Goal: Task Accomplishment & Management: Complete application form

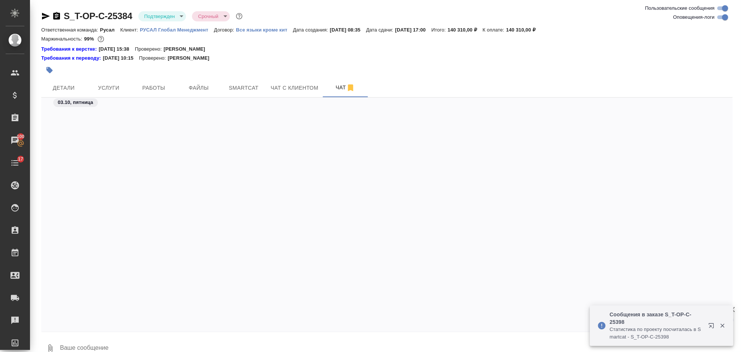
scroll to position [2132, 0]
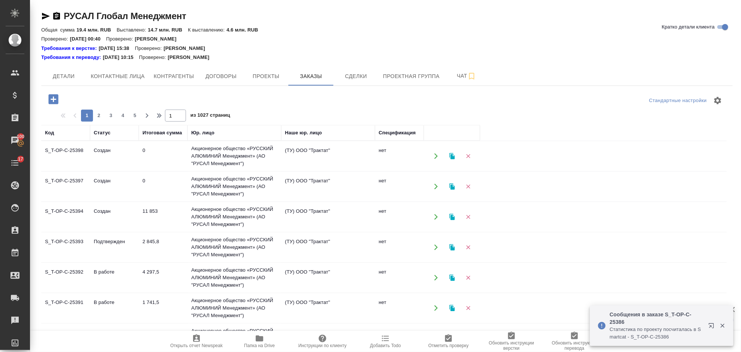
click at [55, 101] on icon "button" at bounding box center [53, 99] width 10 height 10
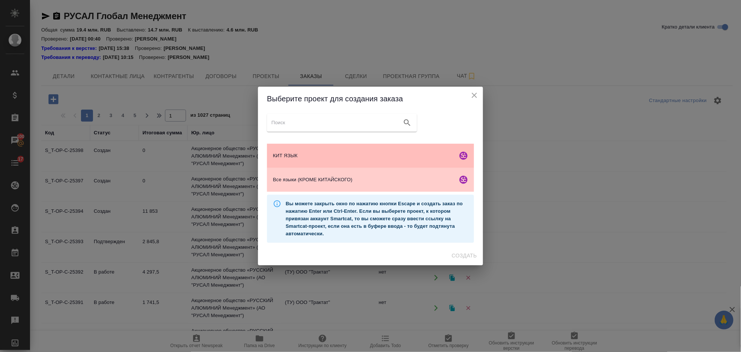
click at [321, 151] on div "КИТ ЯЗЫК" at bounding box center [370, 156] width 207 height 24
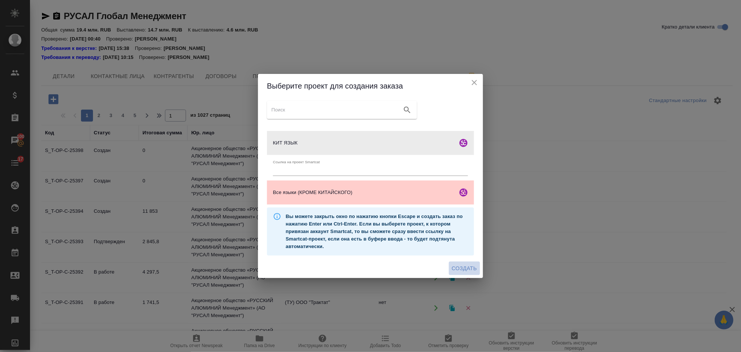
click at [466, 265] on span "Создать" at bounding box center [464, 268] width 25 height 9
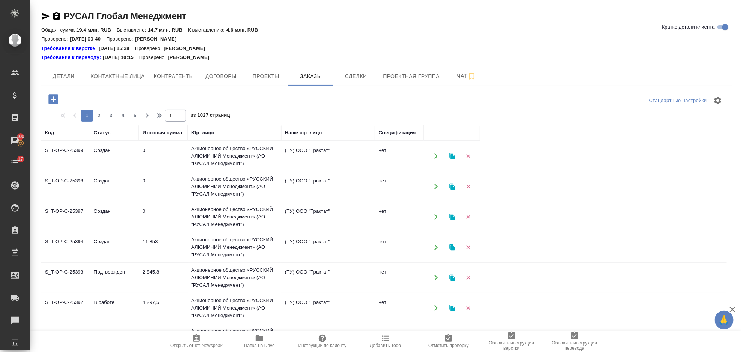
click at [57, 93] on icon "button" at bounding box center [53, 99] width 13 height 13
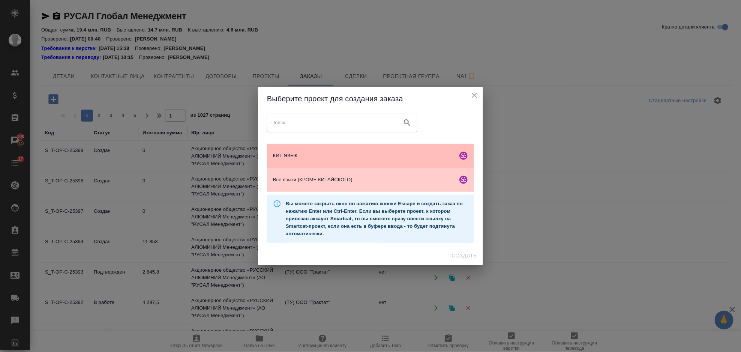
click at [340, 152] on span "КИТ ЯЗЫК" at bounding box center [363, 155] width 181 height 7
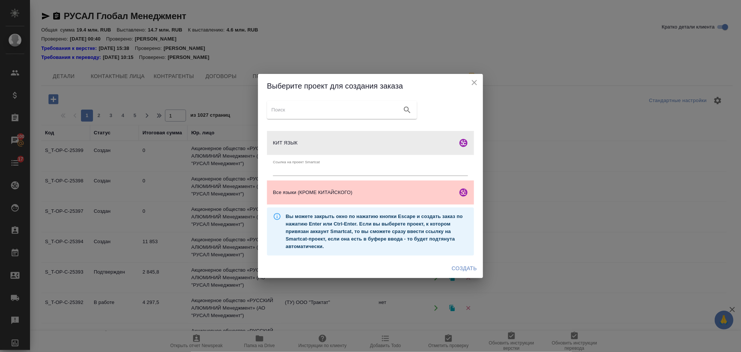
click at [468, 269] on span "Создать" at bounding box center [464, 268] width 25 height 9
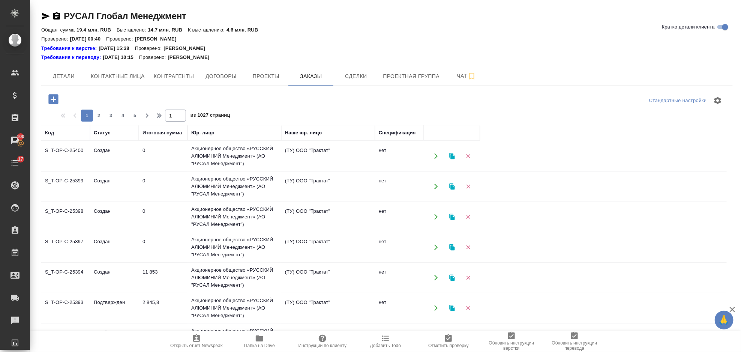
drag, startPoint x: 49, startPoint y: 97, endPoint x: 101, endPoint y: 98, distance: 51.8
click at [51, 96] on icon "button" at bounding box center [53, 99] width 10 height 10
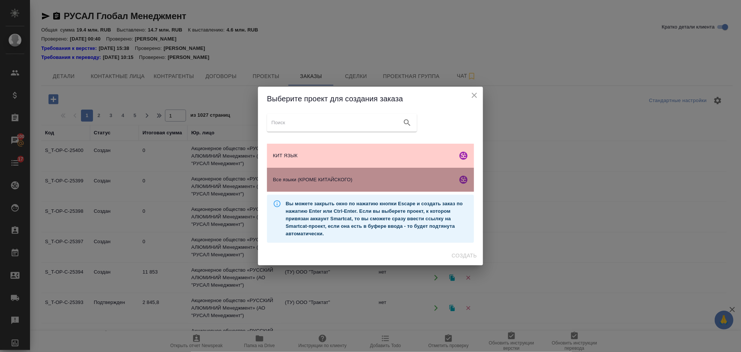
click at [365, 175] on div "Все языки (КРОМЕ КИТАЙСКОГО)" at bounding box center [370, 180] width 207 height 24
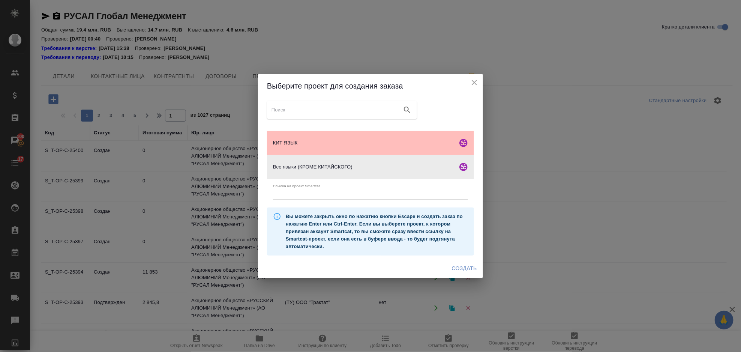
drag, startPoint x: 360, startPoint y: 142, endPoint x: 366, endPoint y: 152, distance: 11.3
click at [360, 142] on span "КИТ ЯЗЫК" at bounding box center [363, 142] width 181 height 7
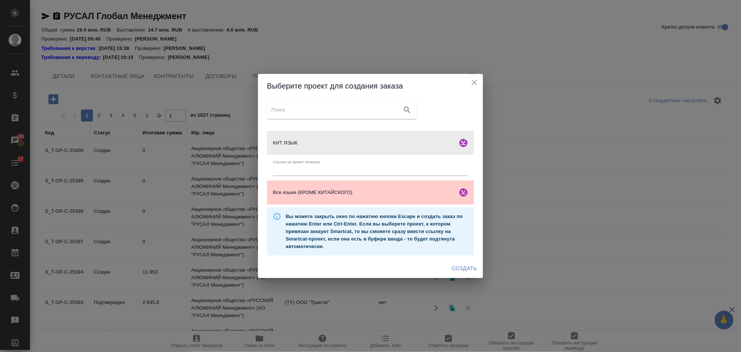
click at [463, 269] on span "Создать" at bounding box center [464, 268] width 25 height 9
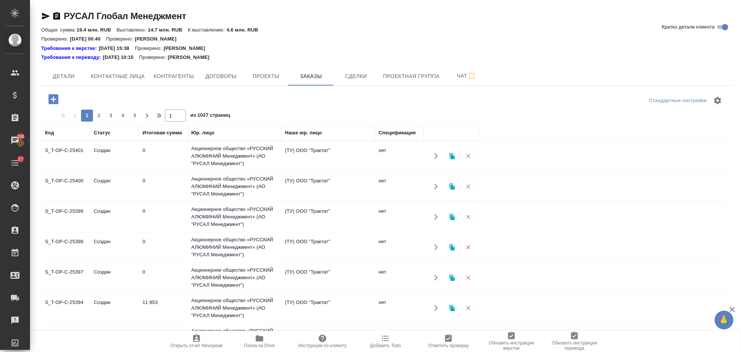
click at [54, 96] on icon "button" at bounding box center [53, 99] width 10 height 10
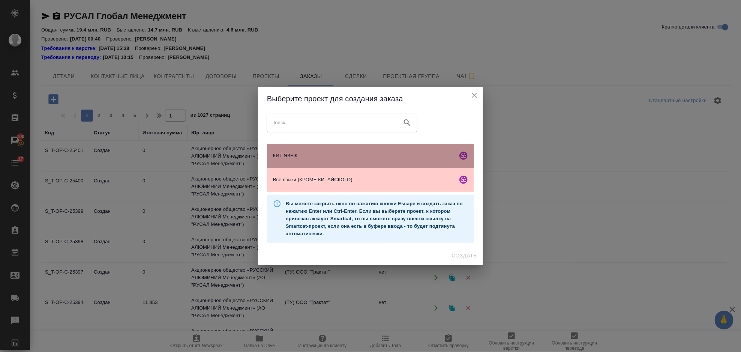
click at [352, 159] on div "КИТ ЯЗЫК" at bounding box center [370, 156] width 207 height 24
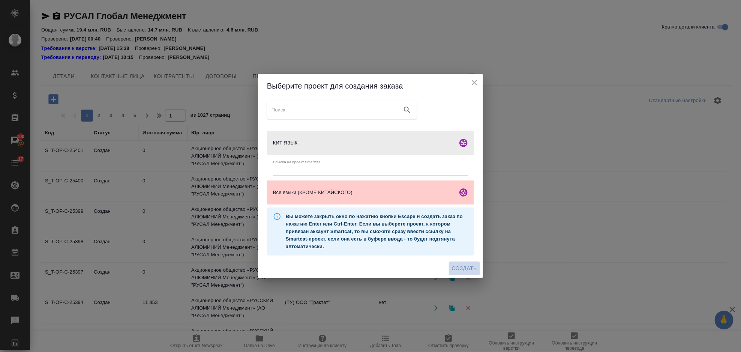
click at [461, 269] on span "Создать" at bounding box center [464, 268] width 25 height 9
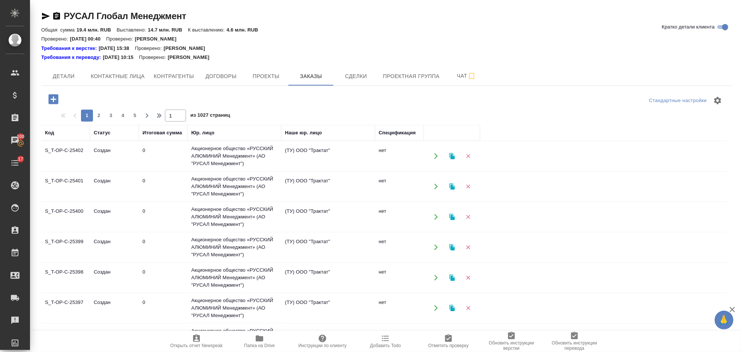
click at [56, 96] on icon "button" at bounding box center [53, 99] width 10 height 10
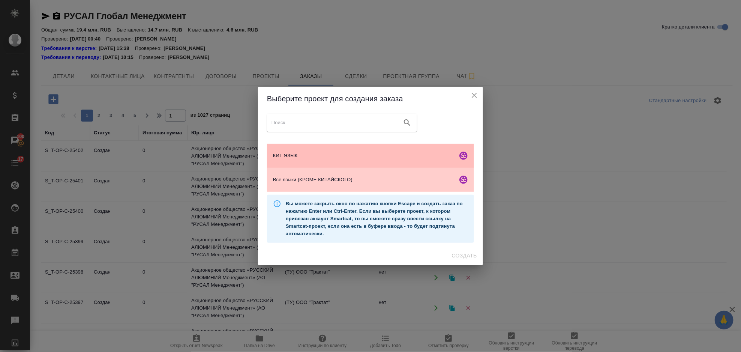
click at [348, 158] on span "КИТ ЯЗЫК" at bounding box center [363, 155] width 181 height 7
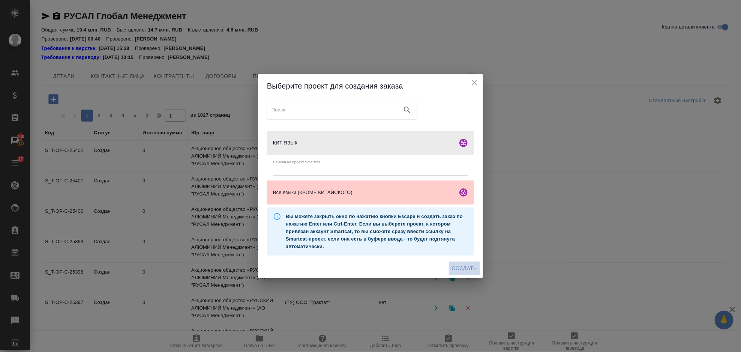
click at [457, 264] on span "Создать" at bounding box center [464, 268] width 25 height 9
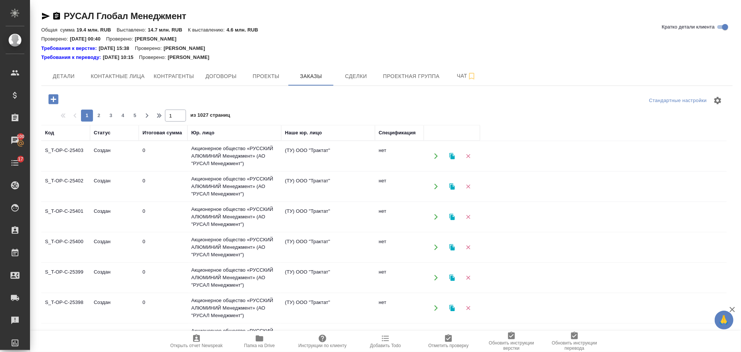
click at [57, 97] on icon "button" at bounding box center [53, 99] width 10 height 10
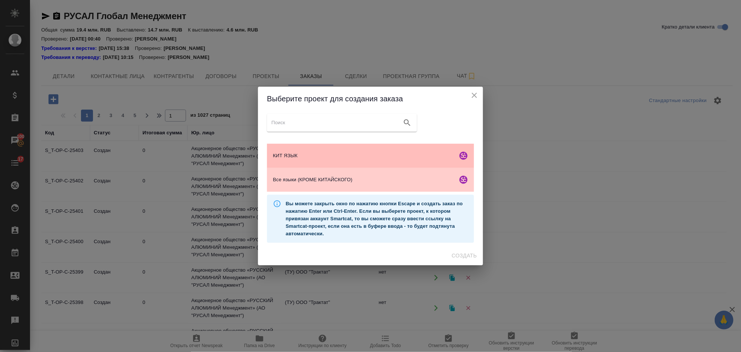
click at [306, 148] on div "КИТ ЯЗЫК" at bounding box center [370, 156] width 207 height 24
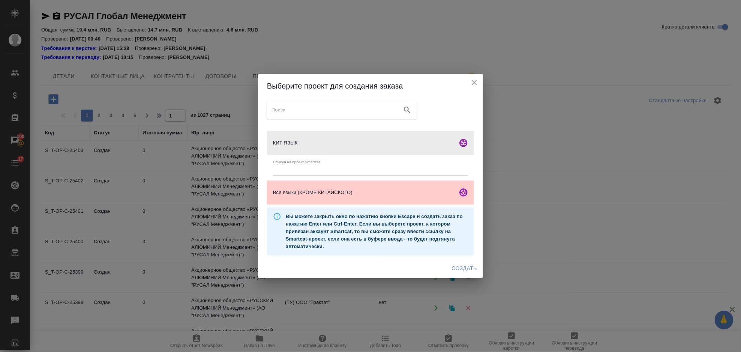
click at [460, 264] on span "Создать" at bounding box center [464, 268] width 25 height 9
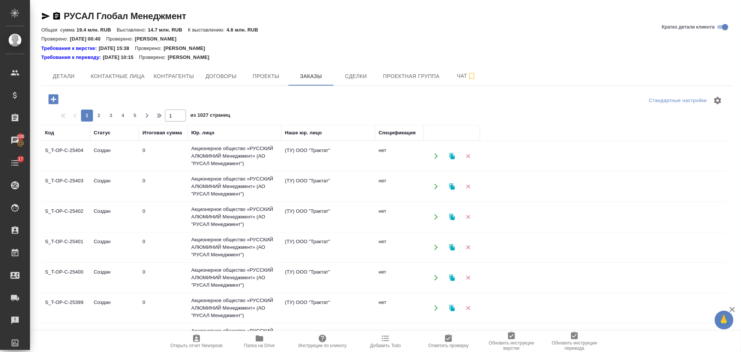
click at [58, 99] on icon "button" at bounding box center [53, 99] width 10 height 10
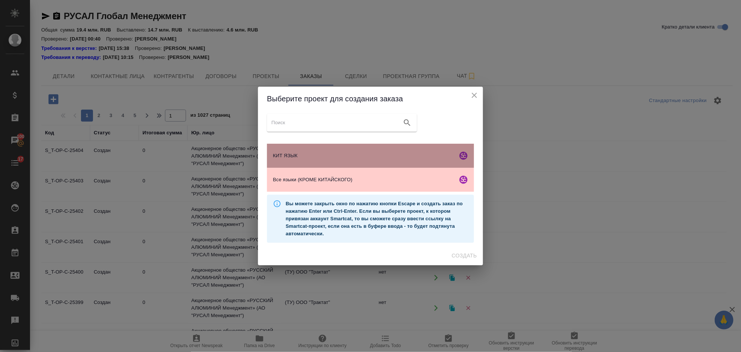
click at [310, 157] on span "КИТ ЯЗЫК" at bounding box center [363, 155] width 181 height 7
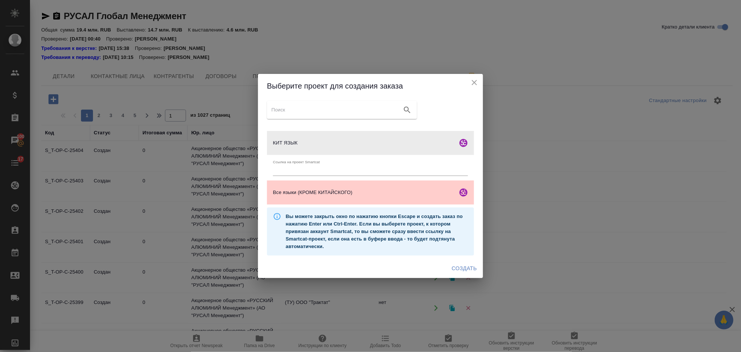
click at [457, 266] on span "Создать" at bounding box center [464, 268] width 25 height 9
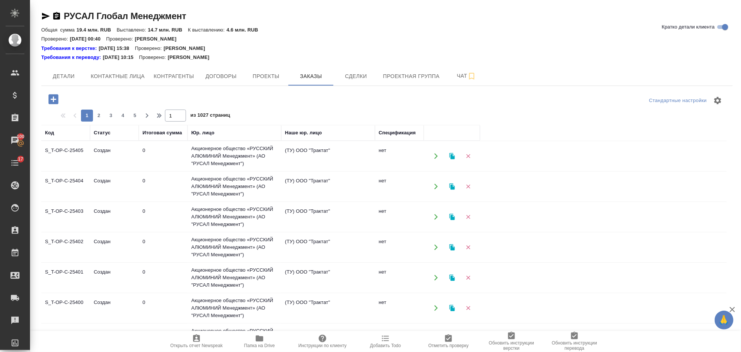
click at [55, 100] on icon "button" at bounding box center [53, 99] width 10 height 10
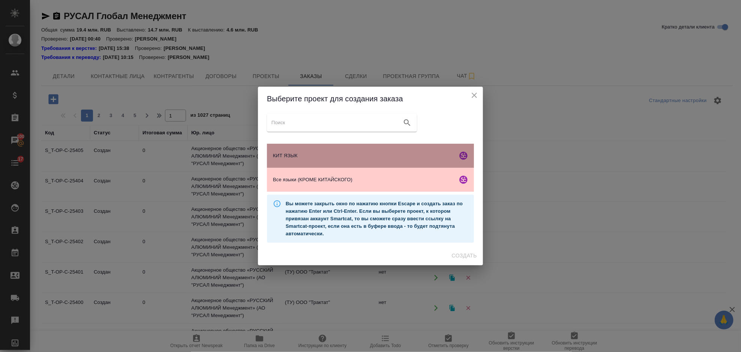
click at [356, 156] on span "КИТ ЯЗЫК" at bounding box center [363, 155] width 181 height 7
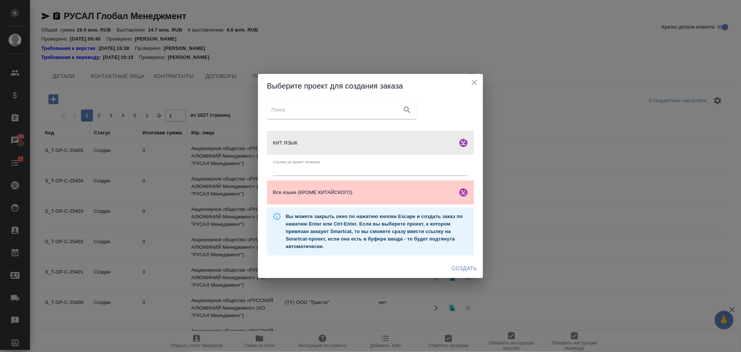
click at [466, 268] on span "Создать" at bounding box center [464, 268] width 25 height 9
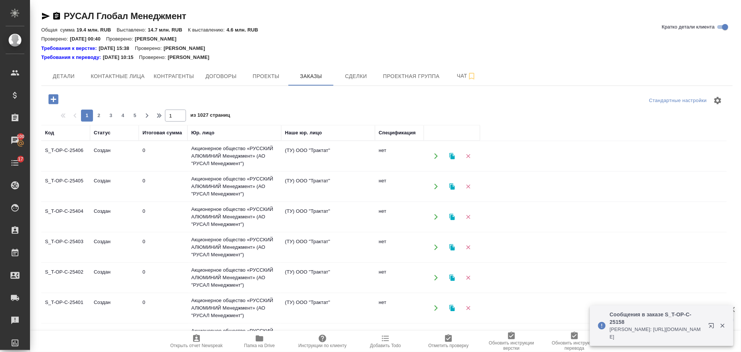
click at [56, 101] on icon "button" at bounding box center [53, 99] width 10 height 10
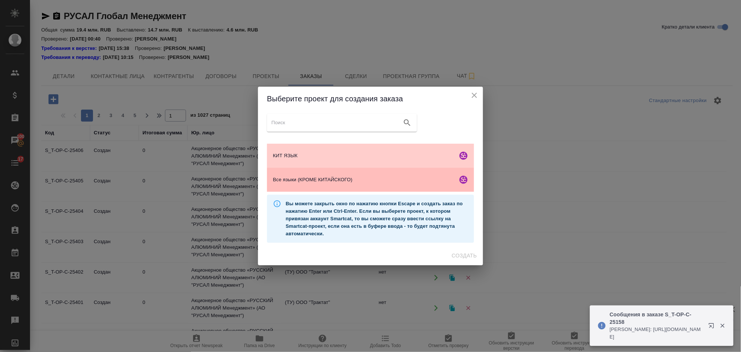
click at [390, 177] on span "Все языки (КРОМЕ КИТАЙСКОГО)" at bounding box center [363, 179] width 181 height 7
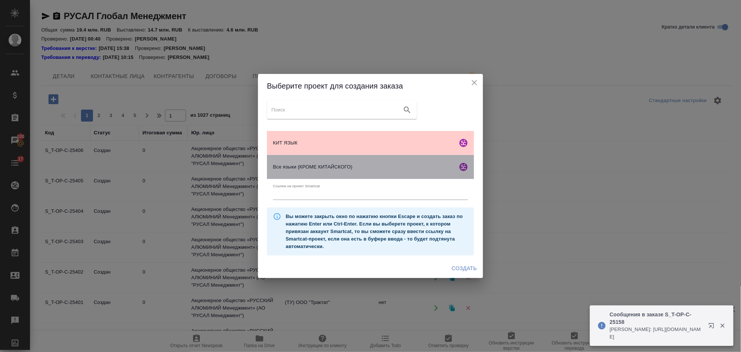
click at [390, 177] on div "Все языки (КРОМЕ КИТАЙСКОГО)" at bounding box center [370, 167] width 207 height 24
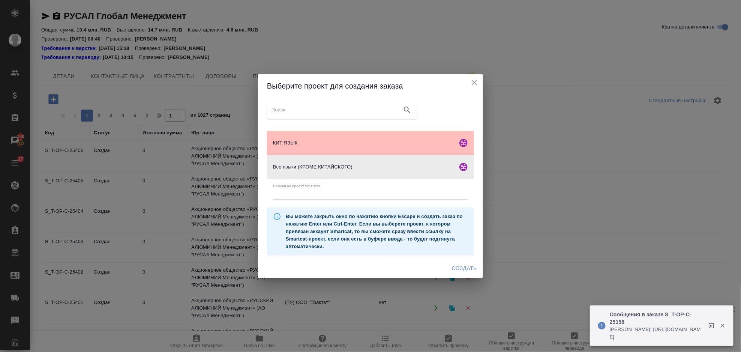
click at [375, 140] on span "КИТ ЯЗЫК" at bounding box center [363, 142] width 181 height 7
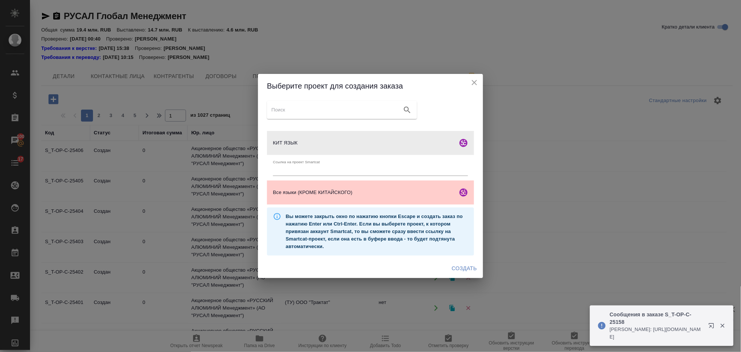
click at [466, 266] on span "Создать" at bounding box center [464, 268] width 25 height 9
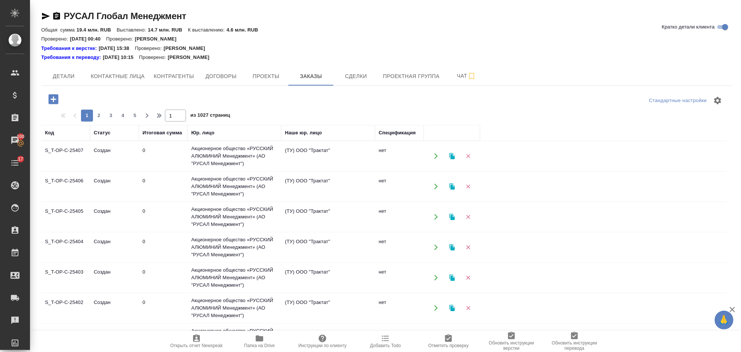
drag, startPoint x: 55, startPoint y: 97, endPoint x: 175, endPoint y: 113, distance: 121.1
click at [55, 97] on icon "button" at bounding box center [53, 99] width 10 height 10
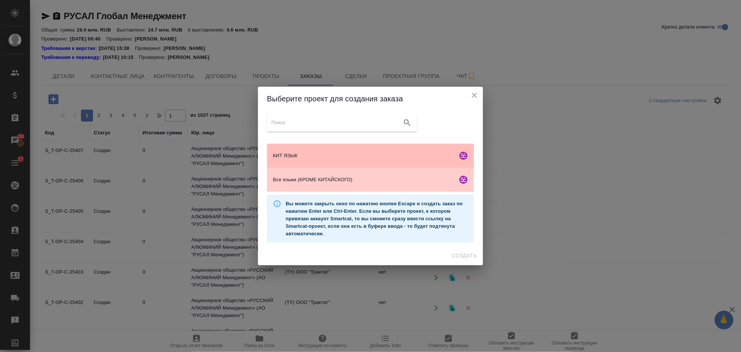
click at [393, 155] on span "КИТ ЯЗЫК" at bounding box center [363, 155] width 181 height 7
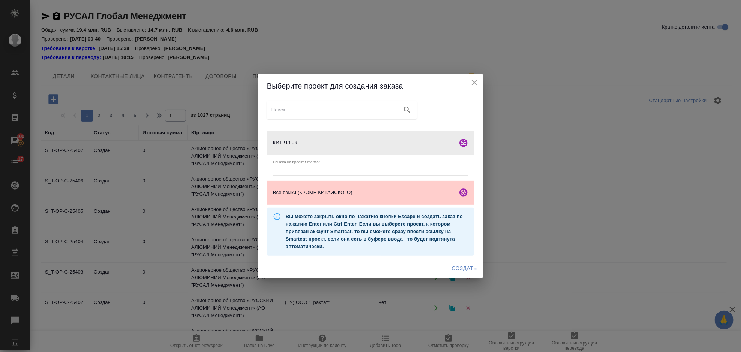
click at [465, 264] on span "Создать" at bounding box center [464, 268] width 25 height 9
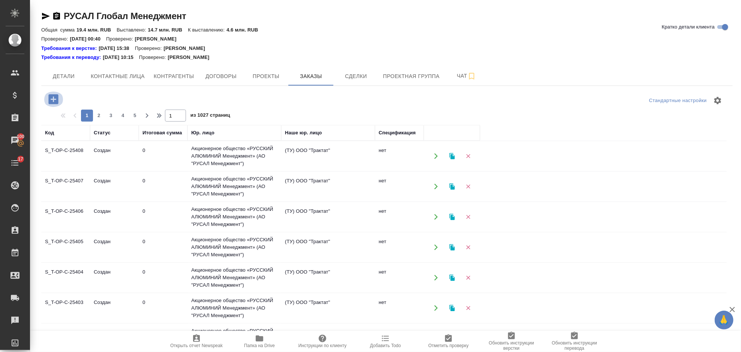
click at [57, 96] on icon "button" at bounding box center [53, 99] width 10 height 10
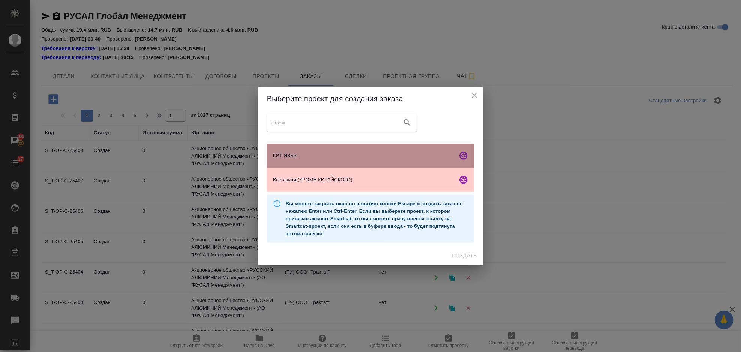
click at [351, 160] on div "КИТ ЯЗЫК" at bounding box center [370, 156] width 207 height 24
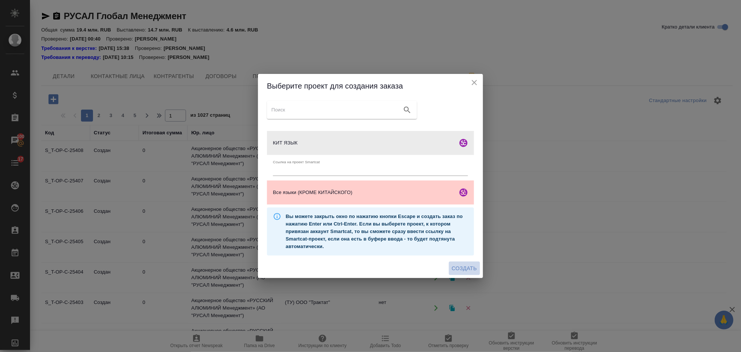
click at [456, 263] on button "Создать" at bounding box center [464, 268] width 31 height 14
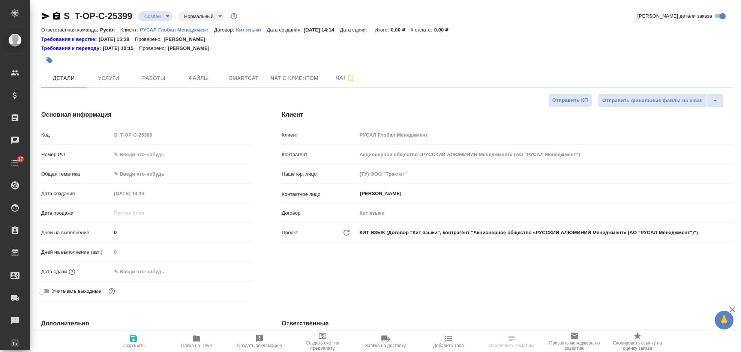
select select "RU"
click at [135, 151] on input "text" at bounding box center [181, 154] width 140 height 11
type input "Журавлева Александра"
type input "3 книга"
click at [154, 182] on div "Общая тематика ✎ Введи что-нибудь" at bounding box center [146, 176] width 210 height 19
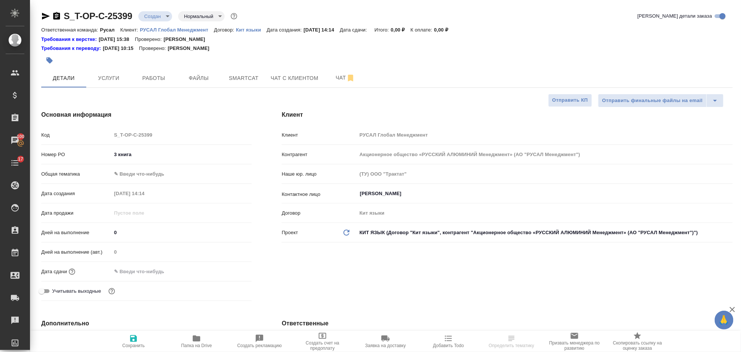
click at [152, 171] on body "🙏 .cls-1 fill:#fff; AWATERA Gorlenko Yuliua Клиенты Спецификации Заказы 100 Чат…" at bounding box center [370, 176] width 741 height 352
click at [173, 225] on li "Общая Тематика" at bounding box center [181, 222] width 140 height 12
type input "obtem"
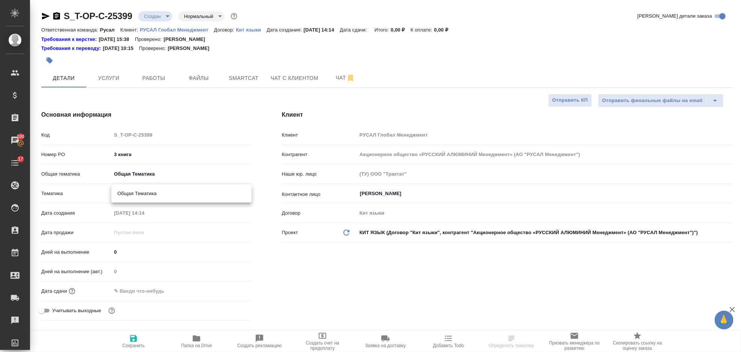
click at [160, 195] on body "🙏 .cls-1 fill:#fff; AWATERA Gorlenko Yuliua Клиенты Спецификации Заказы 100 Чат…" at bounding box center [370, 176] width 741 height 352
click at [162, 195] on li "Общая Тематика" at bounding box center [181, 193] width 140 height 12
type input "6012b1ca196b0e5c9229a120"
click at [177, 283] on div "Дней на выполнение (авт.) 0" at bounding box center [146, 274] width 210 height 19
drag, startPoint x: 172, startPoint y: 288, endPoint x: 224, endPoint y: 291, distance: 51.8
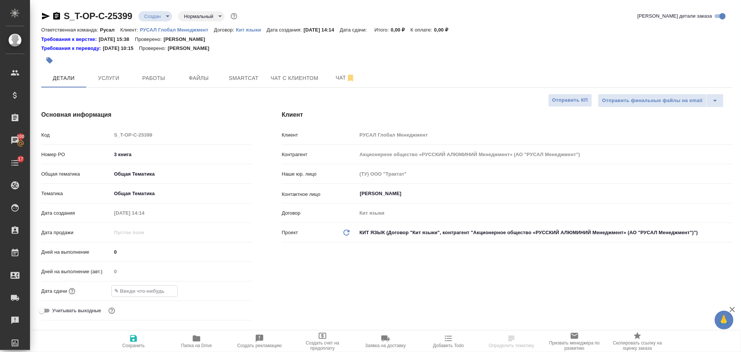
click at [173, 288] on input "text" at bounding box center [145, 290] width 66 height 11
click at [223, 285] on div at bounding box center [181, 291] width 140 height 12
click at [225, 288] on div at bounding box center [181, 290] width 140 height 11
click at [231, 288] on icon "button" at bounding box center [229, 289] width 7 height 7
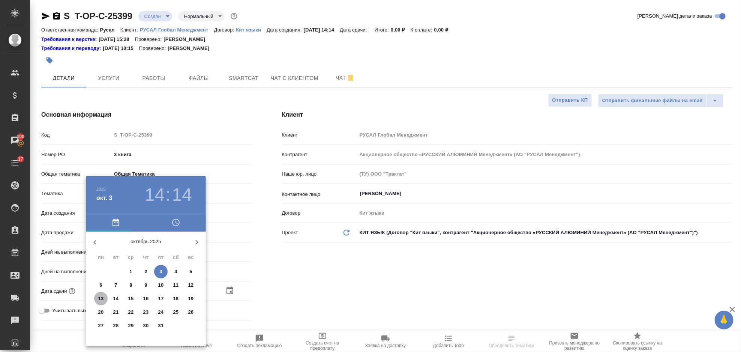
click at [102, 295] on p "13" at bounding box center [101, 298] width 6 height 7
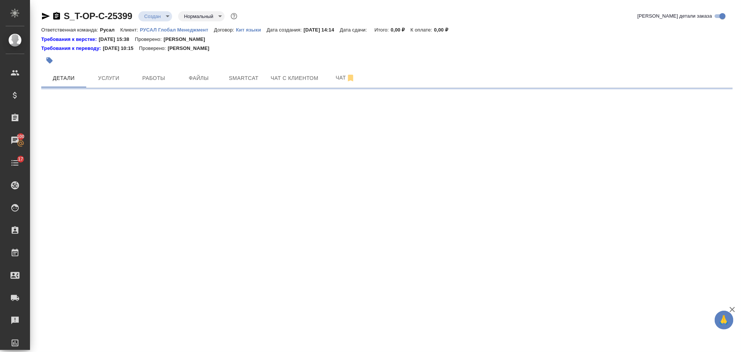
select select "RU"
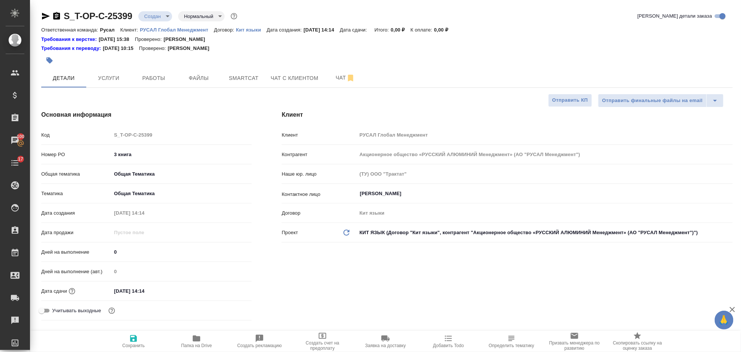
type textarea "x"
click at [140, 289] on input "13.10.2025 14:14" at bounding box center [144, 290] width 66 height 11
click at [225, 291] on div "13.10.2025 14:14" at bounding box center [181, 291] width 140 height 12
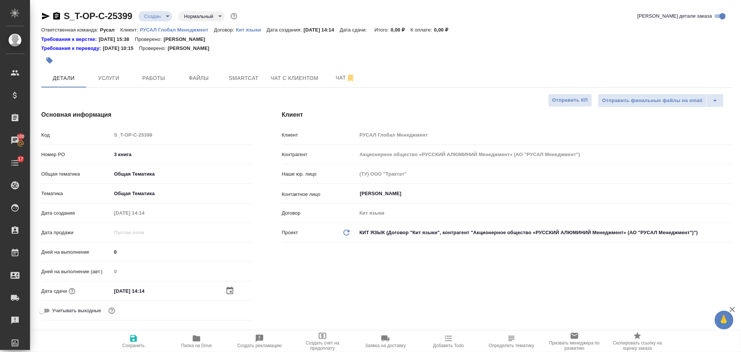
click at [229, 288] on icon "button" at bounding box center [229, 289] width 7 height 7
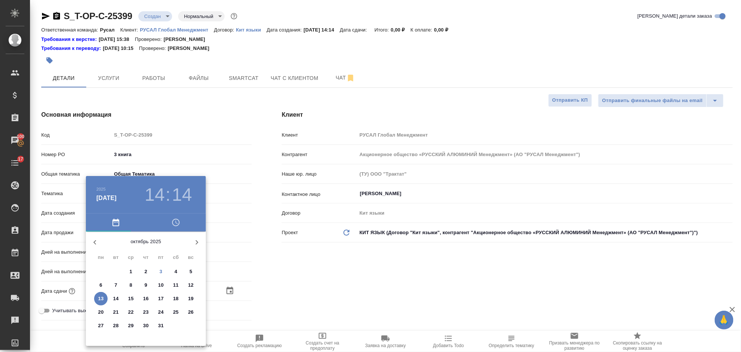
click at [105, 295] on span "13" at bounding box center [100, 298] width 13 height 7
type textarea "x"
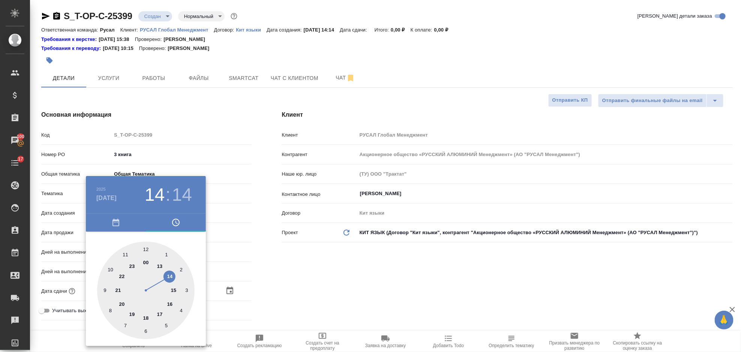
click at [159, 268] on div at bounding box center [145, 289] width 97 height 97
type input "13.10.2025 13:14"
type textarea "x"
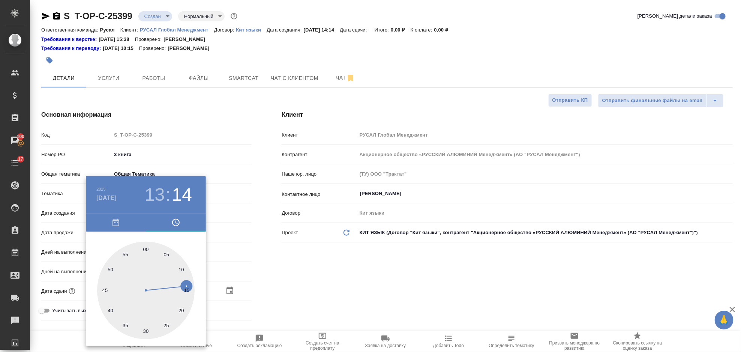
click at [146, 249] on div at bounding box center [145, 289] width 97 height 97
type input "13.10.2025 13:00"
type textarea "x"
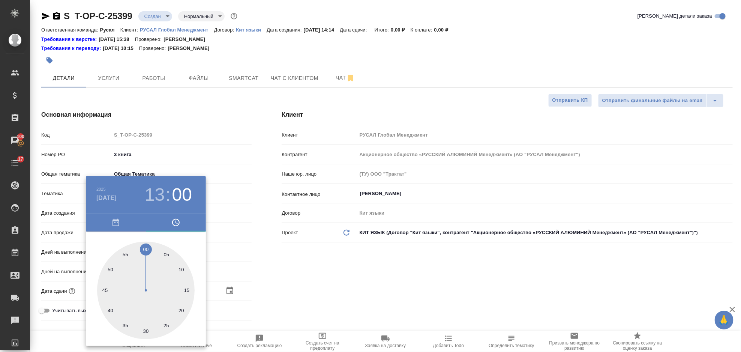
click at [321, 277] on div at bounding box center [370, 176] width 741 height 352
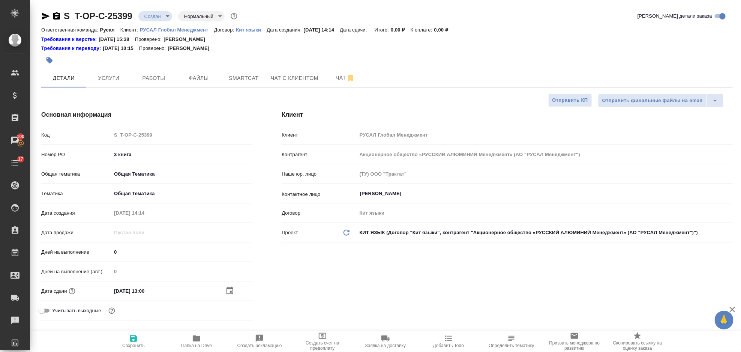
click at [137, 337] on icon "button" at bounding box center [133, 338] width 9 height 9
type textarea "x"
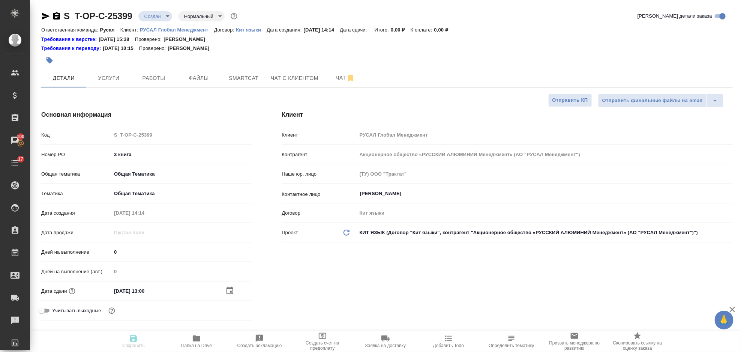
type textarea "x"
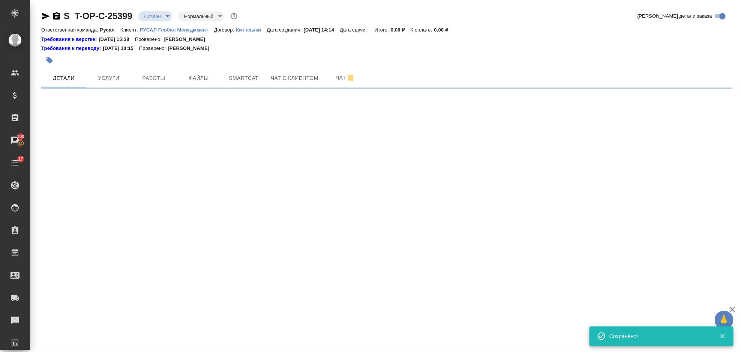
select select "RU"
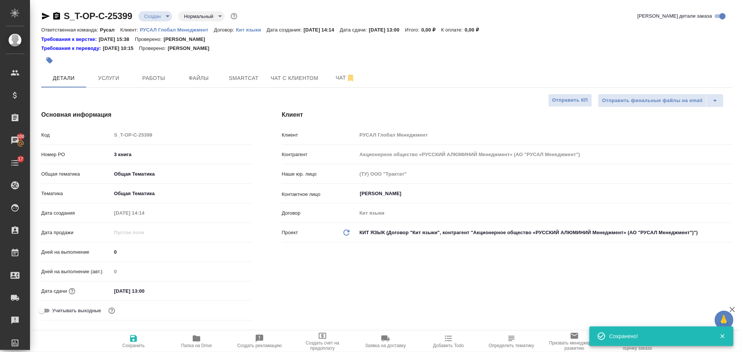
type textarea "x"
click at [206, 339] on span "Папка на Drive" at bounding box center [196, 341] width 54 height 14
type textarea "x"
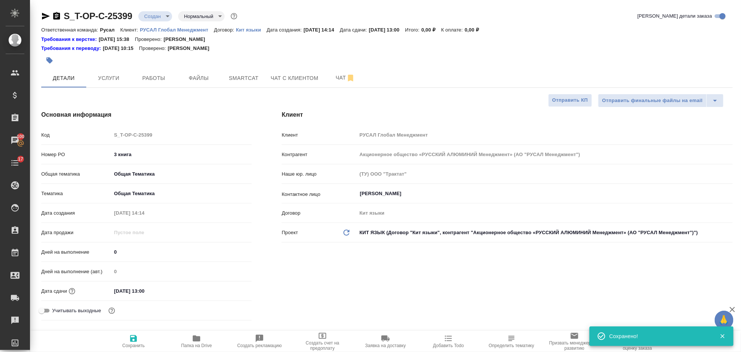
type textarea "x"
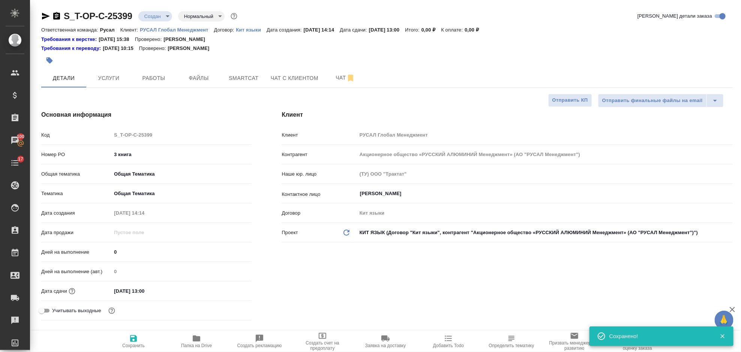
click at [51, 14] on div at bounding box center [51, 16] width 20 height 9
click at [46, 14] on icon "button" at bounding box center [45, 16] width 9 height 9
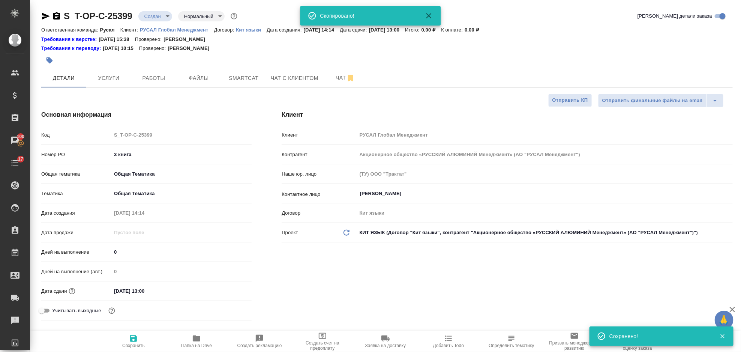
type textarea "x"
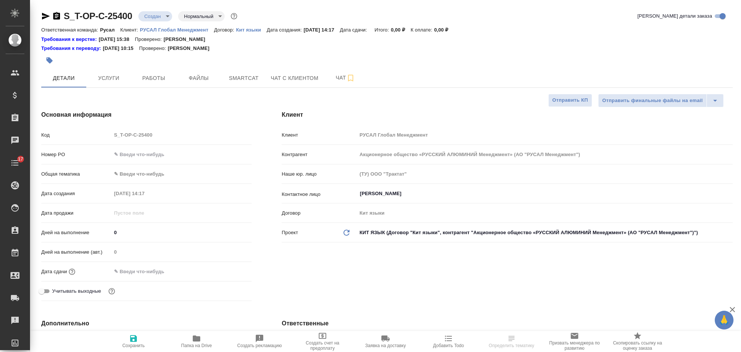
select select "RU"
click at [177, 159] on input "text" at bounding box center [181, 154] width 140 height 11
type input "4 книга"
click at [155, 175] on body "🙏 .cls-1 fill:#fff; AWATERA Gorlenko Yuliua Клиенты Спецификации Заказы 100 Чат…" at bounding box center [370, 176] width 741 height 352
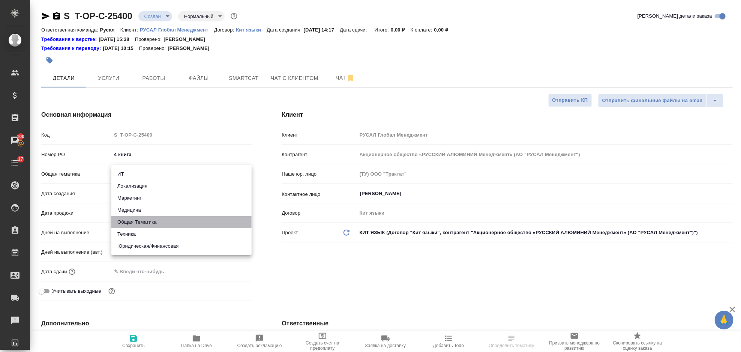
click at [159, 222] on li "Общая Тематика" at bounding box center [181, 222] width 140 height 12
type input "obtem"
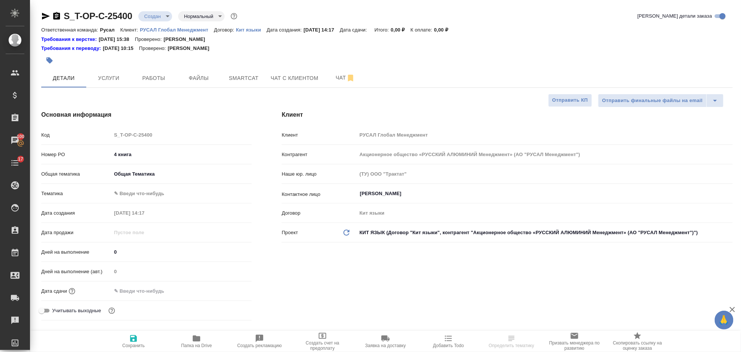
click at [151, 195] on body "🙏 .cls-1 fill:#fff; AWATERA Gorlenko Yuliua Клиенты Спецификации Заказы 100 Чат…" at bounding box center [370, 176] width 741 height 352
click at [154, 198] on li "Общая Тематика" at bounding box center [181, 193] width 140 height 12
type input "6012b1ca196b0e5c9229a120"
click at [163, 284] on div "Дата сдачи" at bounding box center [146, 290] width 210 height 13
click at [159, 289] on input "text" at bounding box center [145, 290] width 66 height 11
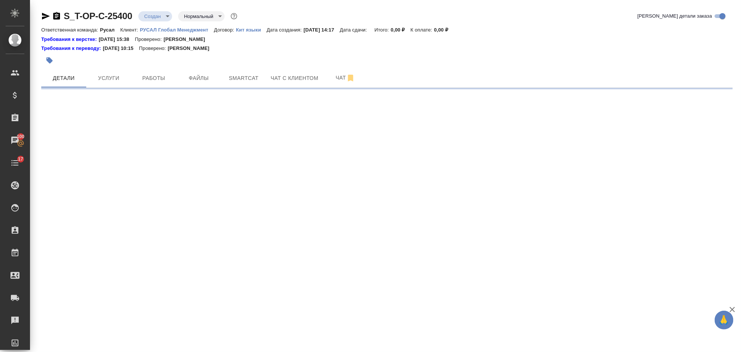
select select "RU"
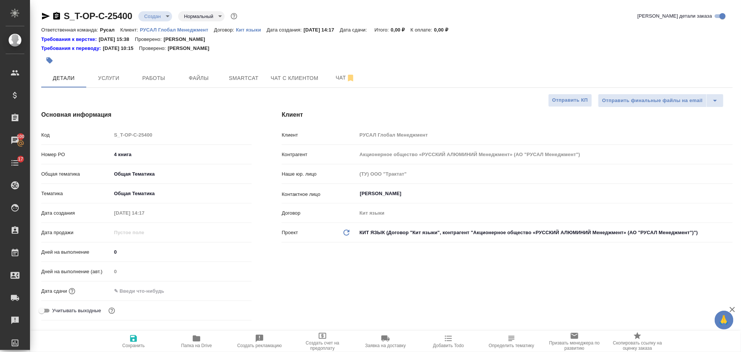
type textarea "x"
drag, startPoint x: 140, startPoint y: 295, endPoint x: 158, endPoint y: 295, distance: 18.0
click at [141, 295] on input "text" at bounding box center [144, 290] width 66 height 11
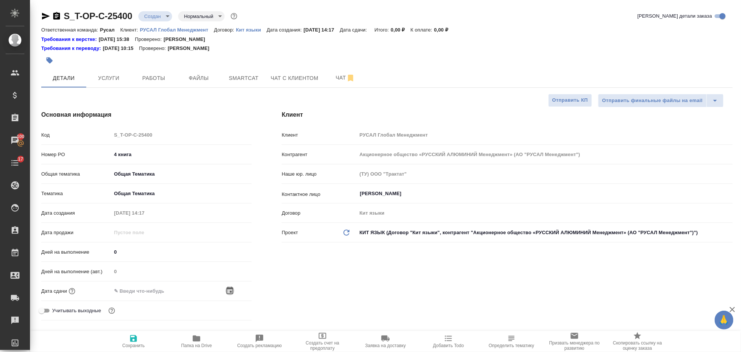
click at [230, 292] on icon "button" at bounding box center [229, 290] width 9 height 9
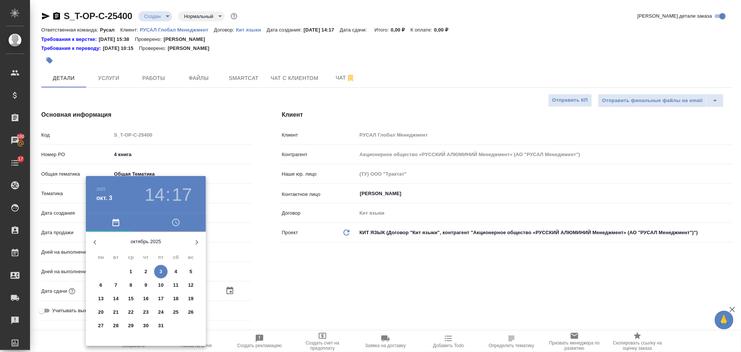
click at [100, 295] on p "13" at bounding box center [101, 298] width 6 height 7
type input "13.10.2025 14:17"
type textarea "x"
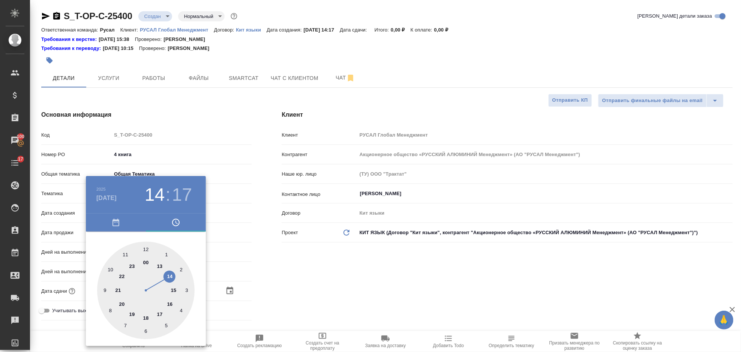
click at [143, 245] on div at bounding box center [145, 289] width 97 height 97
type input "13.10.2025 12:17"
type textarea "x"
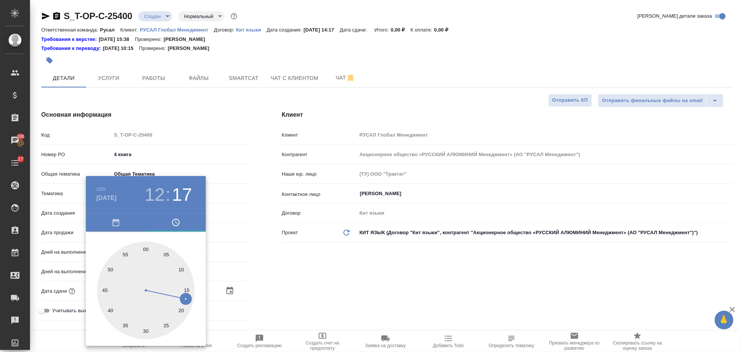
click at [146, 248] on div at bounding box center [145, 289] width 97 height 97
type input "13.10.2025 12:00"
type textarea "x"
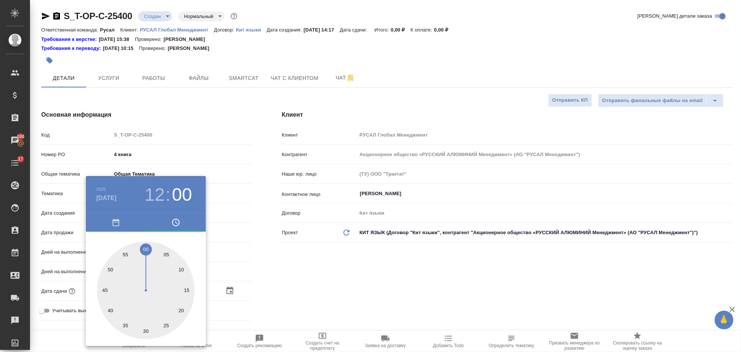
click at [249, 271] on div at bounding box center [370, 176] width 741 height 352
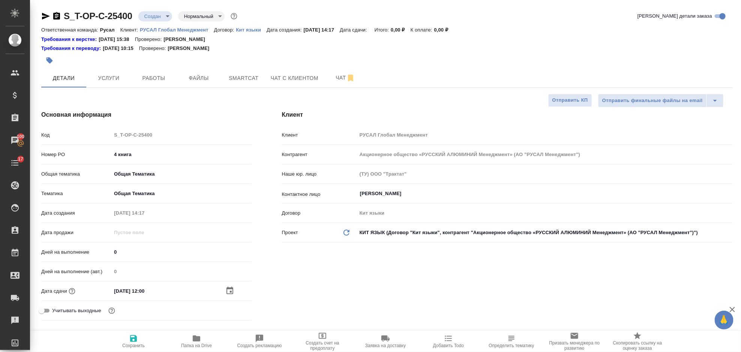
click at [146, 339] on span "Сохранить" at bounding box center [133, 341] width 54 height 14
type textarea "x"
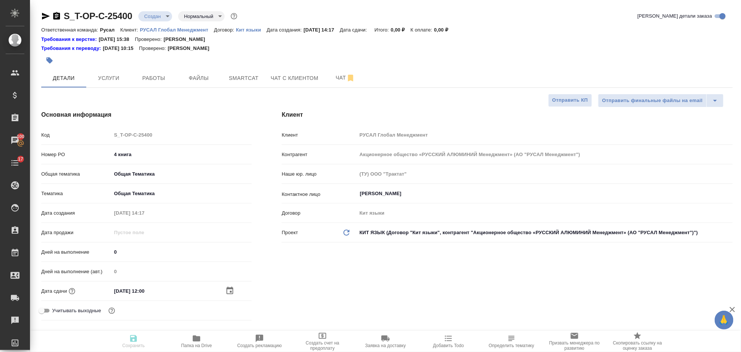
type textarea "x"
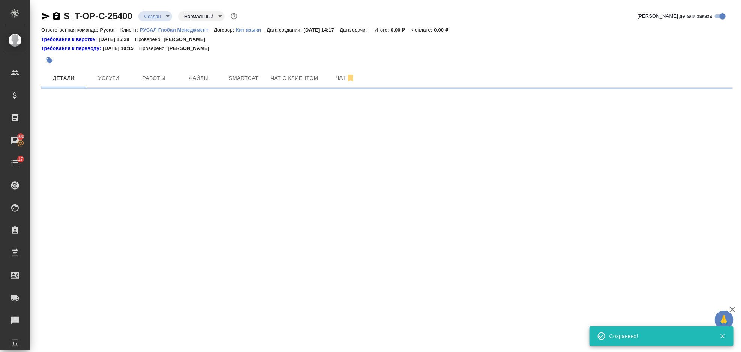
select select "RU"
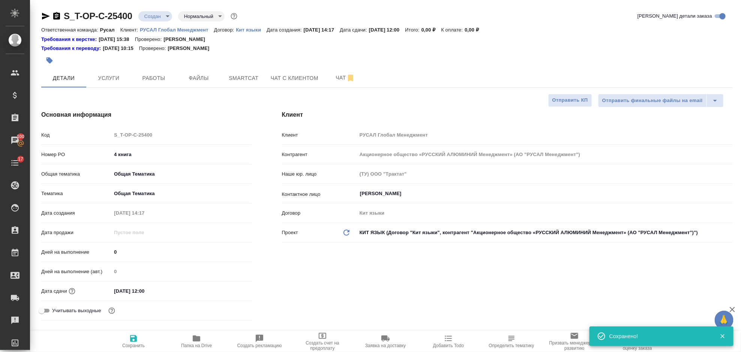
type textarea "x"
click at [44, 13] on icon "button" at bounding box center [45, 16] width 9 height 9
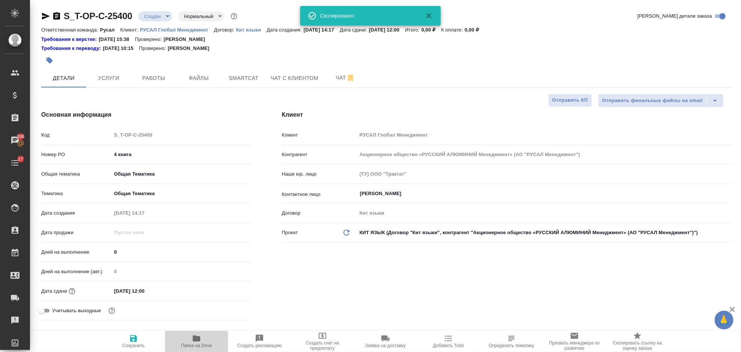
click at [198, 339] on icon "button" at bounding box center [196, 338] width 7 height 6
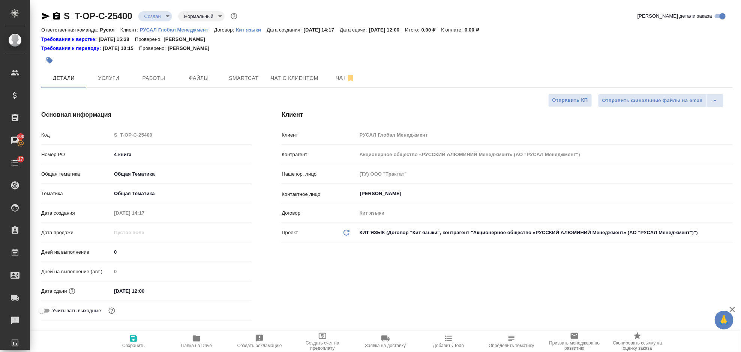
type textarea "x"
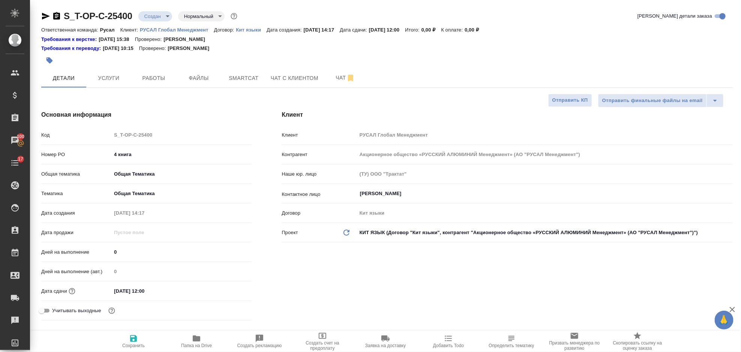
type textarea "x"
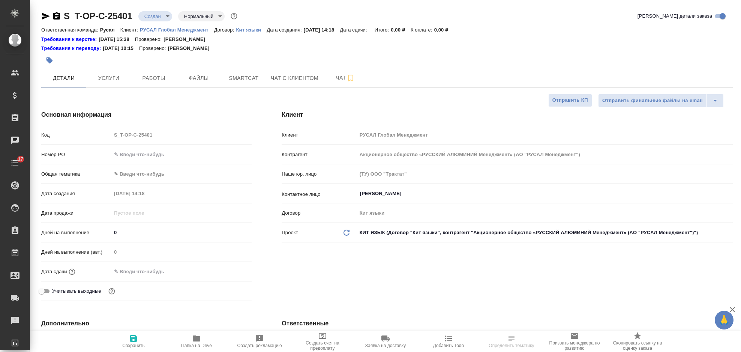
select select "RU"
type textarea "x"
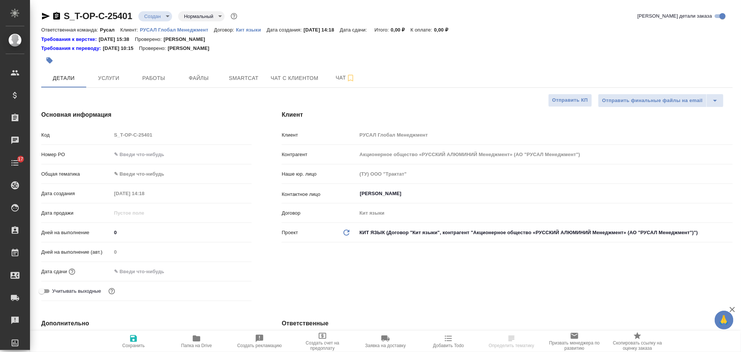
type textarea "x"
click at [153, 150] on input "text" at bounding box center [181, 154] width 140 height 11
type input "5"
type textarea "x"
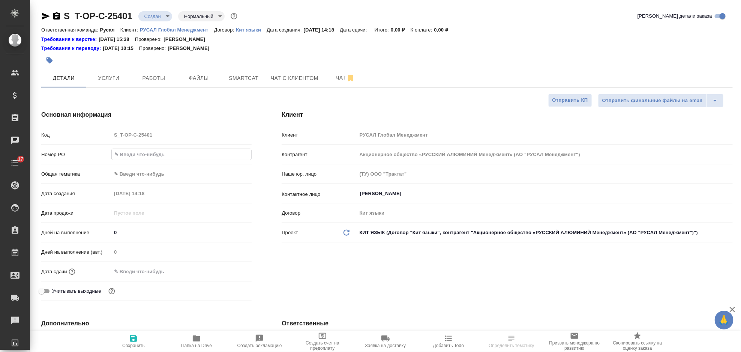
type textarea "x"
type input "5"
type textarea "x"
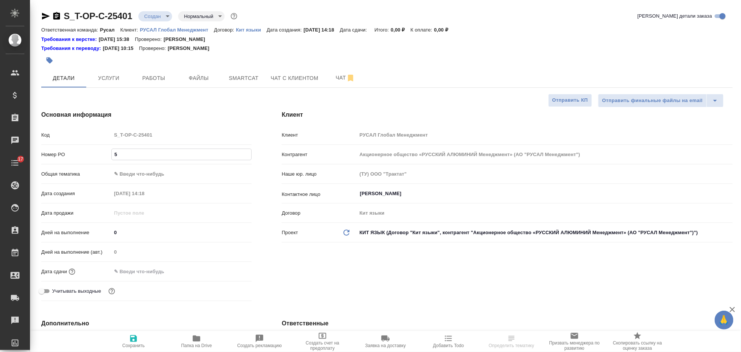
type textarea "x"
type input "5 кн"
type textarea "x"
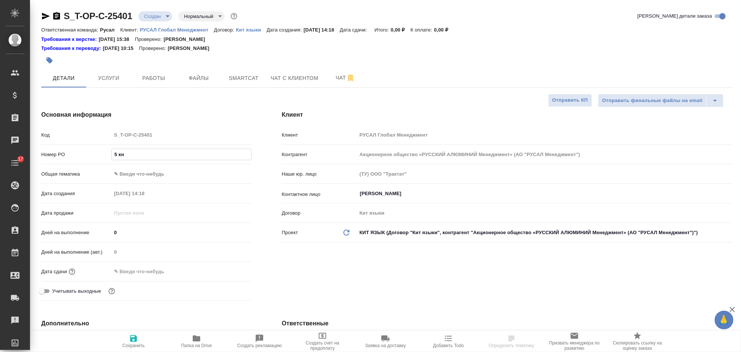
type input "5 кни"
type textarea "x"
type input "5 книг"
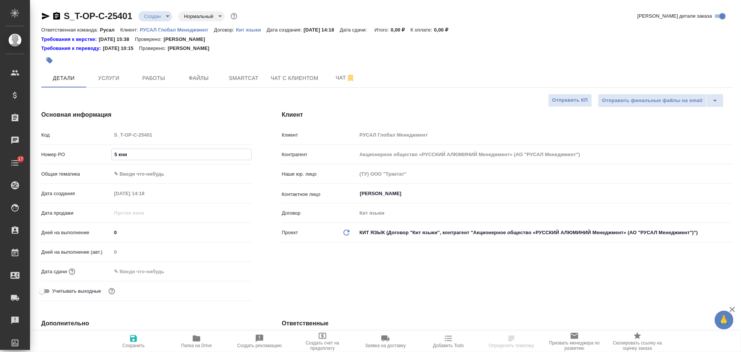
type textarea "x"
type input "5 книга"
type textarea "x"
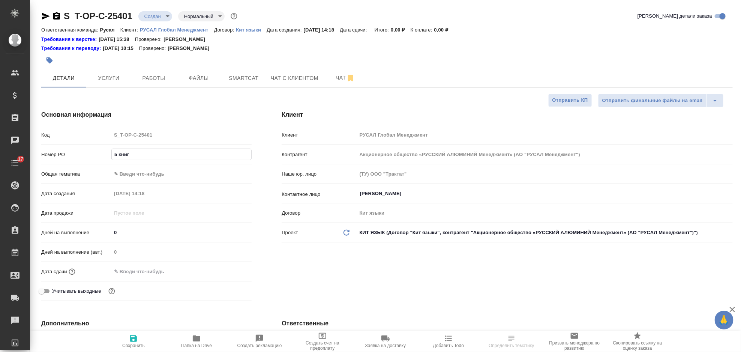
type textarea "x"
type input "5 книга"
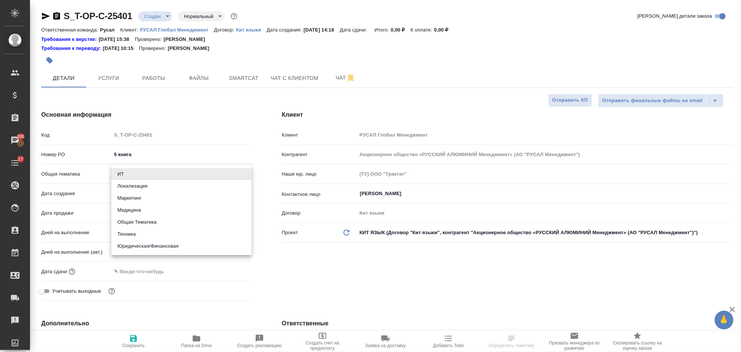
click at [130, 175] on body "🙏 .cls-1 fill:#fff; AWATERA [PERSON_NAME] Спецификации Заказы 100 Чаты 17 Todo …" at bounding box center [370, 176] width 741 height 352
click at [148, 220] on li "Общая Тематика" at bounding box center [181, 222] width 140 height 12
type input "obtem"
type textarea "x"
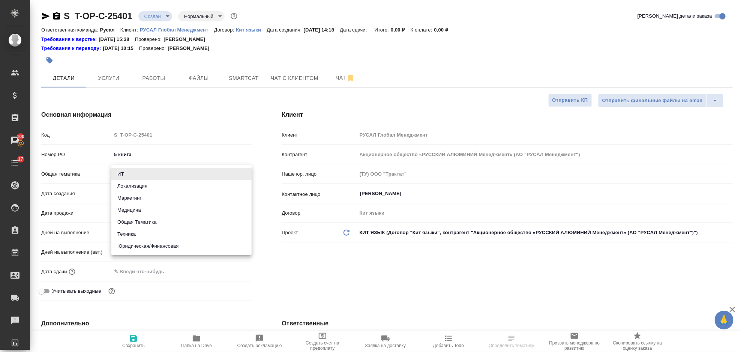
type textarea "x"
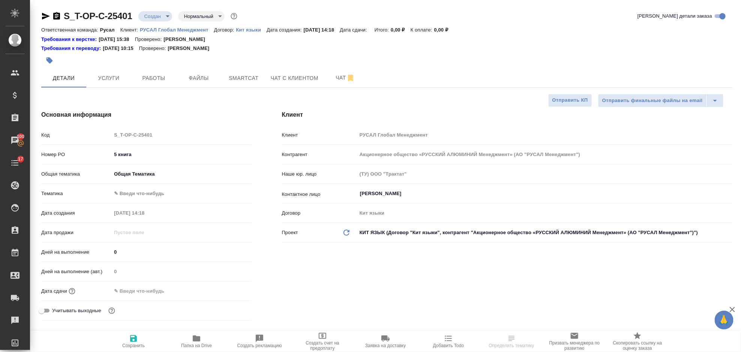
click at [144, 193] on body "🙏 .cls-1 fill:#fff; AWATERA Gorlenko Yuliua Клиенты Спецификации Заказы 100 Чат…" at bounding box center [370, 176] width 741 height 352
click at [144, 197] on li "Общая Тематика" at bounding box center [181, 193] width 140 height 12
type textarea "x"
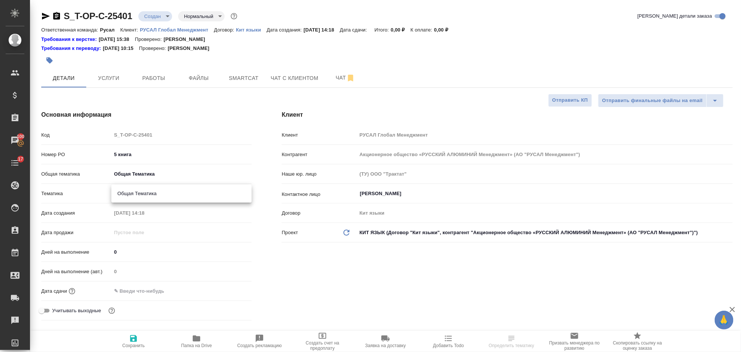
type input "6012b1ca196b0e5c9229a120"
click at [148, 286] on input "text" at bounding box center [145, 290] width 66 height 11
click at [228, 291] on icon "button" at bounding box center [229, 290] width 9 height 9
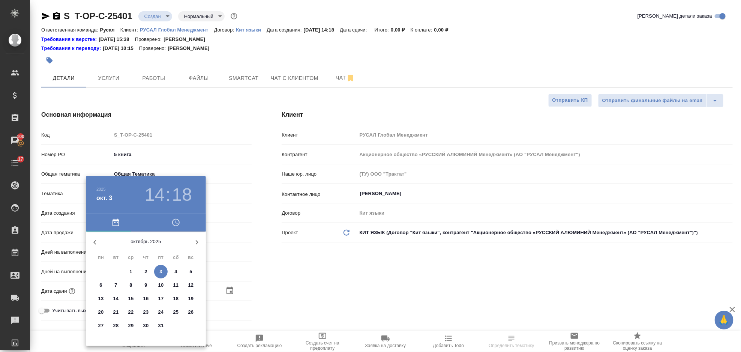
click at [102, 299] on p "13" at bounding box center [101, 298] width 6 height 7
type input "[DATE] 14:18"
type textarea "x"
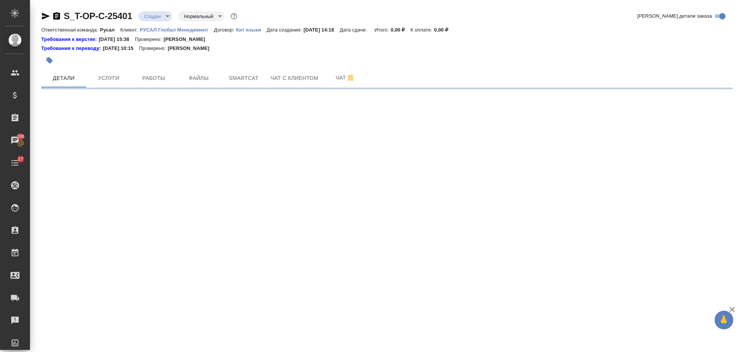
select select "RU"
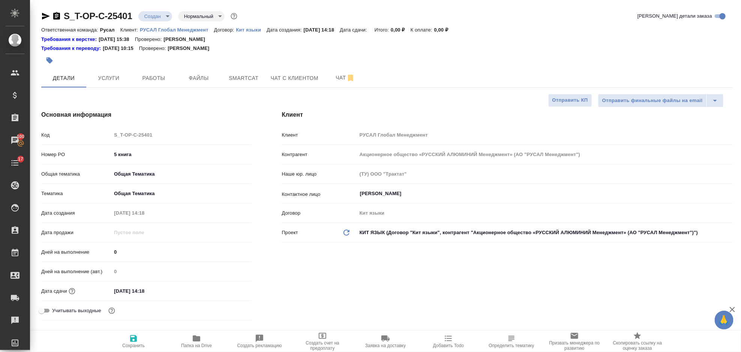
type textarea "x"
click at [204, 342] on span "Папка на Drive" at bounding box center [196, 341] width 54 height 14
type textarea "x"
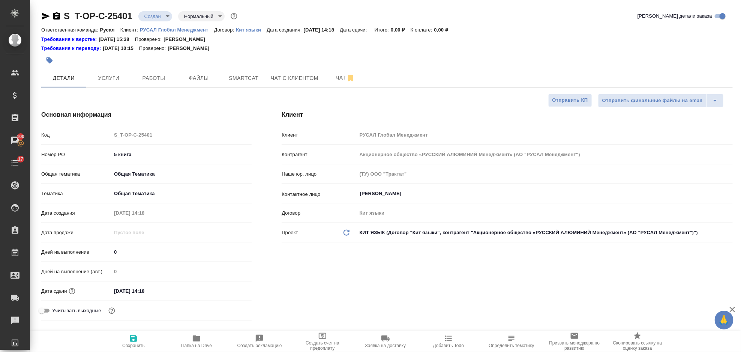
type textarea "x"
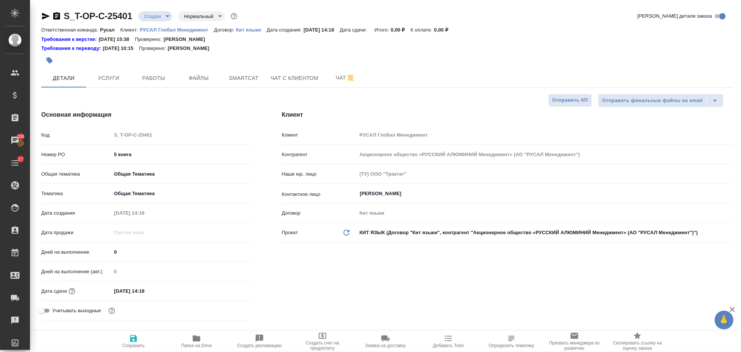
click at [46, 15] on icon "button" at bounding box center [46, 16] width 8 height 7
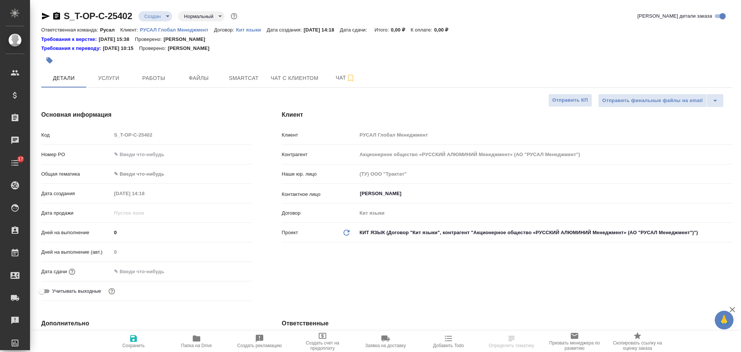
select select "RU"
click at [131, 153] on input "text" at bounding box center [181, 154] width 140 height 11
type input "6 книга"
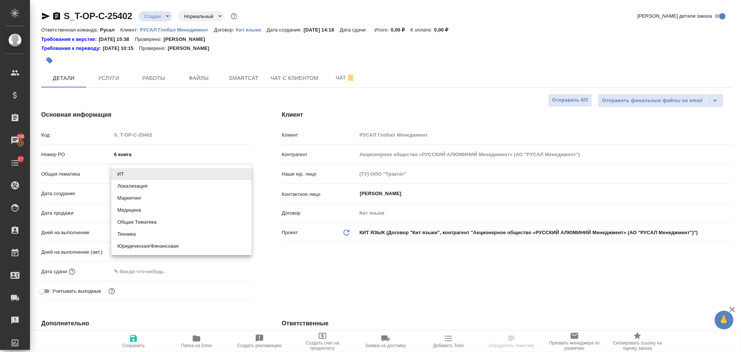
click at [184, 177] on body "🙏 .cls-1 fill:#fff; AWATERA [PERSON_NAME] Спецификации Заказы 100 Чаты 17 Todo …" at bounding box center [370, 176] width 741 height 352
drag, startPoint x: 160, startPoint y: 231, endPoint x: 159, endPoint y: 222, distance: 8.3
click at [160, 222] on ul "ИТ Локализация Маркетинг Медицина Общая Тематика Техника Юридическая/Финансовая" at bounding box center [181, 210] width 140 height 90
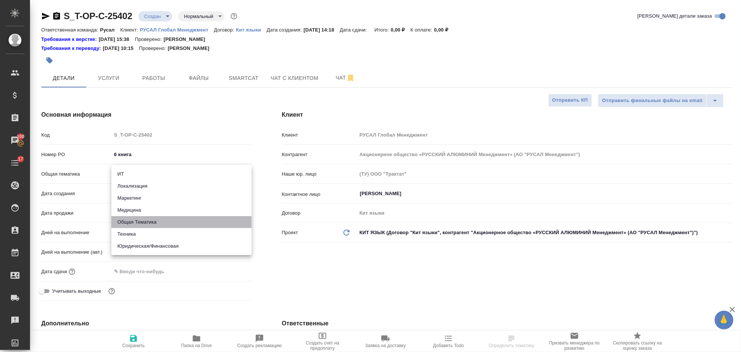
click at [159, 222] on li "Общая Тематика" at bounding box center [181, 222] width 140 height 12
type input "obtem"
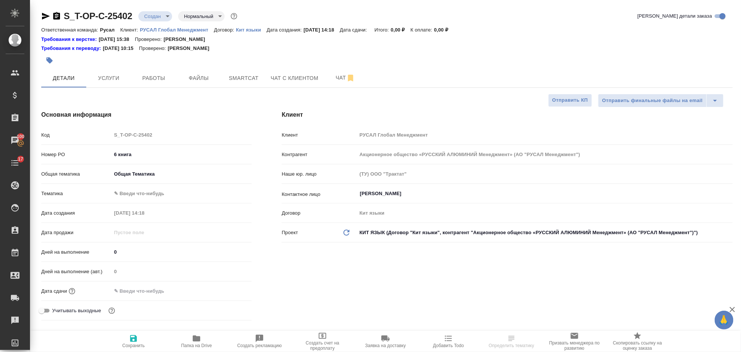
click at [164, 196] on body "🙏 .cls-1 fill:#fff; AWATERA [PERSON_NAME] Спецификации Заказы 100 Чаты 17 Todo …" at bounding box center [370, 176] width 741 height 352
click at [164, 196] on li "Общая Тематика" at bounding box center [181, 193] width 140 height 12
type input "6012b1ca196b0e5c9229a120"
click at [168, 292] on input "text" at bounding box center [144, 290] width 66 height 11
click at [227, 291] on icon "button" at bounding box center [229, 290] width 9 height 9
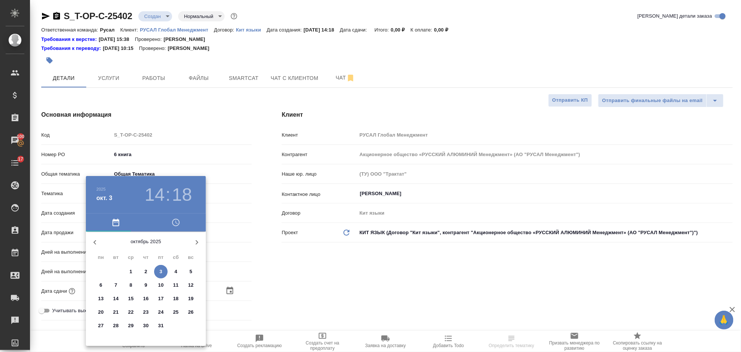
click at [107, 297] on span "13" at bounding box center [100, 298] width 13 height 7
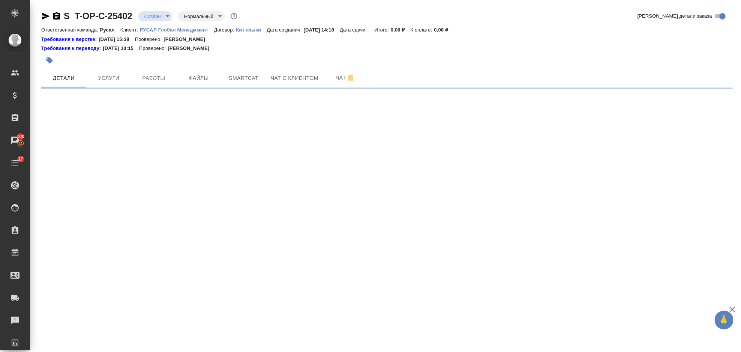
select select "RU"
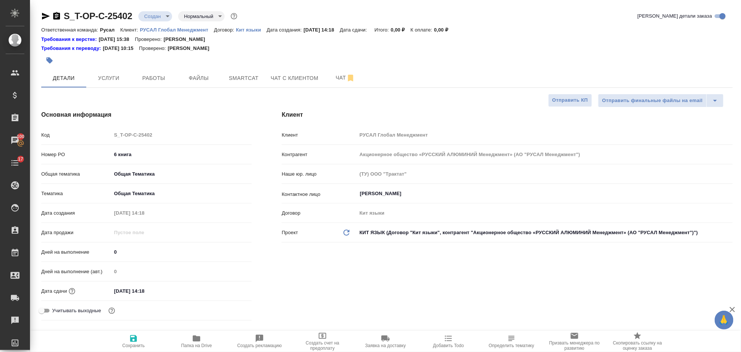
type textarea "x"
click at [142, 345] on span "Сохранить" at bounding box center [133, 345] width 22 height 5
type textarea "x"
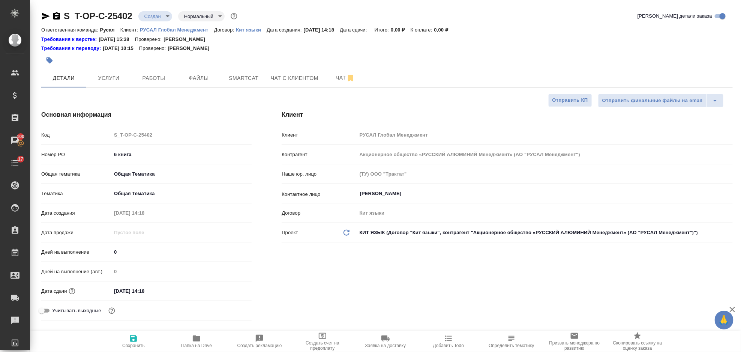
type textarea "x"
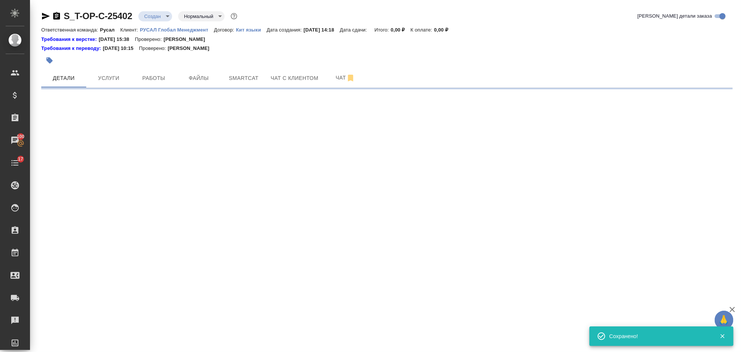
select select "RU"
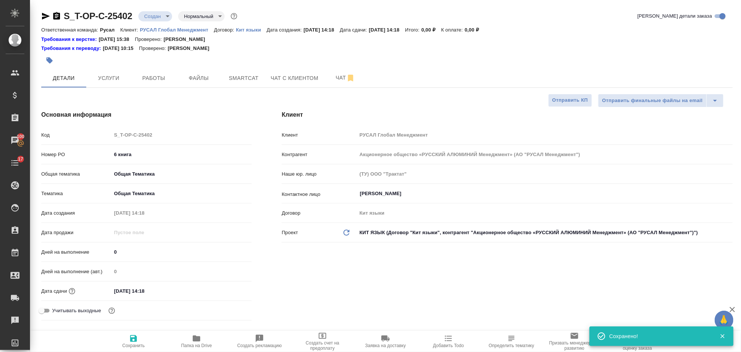
type textarea "x"
click at [43, 18] on icon "button" at bounding box center [46, 16] width 8 height 7
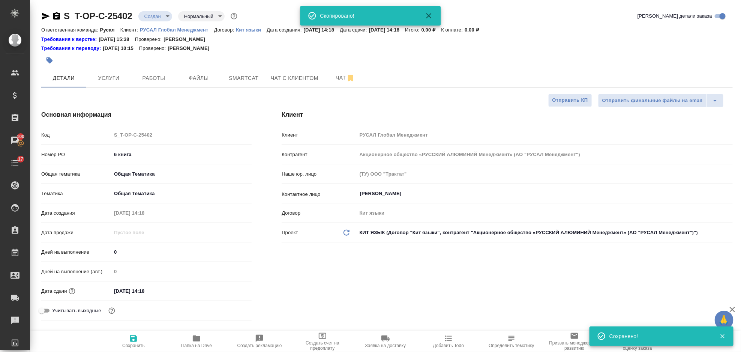
click at [201, 342] on icon "button" at bounding box center [196, 338] width 9 height 9
type textarea "x"
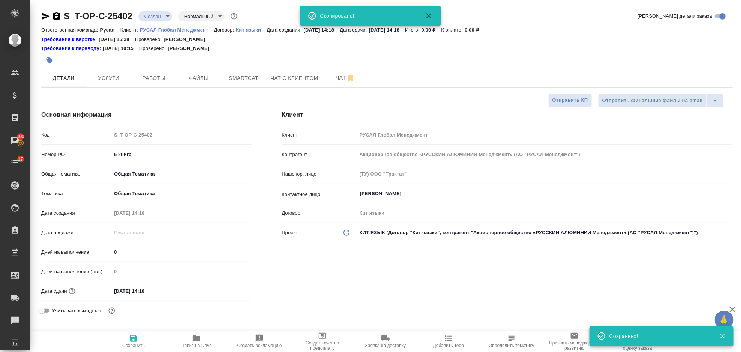
type textarea "x"
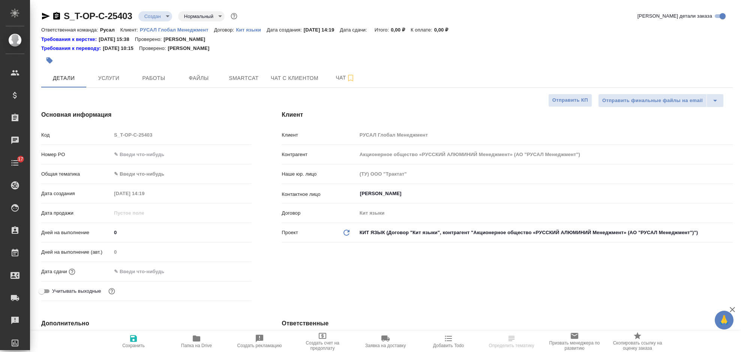
select select "RU"
click at [179, 151] on input "text" at bounding box center [181, 154] width 140 height 11
type input "7"
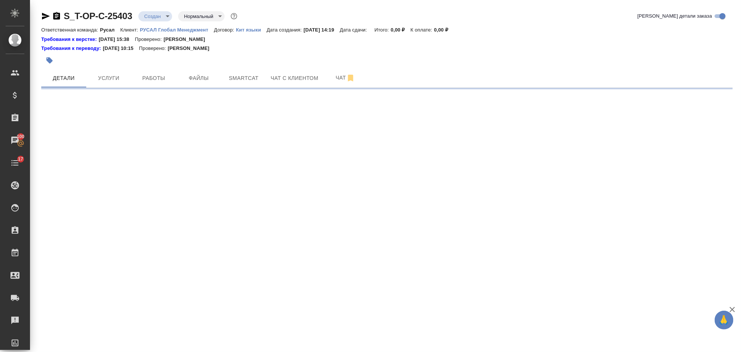
select select "RU"
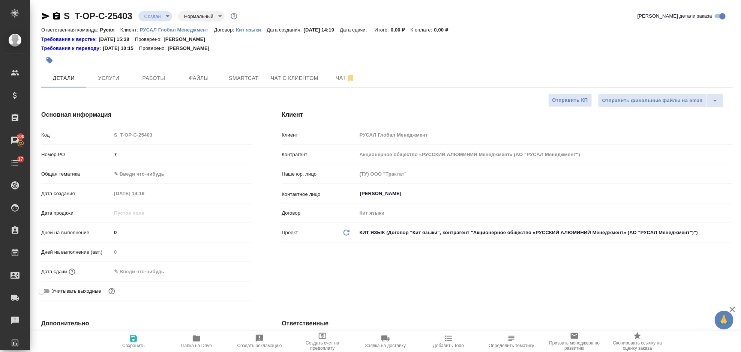
type textarea "x"
click at [180, 151] on input "7" at bounding box center [181, 154] width 139 height 11
type input "7 к"
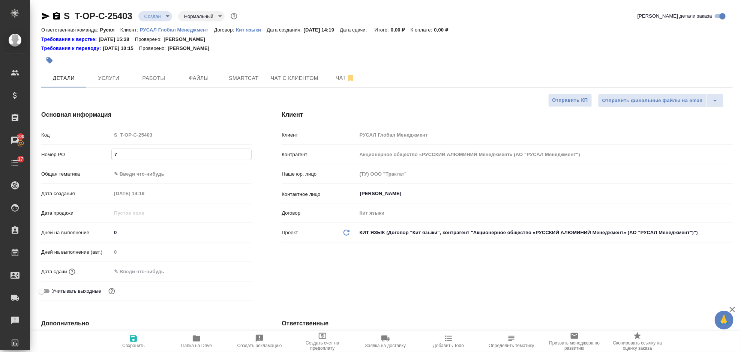
type textarea "x"
type input "7 кн"
type textarea "x"
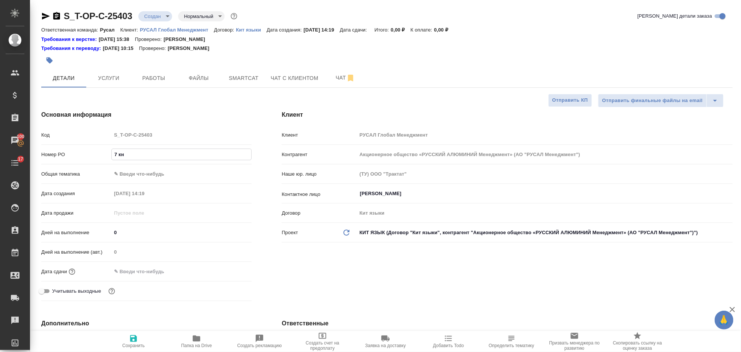
type textarea "x"
type input "7 кни"
type textarea "x"
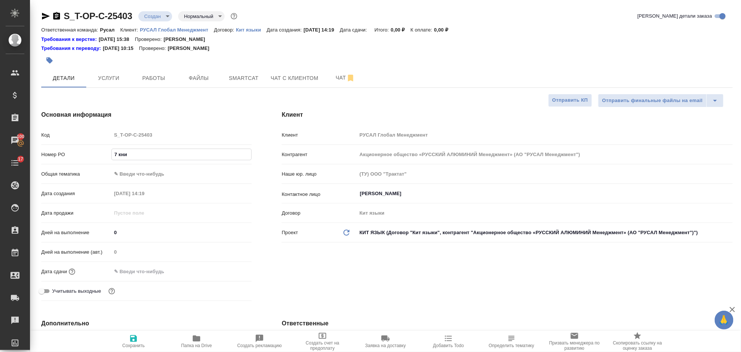
type textarea "x"
type input "7 книга"
type textarea "x"
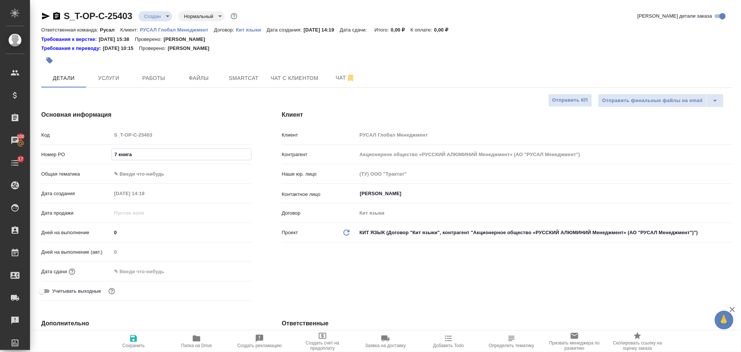
type input "7 книга"
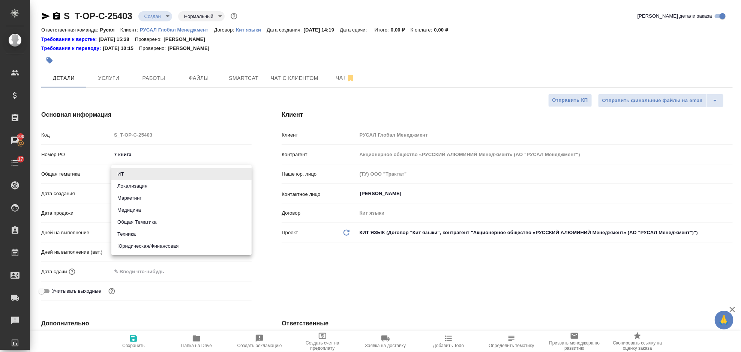
click at [174, 172] on body "🙏 .cls-1 fill:#fff; AWATERA Gorlenko Yuliua Клиенты Спецификации Заказы 100 Чат…" at bounding box center [370, 176] width 741 height 352
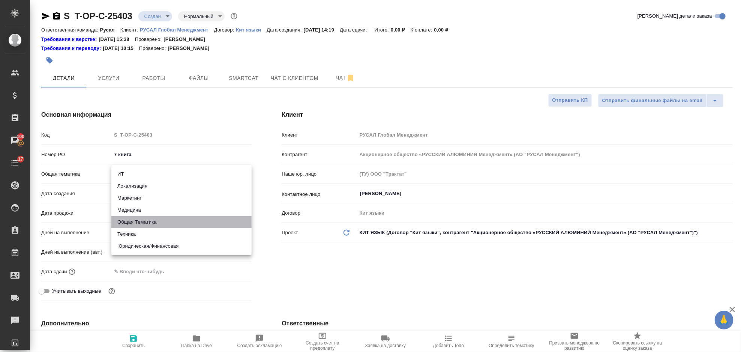
click at [167, 224] on li "Общая Тематика" at bounding box center [181, 222] width 140 height 12
type input "obtem"
type textarea "x"
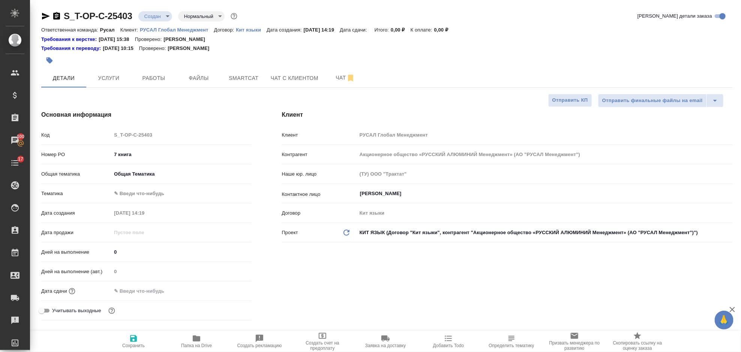
click at [160, 197] on body "🙏 .cls-1 fill:#fff; AWATERA Gorlenko Yuliua Клиенты Спецификации Заказы 100 Чат…" at bounding box center [370, 176] width 741 height 352
click at [160, 197] on li "Общая Тематика" at bounding box center [181, 193] width 140 height 12
type textarea "x"
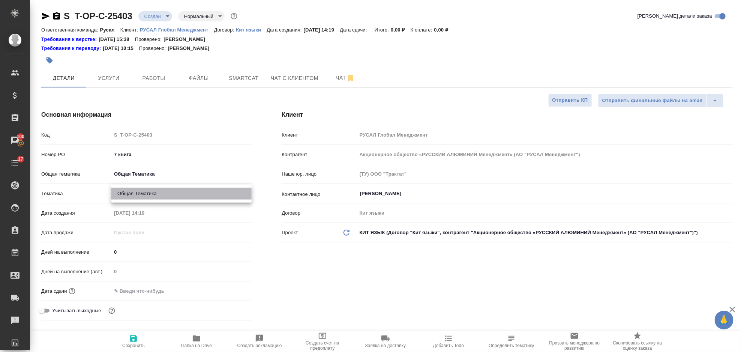
type input "6012b1ca196b0e5c9229a120"
click at [136, 335] on icon "button" at bounding box center [133, 338] width 9 height 9
type textarea "x"
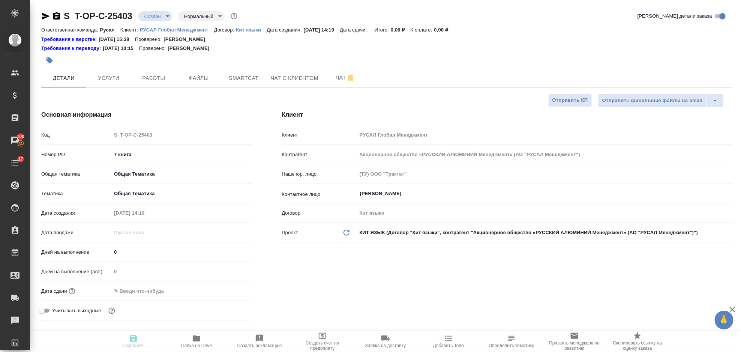
type textarea "x"
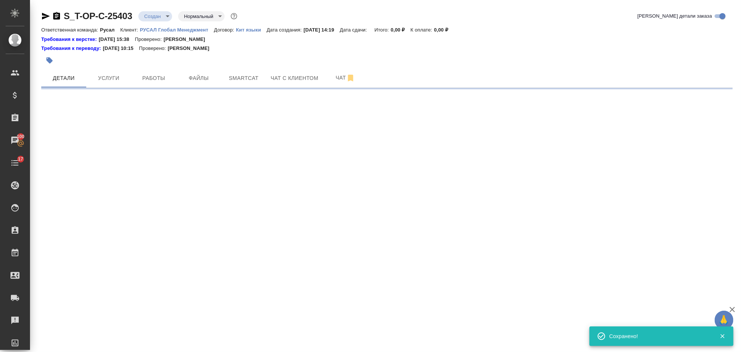
select select "RU"
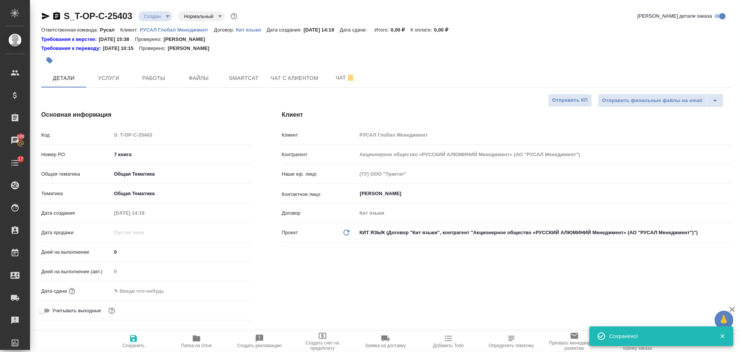
type textarea "x"
click at [139, 289] on input "text" at bounding box center [144, 290] width 66 height 11
click at [228, 290] on icon "button" at bounding box center [229, 290] width 9 height 9
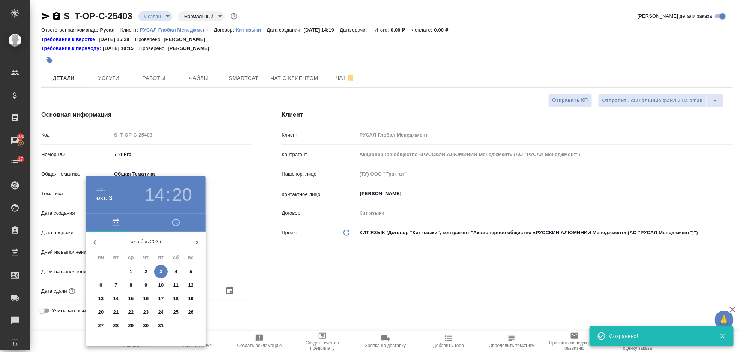
click at [102, 297] on p "13" at bounding box center [101, 298] width 6 height 7
type input "13.10.2025 14:20"
type textarea "x"
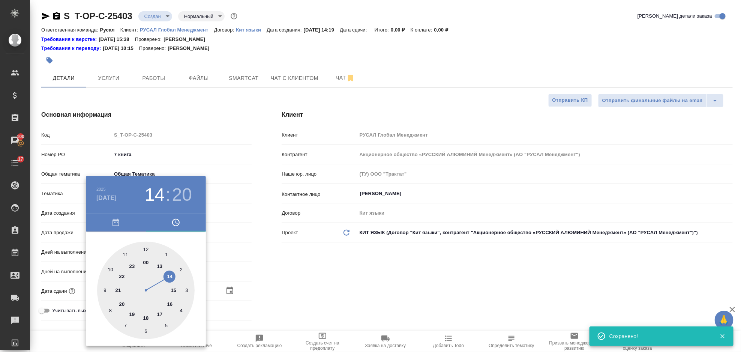
click at [160, 265] on div at bounding box center [145, 289] width 97 height 97
type input "13.10.2025 13:20"
type textarea "x"
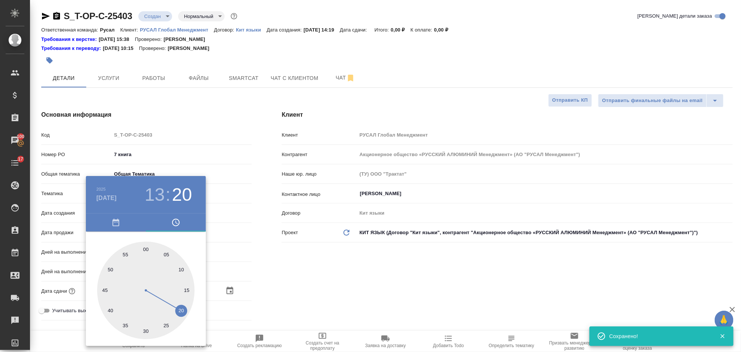
click at [146, 247] on div at bounding box center [145, 289] width 97 height 97
type input "13.10.2025 13:00"
type textarea "x"
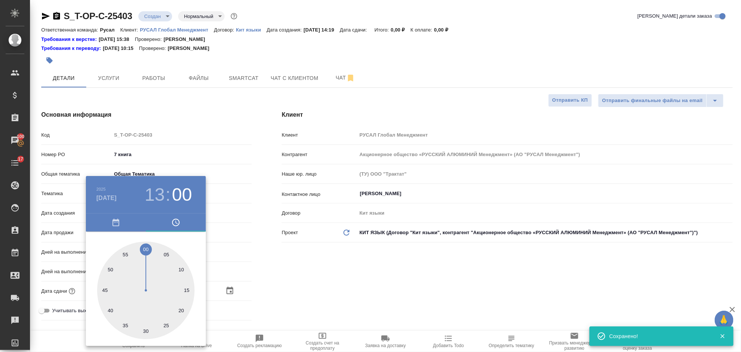
click at [358, 285] on div at bounding box center [370, 176] width 741 height 352
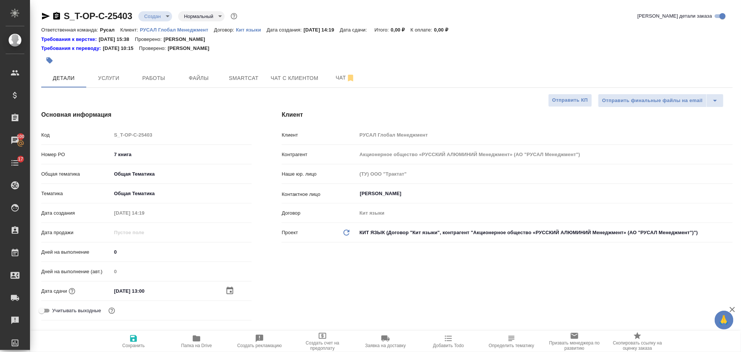
click at [141, 337] on span "Сохранить" at bounding box center [133, 341] width 54 height 14
type textarea "x"
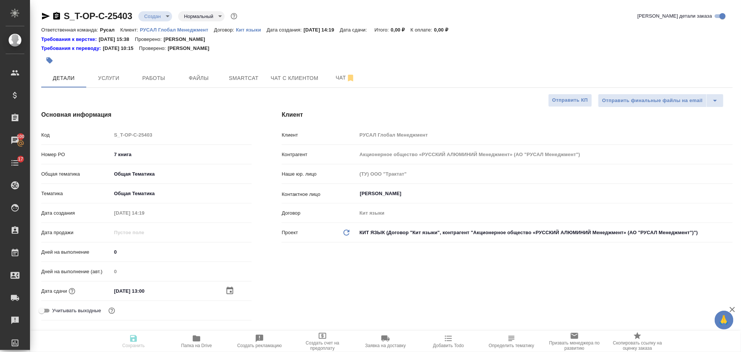
type textarea "x"
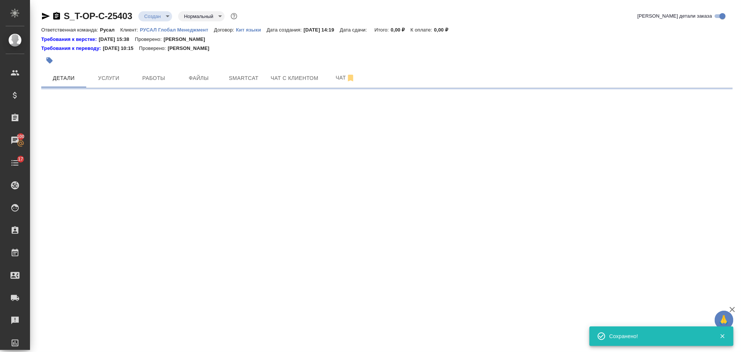
select select "RU"
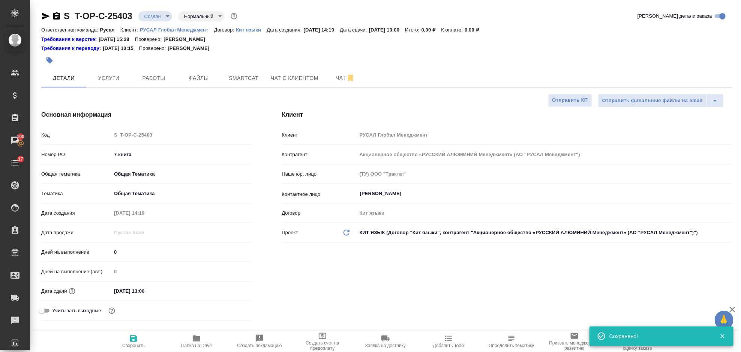
type textarea "x"
click at [41, 15] on icon "button" at bounding box center [45, 16] width 9 height 9
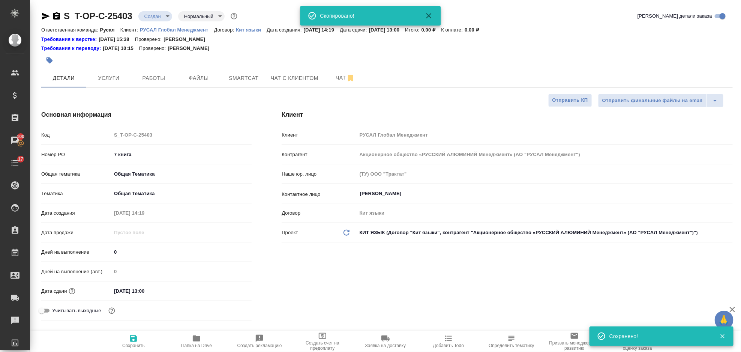
click at [196, 335] on icon "button" at bounding box center [196, 338] width 9 height 9
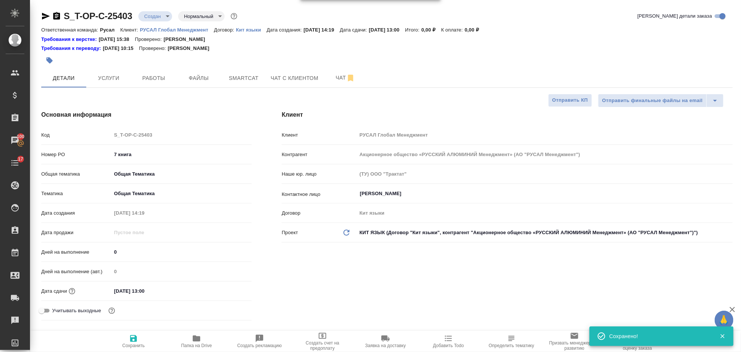
type textarea "x"
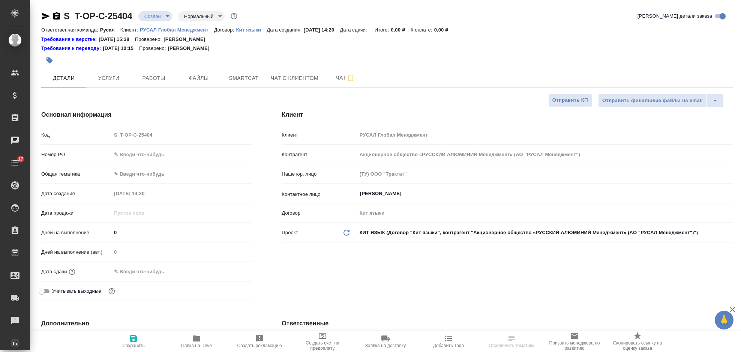
select select "RU"
click at [129, 153] on input "text" at bounding box center [181, 154] width 140 height 11
paste input "**[S_T-OP-C-25403]([URL][DOMAIN_NAME]"
type input "**[S_T-OP-C-25403]([URL][DOMAIN_NAME]"
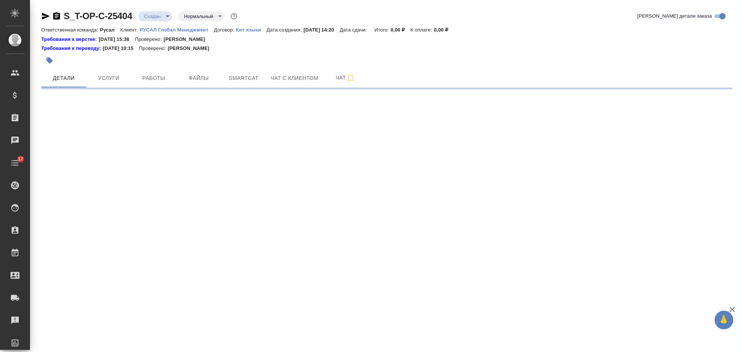
select select "RU"
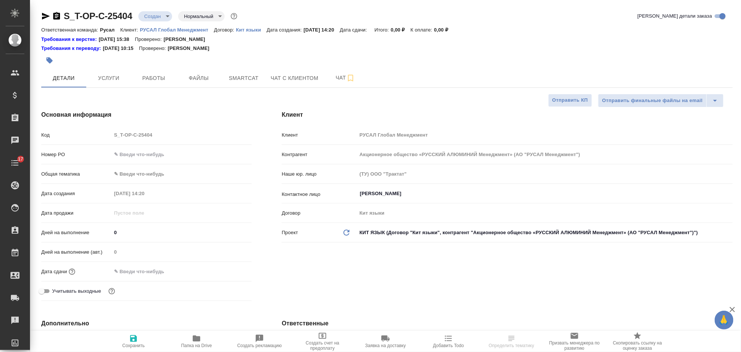
type textarea "x"
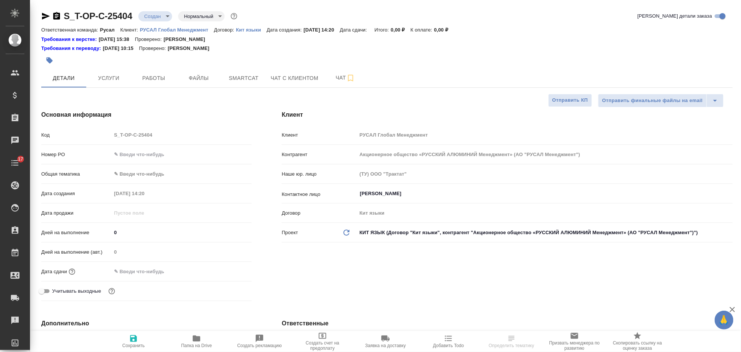
type textarea "x"
click at [154, 156] on input "text" at bounding box center [181, 154] width 140 height 11
type input "8"
type textarea "x"
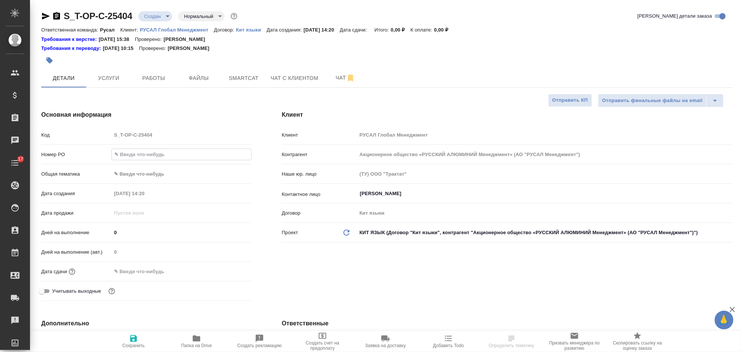
type textarea "x"
type input "8"
type textarea "x"
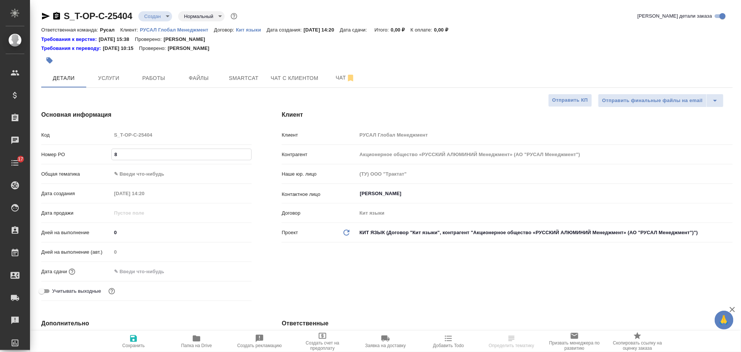
type input "8 к"
type textarea "x"
type input "8 кн"
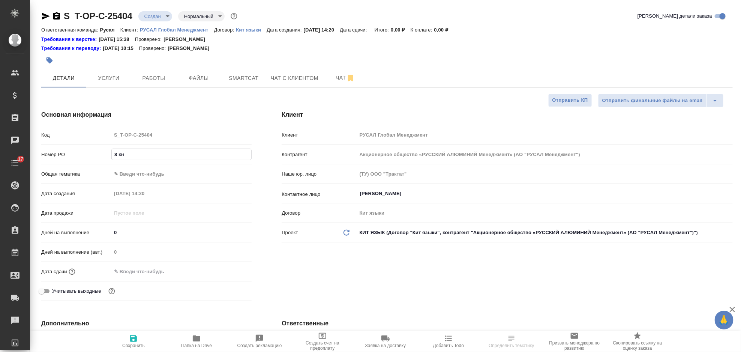
type textarea "x"
type input "8 кни"
type textarea "x"
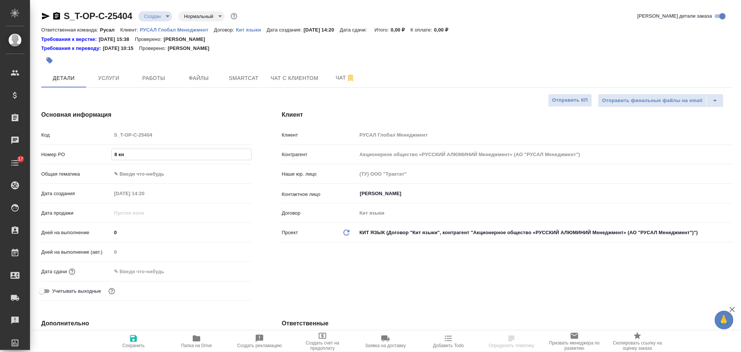
type textarea "x"
type input "8 книг"
type textarea "x"
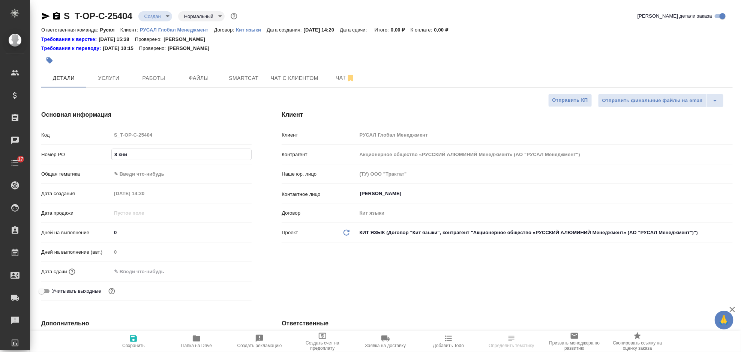
type textarea "x"
type input "8 книга"
type textarea "x"
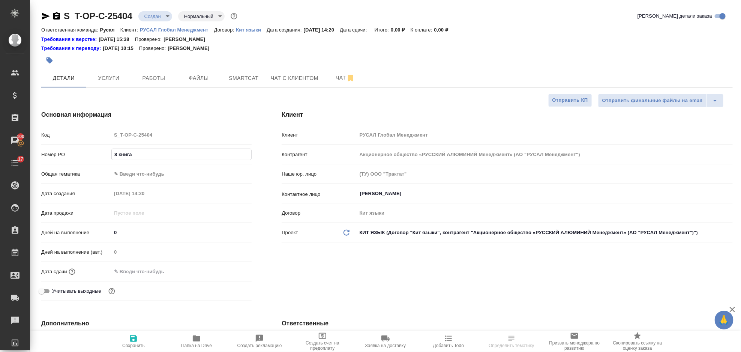
type input "8 книга"
click at [141, 166] on div "Номер PO 8 книга" at bounding box center [146, 157] width 210 height 19
click at [144, 171] on body "🙏 .cls-1 fill:#fff; AWATERA Gorlenko Yuliua Клиенты Спецификации Заказы 100 Чат…" at bounding box center [370, 176] width 741 height 352
click at [170, 219] on li "Общая Тематика" at bounding box center [181, 222] width 140 height 12
type input "obtem"
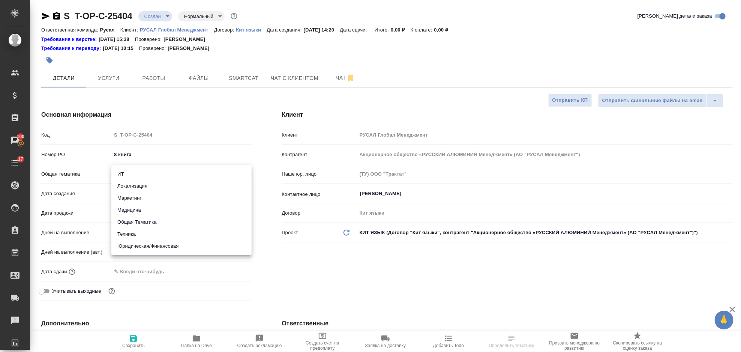
type textarea "x"
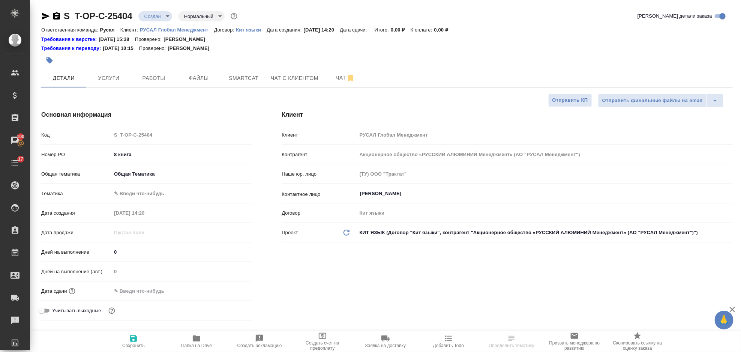
click at [151, 194] on body "🙏 .cls-1 fill:#fff; AWATERA Gorlenko Yuliua Клиенты Спецификации Заказы 100 Чат…" at bounding box center [370, 176] width 741 height 352
click at [164, 196] on li "Общая Тематика" at bounding box center [181, 193] width 140 height 12
type textarea "x"
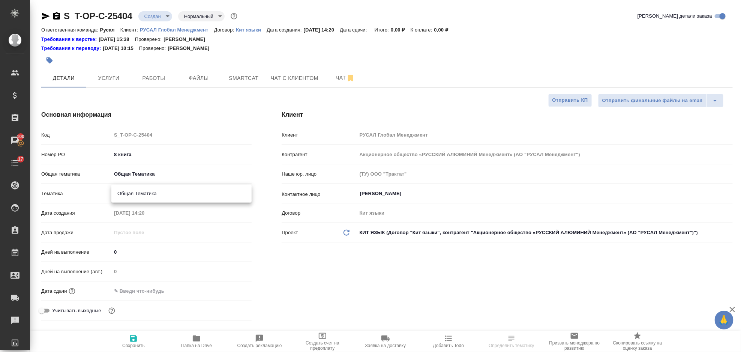
type input "6012b1ca196b0e5c9229a120"
click at [170, 296] on input "text" at bounding box center [144, 290] width 66 height 11
click at [231, 290] on icon "button" at bounding box center [229, 290] width 9 height 9
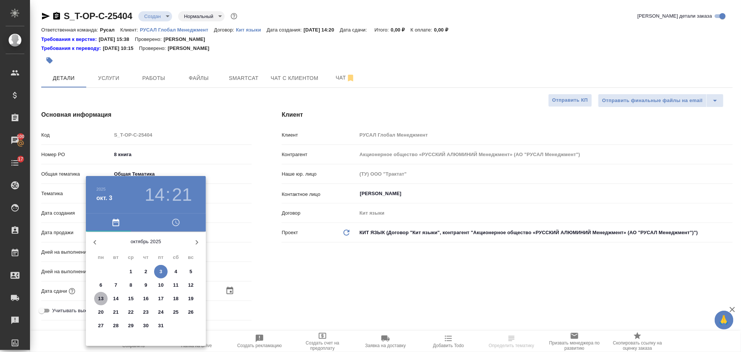
click at [103, 297] on p "13" at bounding box center [101, 298] width 6 height 7
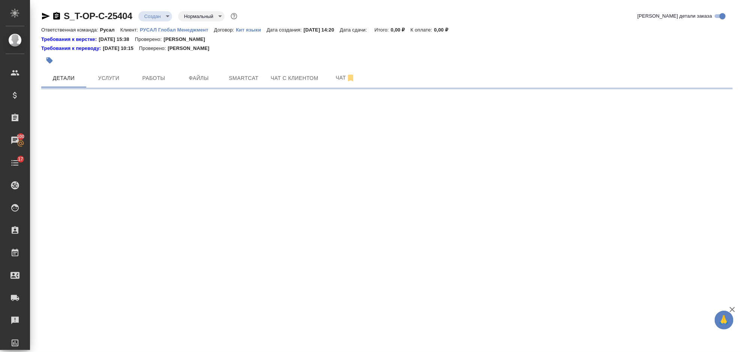
select select "RU"
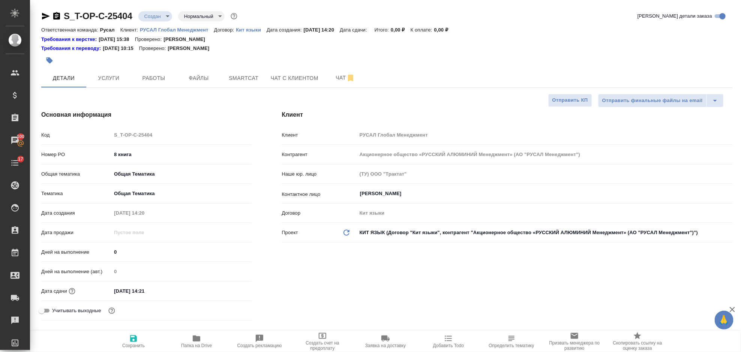
type textarea "x"
click at [199, 336] on icon "button" at bounding box center [196, 338] width 9 height 9
type textarea "x"
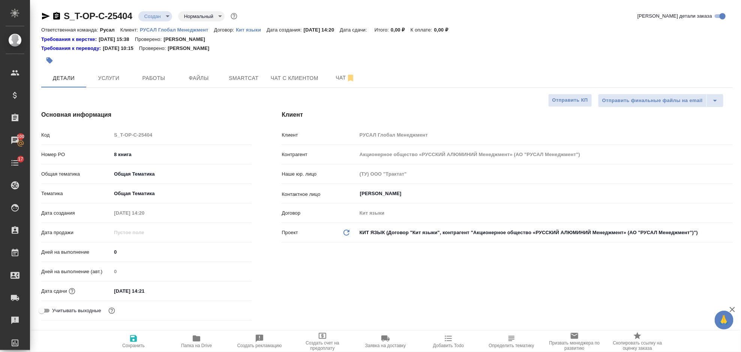
type textarea "x"
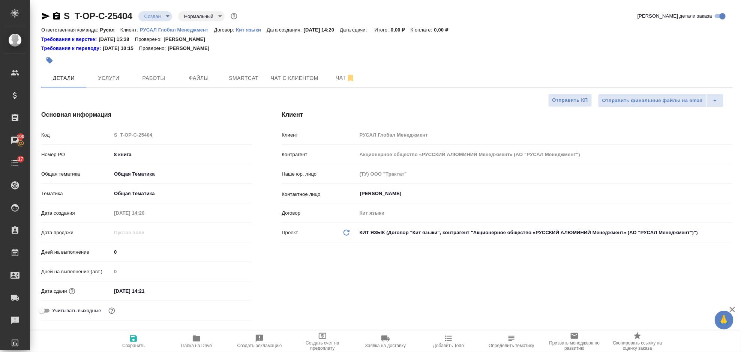
click at [48, 15] on icon "button" at bounding box center [45, 16] width 9 height 9
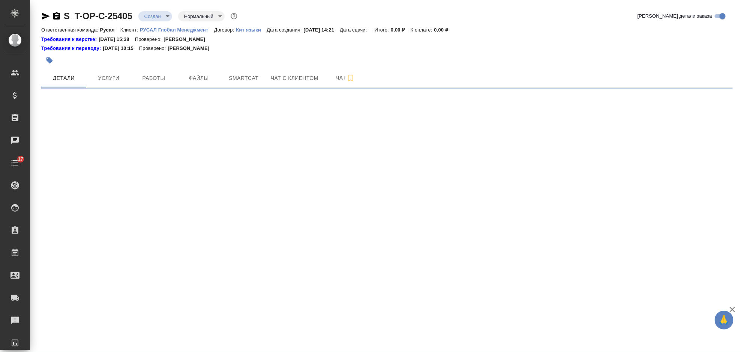
select select "RU"
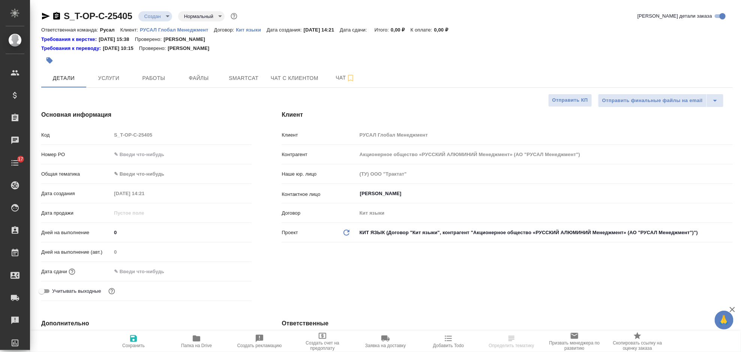
type textarea "x"
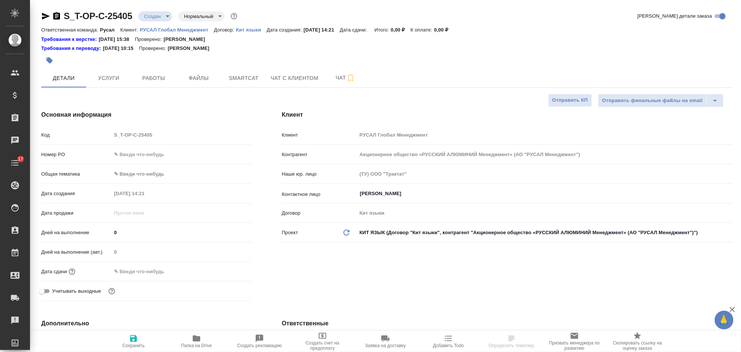
type textarea "x"
click at [121, 153] on input "text" at bounding box center [181, 154] width 140 height 11
type input "9"
type textarea "x"
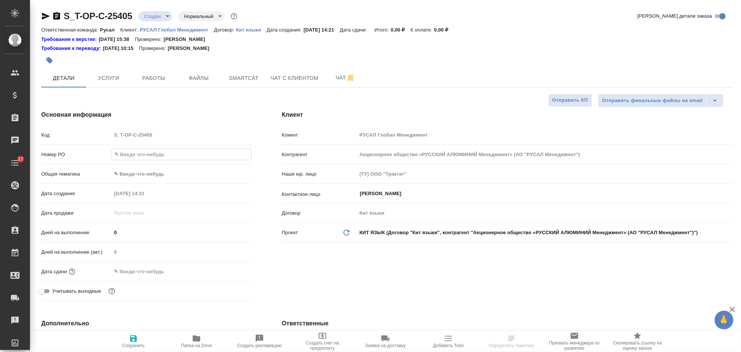
type textarea "x"
type input "9"
type textarea "x"
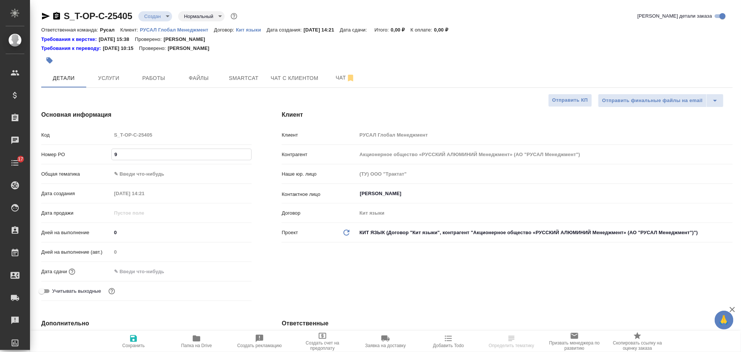
type input "9 к"
type textarea "x"
type input "9 кн"
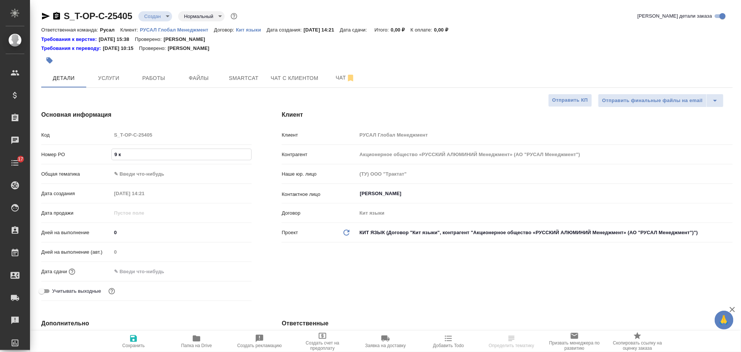
type textarea "x"
type input "9 кни"
type textarea "x"
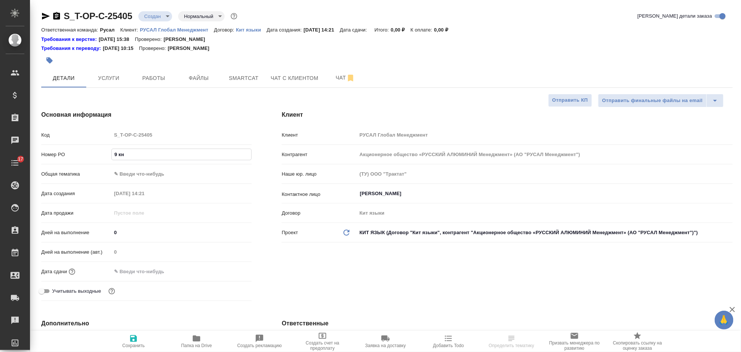
type textarea "x"
type input "9 книг"
type textarea "x"
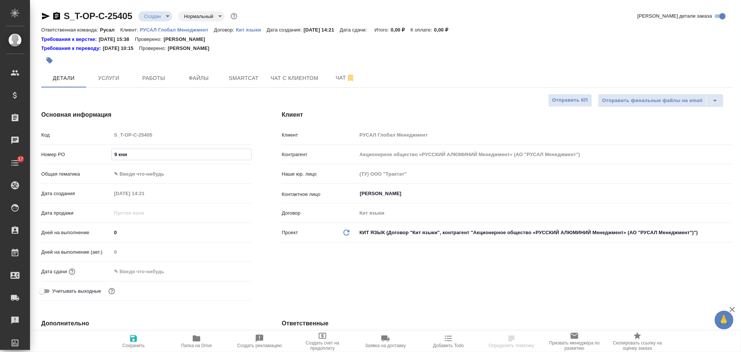
type textarea "x"
type input "9 книга"
type textarea "x"
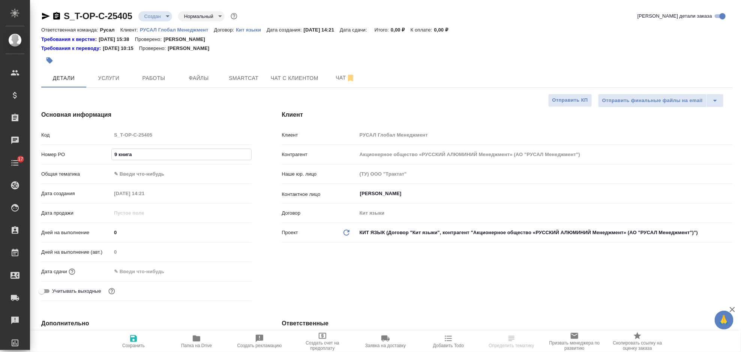
type input "9 книга"
click at [170, 171] on body "🙏 .cls-1 fill:#fff; AWATERA Gorlenko Yuliua Клиенты Спецификации Заказы Чаты 17…" at bounding box center [370, 176] width 741 height 352
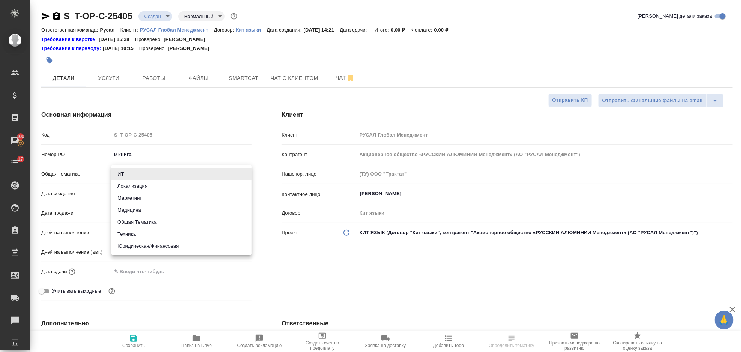
click at [154, 222] on li "Общая Тематика" at bounding box center [181, 222] width 140 height 12
type input "obtem"
type textarea "x"
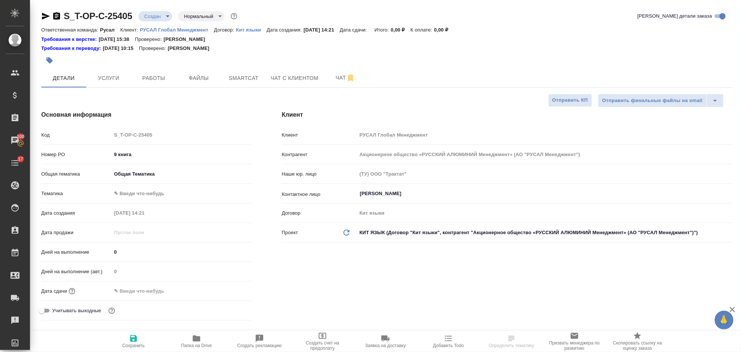
click at [150, 194] on body "🙏 .cls-1 fill:#fff; AWATERA Gorlenko Yuliua Клиенты Спецификации Заказы 100 Чат…" at bounding box center [370, 176] width 741 height 352
click at [154, 197] on li "Общая Тематика" at bounding box center [181, 193] width 140 height 12
type textarea "x"
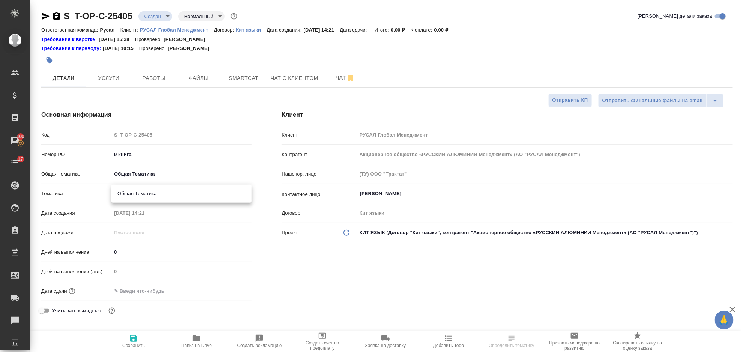
type input "6012b1ca196b0e5c9229a120"
click at [150, 288] on input "text" at bounding box center [144, 290] width 66 height 11
click at [226, 288] on icon "button" at bounding box center [229, 290] width 9 height 9
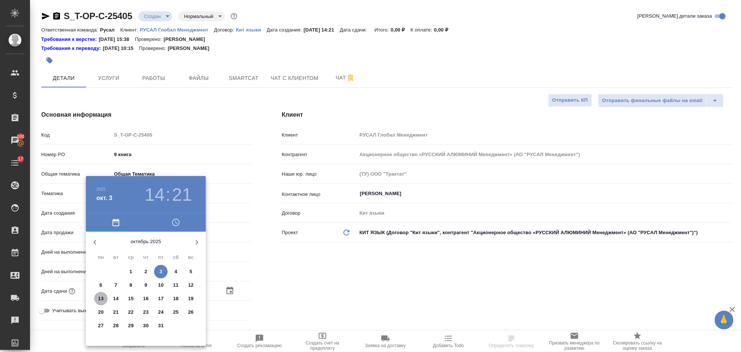
click at [102, 297] on p "13" at bounding box center [101, 298] width 6 height 7
type input "13.10.2025 14:21"
type textarea "x"
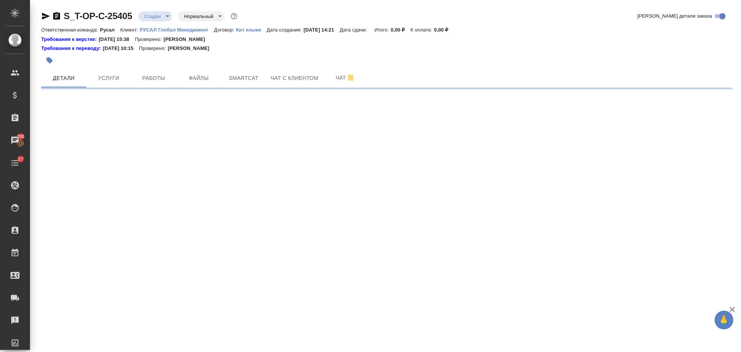
select select "RU"
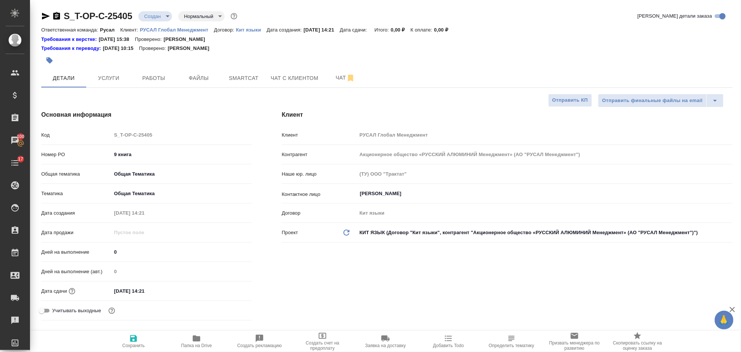
type textarea "x"
click at [138, 337] on span "Сохранить" at bounding box center [133, 341] width 54 height 14
type textarea "x"
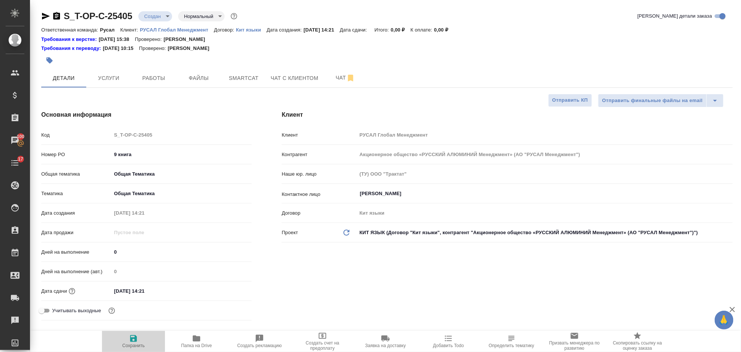
type textarea "x"
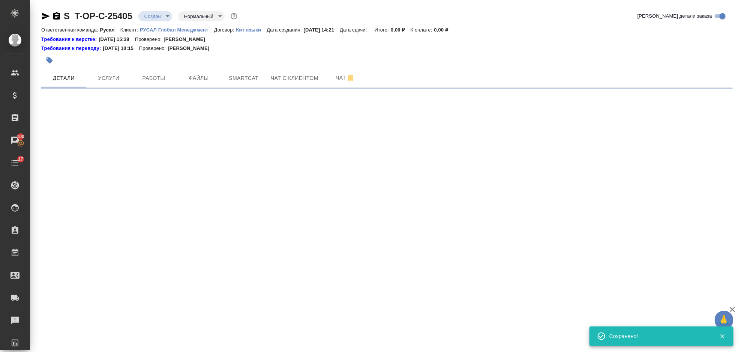
select select "RU"
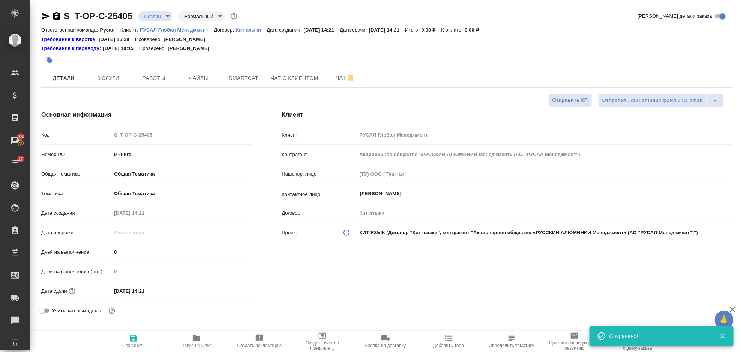
type textarea "x"
click at [198, 339] on icon "button" at bounding box center [196, 338] width 7 height 6
type textarea "x"
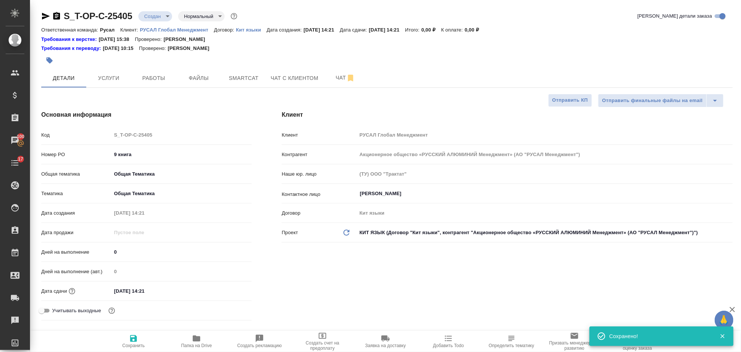
type textarea "x"
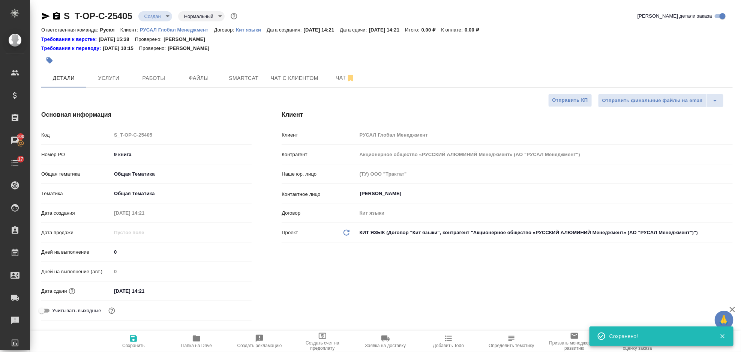
click at [46, 17] on icon "button" at bounding box center [46, 16] width 8 height 7
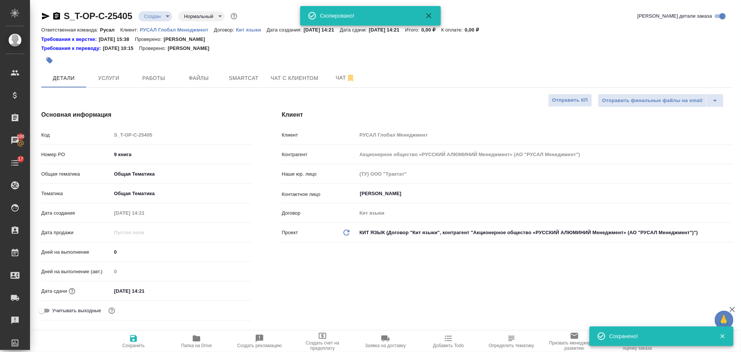
type textarea "x"
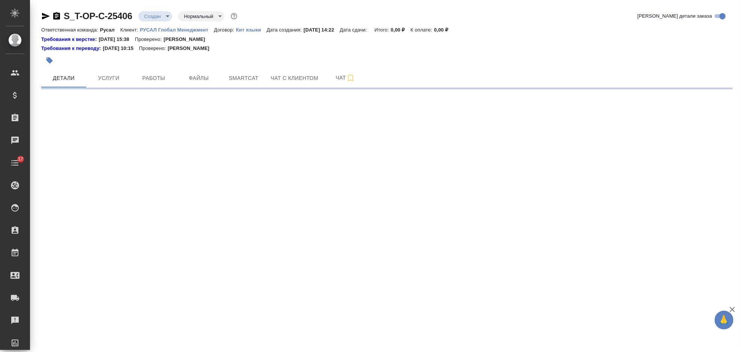
select select "RU"
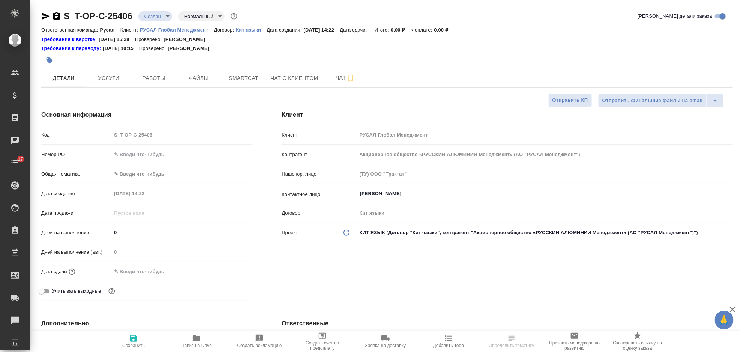
type textarea "x"
drag, startPoint x: 161, startPoint y: 156, endPoint x: 154, endPoint y: 156, distance: 6.7
click at [161, 156] on input "text" at bounding box center [181, 154] width 140 height 11
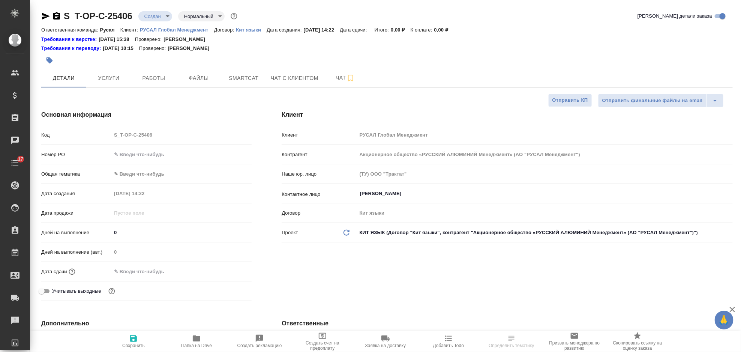
type textarea "x"
type input "1"
type textarea "x"
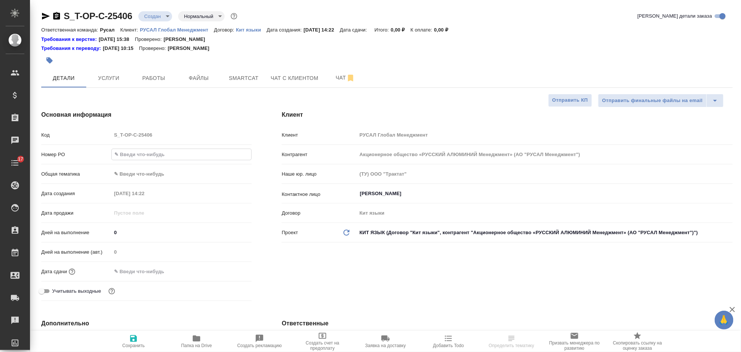
type textarea "x"
type input "10"
type textarea "x"
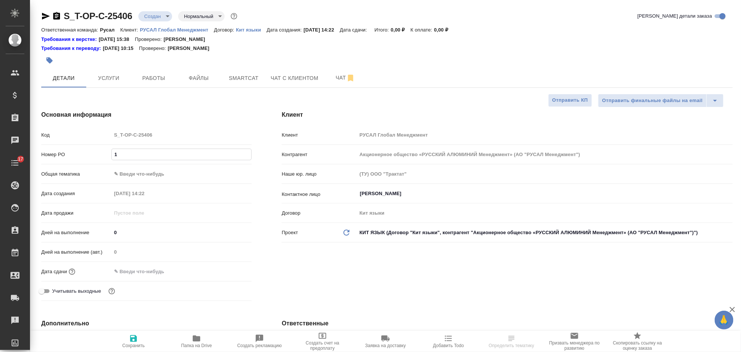
type textarea "x"
type input "10"
type textarea "x"
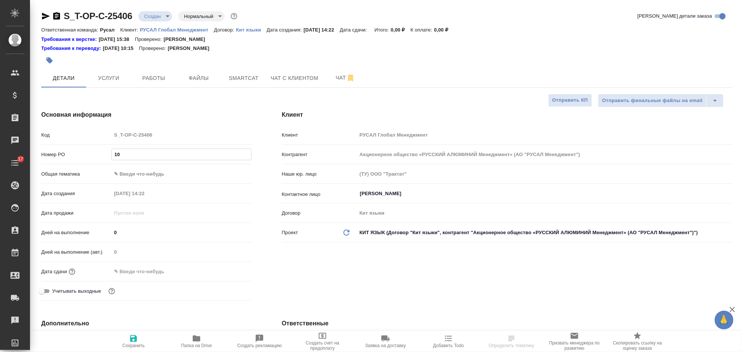
type input "10 к"
type textarea "x"
type input "10 кн"
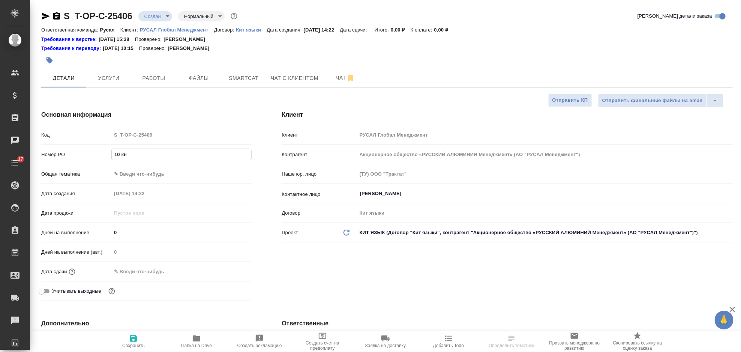
type textarea "x"
type input "10 кни"
type textarea "x"
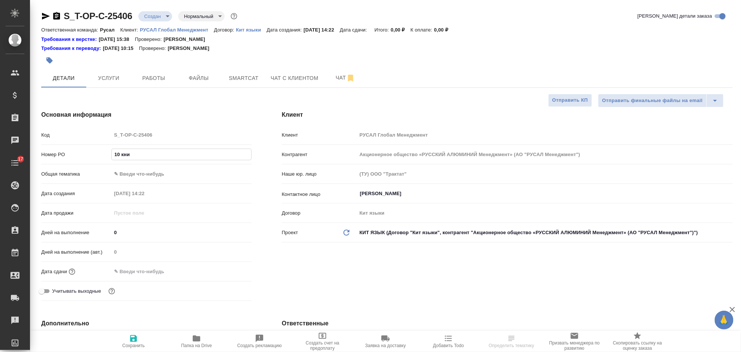
type textarea "x"
type input "10 книг"
type textarea "x"
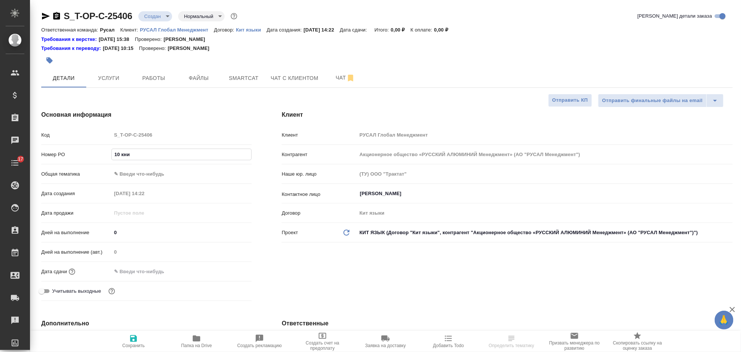
type textarea "x"
type input "10 книга"
type textarea "x"
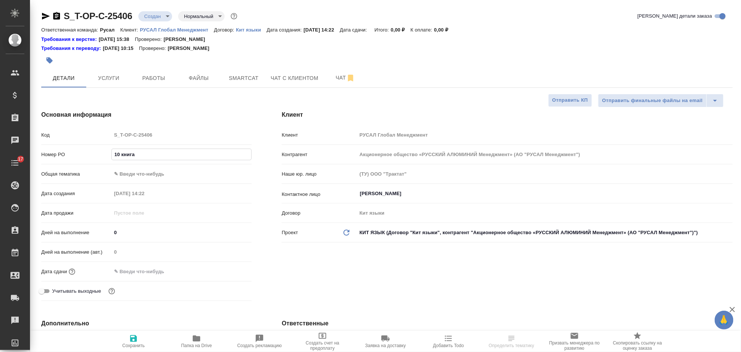
type input "10 книга"
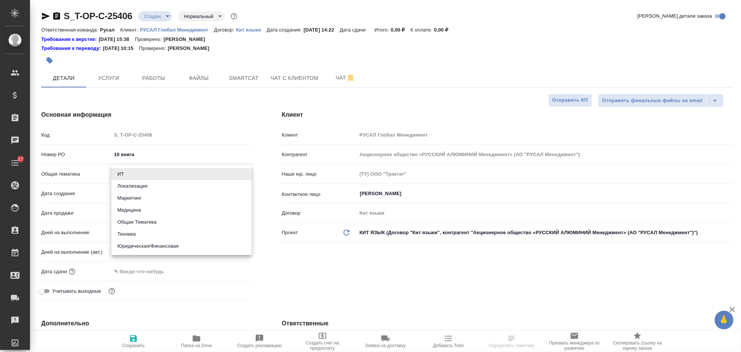
click at [156, 175] on body "🙏 .cls-1 fill:#fff; AWATERA [PERSON_NAME] Спецификации Заказы Чаты 17 Todo Прое…" at bounding box center [370, 176] width 741 height 352
click at [177, 216] on li "Общая Тематика" at bounding box center [181, 222] width 140 height 12
type input "obtem"
type textarea "x"
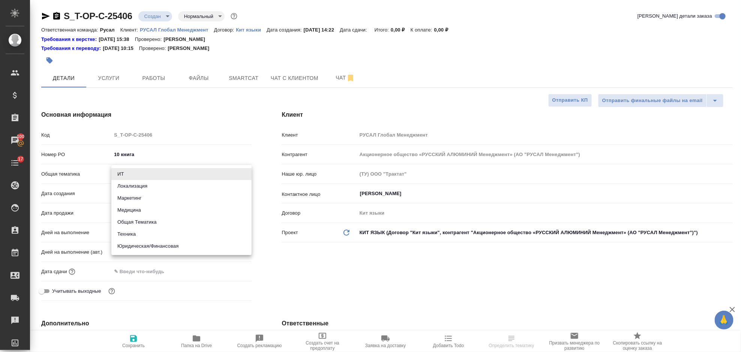
type textarea "x"
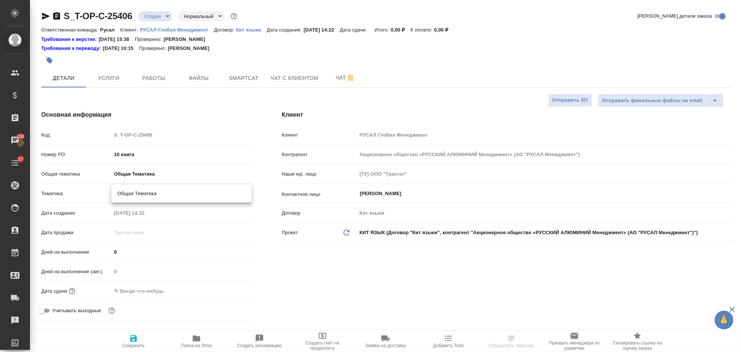
click at [161, 187] on body "🙏 .cls-1 fill:#fff; AWATERA [PERSON_NAME] Спецификации Заказы 100 Чаты 17 Todo …" at bounding box center [370, 176] width 741 height 352
click at [157, 195] on li "Общая Тематика" at bounding box center [181, 193] width 140 height 12
type textarea "x"
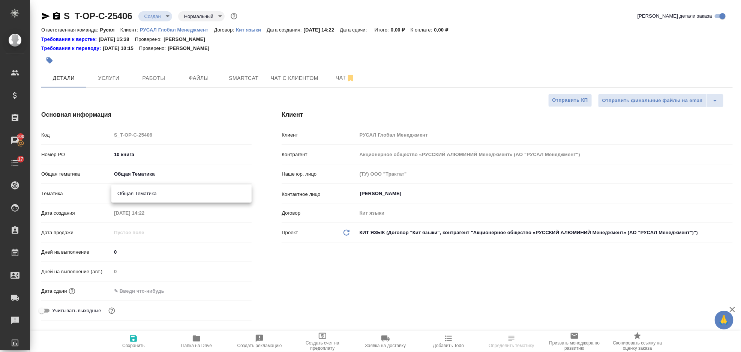
type input "6012b1ca196b0e5c9229a120"
click at [159, 292] on input "text" at bounding box center [144, 290] width 66 height 11
click at [231, 290] on icon "button" at bounding box center [229, 290] width 9 height 9
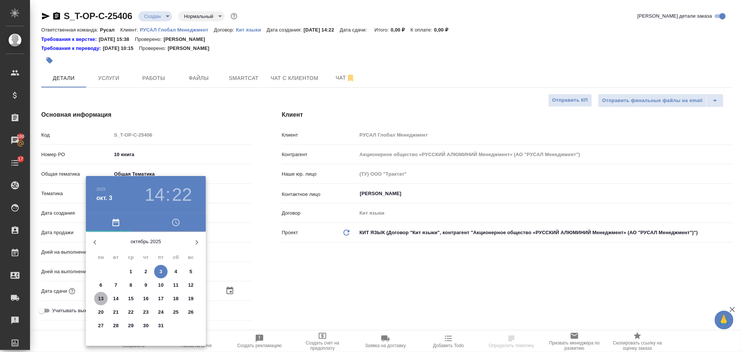
click at [100, 296] on p "13" at bounding box center [101, 298] width 6 height 7
type input "13.10.2025 14:22"
type textarea "x"
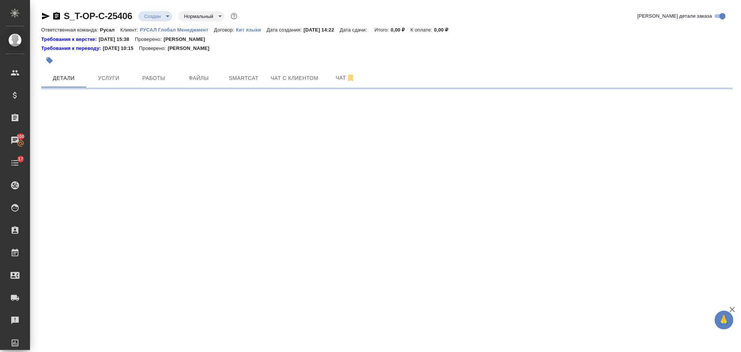
select select "RU"
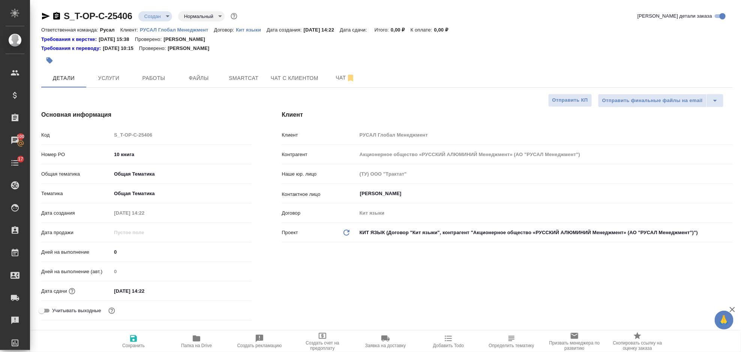
type textarea "x"
click at [129, 341] on icon "button" at bounding box center [133, 338] width 9 height 9
type textarea "x"
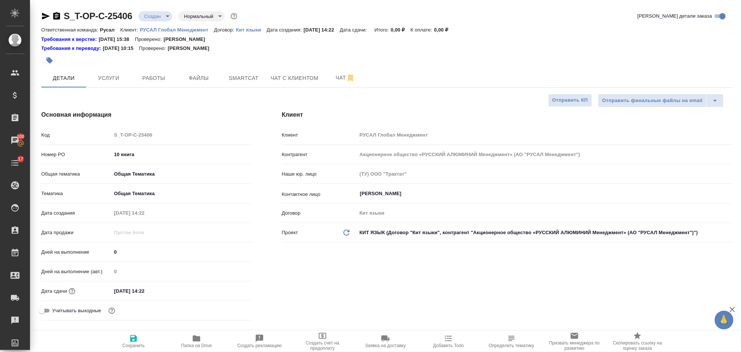
type textarea "x"
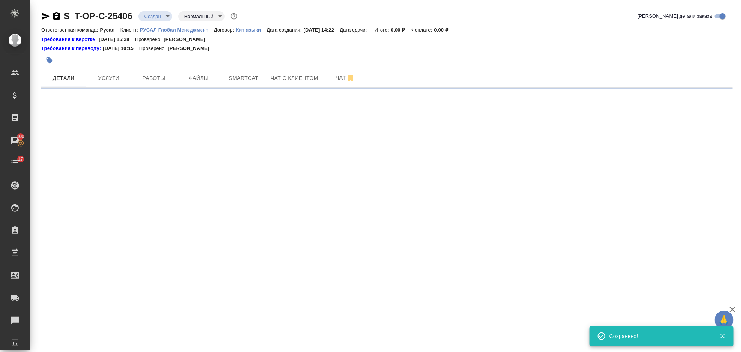
select select "RU"
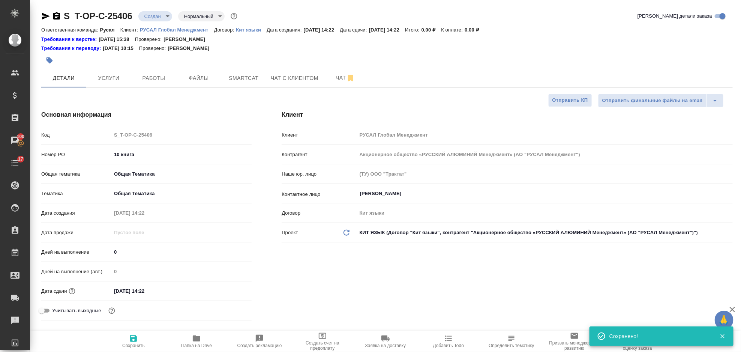
type textarea "x"
click at [192, 339] on icon "button" at bounding box center [196, 338] width 9 height 9
type textarea "x"
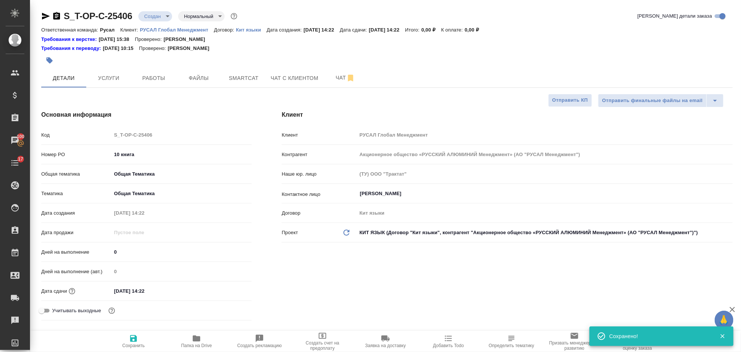
type textarea "x"
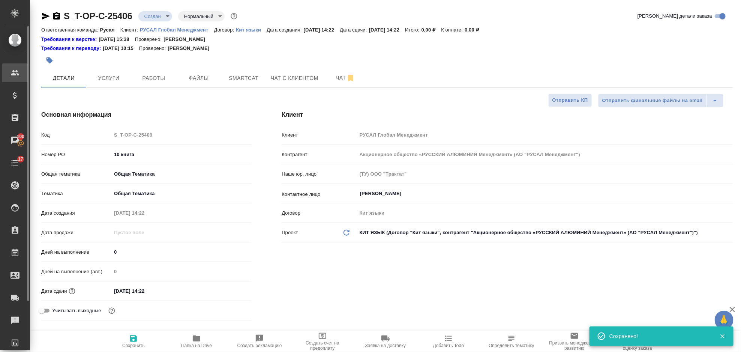
type textarea "x"
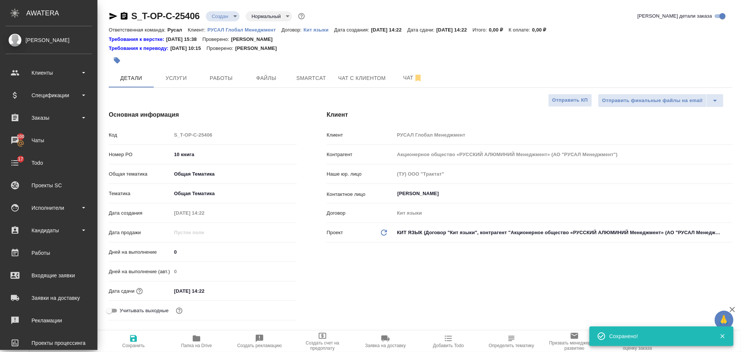
type textarea "x"
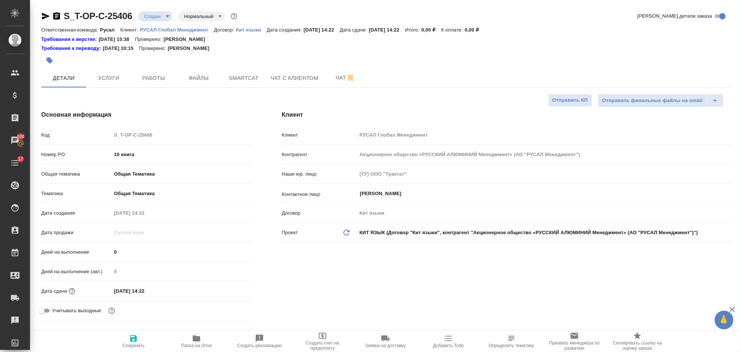
click at [47, 19] on icon "button" at bounding box center [45, 16] width 9 height 9
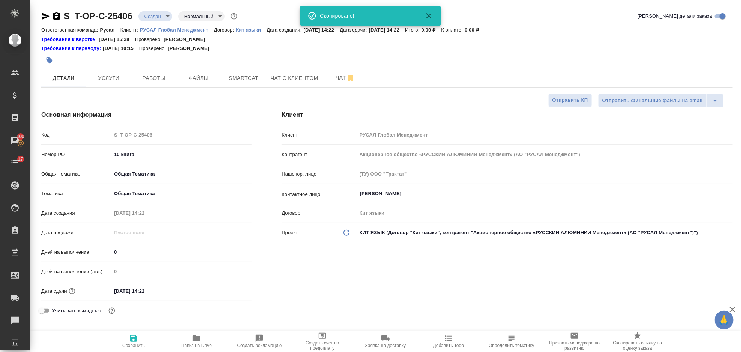
type textarea "x"
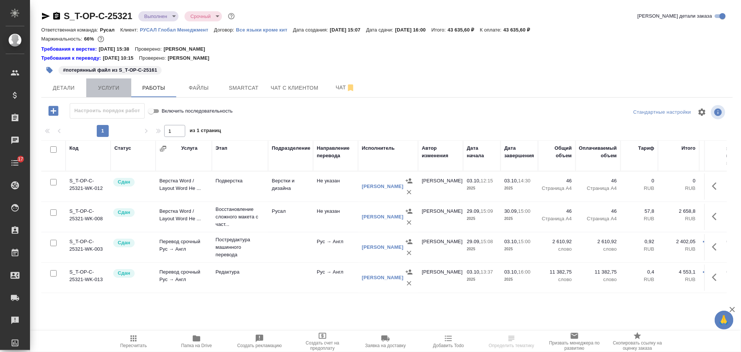
click at [120, 87] on span "Услуги" at bounding box center [109, 87] width 36 height 9
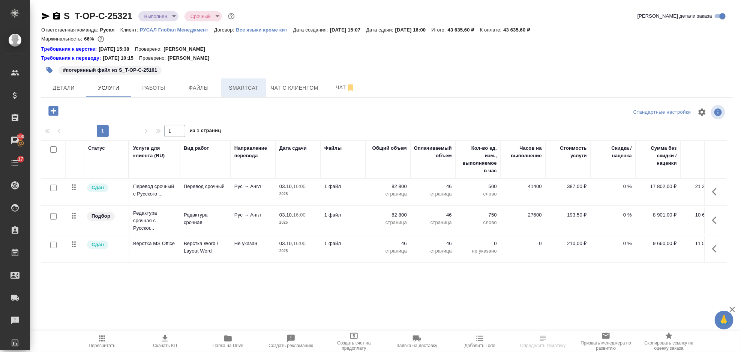
click at [256, 85] on span "Smartcat" at bounding box center [244, 87] width 36 height 9
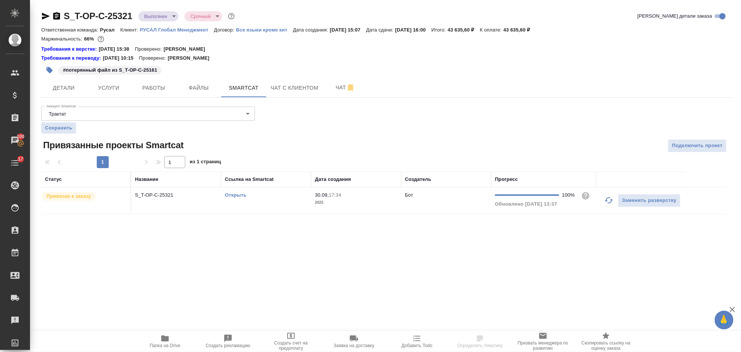
click at [243, 195] on link "Открыть" at bounding box center [235, 195] width 21 height 6
click at [125, 84] on span "Услуги" at bounding box center [109, 87] width 36 height 9
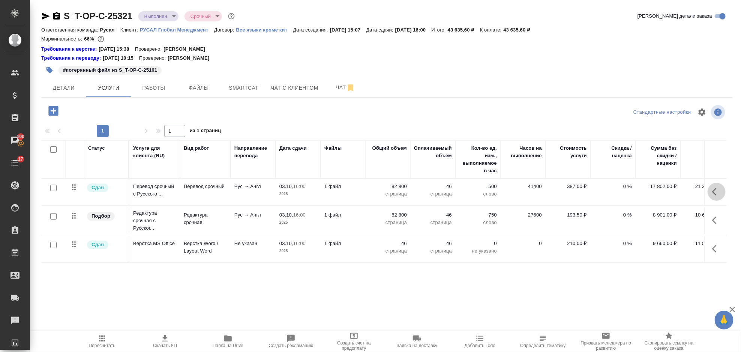
click at [717, 190] on icon "button" at bounding box center [716, 191] width 9 height 9
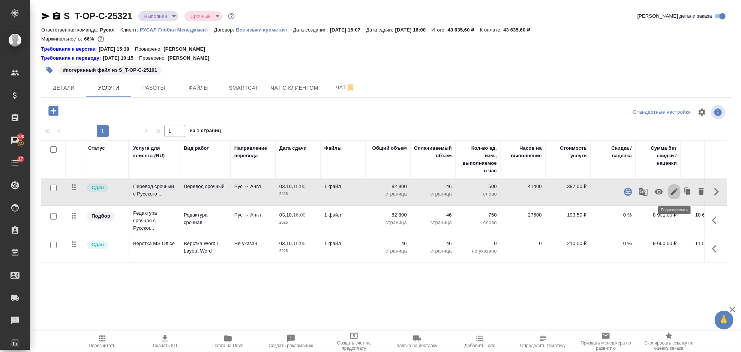
click at [678, 189] on icon "button" at bounding box center [674, 191] width 9 height 9
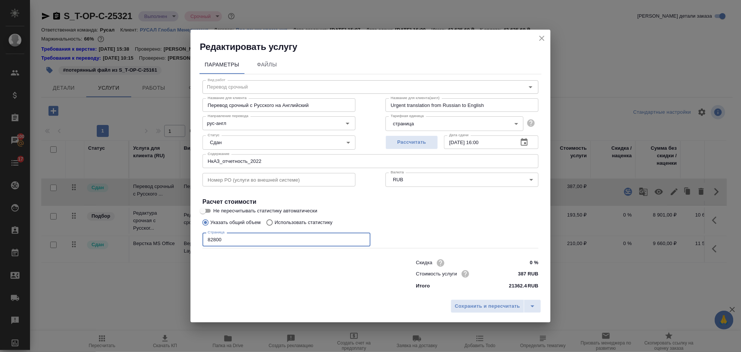
drag, startPoint x: 245, startPoint y: 243, endPoint x: 201, endPoint y: 247, distance: 44.0
click at [201, 247] on div "Вид работ Перевод срочный Вид работ Название для клиента Перевод срочный с Русс…" at bounding box center [370, 183] width 342 height 219
type input "100800"
click at [482, 308] on span "Сохранить и пересчитать" at bounding box center [487, 306] width 65 height 9
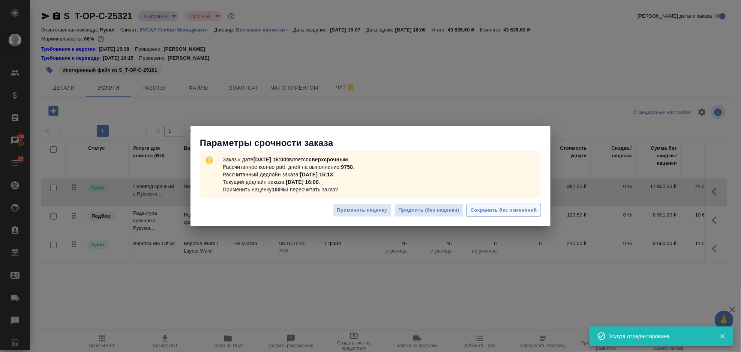
click at [479, 207] on span "Сохранить без изменений" at bounding box center [504, 210] width 66 height 9
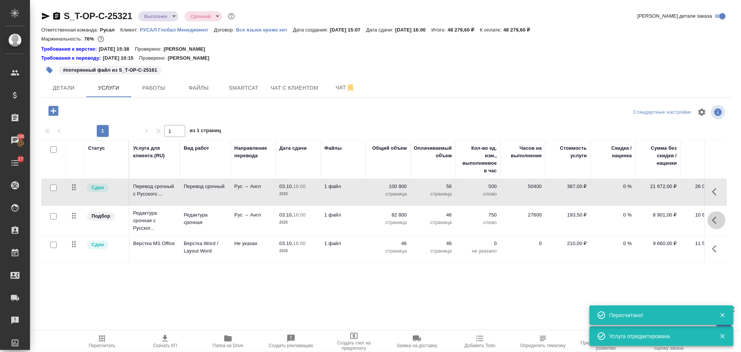
click at [716, 219] on icon "button" at bounding box center [716, 220] width 9 height 9
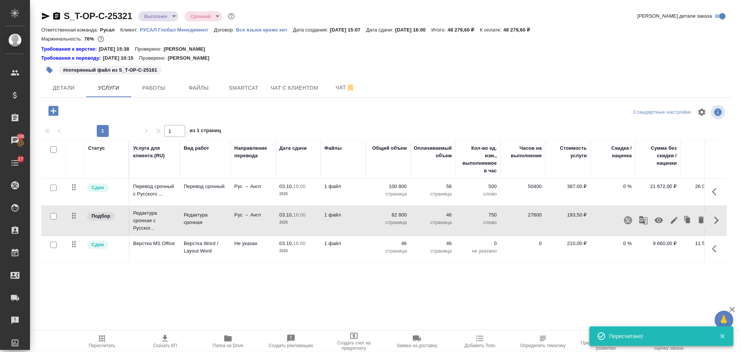
click at [676, 219] on icon "button" at bounding box center [674, 220] width 9 height 9
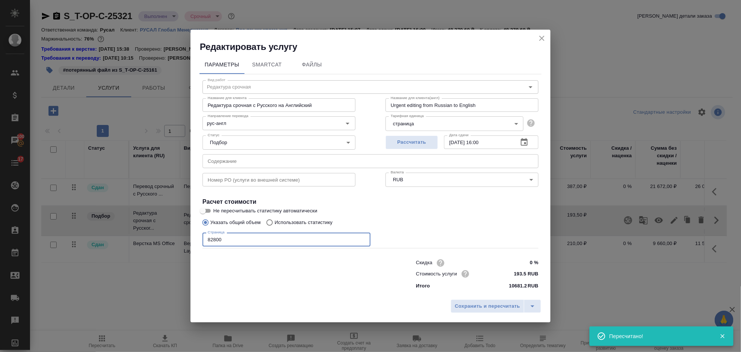
drag, startPoint x: 289, startPoint y: 237, endPoint x: 198, endPoint y: 239, distance: 90.8
click at [198, 239] on div "Параметры SmartCat Файлы Вид работ Редактура срочная Вид работ Название для кли…" at bounding box center [370, 174] width 360 height 243
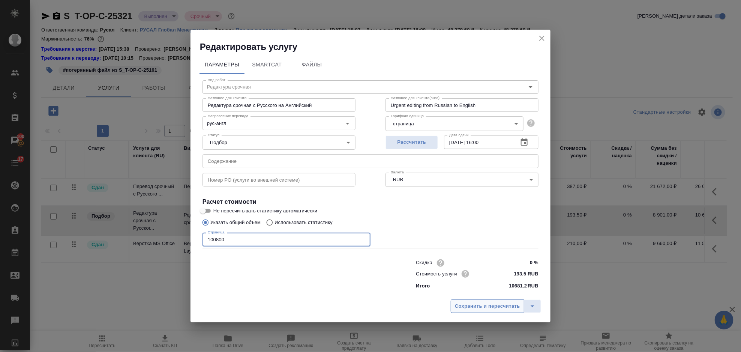
type input "100800"
click at [504, 311] on button "Сохранить и пересчитать" at bounding box center [487, 305] width 73 height 13
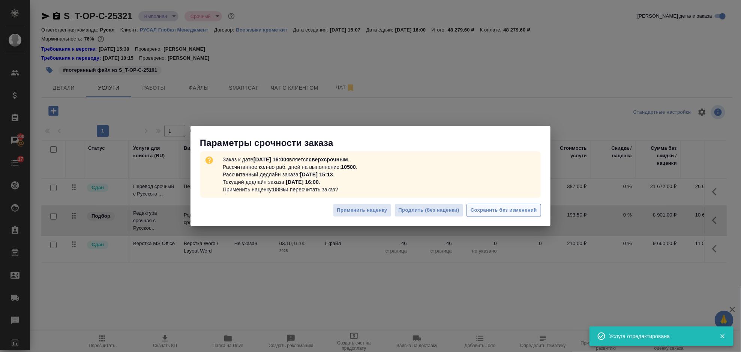
click at [497, 212] on span "Сохранить без изменений" at bounding box center [504, 210] width 66 height 9
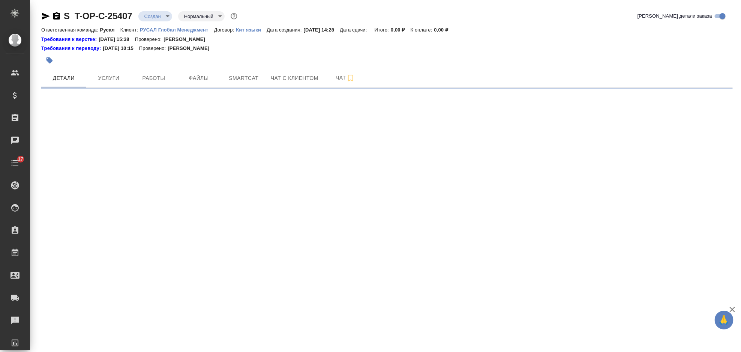
select select "RU"
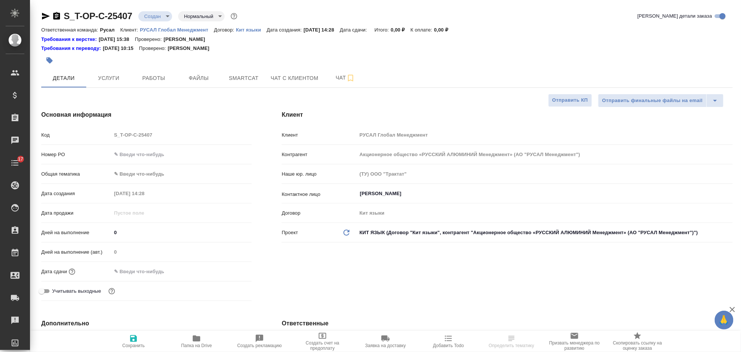
type textarea "x"
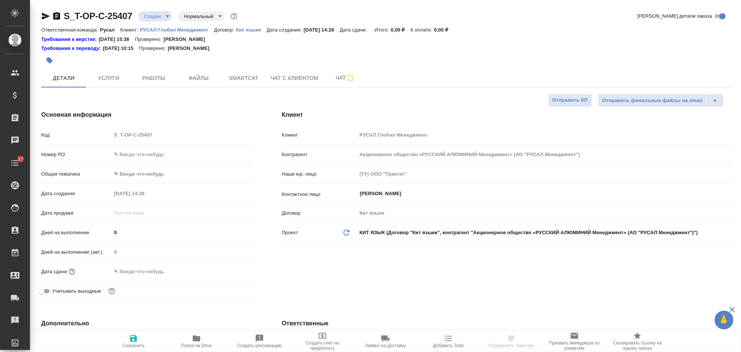
type textarea "x"
click at [129, 149] on input "text" at bounding box center [181, 154] width 140 height 11
type textarea "x"
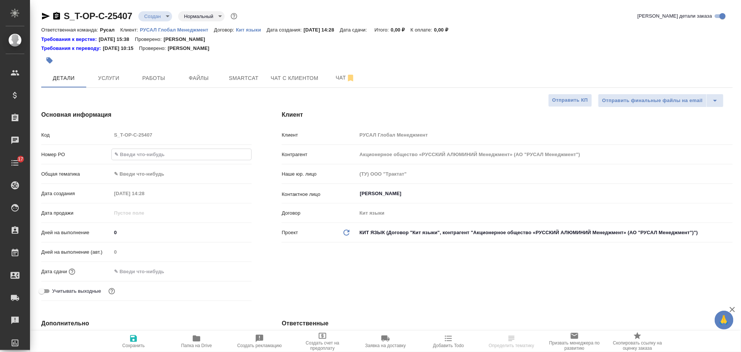
type input "1"
type textarea "x"
type input "11"
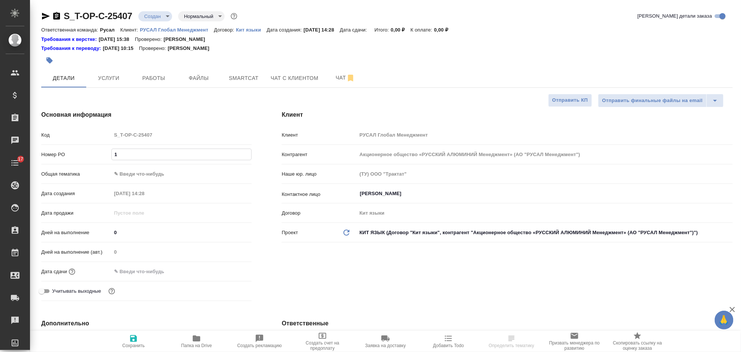
type textarea "x"
type input "11"
type textarea "x"
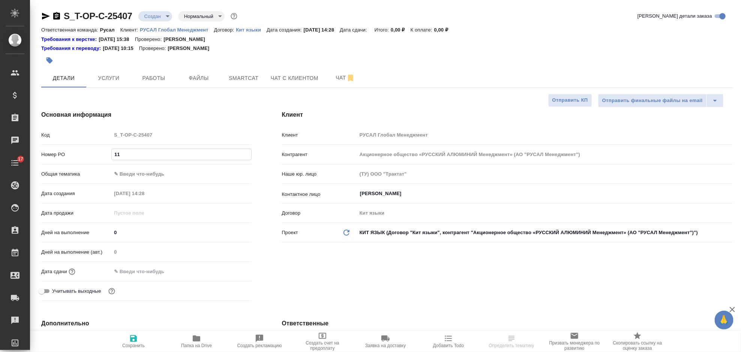
type textarea "x"
type input "11 к"
type textarea "x"
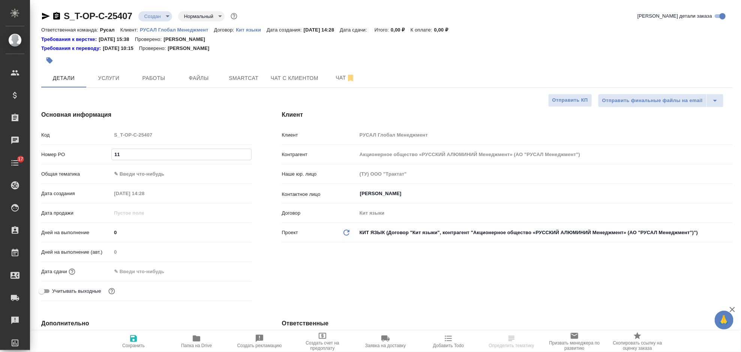
type textarea "x"
type input "11 кн"
type textarea "x"
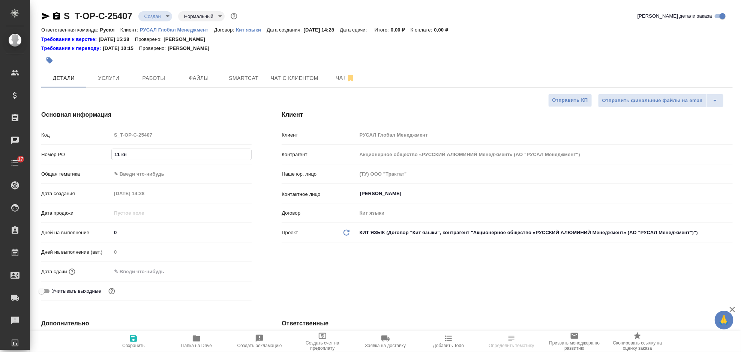
type input "11 кни"
type textarea "x"
type input "11 книг"
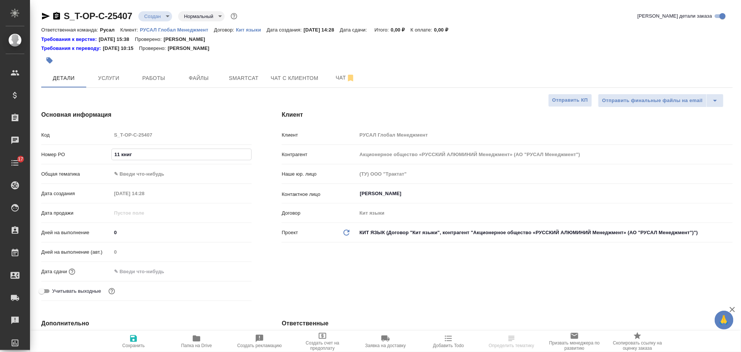
type textarea "x"
type input "11 книга"
type textarea "x"
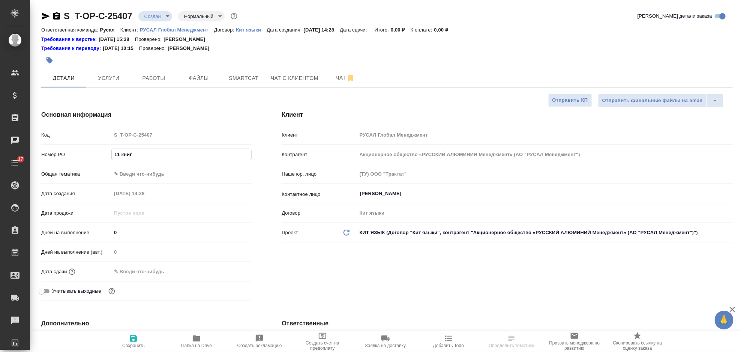
type textarea "x"
type input "11 книга"
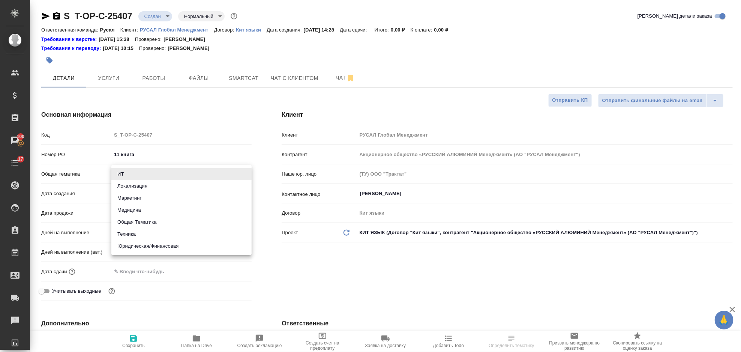
click at [154, 176] on body "🙏 .cls-1 fill:#fff; AWATERA Gorlenko Yuliua Клиенты Спецификации Заказы 100 Чат…" at bounding box center [370, 176] width 741 height 352
click at [144, 223] on li "Общая Тематика" at bounding box center [181, 222] width 140 height 12
type input "obtem"
type textarea "x"
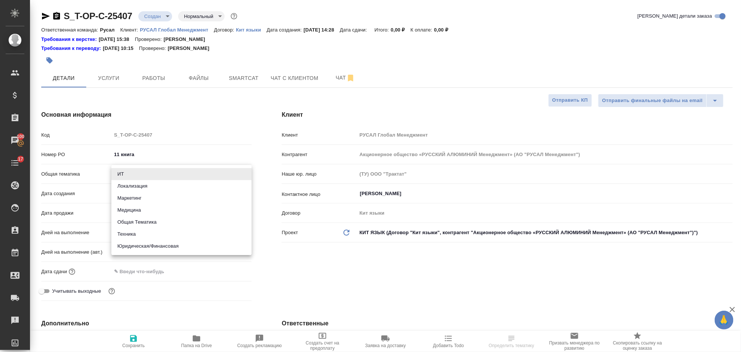
type textarea "x"
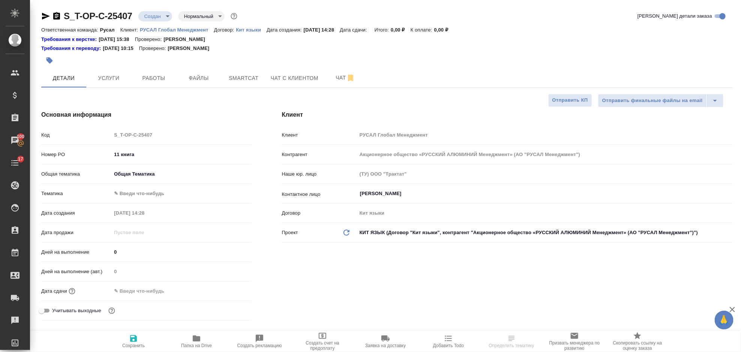
click at [149, 199] on body "🙏 .cls-1 fill:#fff; AWATERA Gorlenko Yuliua Клиенты Спецификации Заказы 100 Чат…" at bounding box center [370, 176] width 741 height 352
drag, startPoint x: 153, startPoint y: 190, endPoint x: 155, endPoint y: 205, distance: 15.1
click at [154, 192] on li "Общая Тематика" at bounding box center [181, 193] width 140 height 12
type textarea "x"
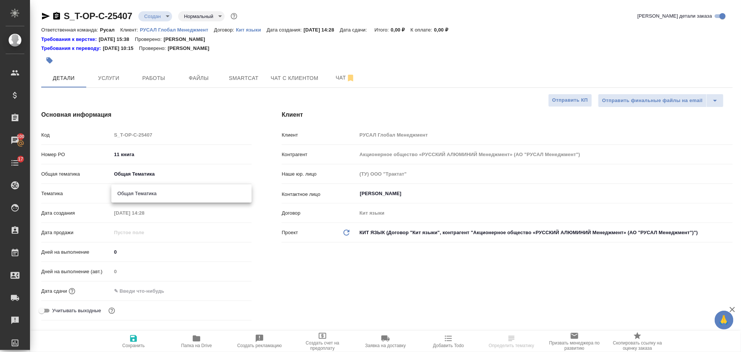
type textarea "x"
type input "6012b1ca196b0e5c9229a120"
click at [153, 289] on input "text" at bounding box center [144, 290] width 66 height 11
click at [230, 291] on icon "button" at bounding box center [229, 290] width 9 height 9
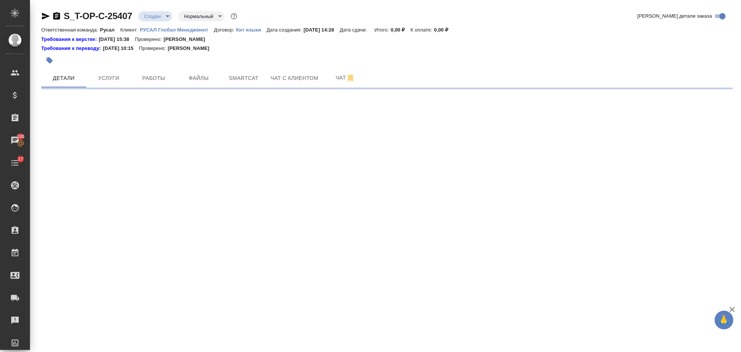
select select "RU"
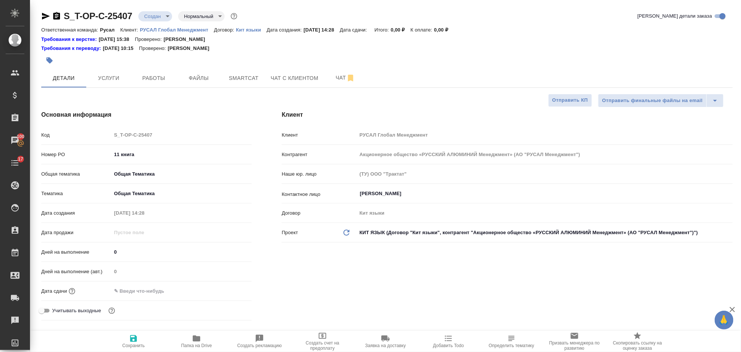
type textarea "x"
drag, startPoint x: 147, startPoint y: 295, endPoint x: 157, endPoint y: 294, distance: 9.8
click at [147, 294] on input "text" at bounding box center [144, 290] width 66 height 11
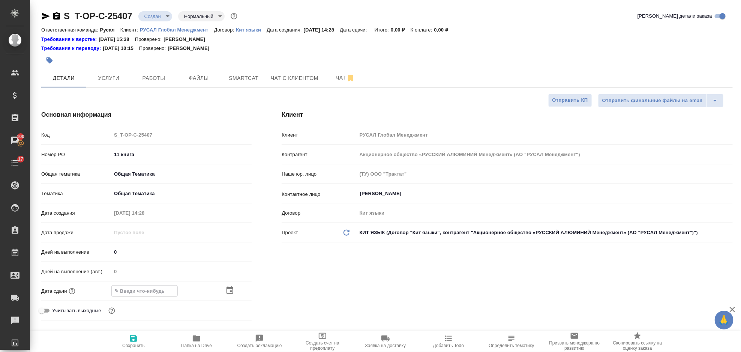
click at [231, 293] on icon "button" at bounding box center [229, 290] width 9 height 9
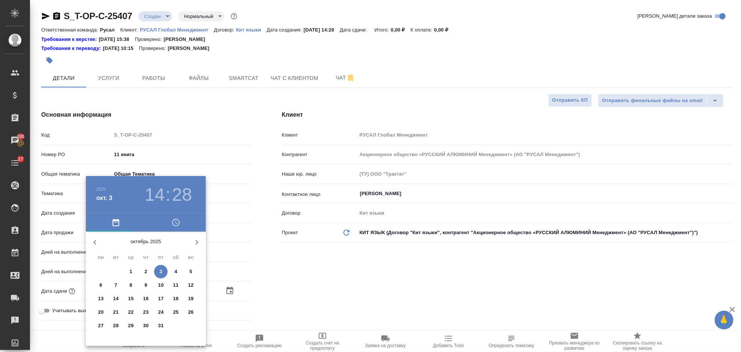
click at [103, 297] on p "13" at bounding box center [101, 298] width 6 height 7
type input "13.10.2025 14:28"
type textarea "x"
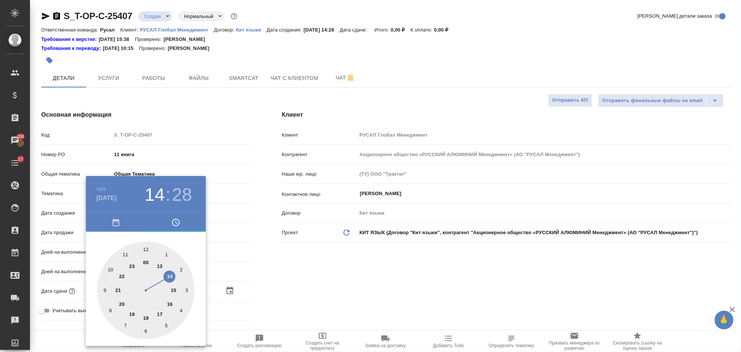
drag, startPoint x: 156, startPoint y: 265, endPoint x: 149, endPoint y: 254, distance: 13.6
click at [156, 265] on div at bounding box center [145, 289] width 97 height 97
type input "13.10.2025 13:28"
type textarea "x"
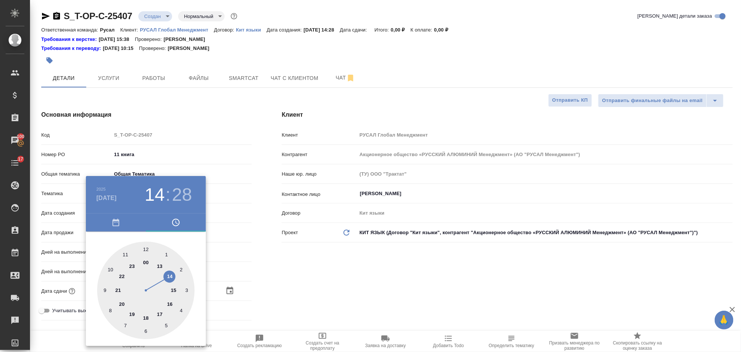
type textarea "x"
click at [146, 249] on div at bounding box center [145, 289] width 97 height 97
type input "13.10.2025 13:00"
type textarea "x"
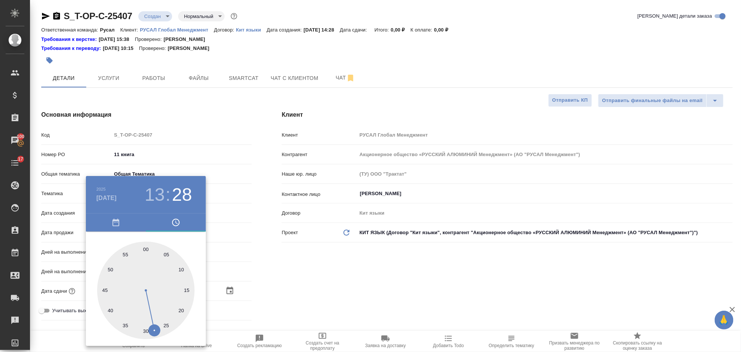
type textarea "x"
click at [294, 272] on div at bounding box center [370, 176] width 741 height 352
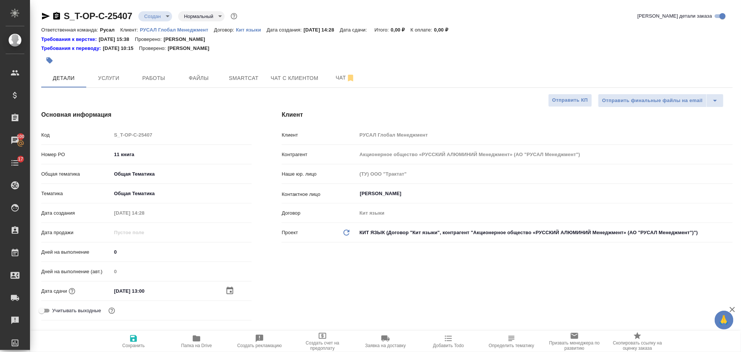
click at [144, 340] on span "Сохранить" at bounding box center [133, 341] width 54 height 14
type textarea "x"
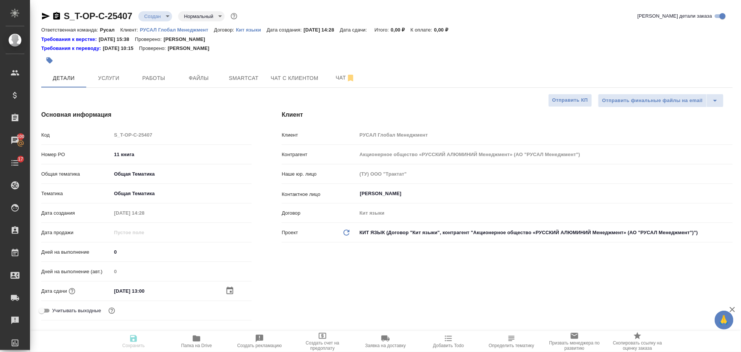
type textarea "x"
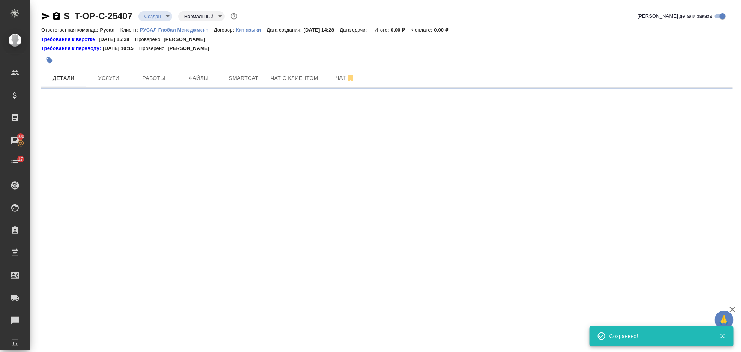
select select "RU"
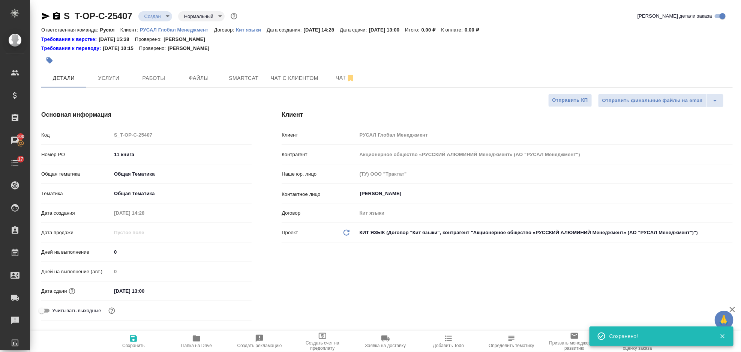
type textarea "x"
click at [185, 338] on span "Папка на Drive" at bounding box center [196, 341] width 54 height 14
type textarea "x"
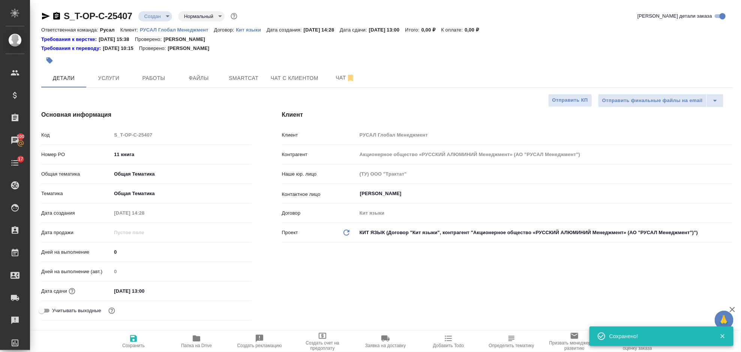
type textarea "x"
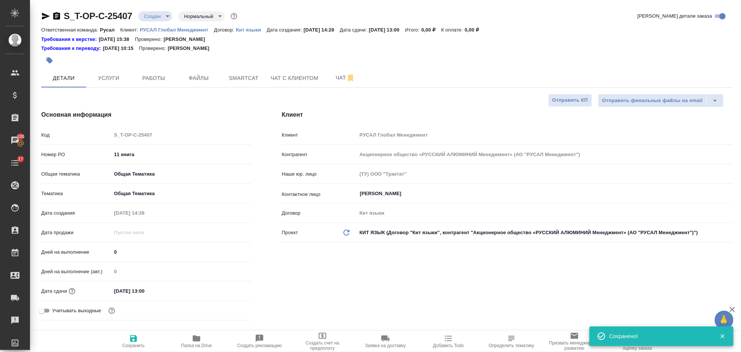
click at [43, 13] on icon "button" at bounding box center [45, 16] width 9 height 9
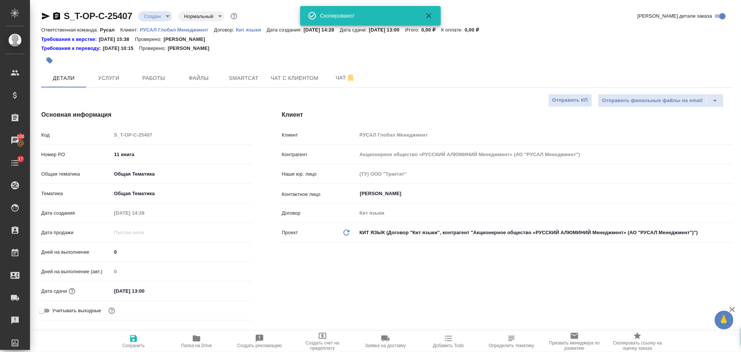
type textarea "x"
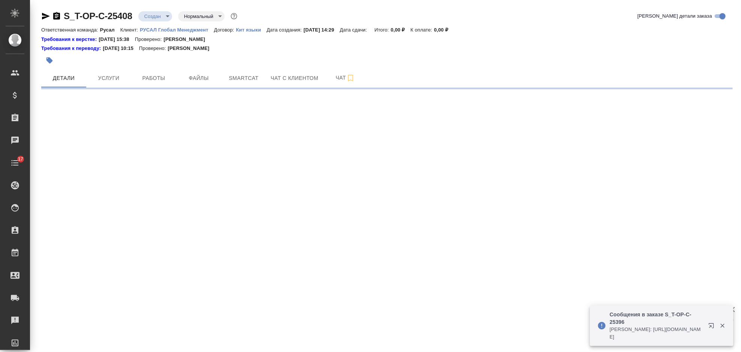
select select "RU"
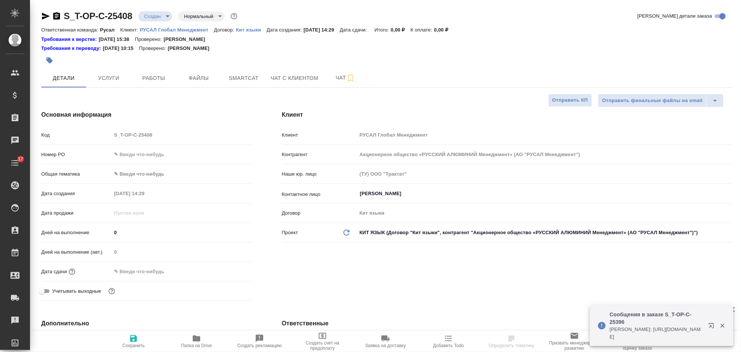
type textarea "x"
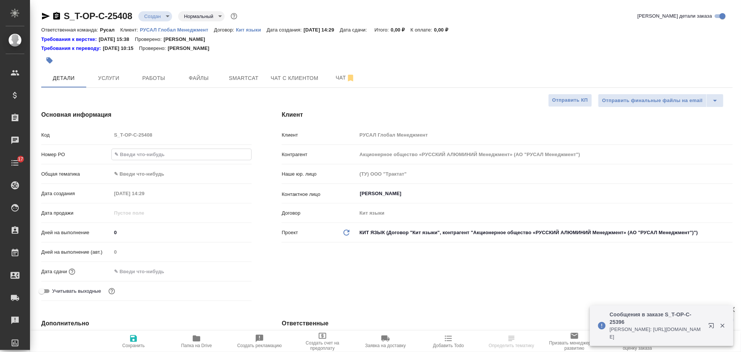
type textarea "x"
click at [143, 156] on input "text" at bounding box center [181, 154] width 139 height 11
type input "1"
type textarea "x"
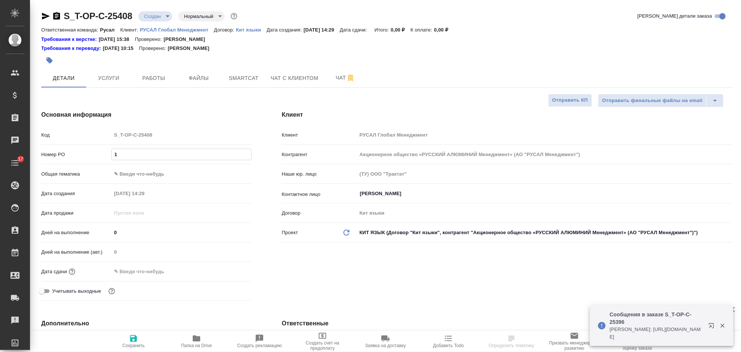
type textarea "x"
type input "12"
type textarea "x"
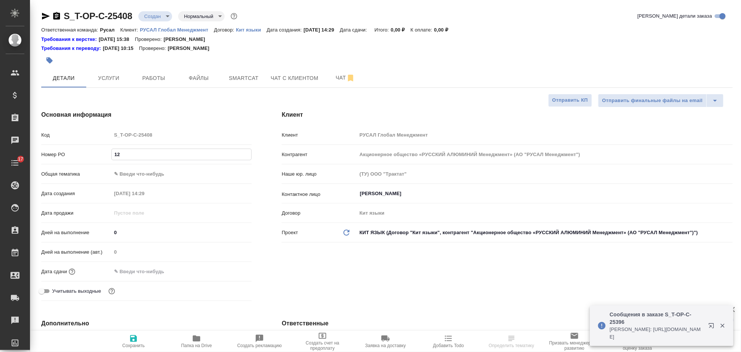
type input "12"
type textarea "x"
type input "12 к"
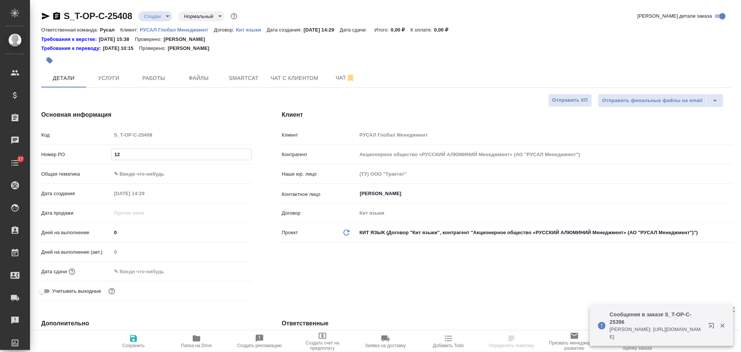
type textarea "x"
type input "12 кн"
type textarea "x"
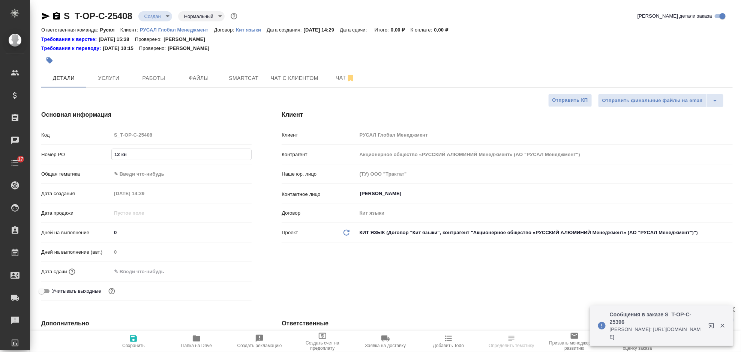
type textarea "x"
type input "12 кни"
type textarea "x"
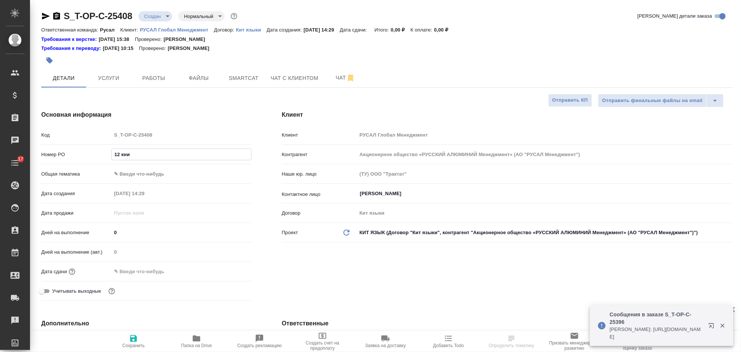
type textarea "x"
type input "12 книг"
type textarea "x"
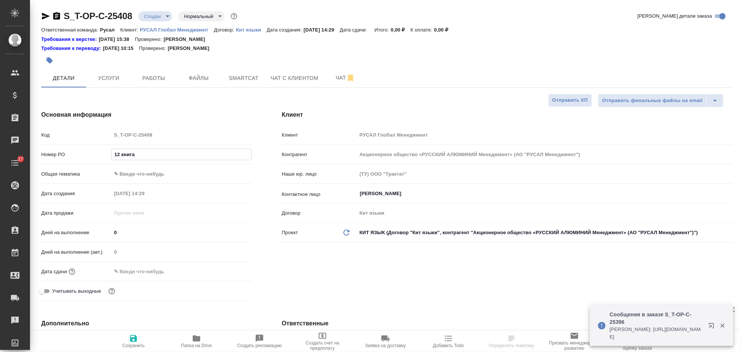
type input "12 книга"
type textarea "x"
type input "12 книга"
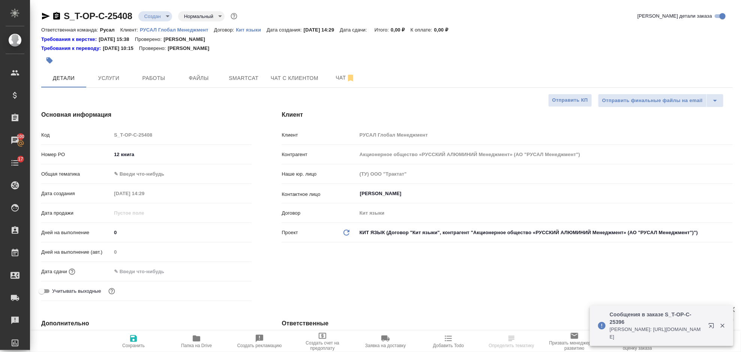
click at [162, 166] on div "Номер PO 12 книга" at bounding box center [146, 157] width 210 height 19
click at [178, 173] on body "🙏 .cls-1 fill:#fff; AWATERA Gorlenko Yuliua Клиенты Спецификации Заказы 100 Чат…" at bounding box center [370, 176] width 741 height 352
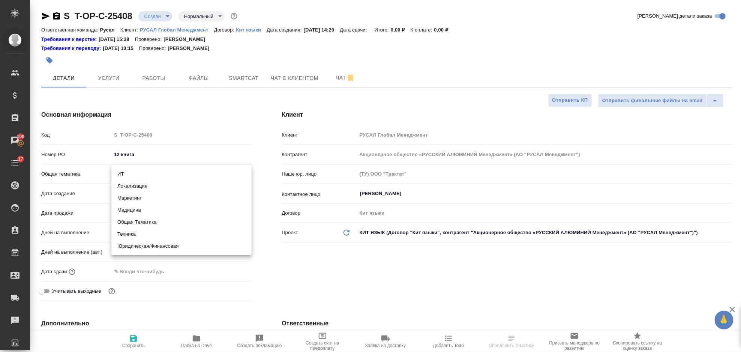
click at [162, 217] on li "Общая Тематика" at bounding box center [181, 222] width 140 height 12
type input "obtem"
type textarea "x"
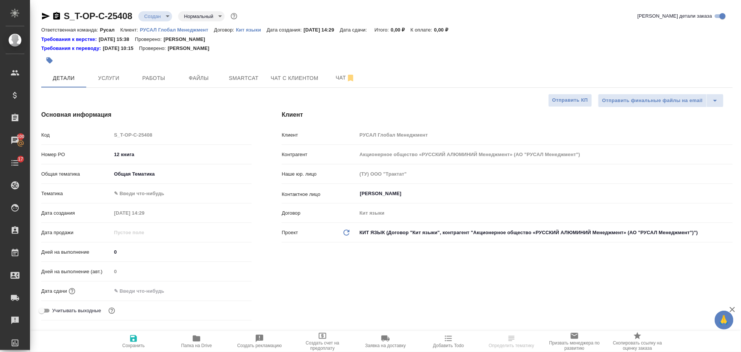
click at [155, 199] on body "🙏 .cls-1 fill:#fff; AWATERA Gorlenko Yuliua Клиенты Спецификации Заказы 100 Чат…" at bounding box center [370, 176] width 741 height 352
click at [154, 196] on li "Общая Тематика" at bounding box center [181, 193] width 140 height 12
type textarea "x"
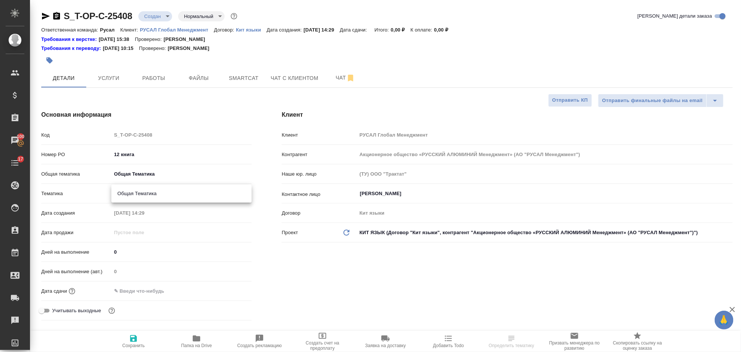
type input "6012b1ca196b0e5c9229a120"
drag, startPoint x: 148, startPoint y: 296, endPoint x: 212, endPoint y: 296, distance: 64.1
click at [149, 296] on div "Дата сдачи" at bounding box center [146, 290] width 210 height 13
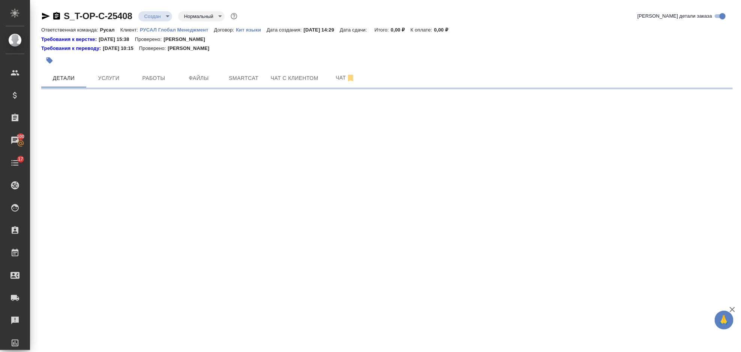
click at [137, 345] on div ".cls-1 fill:#fff; AWATERA Gorlenko Yuliua Клиенты Спецификации Заказы 100 Чаты …" at bounding box center [370, 176] width 741 height 352
select select "RU"
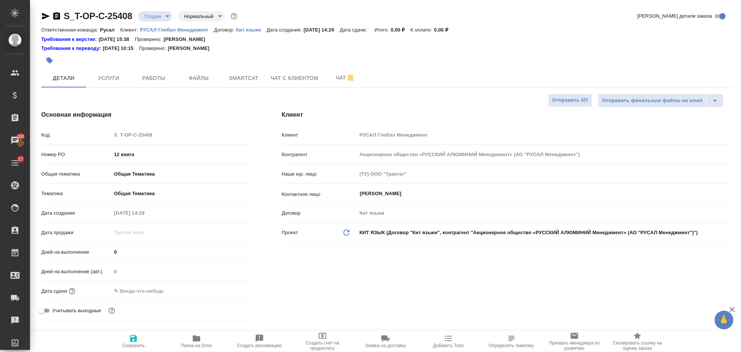
type textarea "x"
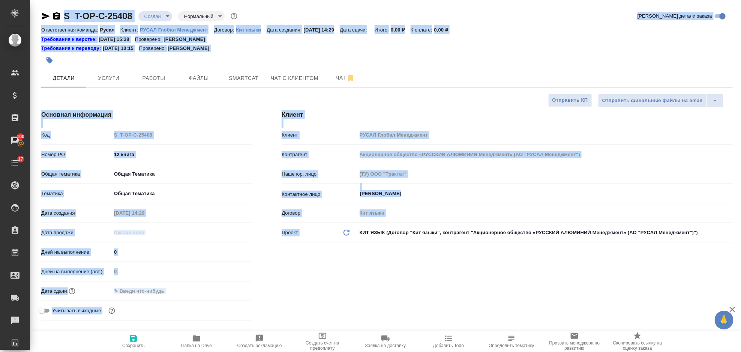
click at [173, 290] on input "text" at bounding box center [144, 290] width 66 height 11
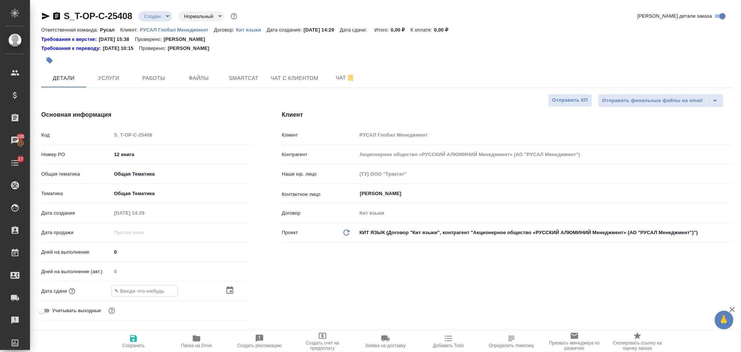
click at [228, 290] on icon "button" at bounding box center [229, 290] width 9 height 9
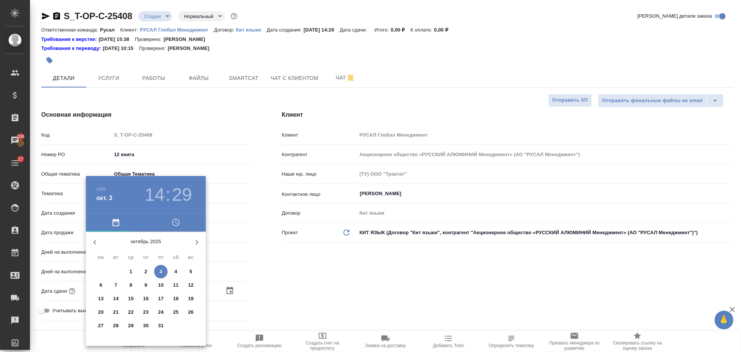
click at [102, 300] on p "13" at bounding box center [101, 298] width 6 height 7
type input "13.10.2025 14:29"
type textarea "x"
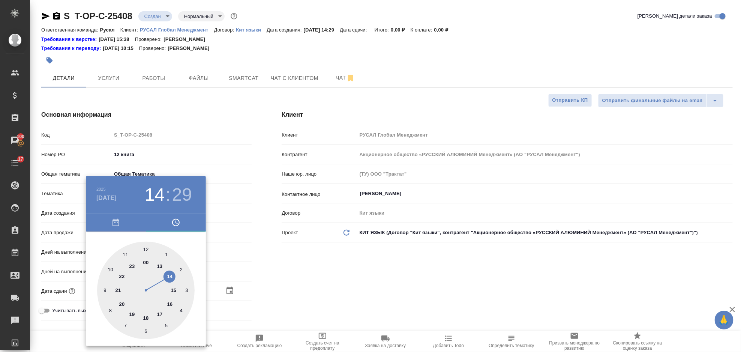
click at [158, 266] on div at bounding box center [145, 289] width 97 height 97
type input "13.10.2025 13:29"
type textarea "x"
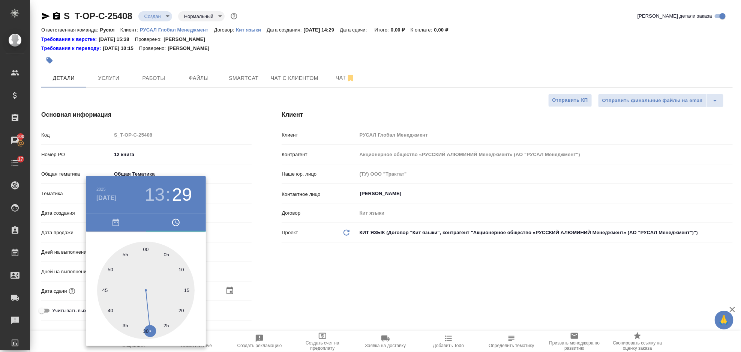
click at [144, 247] on div at bounding box center [145, 289] width 97 height 97
type input "13.10.2025 13:00"
type textarea "x"
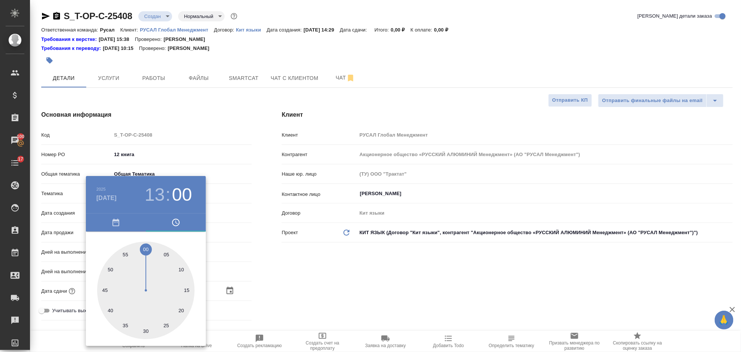
click at [280, 255] on div at bounding box center [370, 176] width 741 height 352
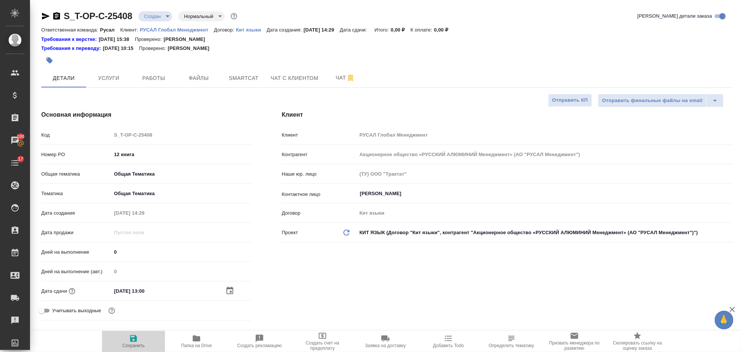
click at [139, 331] on button "Сохранить" at bounding box center [133, 341] width 63 height 21
type textarea "x"
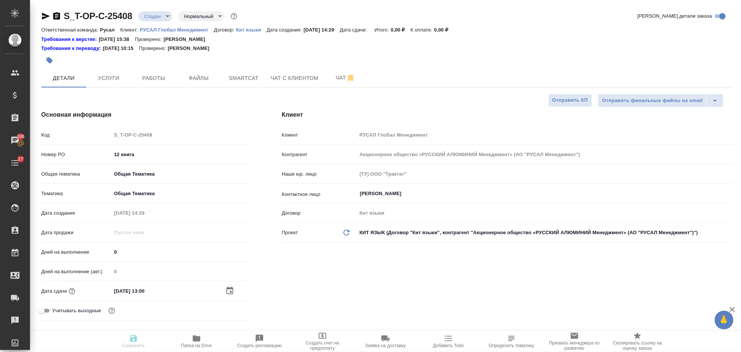
type textarea "x"
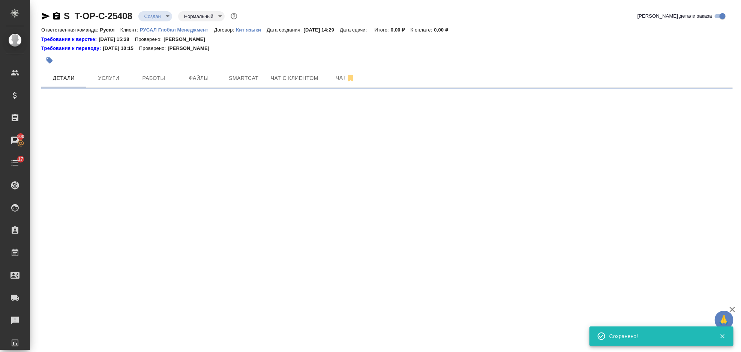
select select "RU"
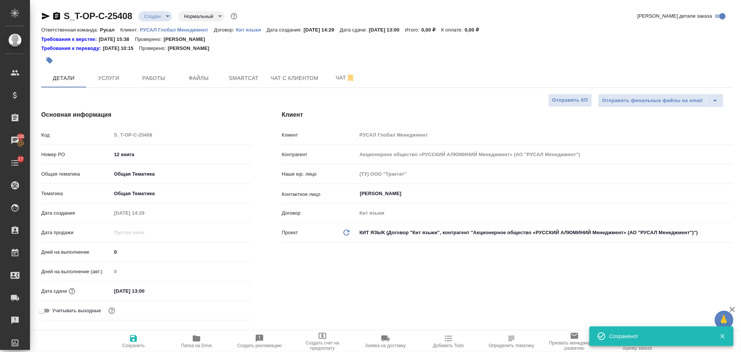
type textarea "x"
click at [198, 337] on icon "button" at bounding box center [196, 338] width 7 height 6
type textarea "x"
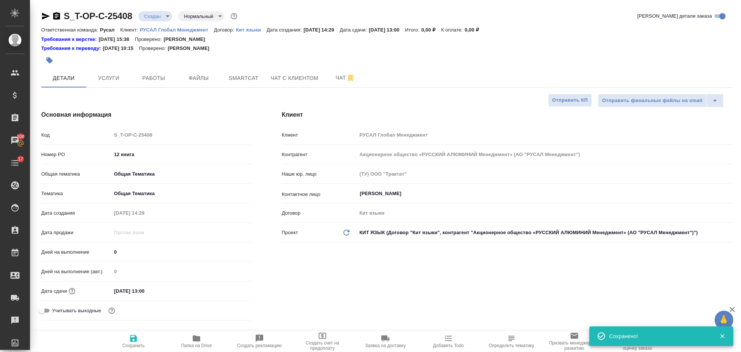
type textarea "x"
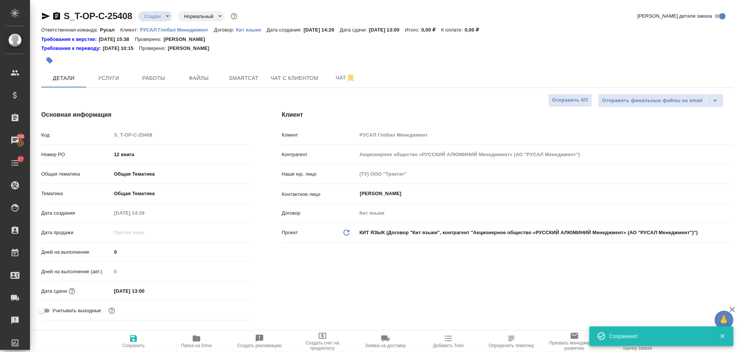
click at [47, 18] on icon "button" at bounding box center [45, 16] width 9 height 9
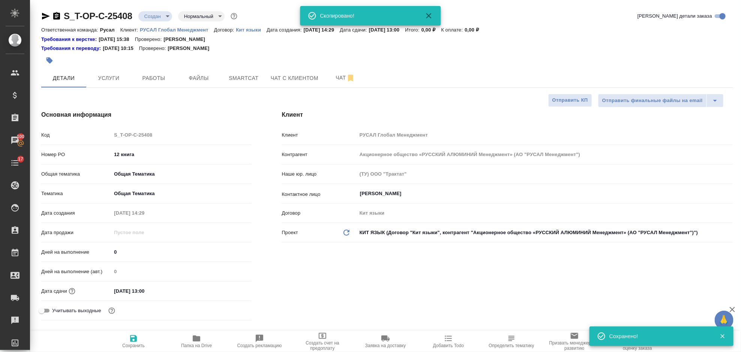
type textarea "x"
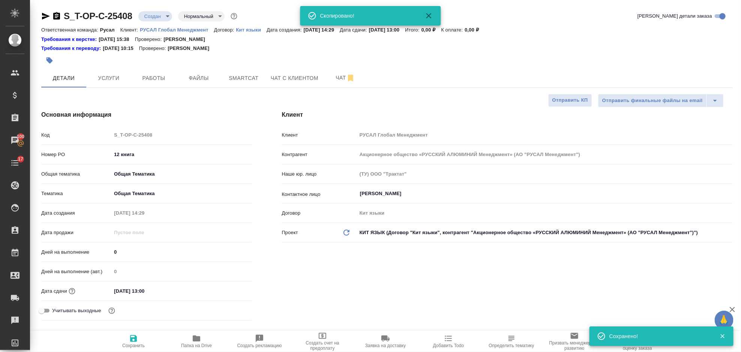
type textarea "x"
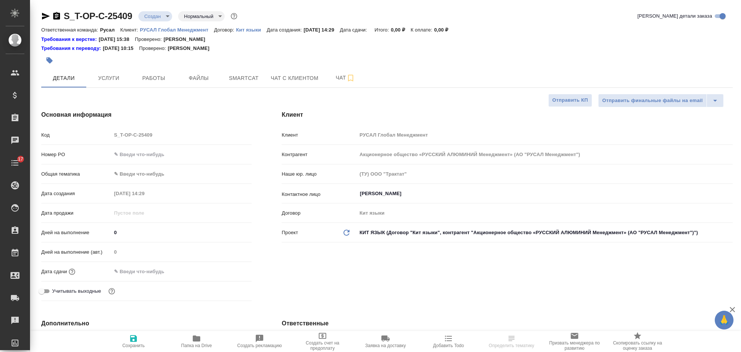
select select "RU"
click at [160, 150] on input "text" at bounding box center [181, 154] width 139 height 11
paste input "**[S_T-OP-C-25408](https://tera.awatera.com/Order/68dfb37c40294e475bb0e60f/)**"
type input "**[S_T-OP-C-25408](https://tera.awatera.com/Order/68dfb37c40294e475bb0e60f/)**"
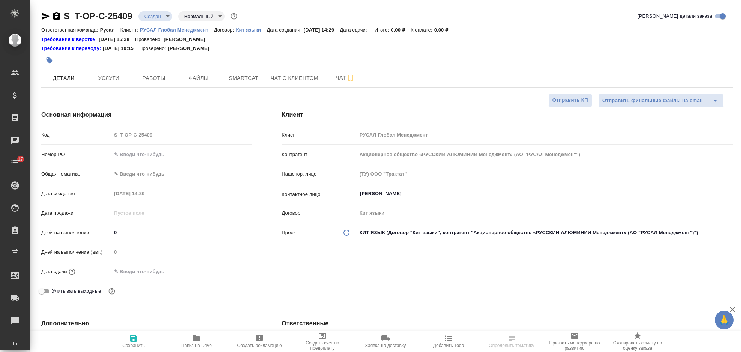
select select "RU"
click at [150, 158] on input "text" at bounding box center [181, 154] width 139 height 11
type input "13 книга"
click at [168, 179] on body "🙏 .cls-1 fill:#fff; AWATERA Gorlenko Yuliua Клиенты Спецификации Заказы 100 Чат…" at bounding box center [370, 176] width 741 height 352
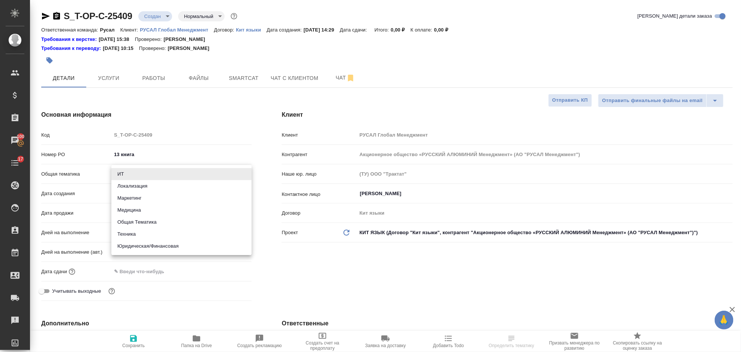
click at [154, 224] on li "Общая Тематика" at bounding box center [181, 222] width 140 height 12
type input "obtem"
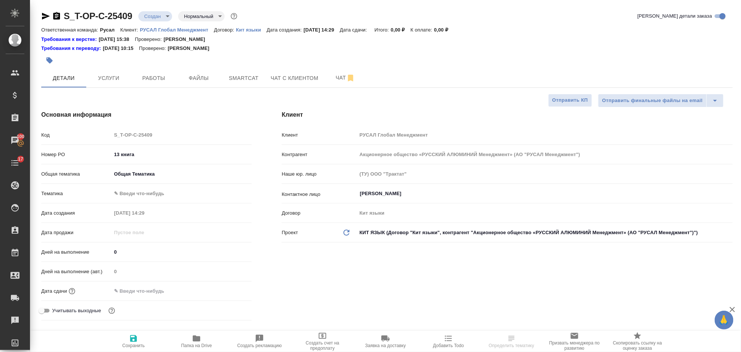
click at [144, 193] on body "🙏 .cls-1 fill:#fff; AWATERA Gorlenko Yuliua Клиенты Спецификации Заказы 100 Чат…" at bounding box center [370, 176] width 741 height 352
click at [149, 199] on li "Общая Тематика" at bounding box center [181, 193] width 140 height 12
type input "6012b1ca196b0e5c9229a120"
click at [155, 297] on div "Дата сдачи" at bounding box center [146, 293] width 210 height 19
click at [177, 291] on input "text" at bounding box center [145, 290] width 66 height 11
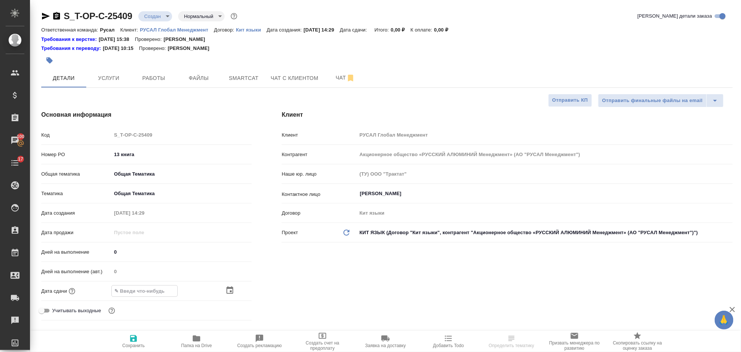
click at [226, 290] on icon "button" at bounding box center [229, 290] width 9 height 9
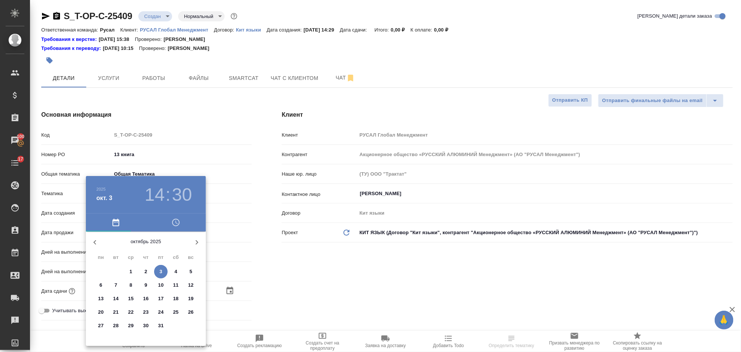
click at [103, 298] on p "13" at bounding box center [101, 298] width 6 height 7
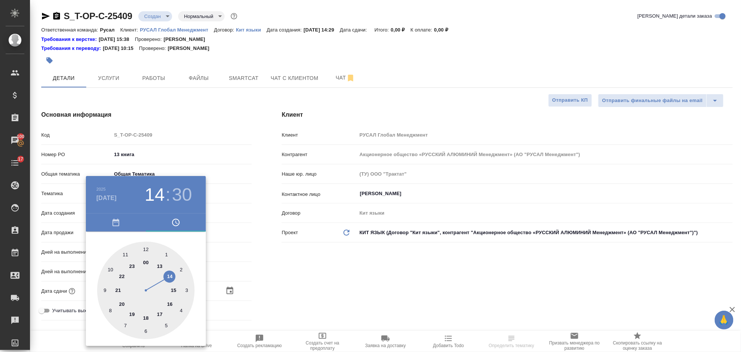
type input "13.10.2025 14:30"
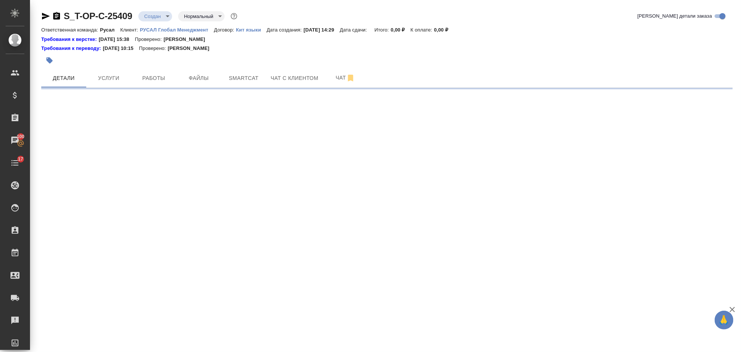
select select "RU"
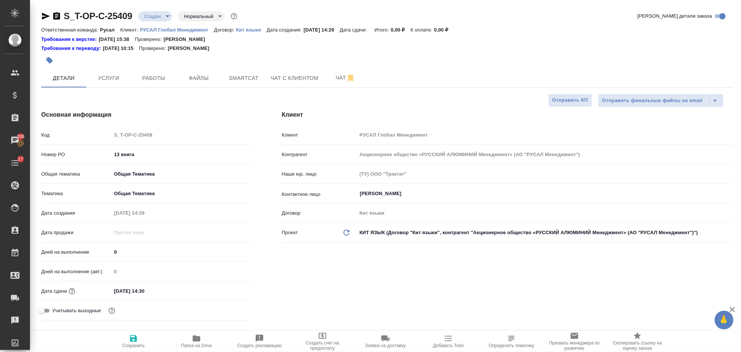
type textarea "x"
drag, startPoint x: 186, startPoint y: 342, endPoint x: 187, endPoint y: 334, distance: 8.0
click at [186, 341] on span "Папка на Drive" at bounding box center [196, 341] width 54 height 14
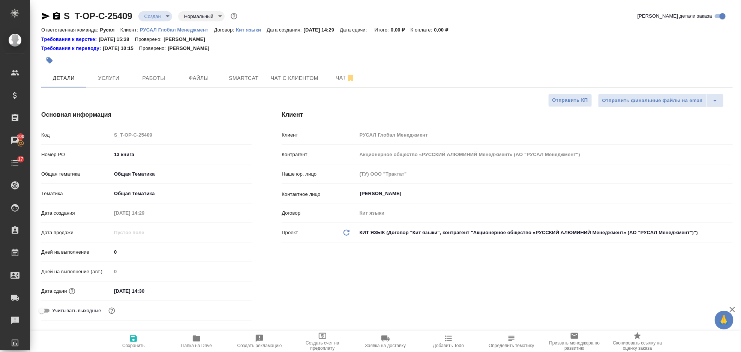
type textarea "x"
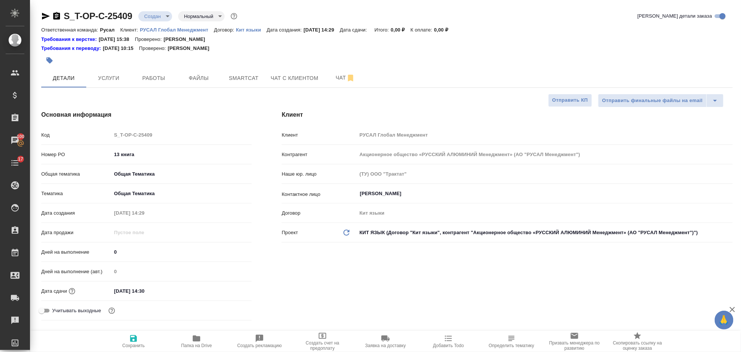
type textarea "x"
click at [46, 15] on icon "button" at bounding box center [46, 16] width 8 height 7
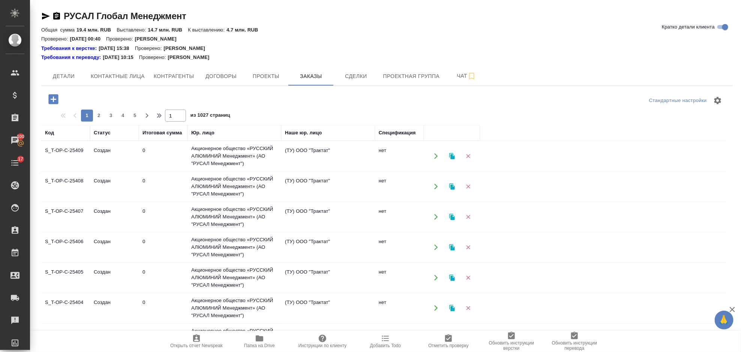
click at [55, 99] on icon "button" at bounding box center [53, 99] width 13 height 13
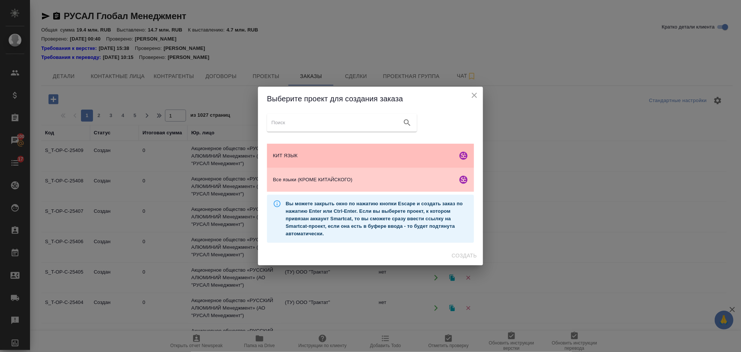
click at [348, 150] on div "КИТ ЯЗЫК" at bounding box center [370, 156] width 207 height 24
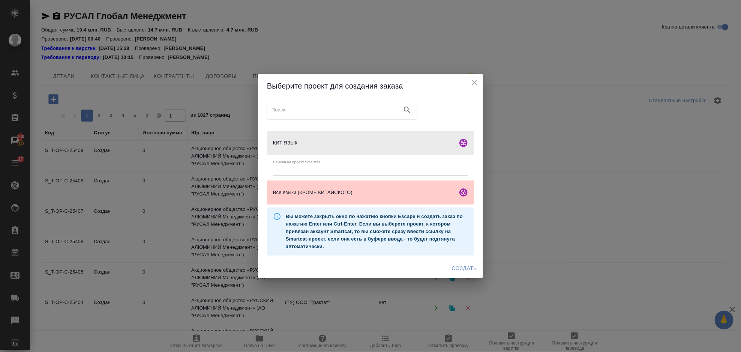
click at [453, 264] on span "Создать" at bounding box center [464, 268] width 25 height 9
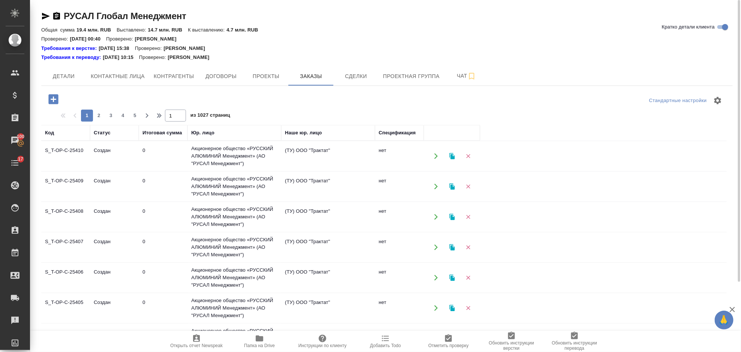
click at [63, 103] on div at bounding box center [53, 98] width 19 height 15
click at [58, 102] on icon "button" at bounding box center [53, 99] width 10 height 10
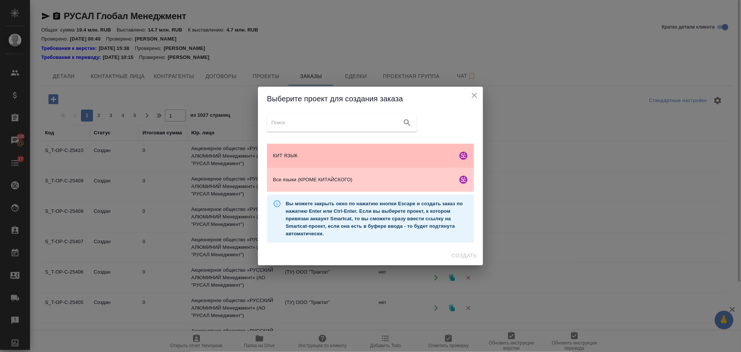
click at [388, 163] on div "КИТ ЯЗЫК" at bounding box center [370, 156] width 207 height 24
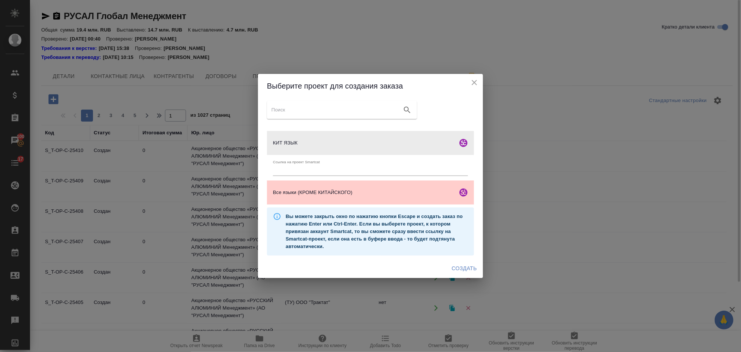
click at [456, 270] on span "Создать" at bounding box center [464, 268] width 25 height 9
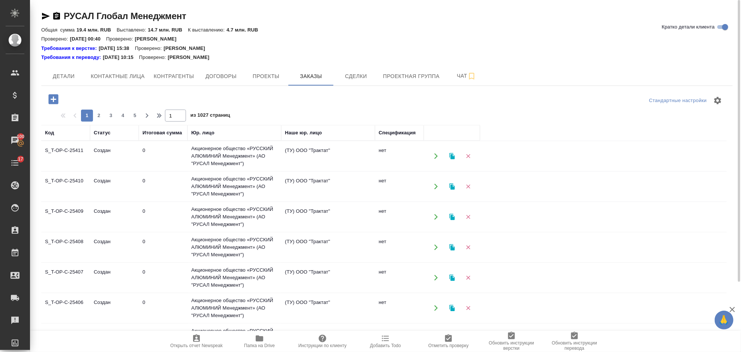
click at [52, 101] on icon "button" at bounding box center [53, 99] width 10 height 10
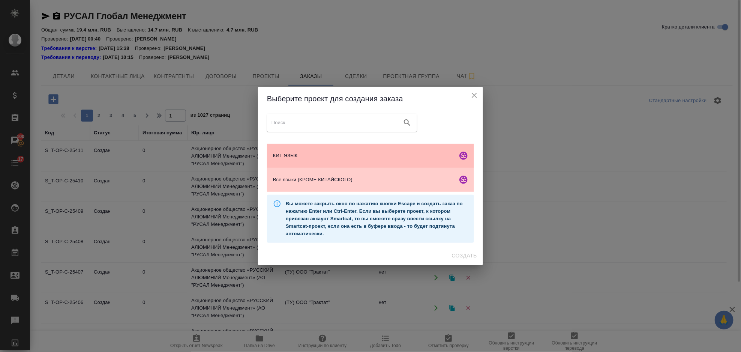
click at [346, 144] on div "КИТ ЯЗЫК" at bounding box center [370, 156] width 207 height 24
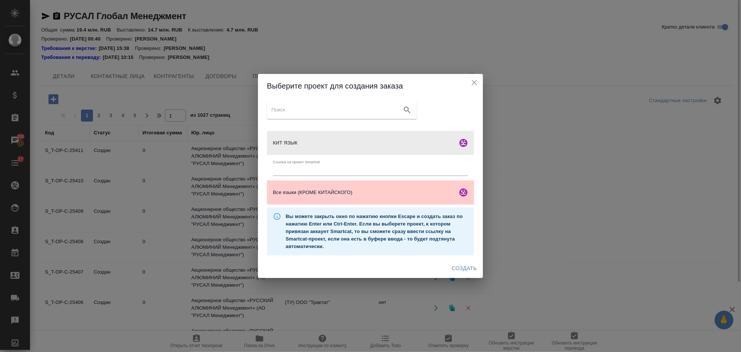
click at [467, 261] on div "Создать" at bounding box center [370, 268] width 225 height 20
click at [462, 270] on span "Создать" at bounding box center [464, 268] width 25 height 9
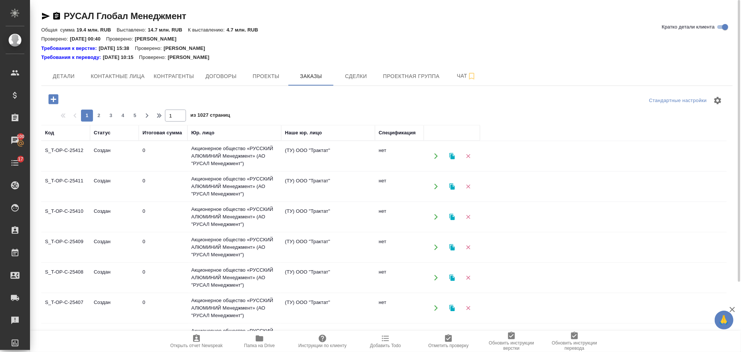
click at [54, 98] on icon "button" at bounding box center [53, 99] width 13 height 13
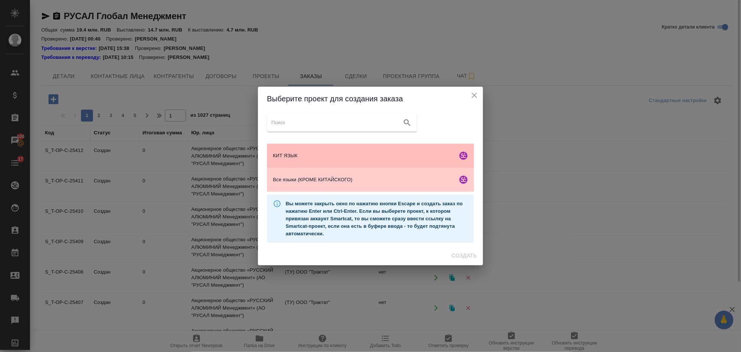
click at [372, 157] on span "КИТ ЯЗЫК" at bounding box center [363, 155] width 181 height 7
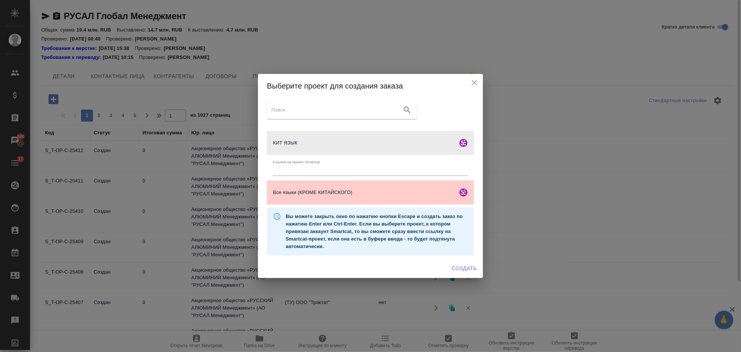
click at [468, 277] on div "Создать" at bounding box center [370, 268] width 225 height 20
click at [465, 270] on span "Создать" at bounding box center [464, 268] width 25 height 9
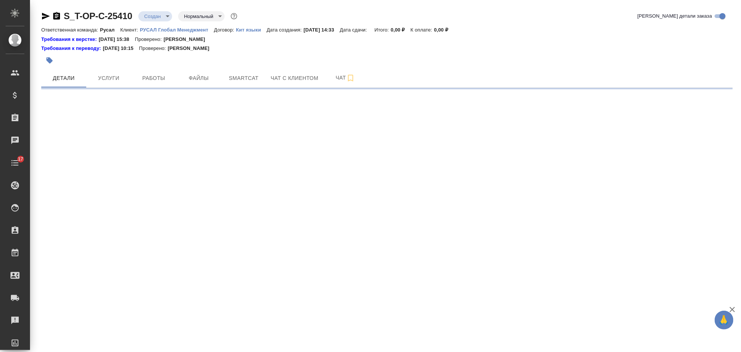
select select "RU"
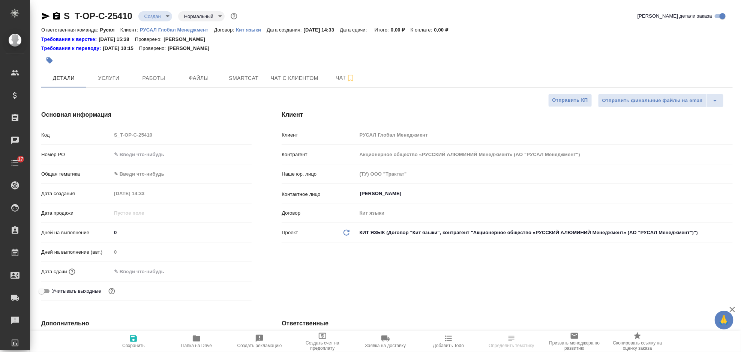
type textarea "x"
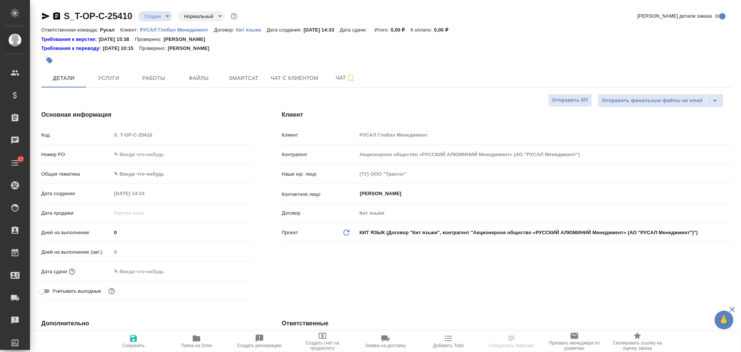
type textarea "x"
click at [160, 157] on input "text" at bounding box center [181, 154] width 140 height 11
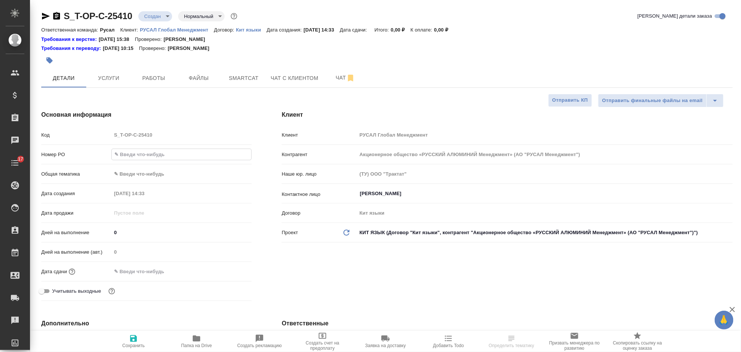
paste input "КрАЗ 2023"
type input "КрАЗ 2023"
type textarea "x"
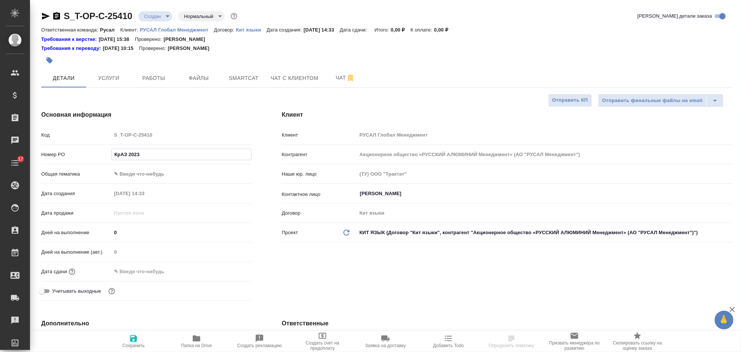
drag, startPoint x: 160, startPoint y: 151, endPoint x: 102, endPoint y: 159, distance: 58.6
click at [108, 161] on div "Номер PO КрАЗ 2023" at bounding box center [146, 154] width 210 height 13
type textarea "x"
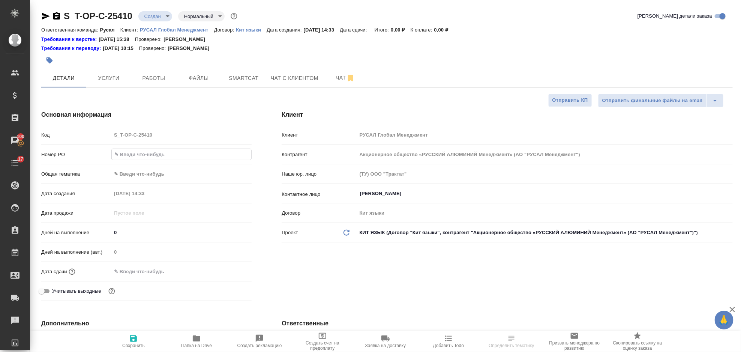
type input "r"
type textarea "x"
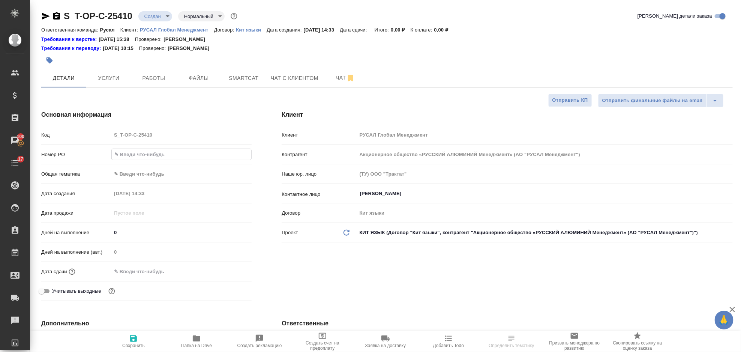
type textarea "x"
type input "1"
type textarea "x"
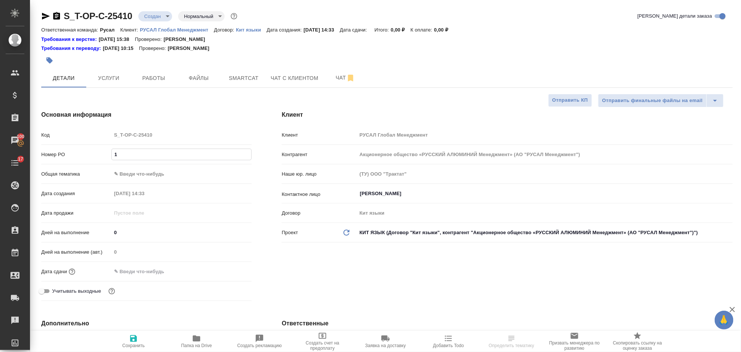
type textarea "x"
type input "14"
type textarea "x"
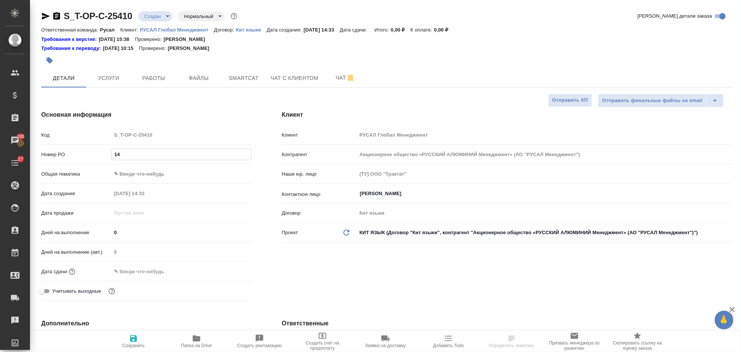
type input "14"
type textarea "x"
type input "14 y"
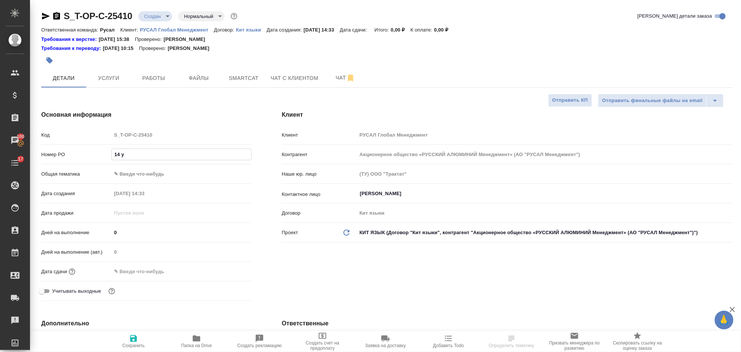
type textarea "x"
type input "14"
type textarea "x"
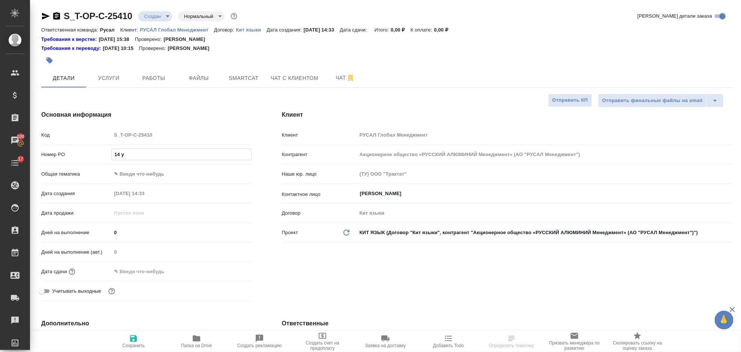
type textarea "x"
type input "14 к"
type textarea "x"
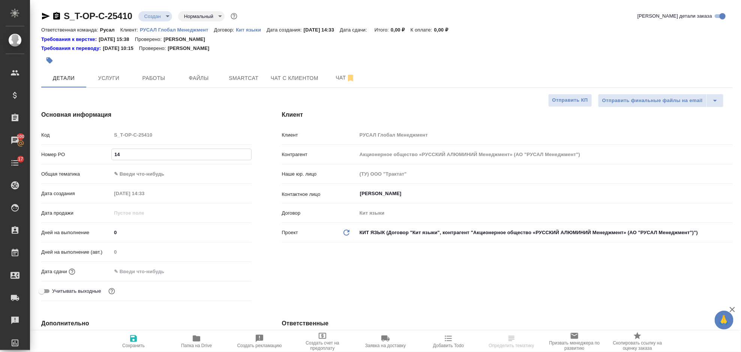
type textarea "x"
type input "14 кн"
type textarea "x"
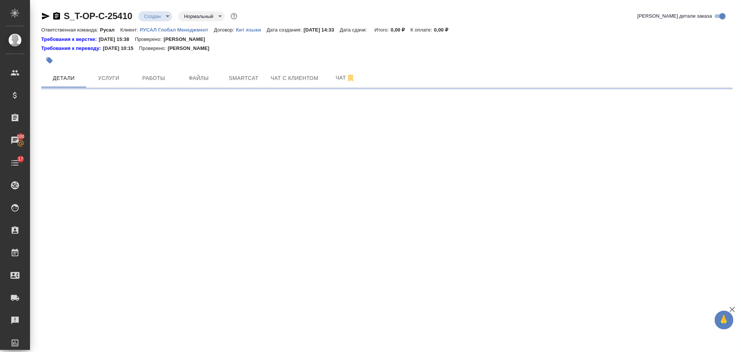
select select "RU"
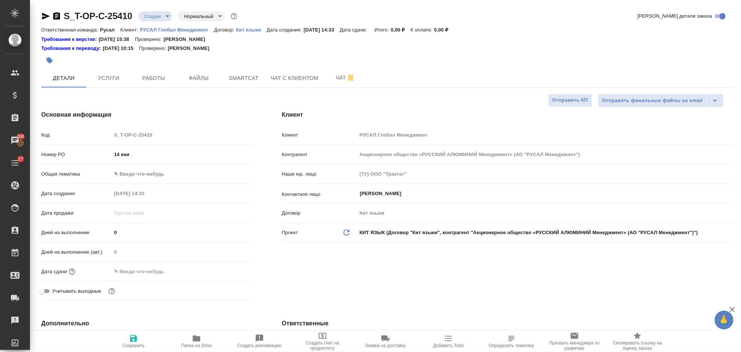
type textarea "x"
click at [132, 157] on input "14 кни" at bounding box center [181, 154] width 139 height 11
type input "14 книг"
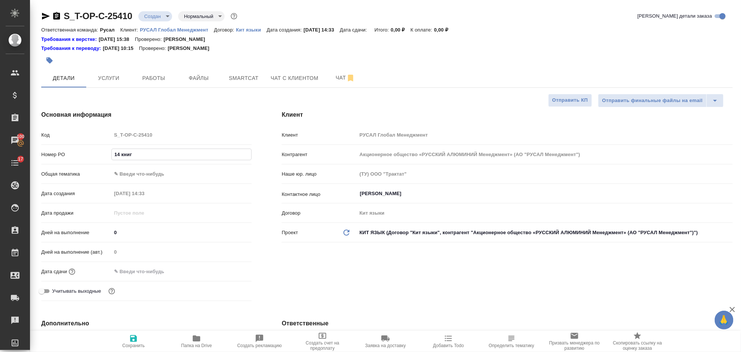
type textarea "x"
type input "14 книга"
type textarea "x"
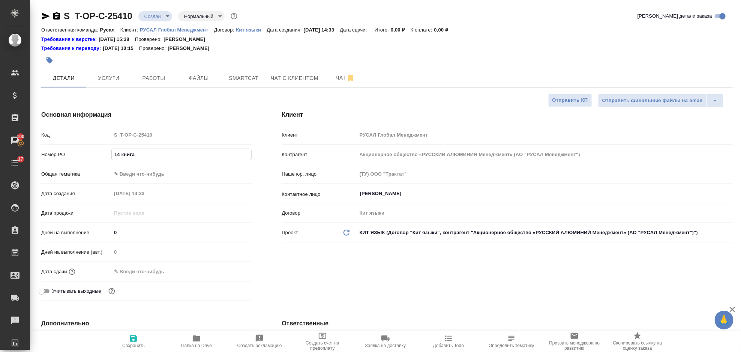
type textarea "x"
type input "14 книга"
click at [139, 168] on body "🙏 .cls-1 fill:#fff; AWATERA Gorlenko Yuliua Клиенты Спецификации Заказы 100 Чат…" at bounding box center [370, 176] width 741 height 352
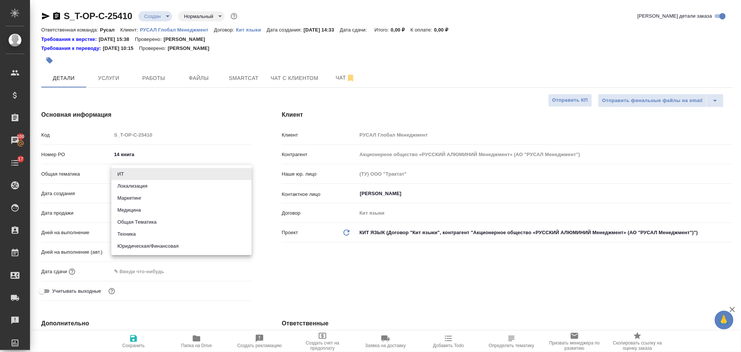
click at [148, 240] on li "Юридическая/Финансовая" at bounding box center [181, 246] width 140 height 12
type input "yr-fn"
type textarea "x"
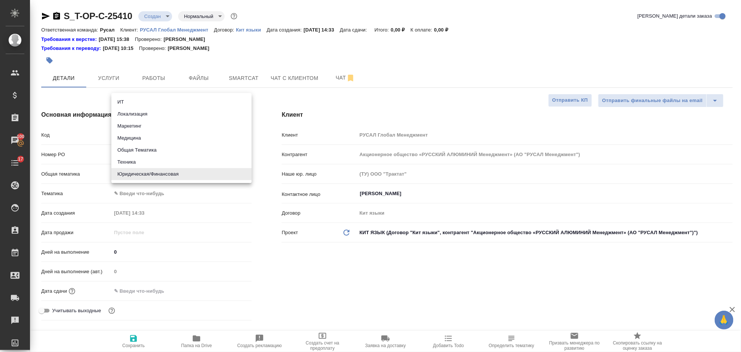
click at [152, 173] on body "🙏 .cls-1 fill:#fff; AWATERA Gorlenko Yuliua Клиенты Спецификации Заказы 100 Чат…" at bounding box center [370, 176] width 741 height 352
drag, startPoint x: 150, startPoint y: 151, endPoint x: 153, endPoint y: 157, distance: 7.1
click at [151, 151] on li "Общая Тематика" at bounding box center [181, 150] width 140 height 12
type input "obtem"
type textarea "x"
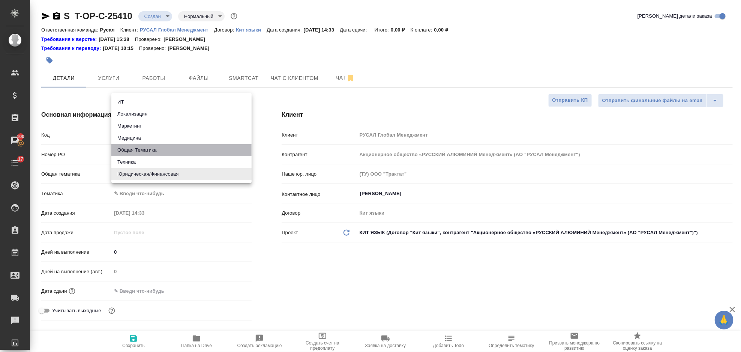
type textarea "x"
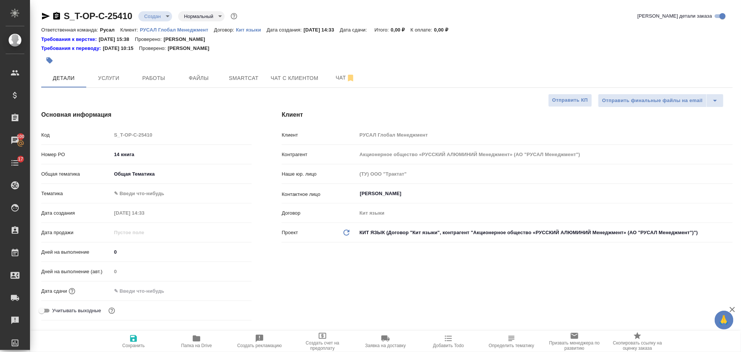
click at [153, 189] on body "🙏 .cls-1 fill:#fff; AWATERA Gorlenko Yuliua Клиенты Спецификации Заказы 100 Чат…" at bounding box center [370, 176] width 741 height 352
click at [163, 193] on li "Общая Тематика" at bounding box center [181, 193] width 140 height 12
type textarea "x"
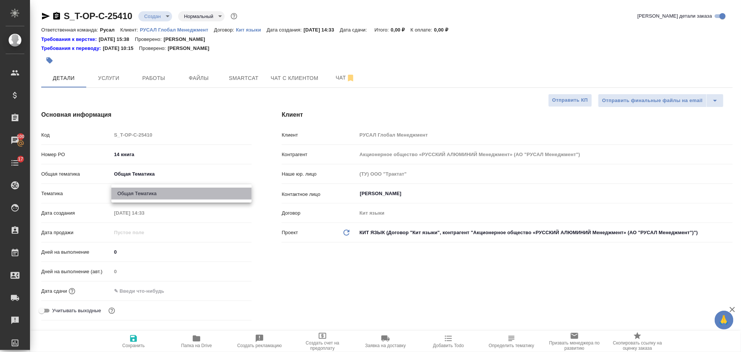
type input "6012b1ca196b0e5c9229a120"
click at [133, 340] on icon "button" at bounding box center [133, 338] width 9 height 9
type textarea "x"
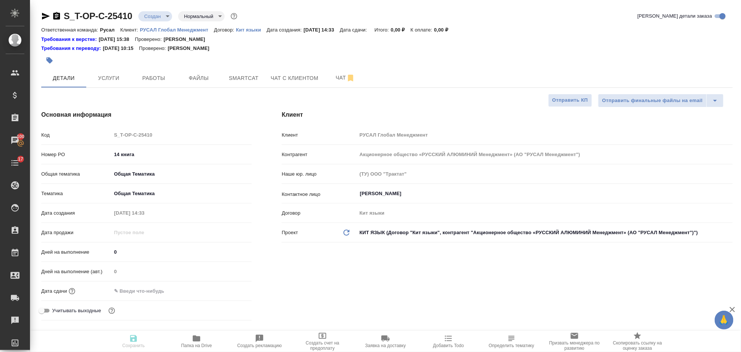
type textarea "x"
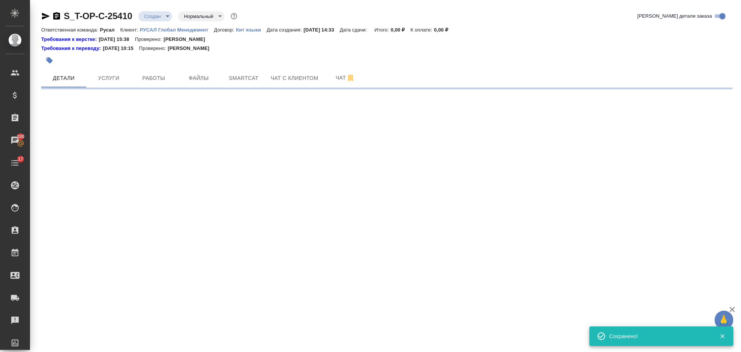
select select "RU"
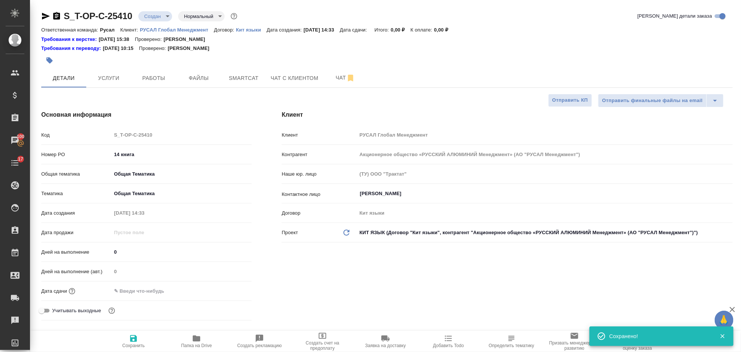
type textarea "x"
click at [155, 289] on input "text" at bounding box center [144, 290] width 66 height 11
click at [226, 286] on div at bounding box center [181, 290] width 140 height 11
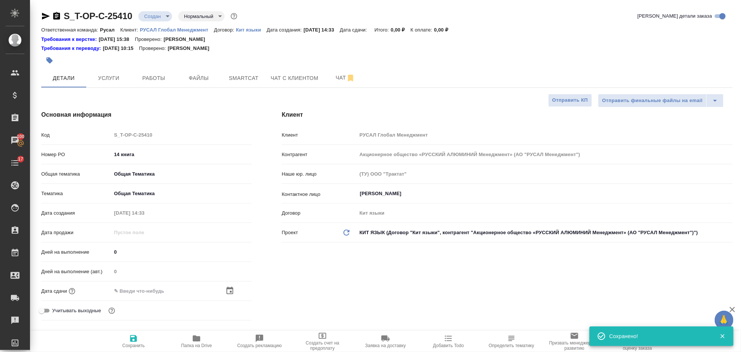
click at [230, 287] on icon "button" at bounding box center [229, 290] width 9 height 9
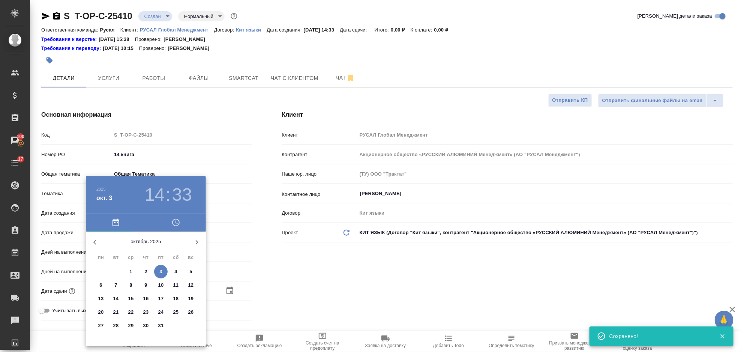
click at [102, 295] on p "13" at bounding box center [101, 298] width 6 height 7
type input "13.10.2025 14:33"
type textarea "x"
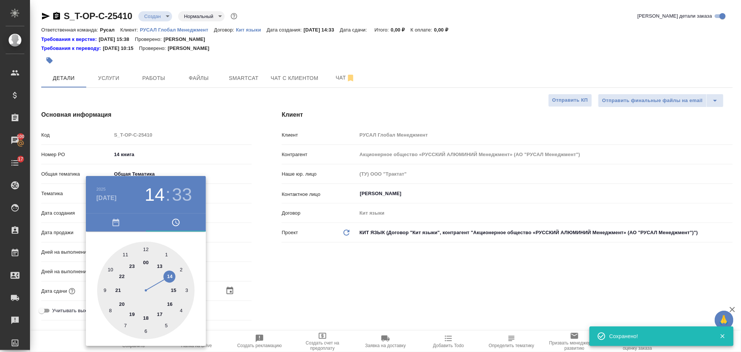
click at [144, 247] on div at bounding box center [145, 289] width 97 height 97
type input "13.10.2025 12:33"
type textarea "x"
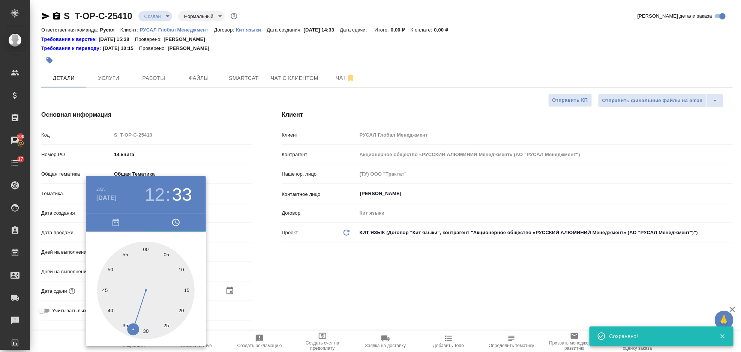
click at [147, 247] on div at bounding box center [145, 289] width 97 height 97
type input "13.10.2025 12:00"
type textarea "x"
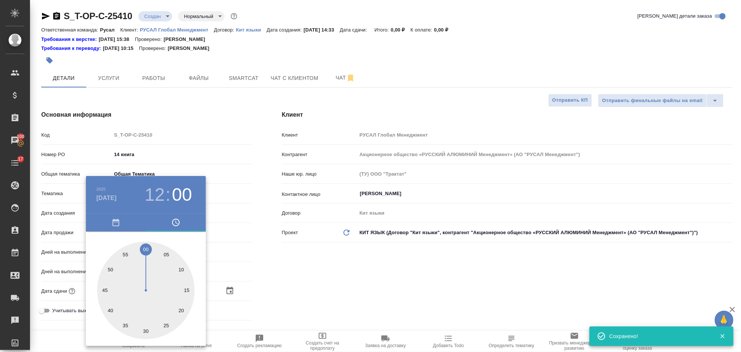
drag, startPoint x: 259, startPoint y: 267, endPoint x: 254, endPoint y: 269, distance: 4.7
click at [257, 268] on div at bounding box center [370, 176] width 741 height 352
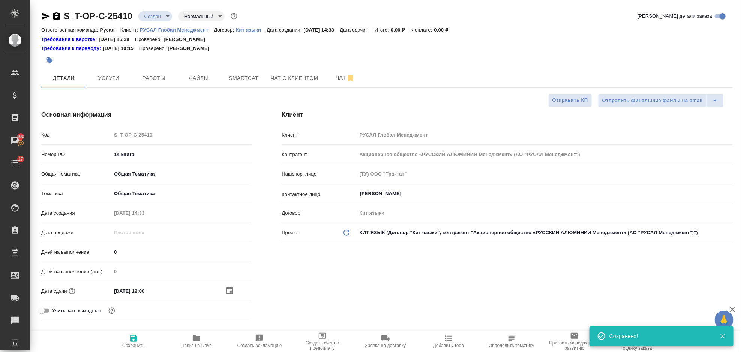
click at [140, 337] on span "Сохранить" at bounding box center [133, 341] width 54 height 14
type textarea "x"
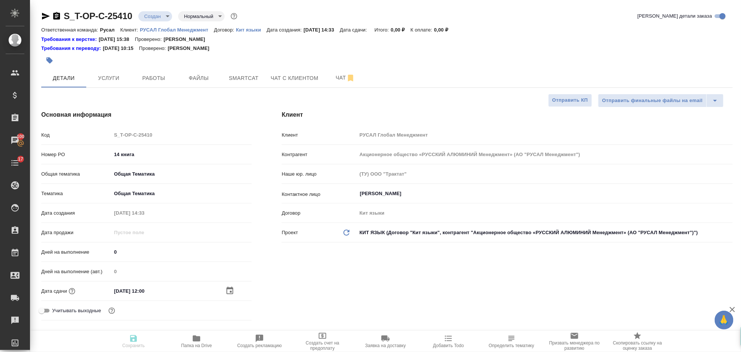
type textarea "x"
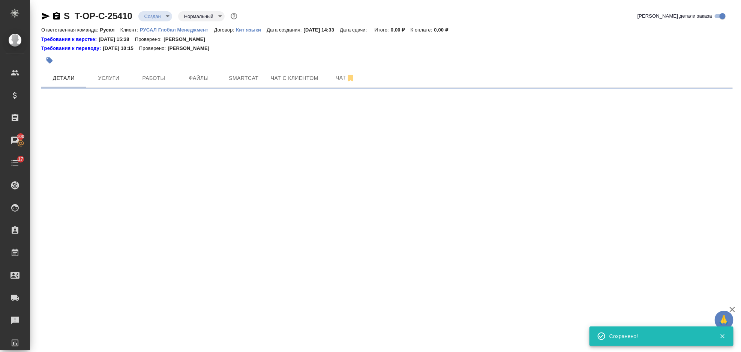
select select "RU"
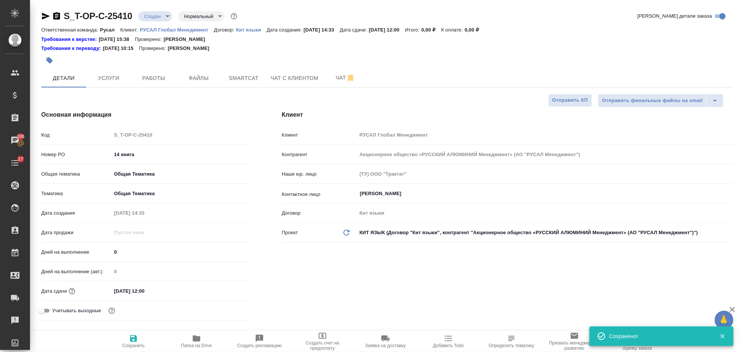
type textarea "x"
click at [185, 337] on span "Папка на Drive" at bounding box center [196, 341] width 54 height 14
type textarea "x"
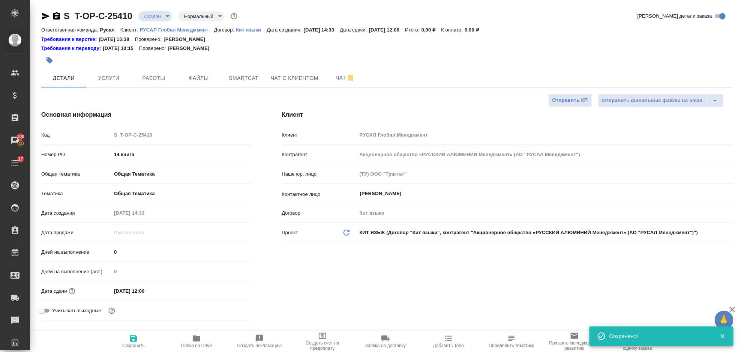
type textarea "x"
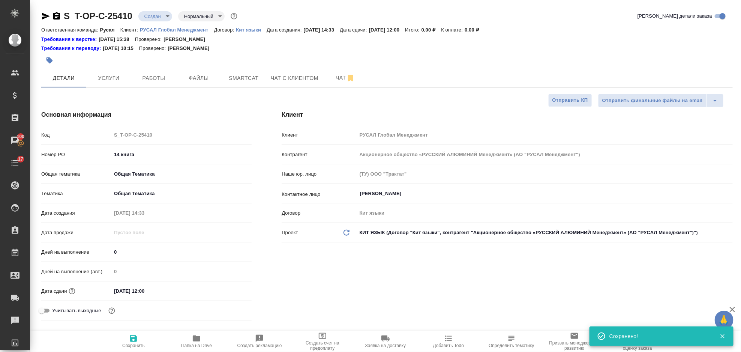
click at [46, 15] on icon "button" at bounding box center [46, 16] width 8 height 7
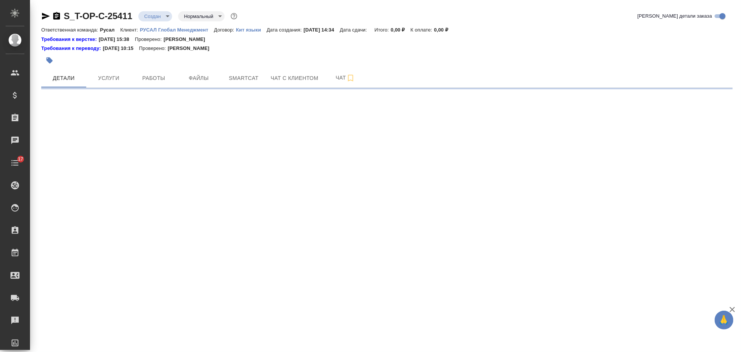
select select "RU"
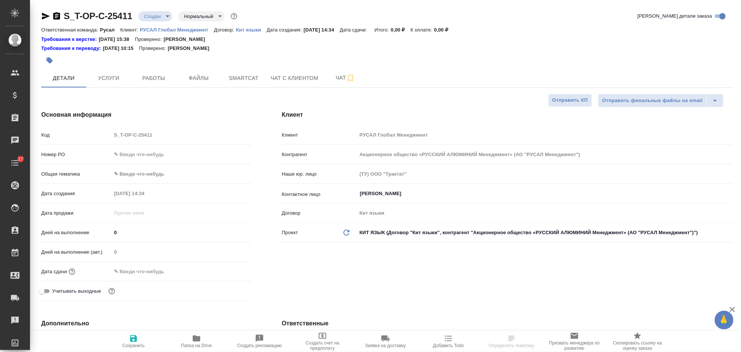
type textarea "x"
click at [136, 157] on input "text" at bounding box center [181, 154] width 140 height 11
type textarea "x"
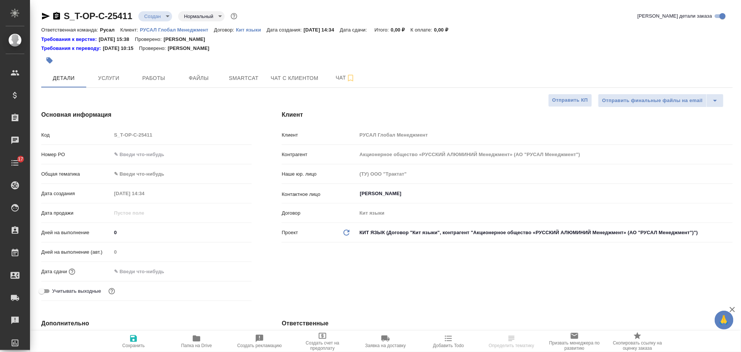
type textarea "x"
type input "1"
type textarea "x"
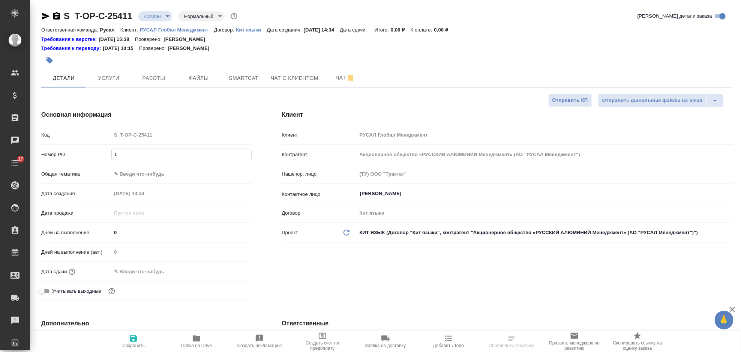
type textarea "x"
type input "15"
type textarea "x"
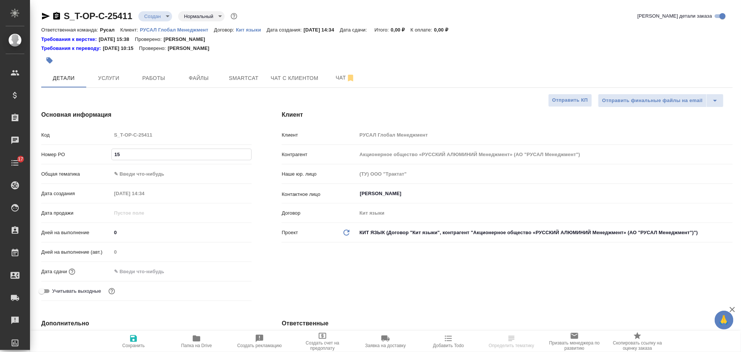
type input "15"
type textarea "x"
type input "15 к"
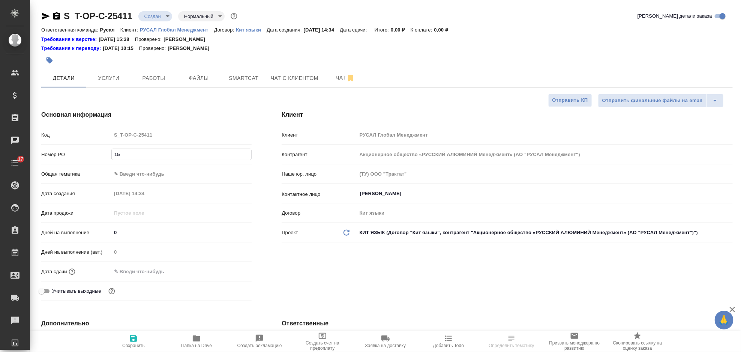
type textarea "x"
type input "15 кн"
type textarea "x"
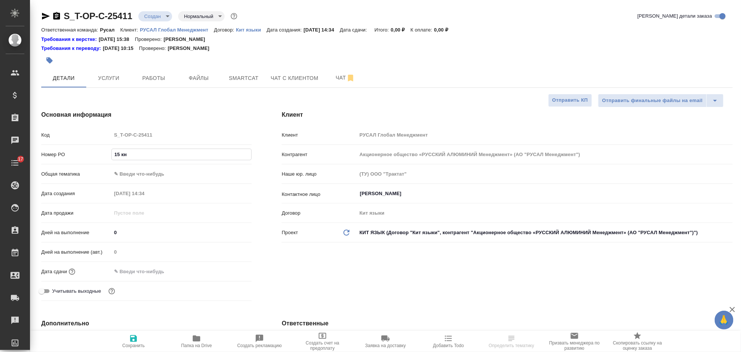
type textarea "x"
type input "15 кни"
type textarea "x"
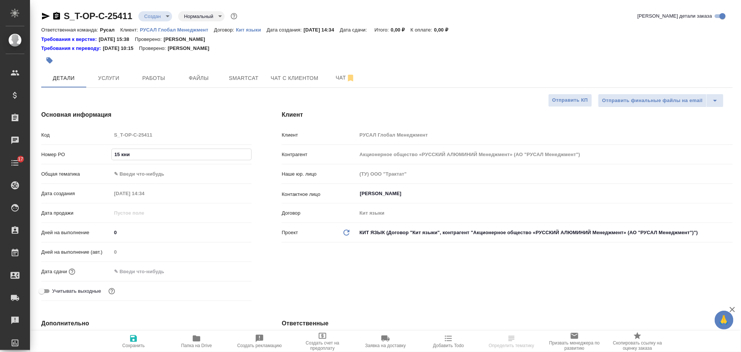
type textarea "x"
type input "15 книг"
type textarea "x"
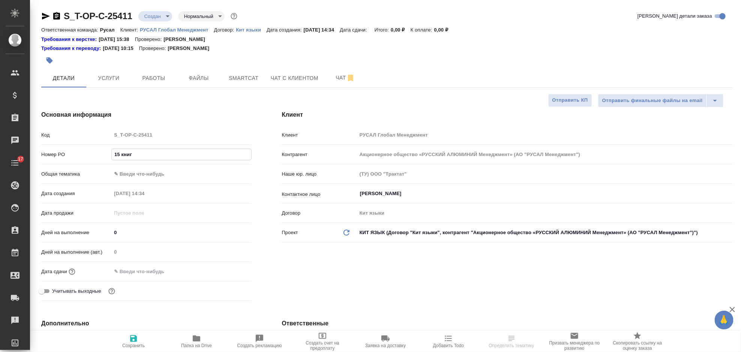
type input "15 книга"
type textarea "x"
type input "15 книга"
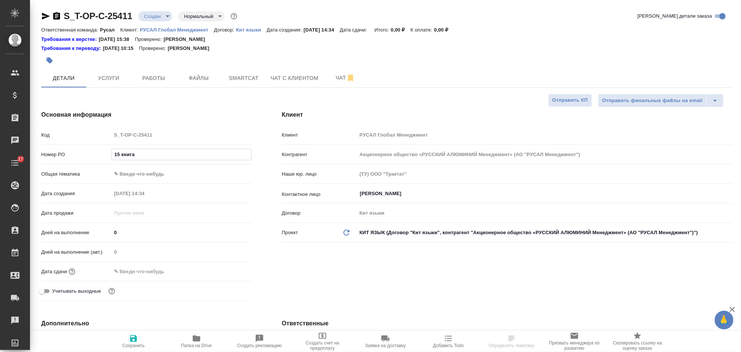
click at [141, 173] on body "🙏 .cls-1 fill:#fff; AWATERA Gorlenko Yuliua Клиенты Спецификации Заказы Чаты 17…" at bounding box center [370, 176] width 741 height 352
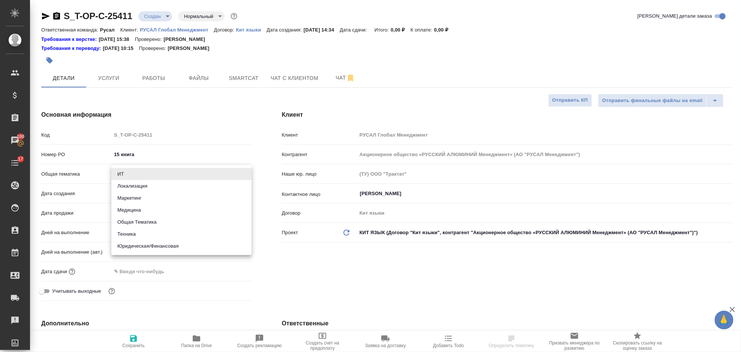
click at [142, 222] on li "Общая Тематика" at bounding box center [181, 222] width 140 height 12
type input "obtem"
type textarea "x"
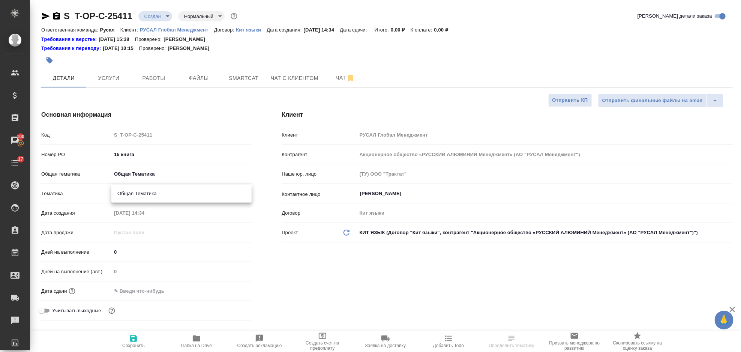
click at [138, 196] on body "🙏 .cls-1 fill:#fff; AWATERA Gorlenko Yuliua Клиенты Спецификации Заказы 100 Чат…" at bounding box center [370, 176] width 741 height 352
click at [142, 197] on li "Общая Тематика" at bounding box center [181, 193] width 140 height 12
type textarea "x"
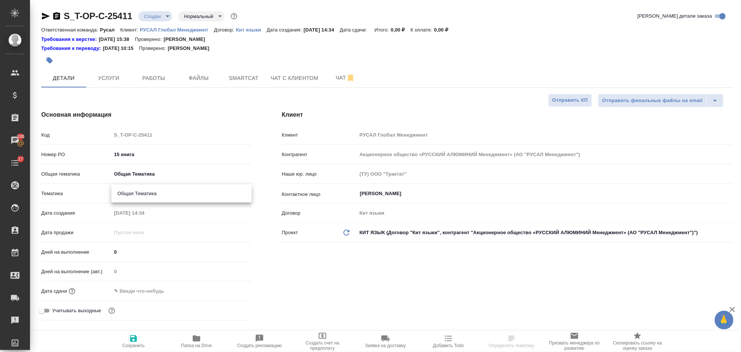
type input "6012b1ca196b0e5c9229a120"
click at [166, 294] on input "text" at bounding box center [144, 290] width 66 height 11
click at [235, 291] on div at bounding box center [238, 290] width 26 height 9
click at [227, 289] on icon "button" at bounding box center [229, 289] width 7 height 7
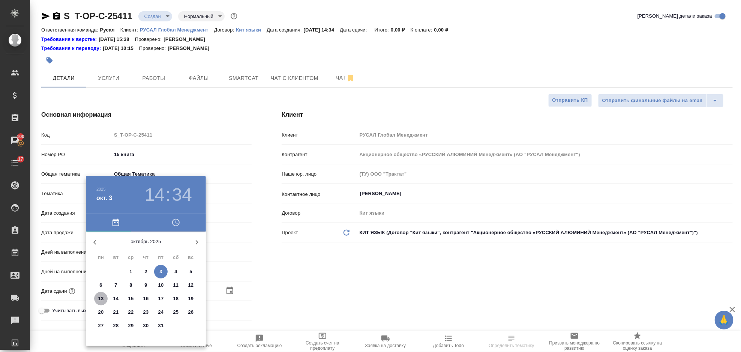
click at [102, 297] on p "13" at bounding box center [101, 298] width 6 height 7
type input "13.10.2025 14:34"
type textarea "x"
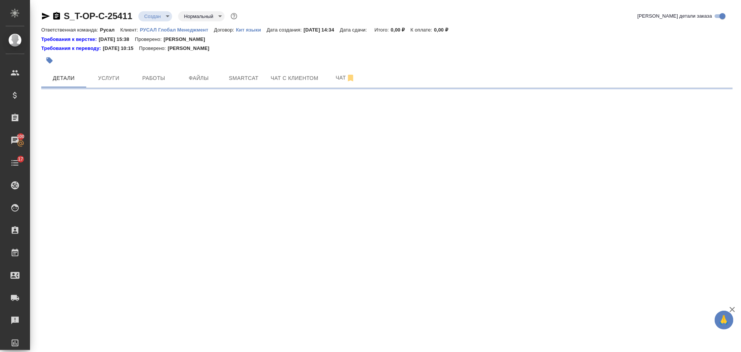
select select "RU"
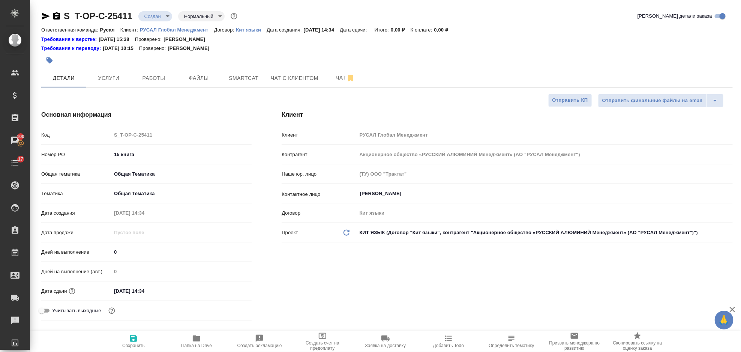
type textarea "x"
drag, startPoint x: 136, startPoint y: 337, endPoint x: 160, endPoint y: 332, distance: 25.0
click at [136, 336] on icon "button" at bounding box center [133, 338] width 7 height 7
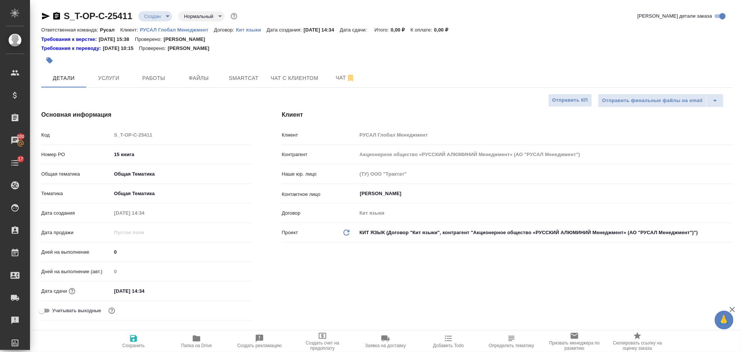
type textarea "x"
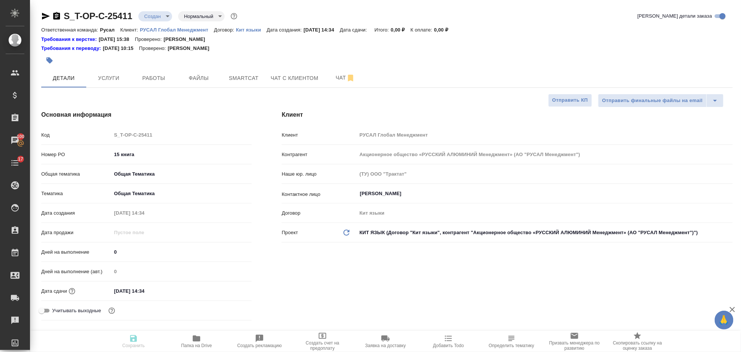
type textarea "x"
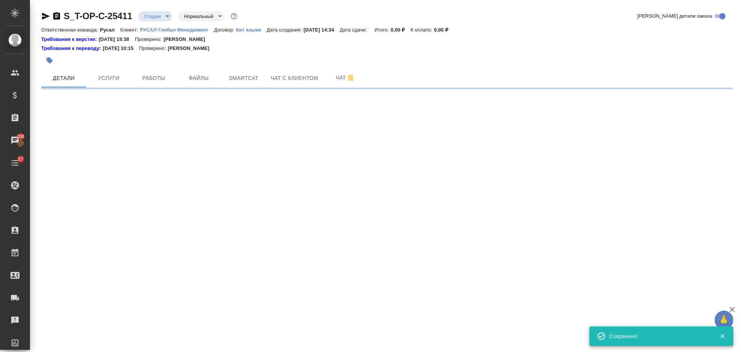
select select "RU"
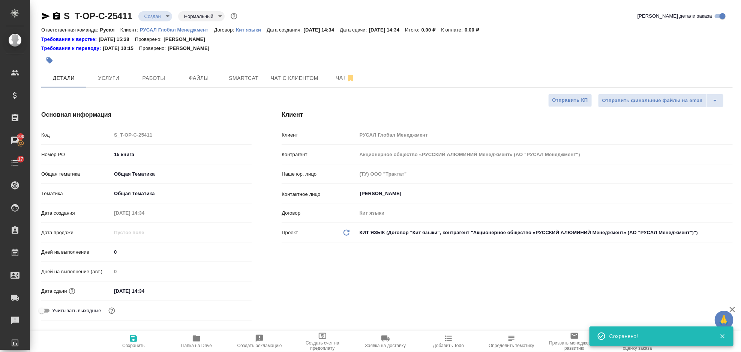
type textarea "x"
click at [197, 341] on icon "button" at bounding box center [196, 338] width 7 height 6
type textarea "x"
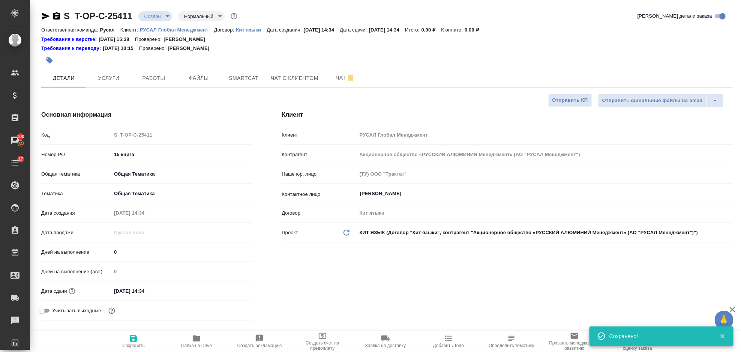
type textarea "x"
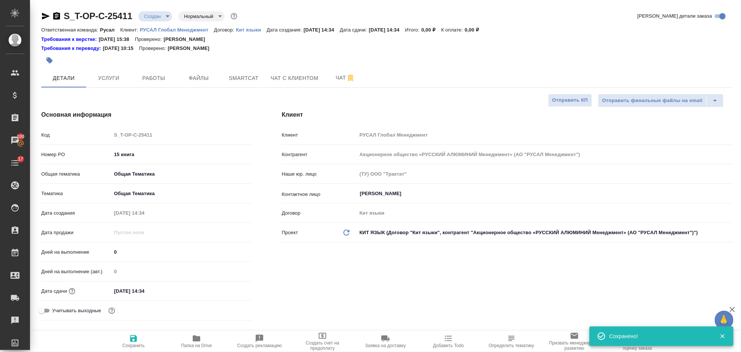
click at [46, 15] on icon "button" at bounding box center [46, 16] width 8 height 7
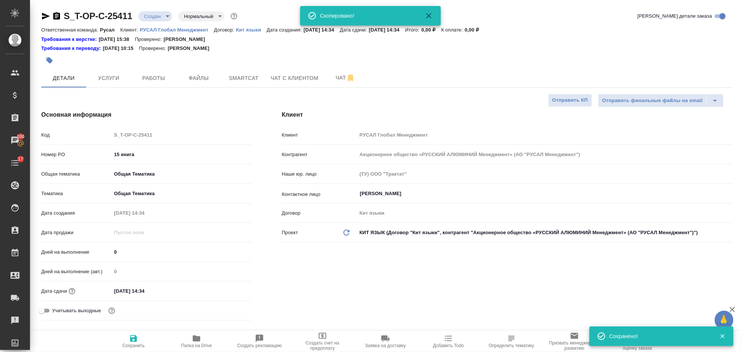
type textarea "x"
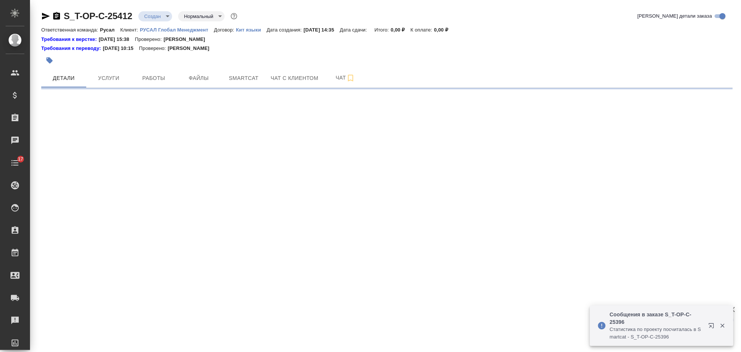
select select "RU"
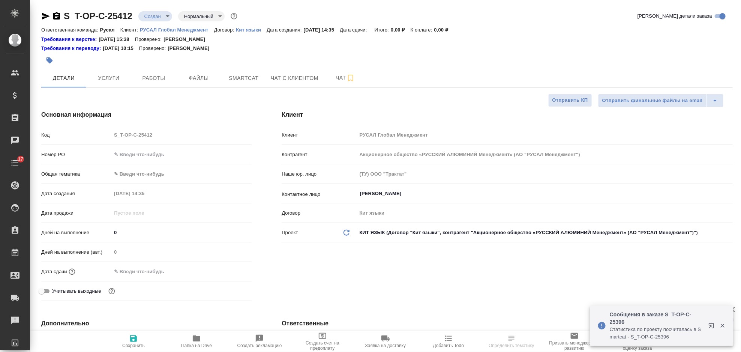
type textarea "x"
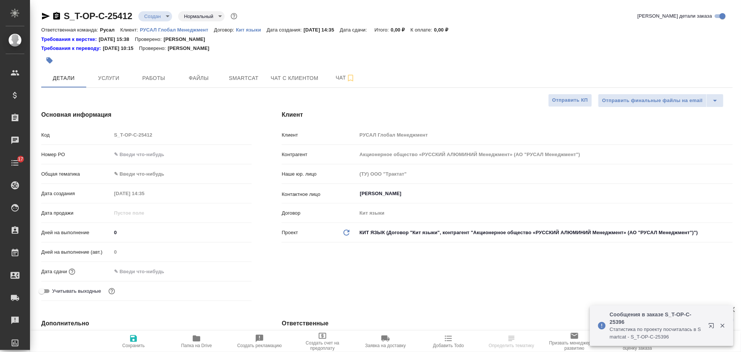
type textarea "x"
click at [133, 151] on input "text" at bounding box center [181, 154] width 140 height 11
type input "1"
type textarea "x"
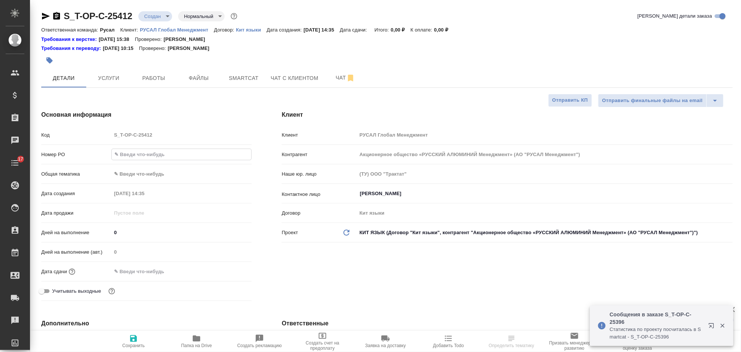
type textarea "x"
type input "17"
type textarea "x"
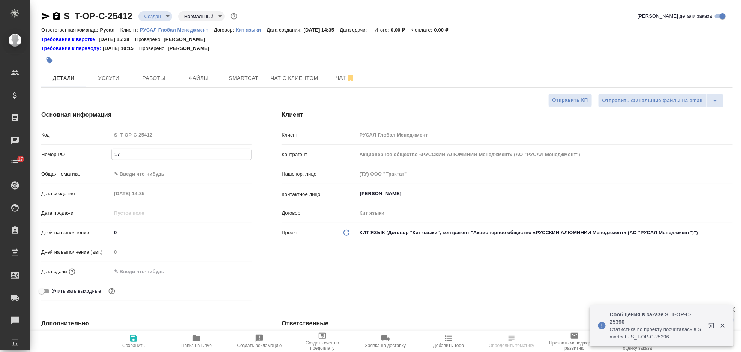
type input "17"
type textarea "x"
type input "17 к"
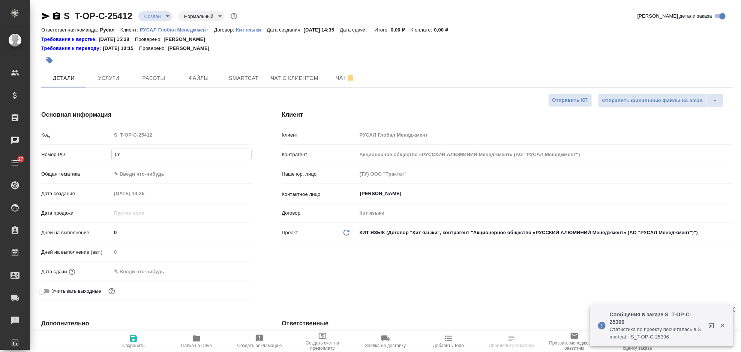
type textarea "x"
type input "17 кн"
type textarea "x"
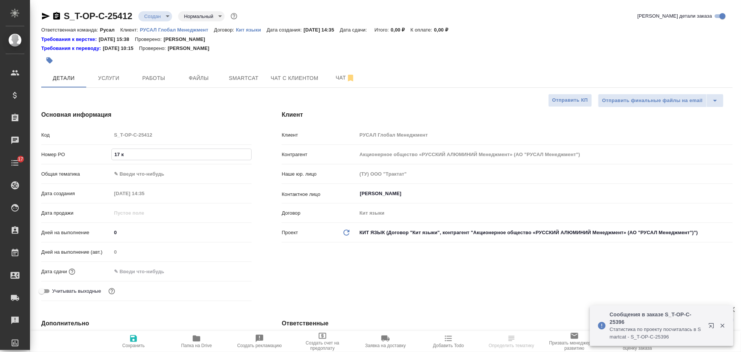
type textarea "x"
type input "17 кни"
type textarea "x"
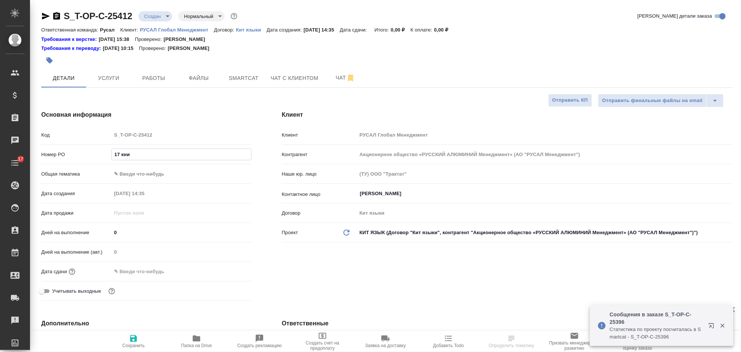
type textarea "x"
type input "17 книг"
type textarea "x"
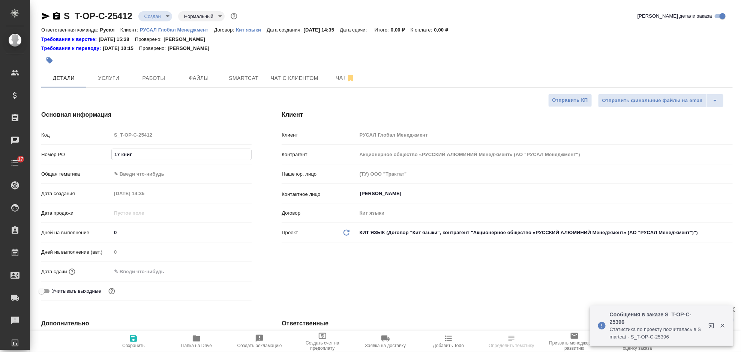
type input "17 книга"
type textarea "x"
type input "17 книга"
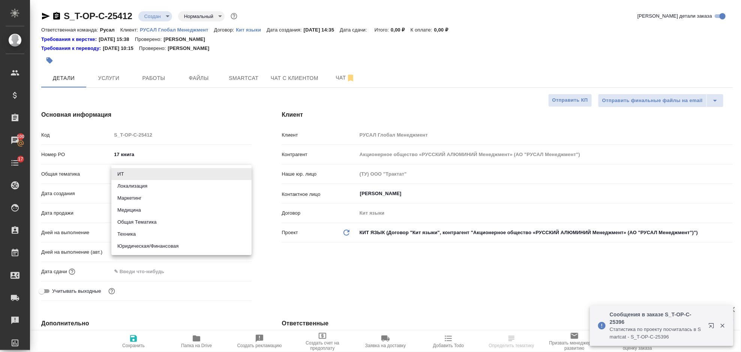
click at [148, 169] on body "🙏 .cls-1 fill:#fff; AWATERA [PERSON_NAME] Спецификации Заказы 100 Чаты 17 Todo …" at bounding box center [370, 176] width 741 height 352
click at [155, 223] on li "Общая Тематика" at bounding box center [181, 222] width 140 height 12
type input "obtem"
type textarea "x"
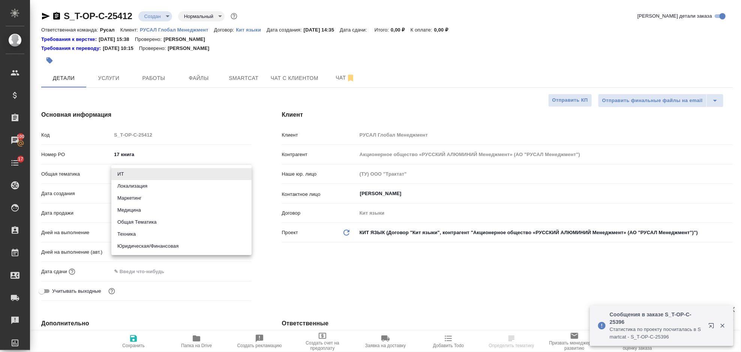
type textarea "x"
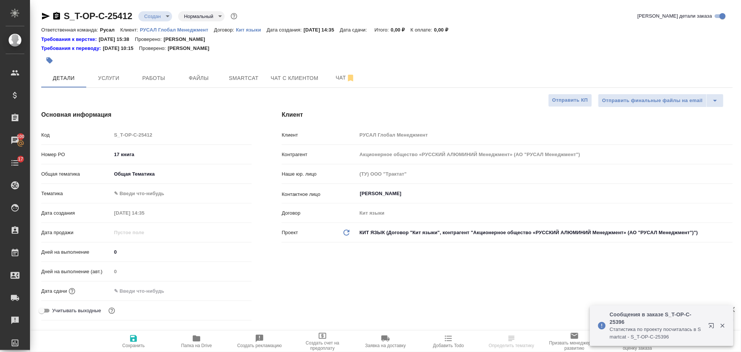
click at [154, 195] on body "🙏 .cls-1 fill:#fff; AWATERA [PERSON_NAME] Спецификации Заказы 100 Чаты 17 Todo …" at bounding box center [370, 176] width 741 height 352
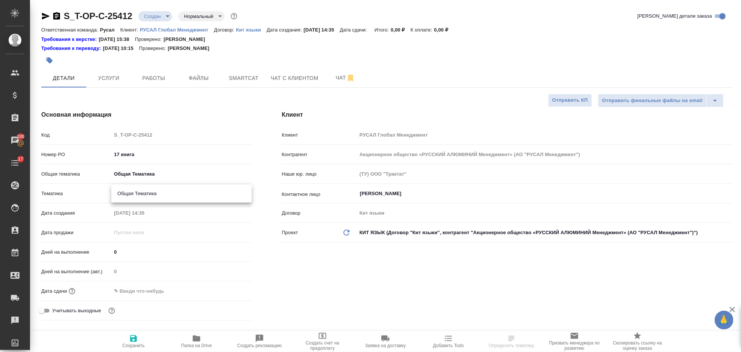
click at [156, 199] on li "Общая Тематика" at bounding box center [181, 193] width 140 height 12
type textarea "x"
type input "6012b1ca196b0e5c9229a120"
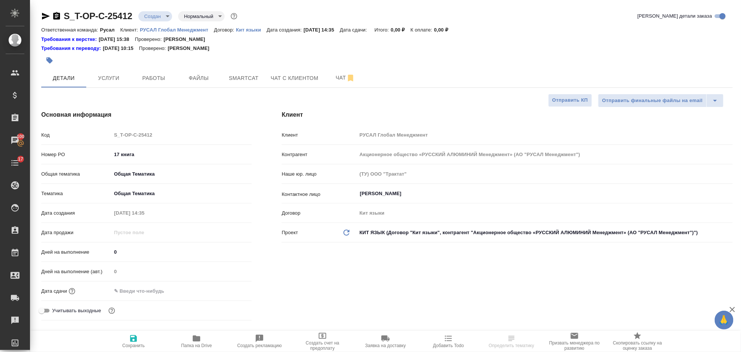
drag, startPoint x: 129, startPoint y: 295, endPoint x: 134, endPoint y: 291, distance: 6.7
click at [130, 294] on input "text" at bounding box center [144, 290] width 66 height 11
click at [231, 291] on icon "button" at bounding box center [229, 289] width 7 height 7
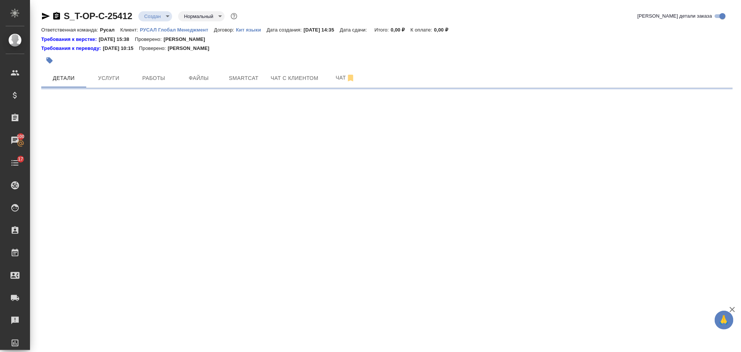
select select "RU"
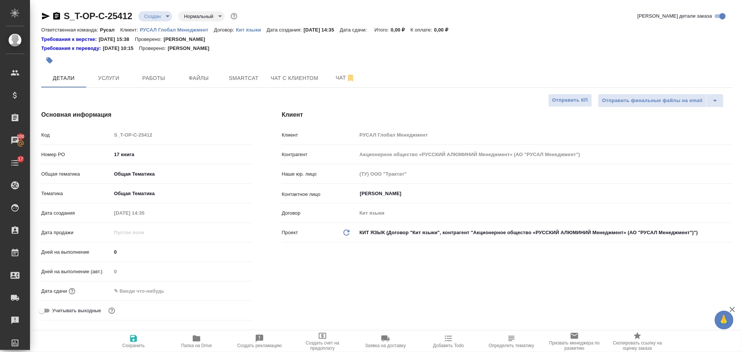
type textarea "x"
click at [147, 292] on input "text" at bounding box center [145, 290] width 66 height 11
click at [228, 292] on icon "button" at bounding box center [229, 290] width 9 height 9
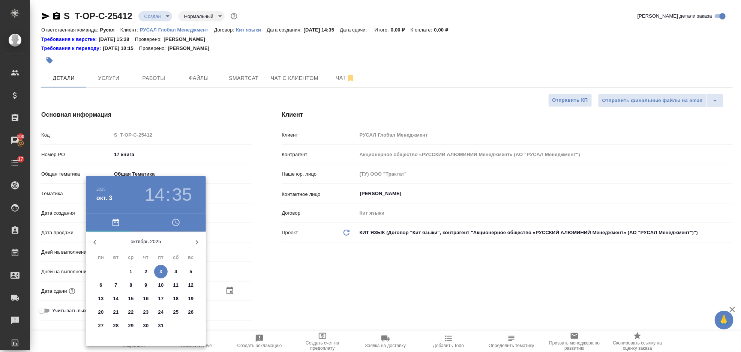
click at [102, 299] on p "13" at bounding box center [101, 298] width 6 height 7
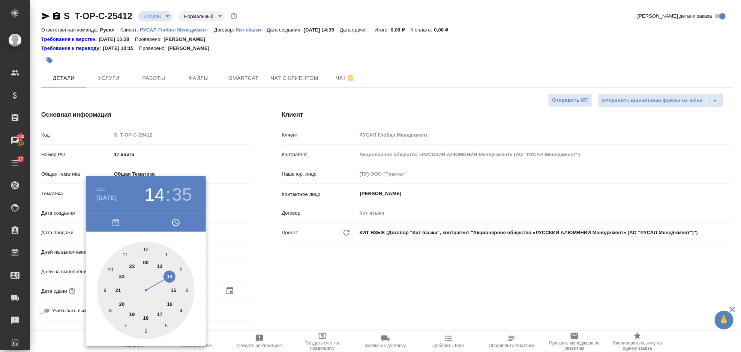
type input "13.10.2025 14:35"
type textarea "x"
click at [265, 279] on div at bounding box center [370, 176] width 741 height 352
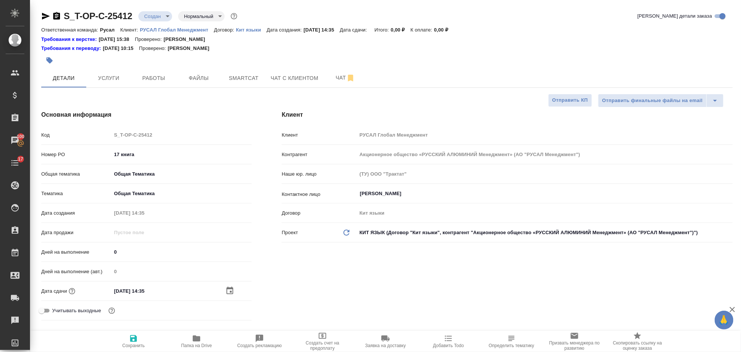
click at [137, 342] on icon "button" at bounding box center [133, 338] width 9 height 9
type textarea "x"
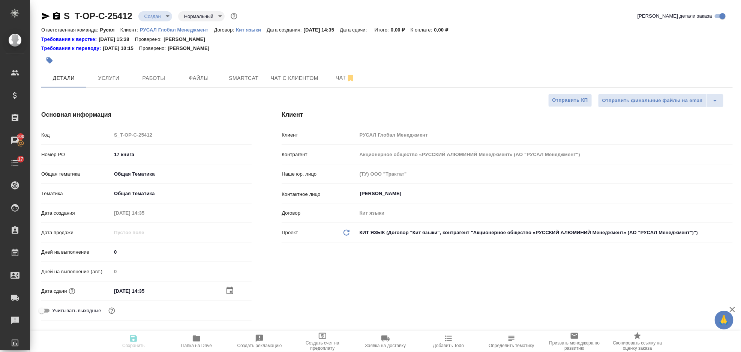
type textarea "x"
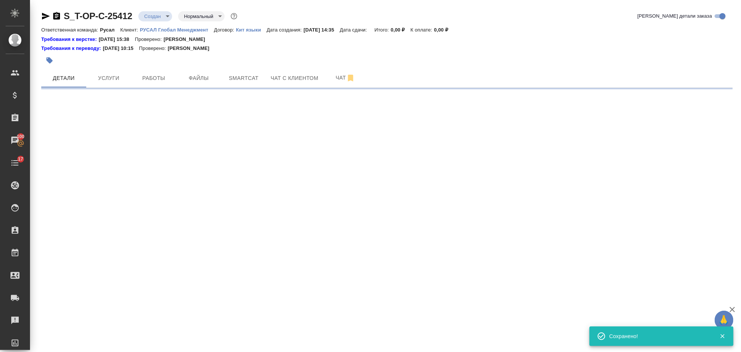
select select "RU"
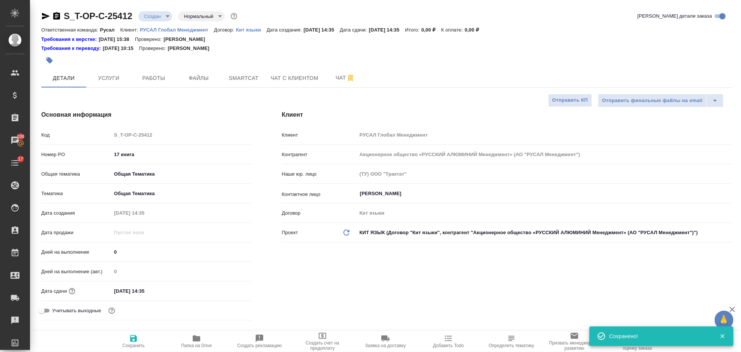
type textarea "x"
click at [195, 342] on icon "button" at bounding box center [196, 338] width 9 height 9
type textarea "x"
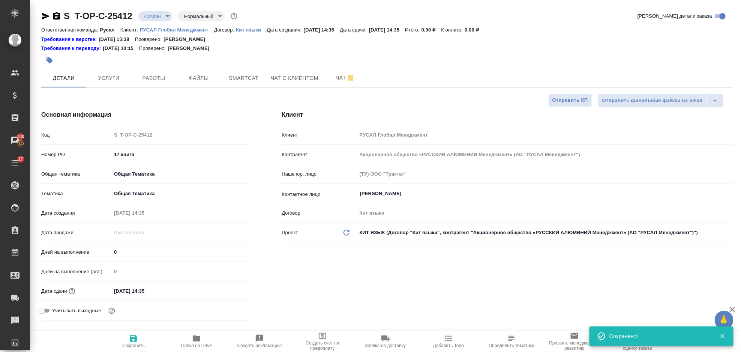
type textarea "x"
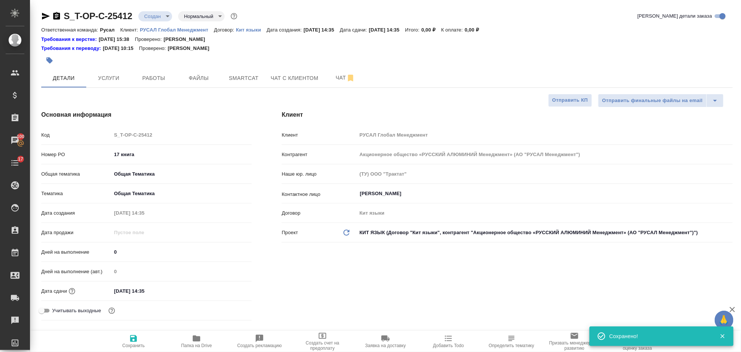
click at [43, 13] on icon "button" at bounding box center [46, 16] width 8 height 7
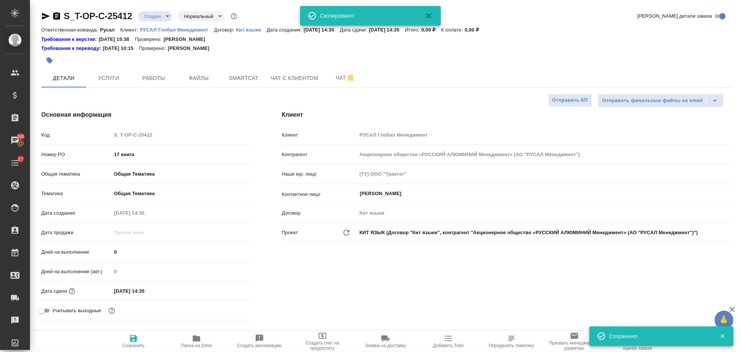
type textarea "x"
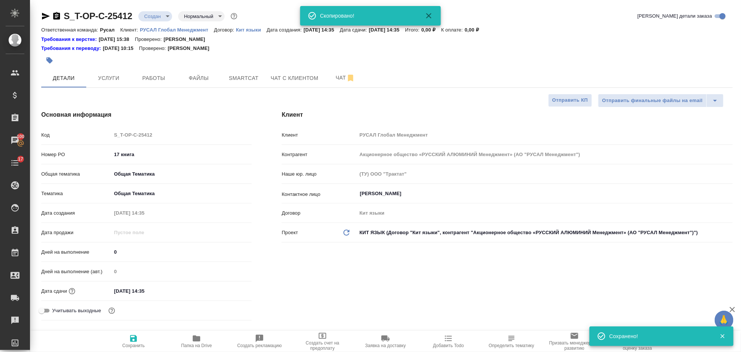
type textarea "x"
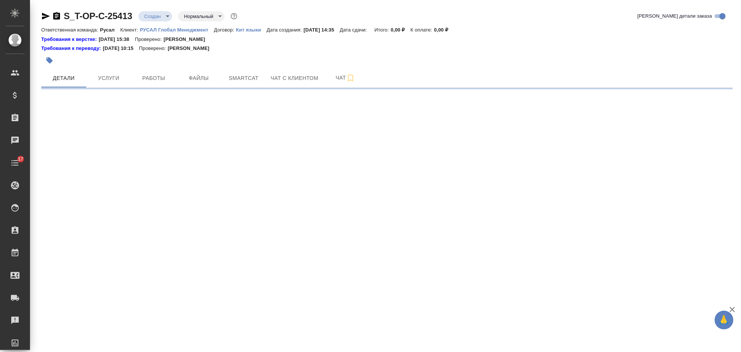
select select "RU"
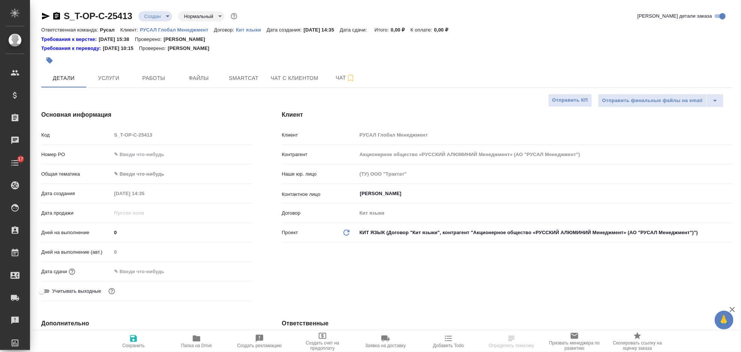
type textarea "x"
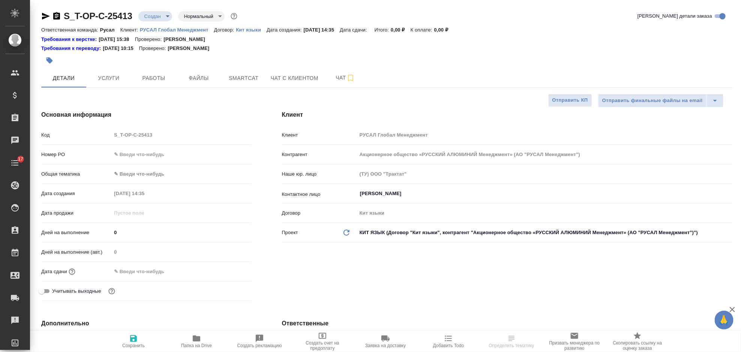
type textarea "x"
click at [162, 149] on input "text" at bounding box center [181, 154] width 140 height 11
type input "1"
type textarea "x"
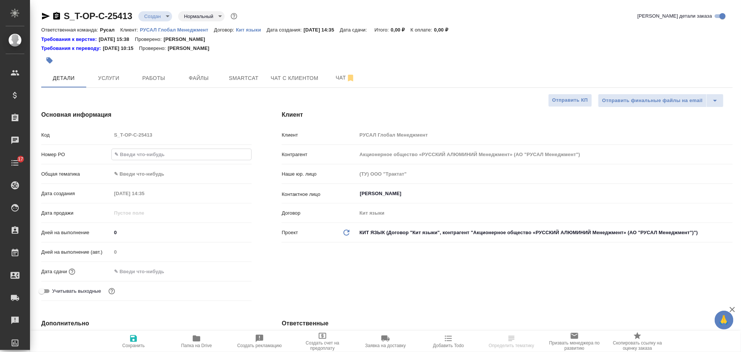
type textarea "x"
type input "18"
type textarea "x"
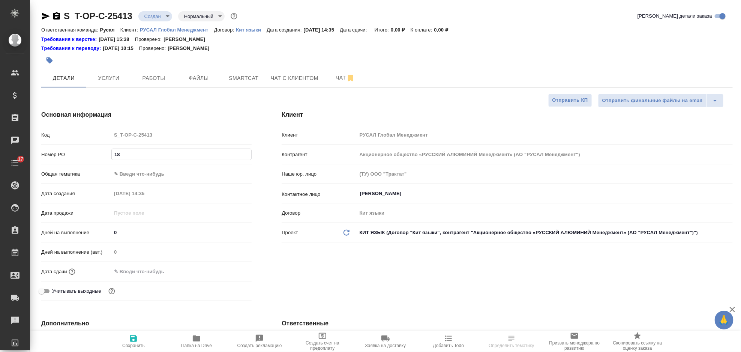
type input "18"
type textarea "x"
type input "18 к"
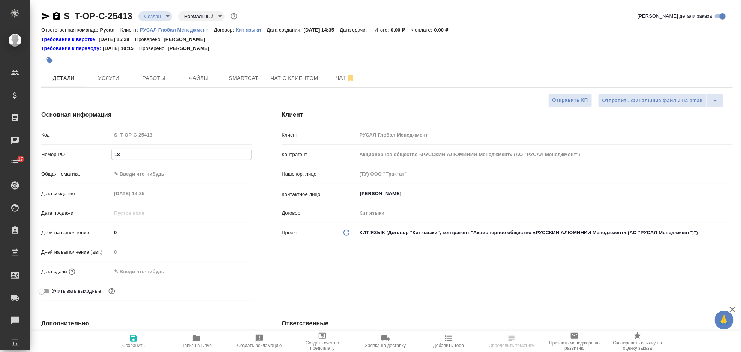
type textarea "x"
type input "18 кн"
type textarea "x"
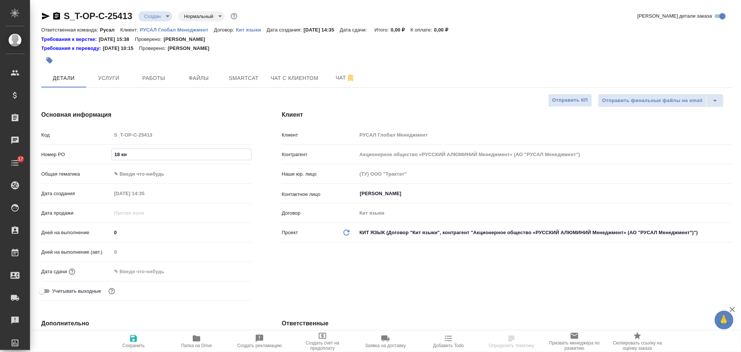
type textarea "x"
type input "18 кни"
type textarea "x"
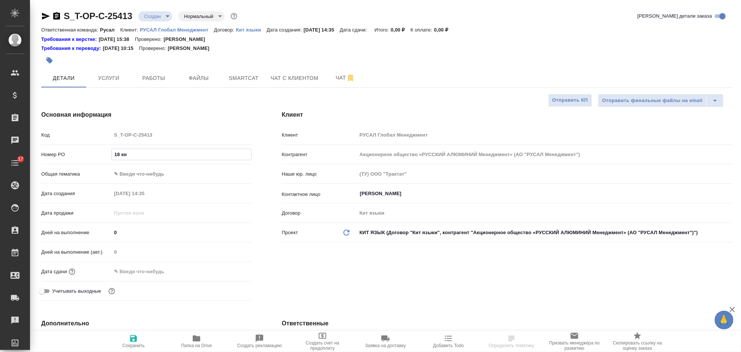
type textarea "x"
type input "18 книг"
type textarea "x"
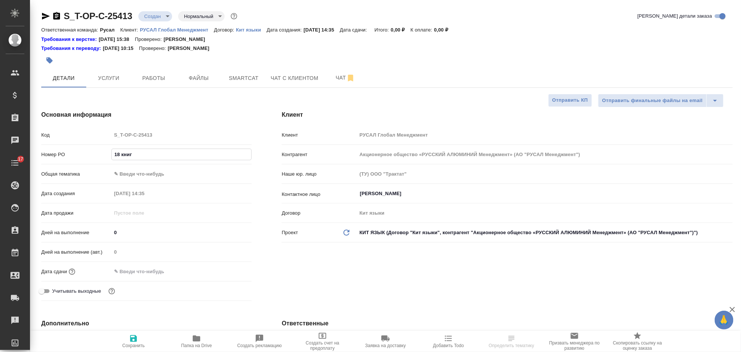
type input "18 книга"
type textarea "x"
type input "18 книга"
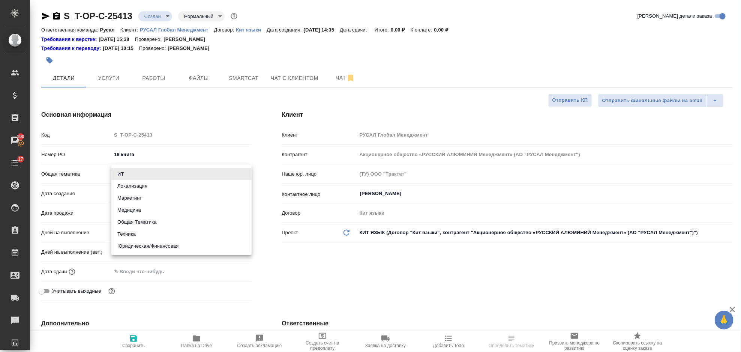
click at [200, 175] on body "🙏 .cls-1 fill:#fff; AWATERA Gorlenko Yuliua Клиенты Спецификации Заказы 100 Чат…" at bounding box center [370, 176] width 741 height 352
click at [182, 223] on li "Общая Тематика" at bounding box center [181, 222] width 140 height 12
type input "obtem"
type textarea "x"
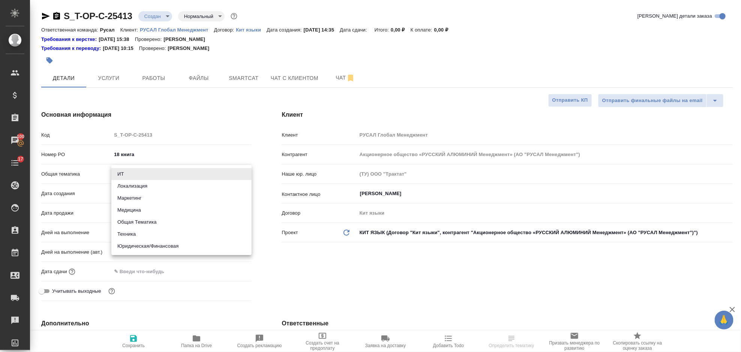
type textarea "x"
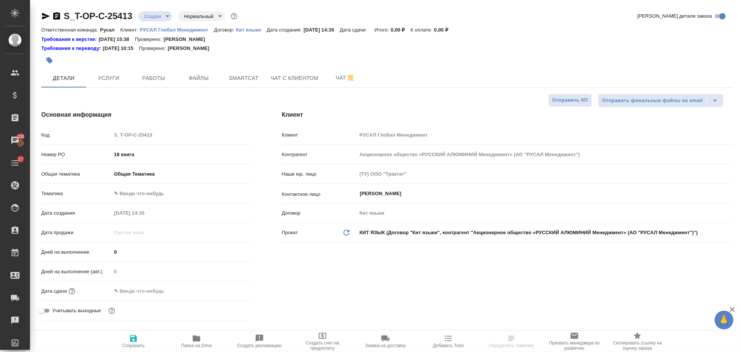
click at [163, 199] on body "🙏 .cls-1 fill:#fff; AWATERA Gorlenko Yuliua Клиенты Спецификации Заказы 100 Чат…" at bounding box center [370, 176] width 741 height 352
click at [162, 198] on li "Общая Тематика" at bounding box center [181, 193] width 140 height 12
type textarea "x"
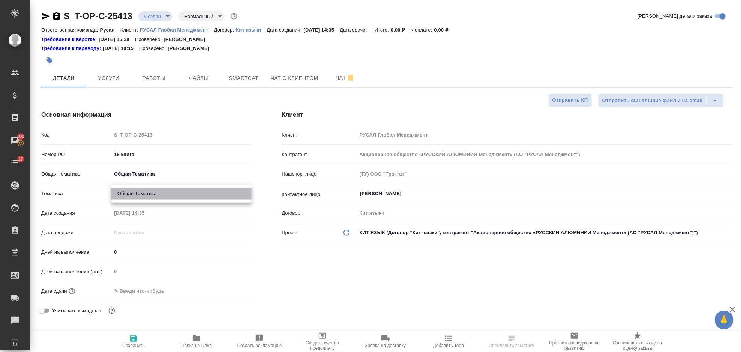
type input "6012b1ca196b0e5c9229a120"
click at [150, 283] on div "Дней на выполнение (авт.) 0" at bounding box center [146, 274] width 210 height 19
click at [155, 286] on input "text" at bounding box center [145, 290] width 66 height 11
click at [230, 289] on icon "button" at bounding box center [229, 290] width 9 height 9
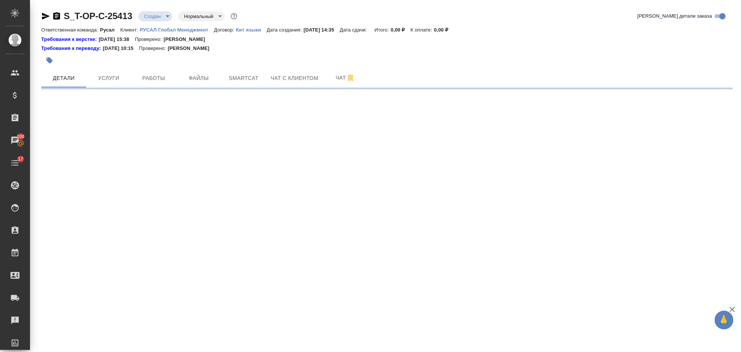
click at [102, 297] on div ".cls-1 fill:#fff; AWATERA Gorlenko Yuliua Клиенты Спецификации Заказы 100 Чаты …" at bounding box center [370, 176] width 741 height 352
select select "RU"
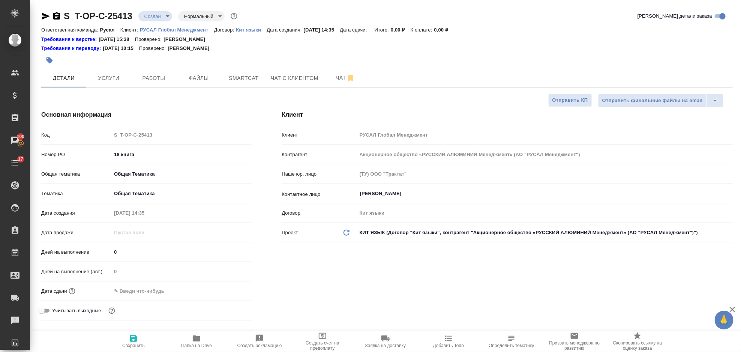
type textarea "x"
click at [163, 289] on input "text" at bounding box center [144, 290] width 66 height 11
click at [228, 288] on icon "button" at bounding box center [229, 289] width 7 height 7
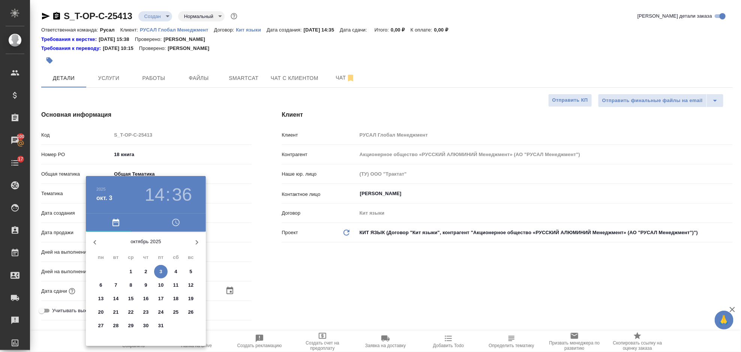
click at [102, 297] on p "13" at bounding box center [101, 298] width 6 height 7
type input "13.10.2025 14:36"
type textarea "x"
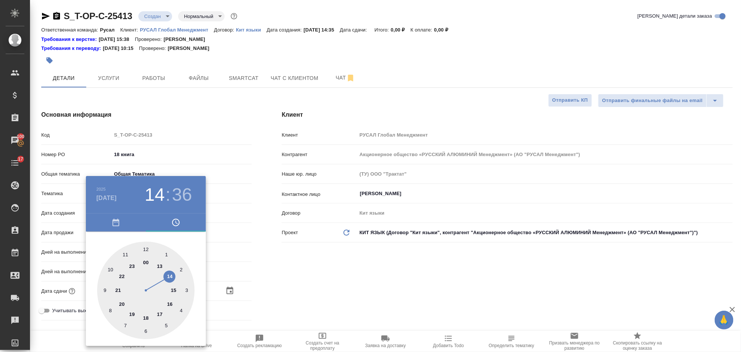
click at [331, 279] on div at bounding box center [370, 176] width 741 height 352
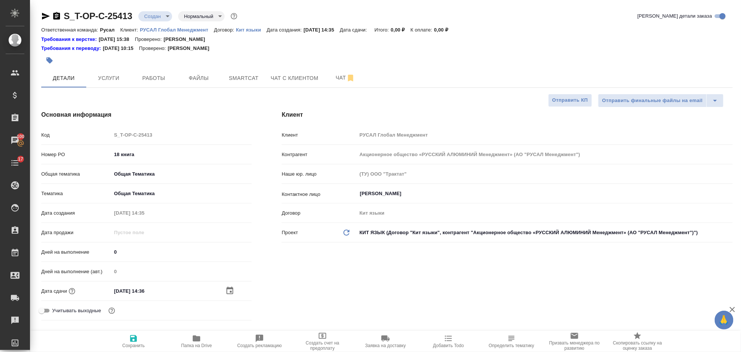
click at [140, 342] on span "Сохранить" at bounding box center [133, 341] width 54 height 14
type textarea "x"
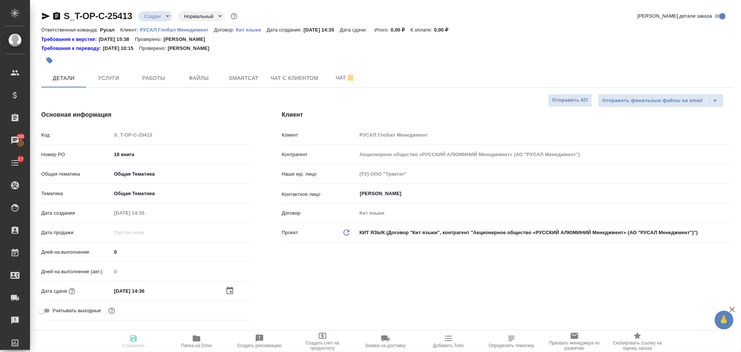
type textarea "x"
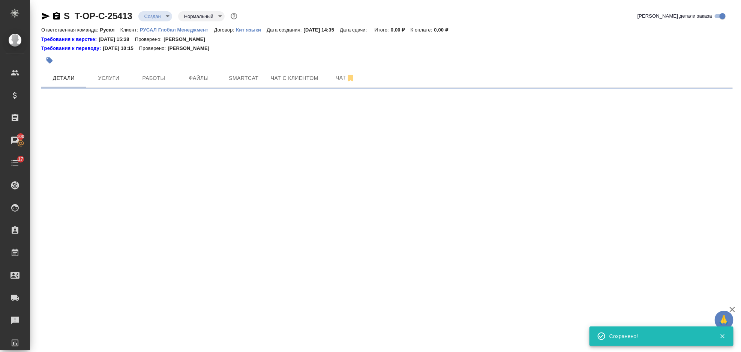
select select "RU"
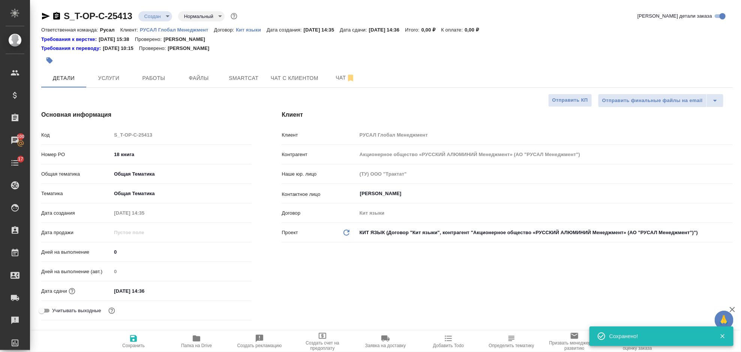
type textarea "x"
click at [199, 339] on icon "button" at bounding box center [196, 338] width 7 height 6
type textarea "x"
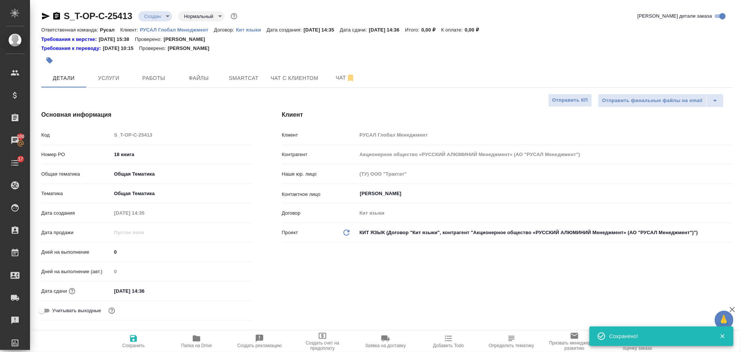
type textarea "x"
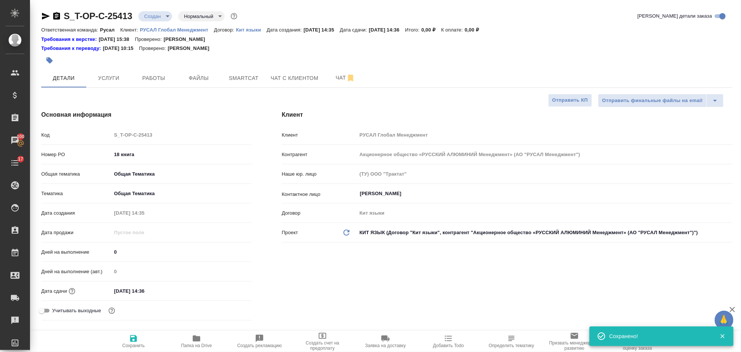
click at [48, 15] on icon "button" at bounding box center [45, 16] width 9 height 9
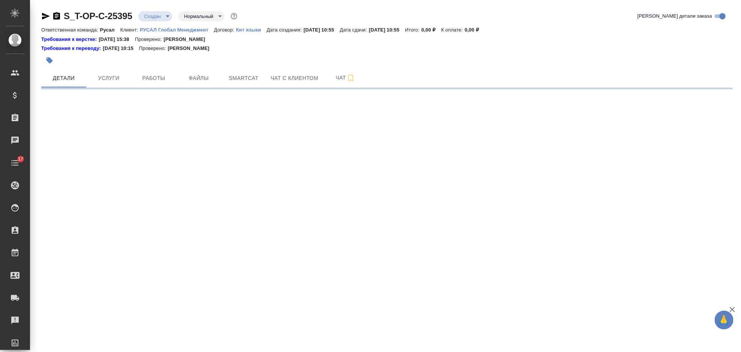
select select "RU"
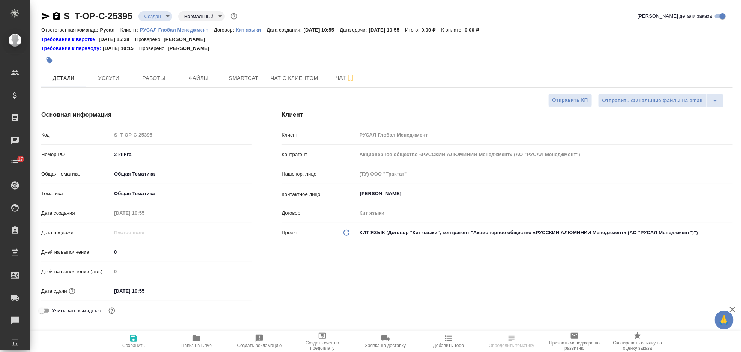
type textarea "x"
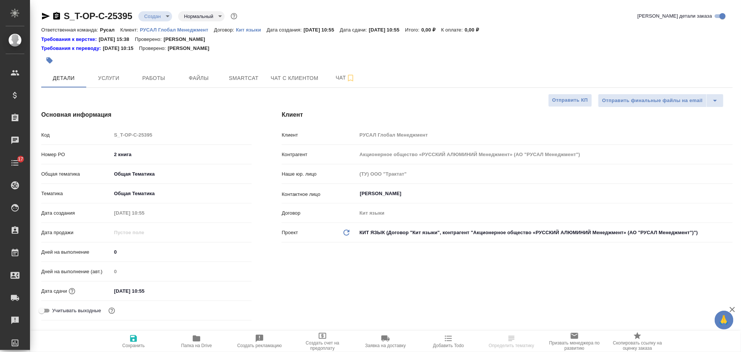
type textarea "x"
click at [56, 16] on icon "button" at bounding box center [56, 15] width 7 height 7
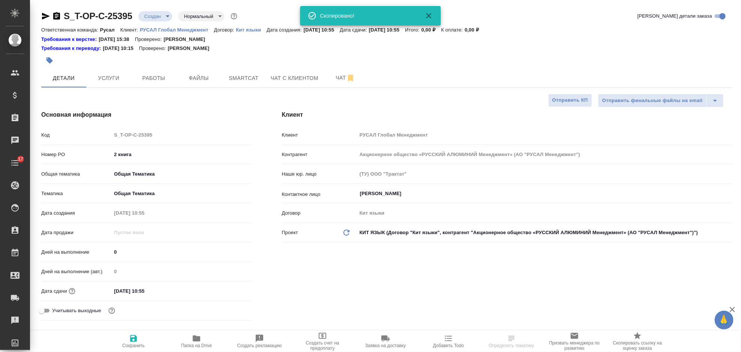
type textarea "x"
select select "RU"
type textarea "x"
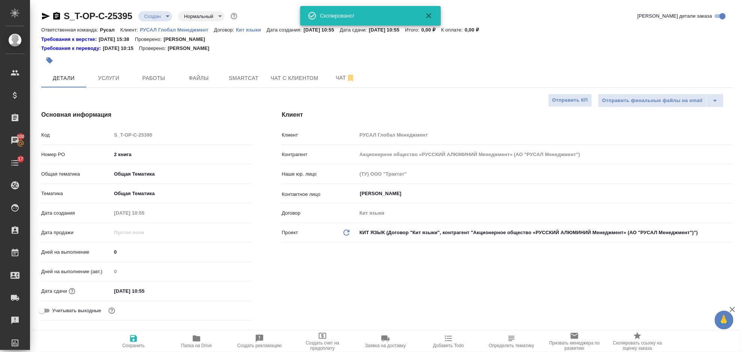
type textarea "x"
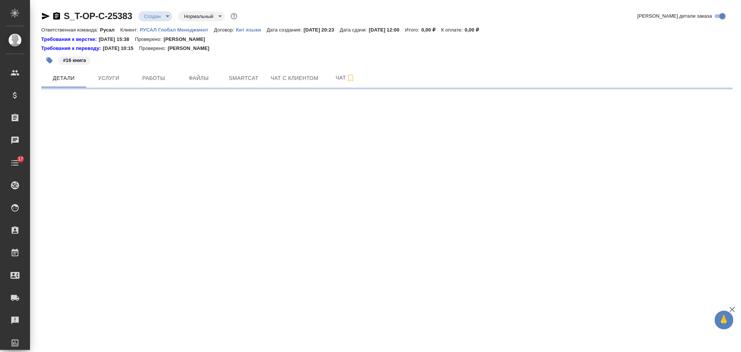
select select "RU"
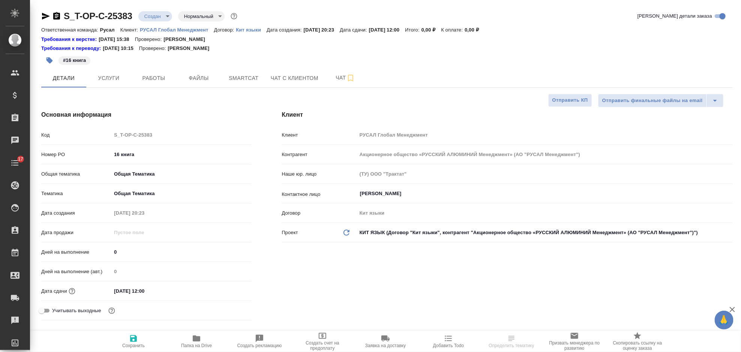
type textarea "x"
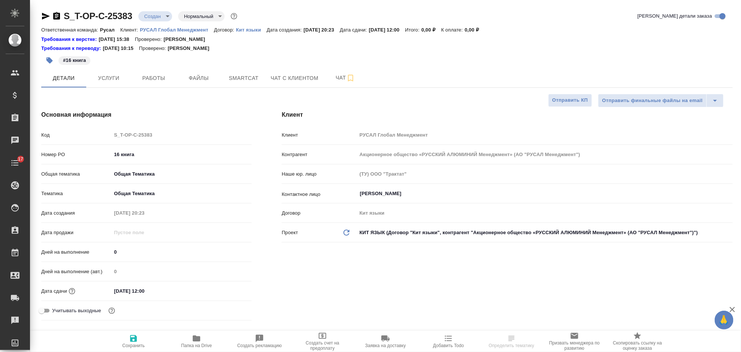
type textarea "x"
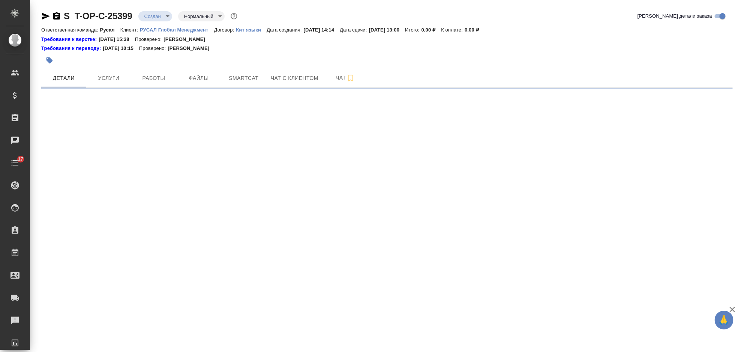
select select "RU"
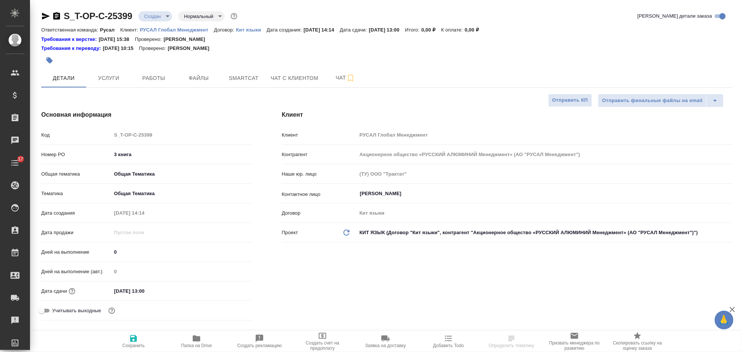
type textarea "x"
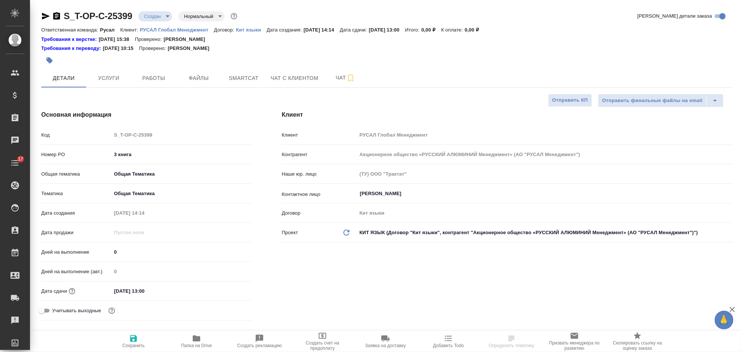
type textarea "x"
click at [57, 15] on icon "button" at bounding box center [56, 15] width 7 height 7
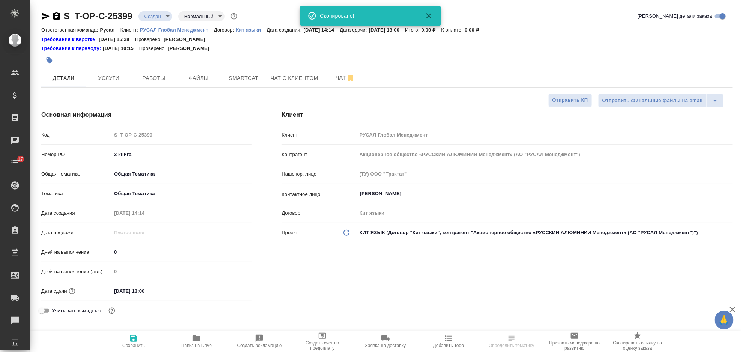
type textarea "x"
select select "RU"
type textarea "x"
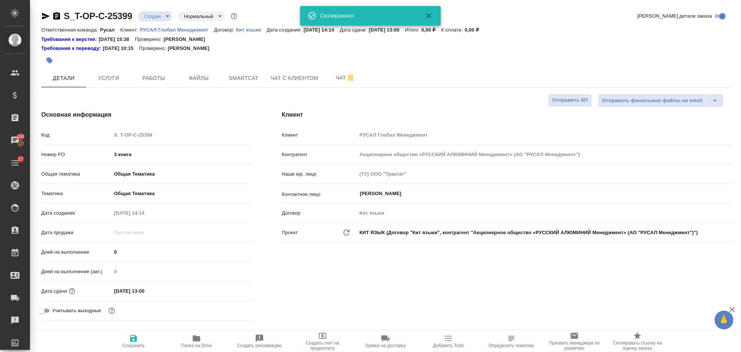
type textarea "x"
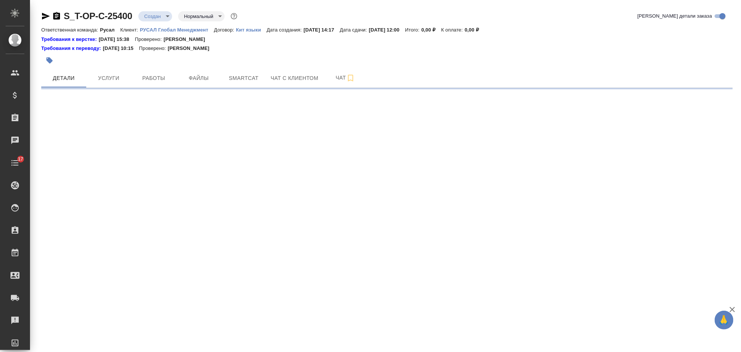
select select "RU"
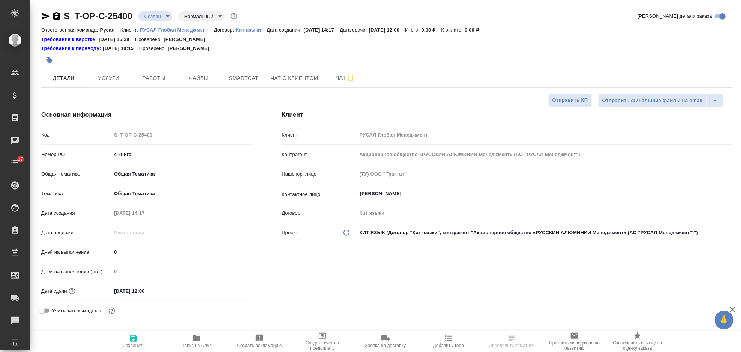
type textarea "x"
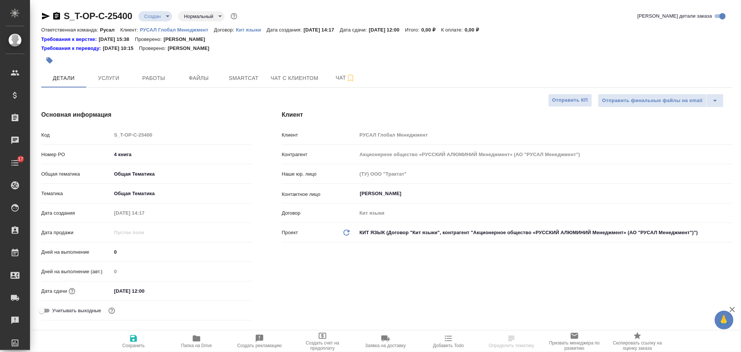
type textarea "x"
click at [56, 18] on icon "button" at bounding box center [56, 16] width 9 height 9
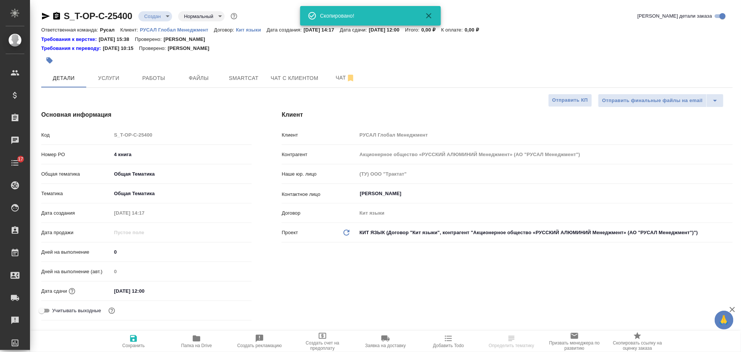
type textarea "x"
select select "RU"
type textarea "x"
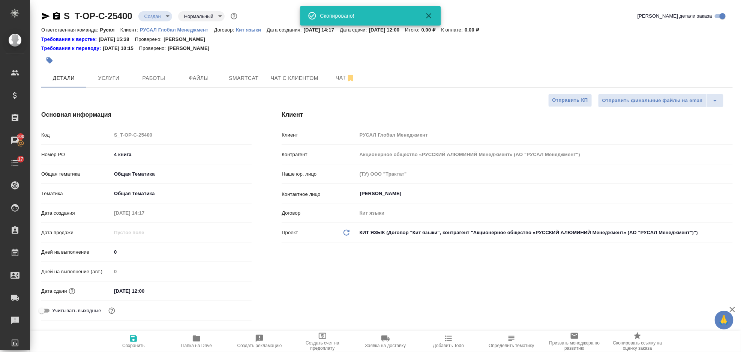
type textarea "x"
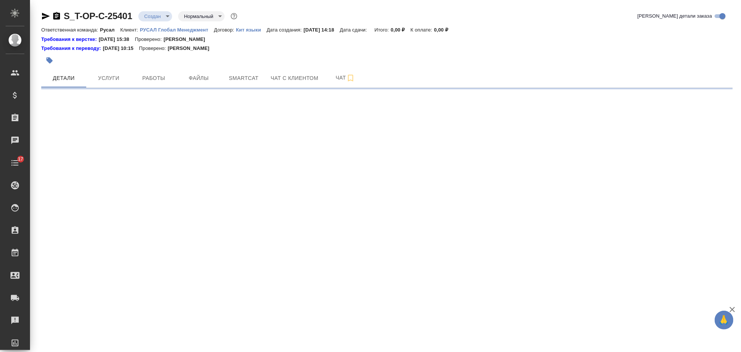
select select "RU"
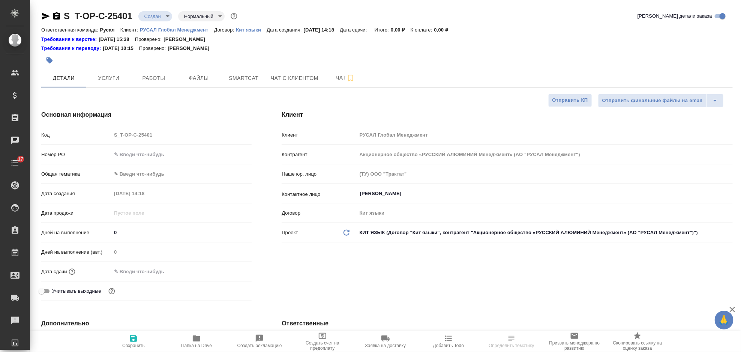
type textarea "x"
click at [59, 15] on icon "button" at bounding box center [56, 15] width 7 height 7
type textarea "x"
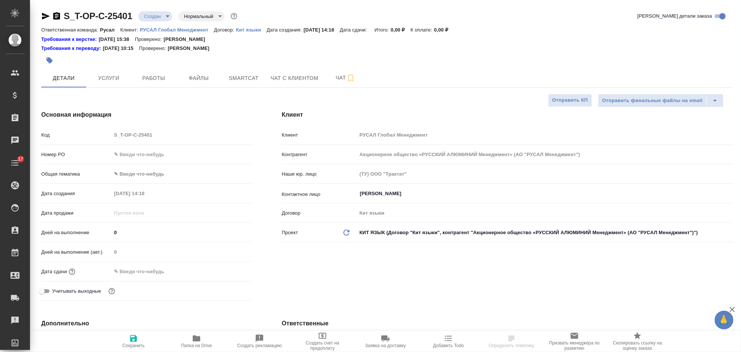
type textarea "x"
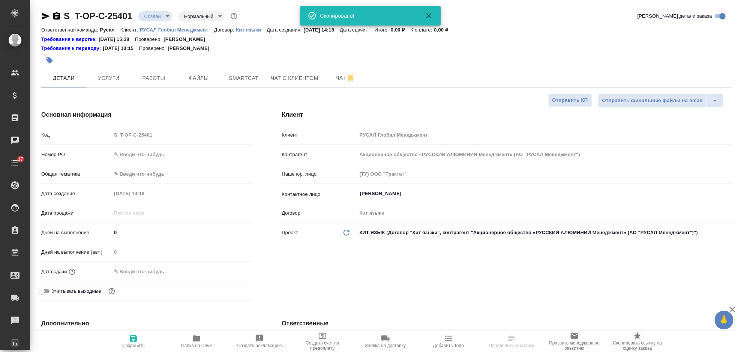
type textarea "x"
select select "RU"
type textarea "x"
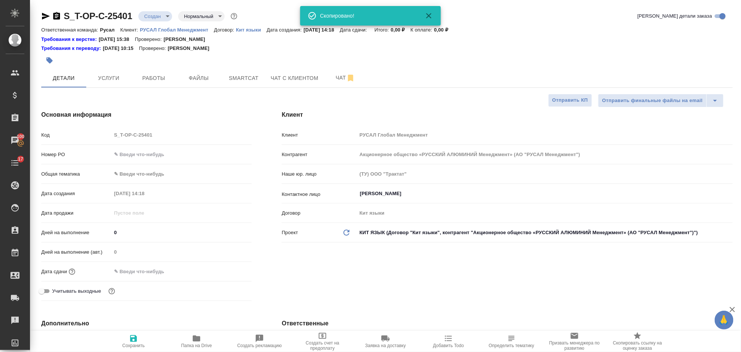
type textarea "x"
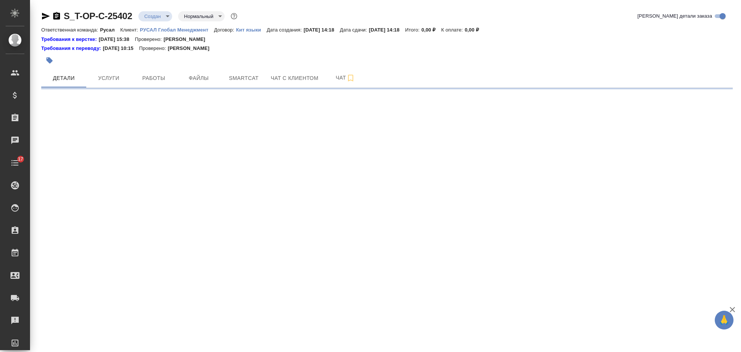
select select "RU"
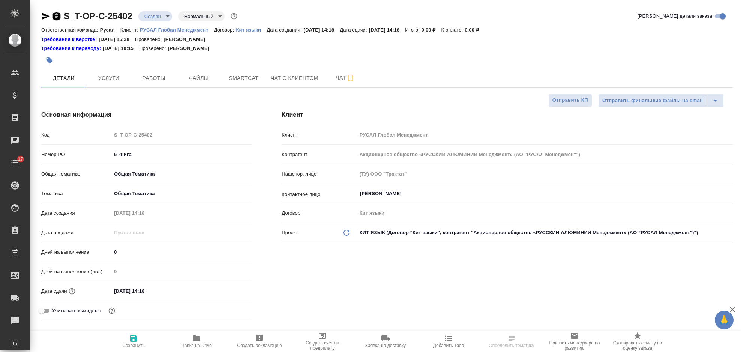
click at [57, 15] on icon "button" at bounding box center [56, 15] width 7 height 7
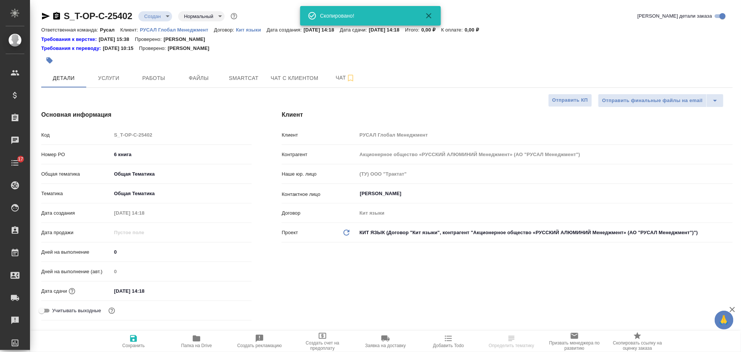
type textarea "x"
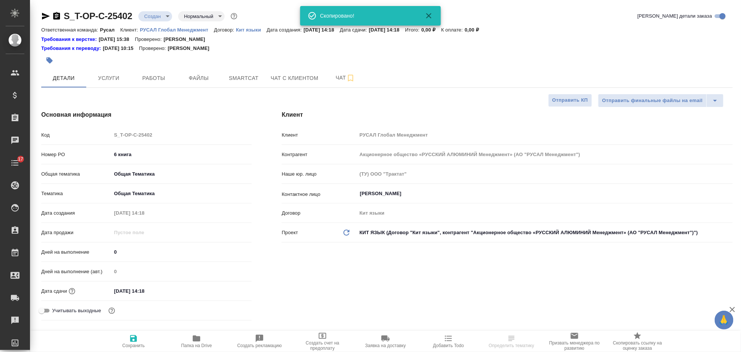
type textarea "x"
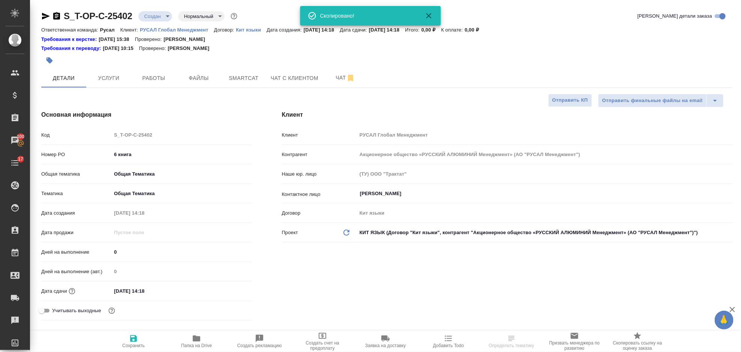
type textarea "x"
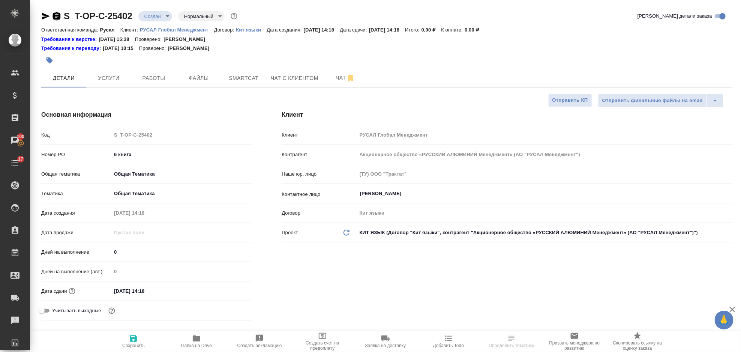
click at [59, 17] on icon "button" at bounding box center [56, 15] width 7 height 7
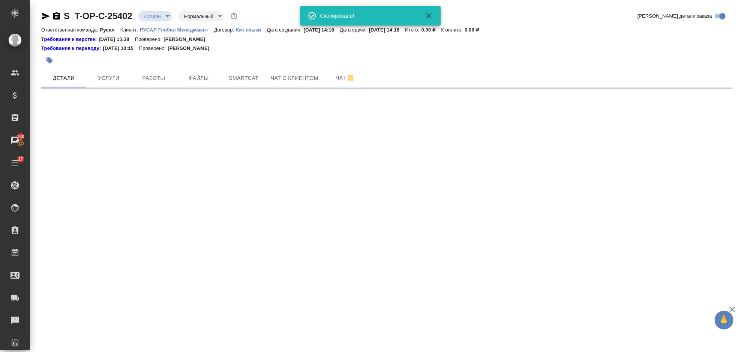
select select "RU"
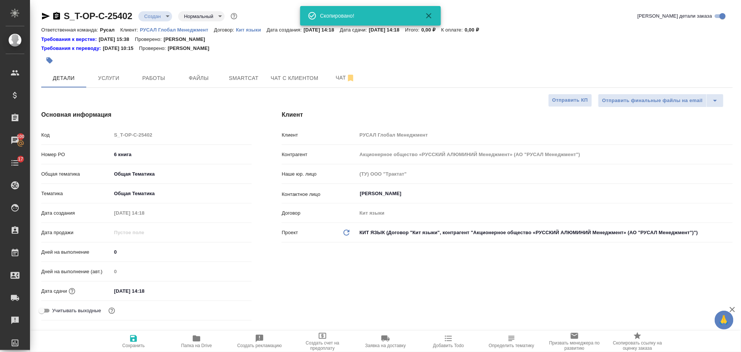
type textarea "x"
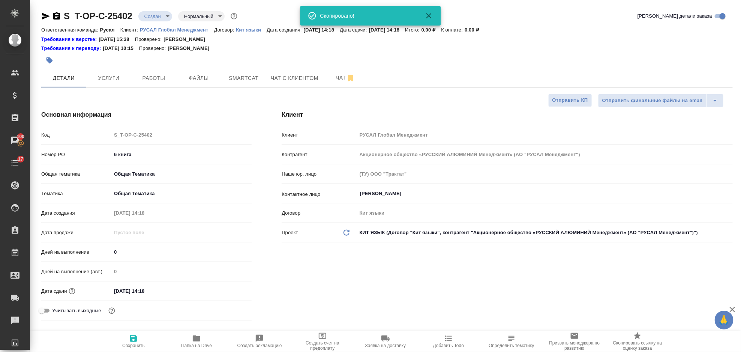
type textarea "x"
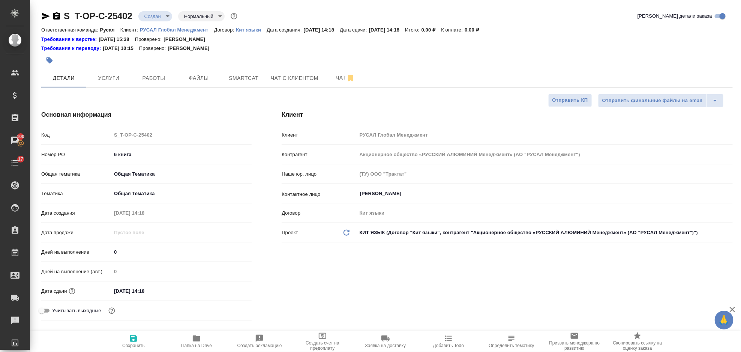
click at [57, 10] on div "S_T-OP-C-25402 Создан new Нормальный normal" at bounding box center [140, 16] width 198 height 12
click at [60, 15] on icon "button" at bounding box center [56, 16] width 9 height 9
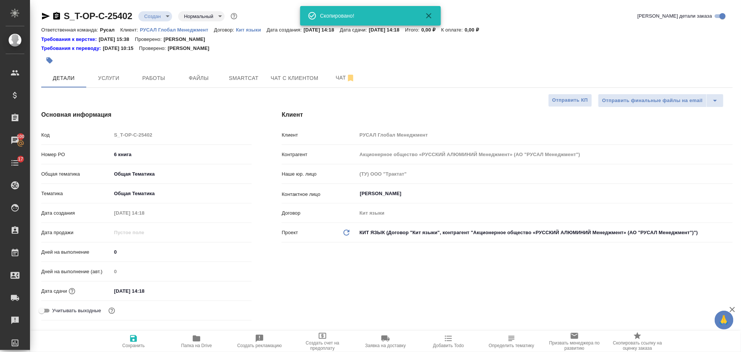
type textarea "x"
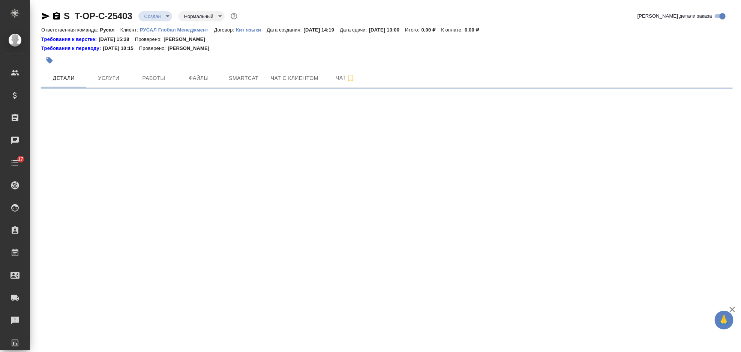
select select "RU"
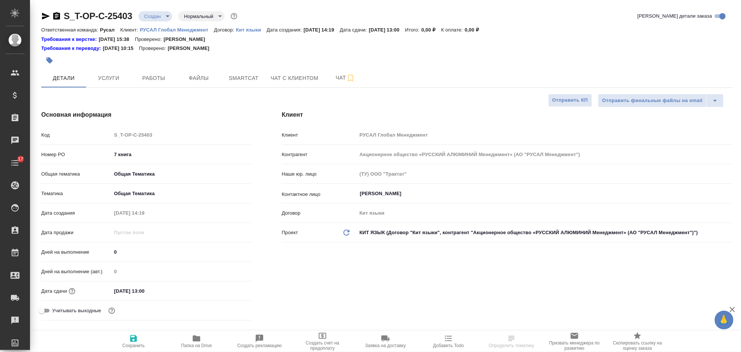
type textarea "x"
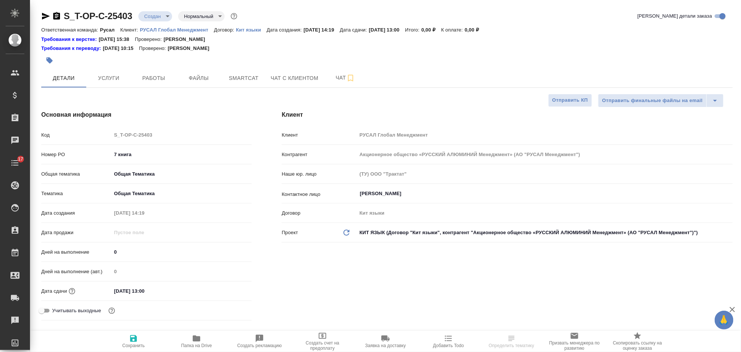
type textarea "x"
drag, startPoint x: 58, startPoint y: 15, endPoint x: 94, endPoint y: 0, distance: 39.2
click at [58, 15] on icon "button" at bounding box center [56, 15] width 7 height 7
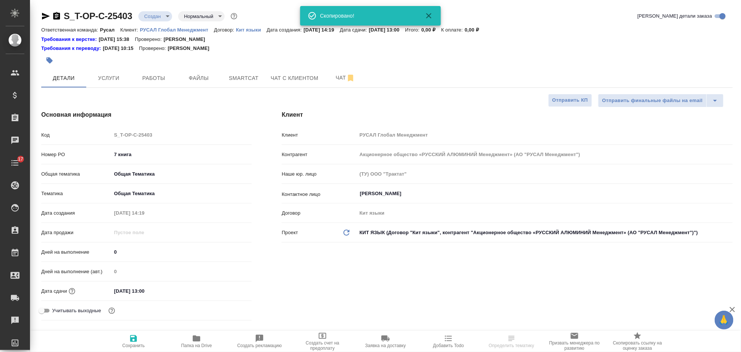
type textarea "x"
select select "RU"
type textarea "x"
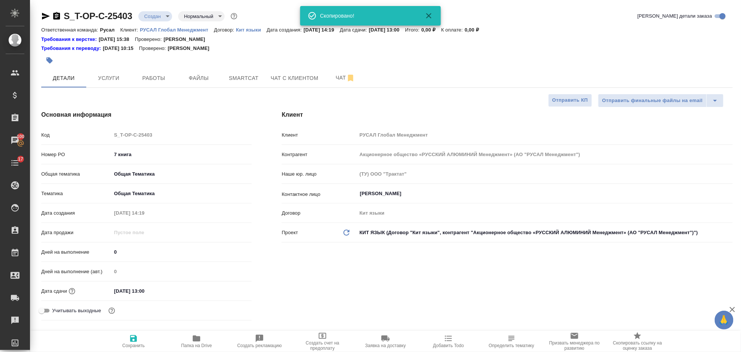
type textarea "x"
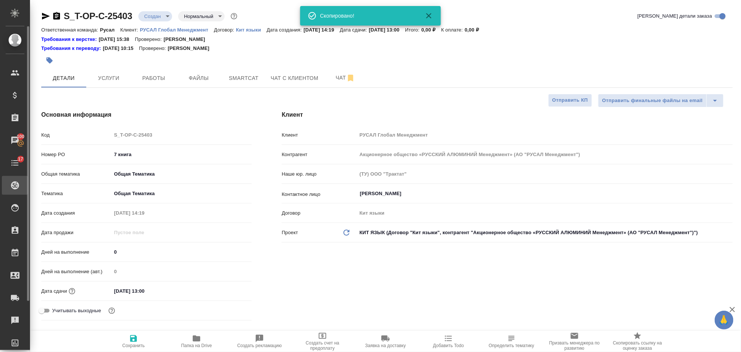
type textarea "x"
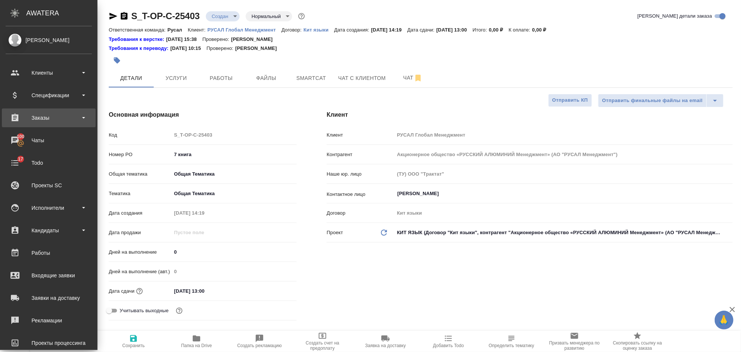
type textarea "x"
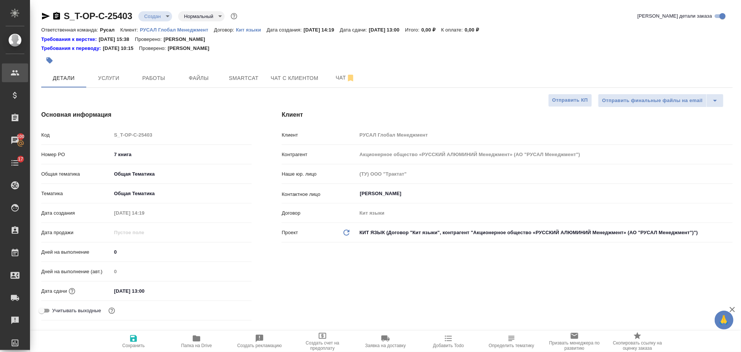
type textarea "x"
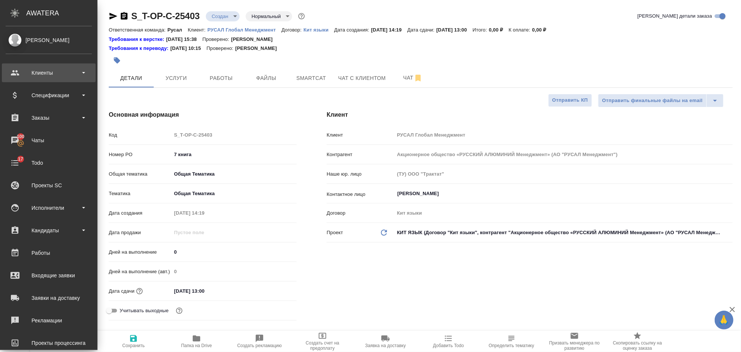
click at [40, 72] on div "Клиенты" at bounding box center [49, 72] width 86 height 11
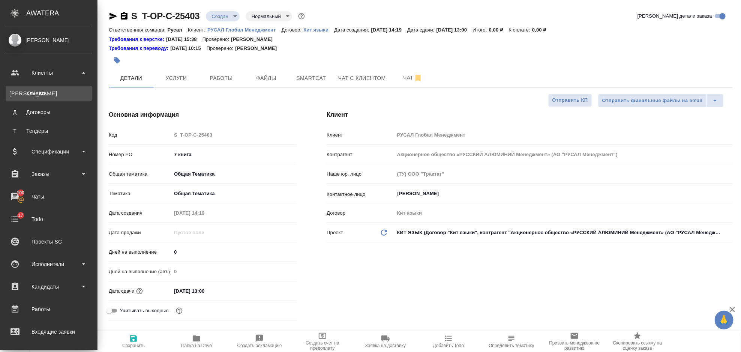
click at [55, 93] on div "Клиенты" at bounding box center [48, 93] width 79 height 7
type textarea "x"
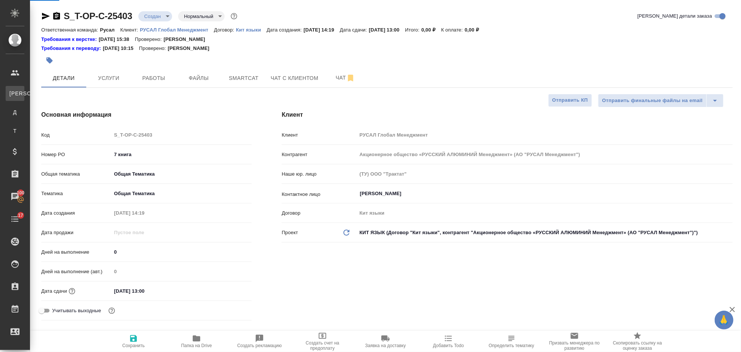
select select "RU"
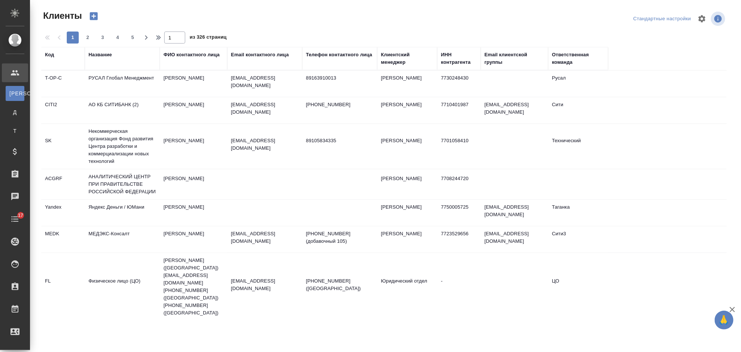
click at [108, 55] on div "Название" at bounding box center [99, 54] width 23 height 7
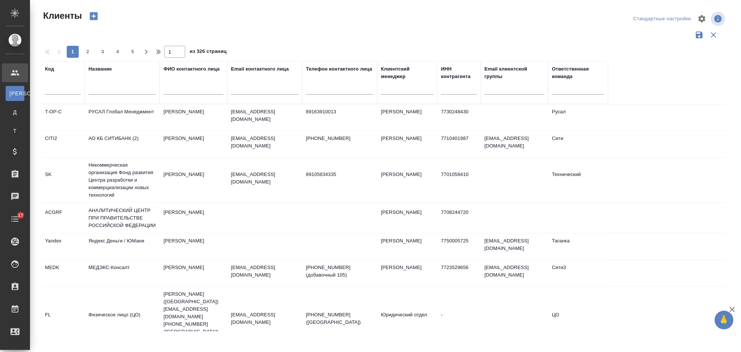
click at [94, 15] on icon "button" at bounding box center [93, 16] width 10 height 10
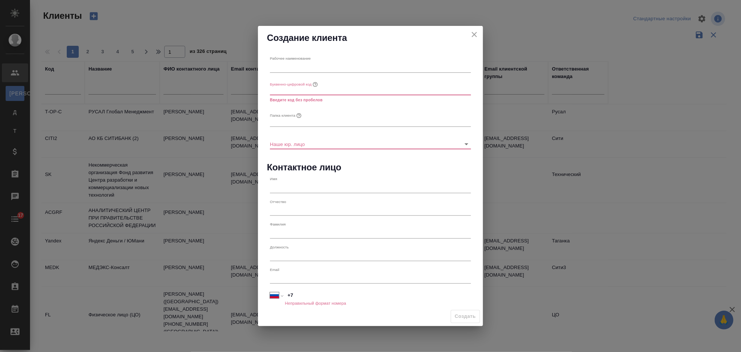
click at [477, 34] on icon "close" at bounding box center [474, 34] width 9 height 9
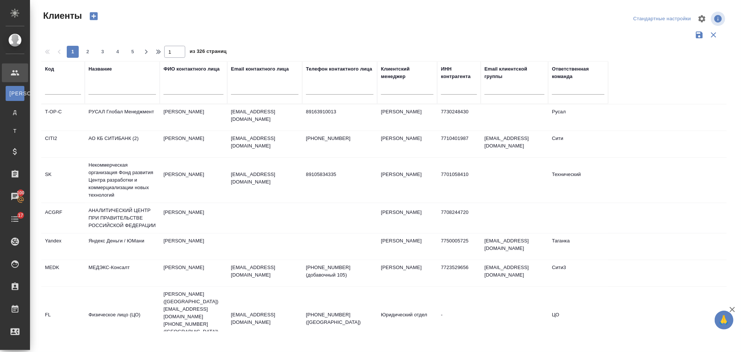
click at [114, 90] on input "text" at bounding box center [121, 89] width 67 height 9
type input "аватера"
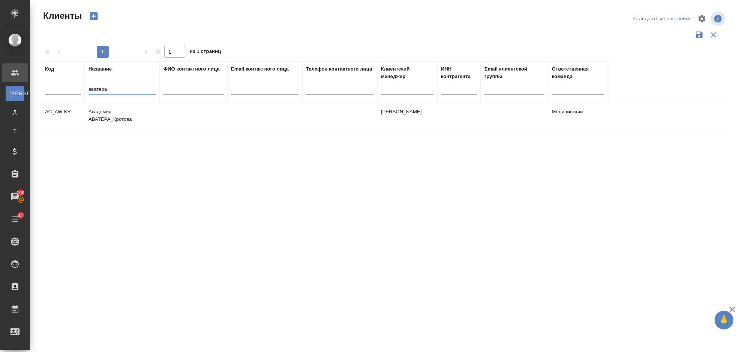
drag, startPoint x: 124, startPoint y: 90, endPoint x: 82, endPoint y: 95, distance: 41.6
click at [82, 95] on tr "Код Название аватера ФИО контактного лица Email контактного лица Телефон контак…" at bounding box center [324, 82] width 567 height 43
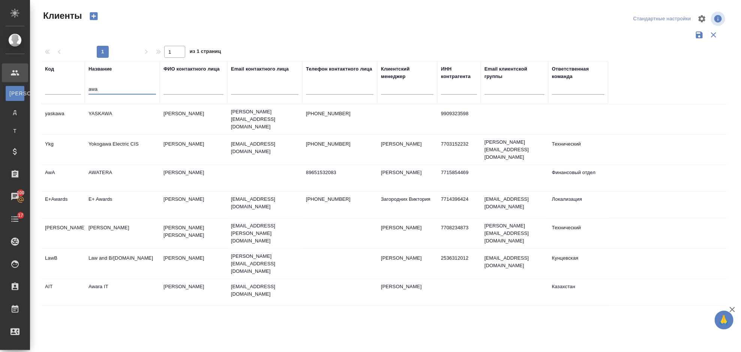
type input "awa"
click at [114, 165] on td "AWATERA" at bounding box center [122, 178] width 75 height 26
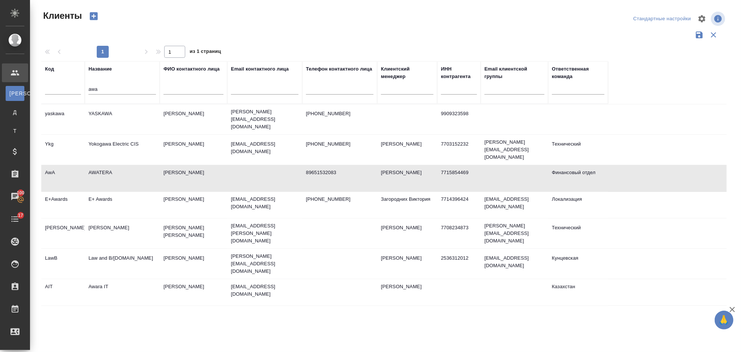
click at [114, 165] on td "AWATERA" at bounding box center [122, 178] width 75 height 26
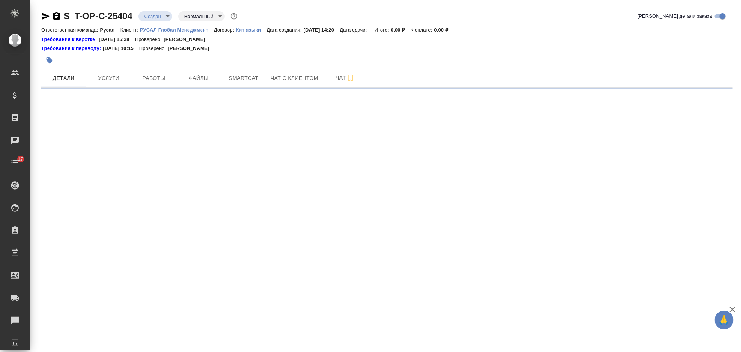
select select "RU"
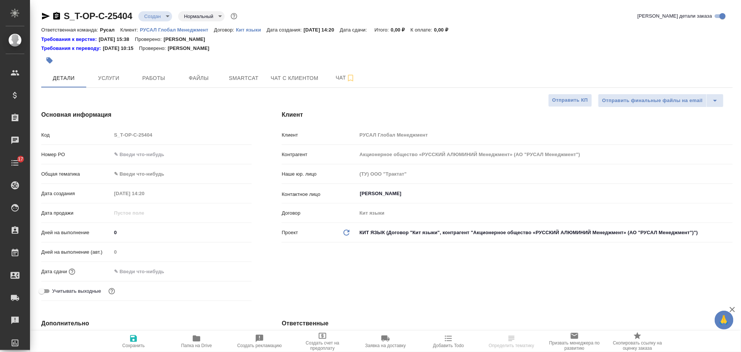
type textarea "x"
click at [60, 18] on icon "button" at bounding box center [56, 15] width 7 height 7
type textarea "x"
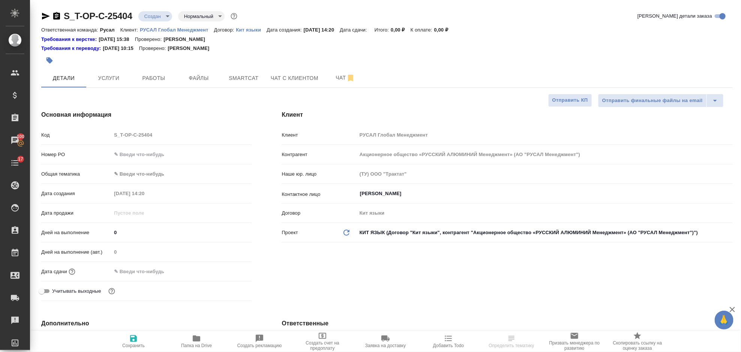
type textarea "x"
select select "RU"
type textarea "x"
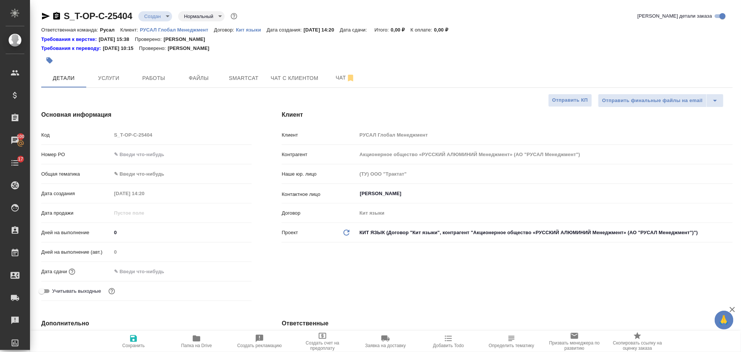
type textarea "x"
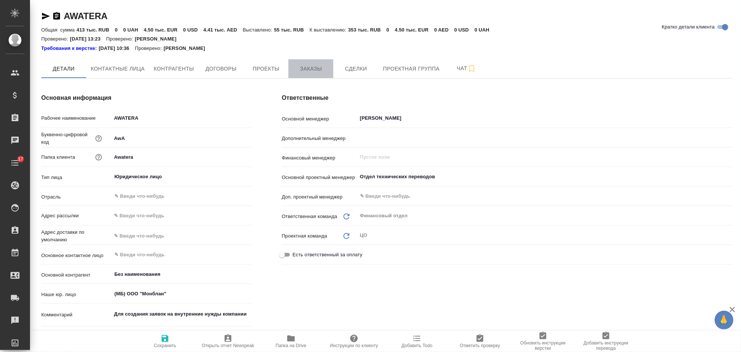
type textarea "x"
click at [312, 69] on span "Заказы" at bounding box center [311, 68] width 36 height 9
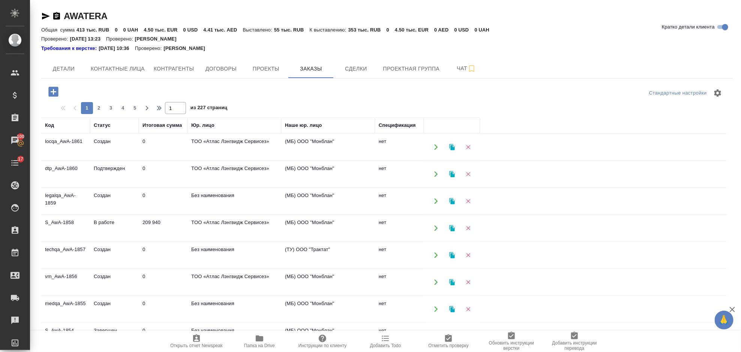
click at [171, 228] on td "209 940" at bounding box center [163, 228] width 49 height 26
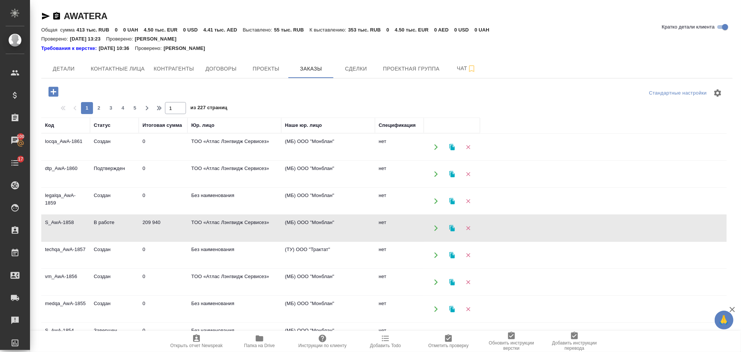
click at [171, 228] on td "209 940" at bounding box center [163, 228] width 49 height 26
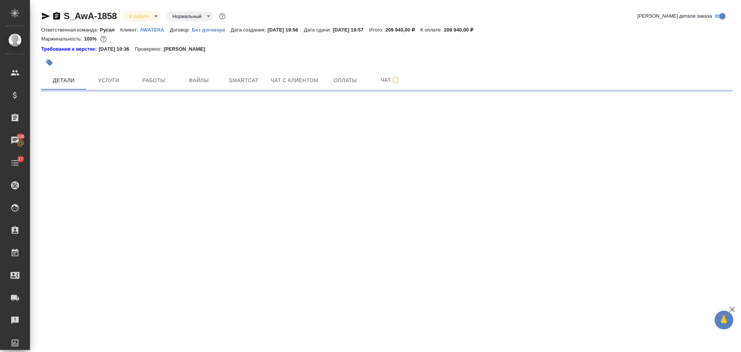
select select "RU"
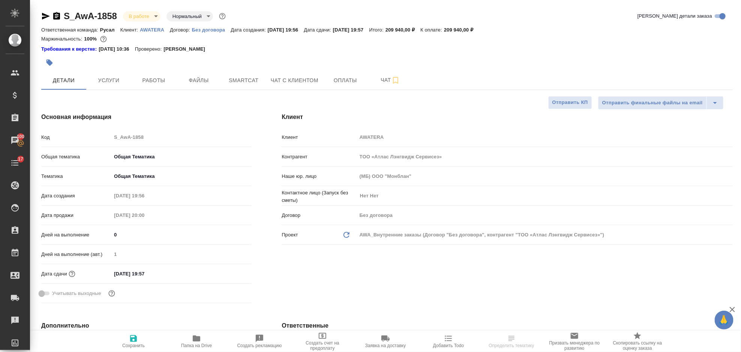
type textarea "x"
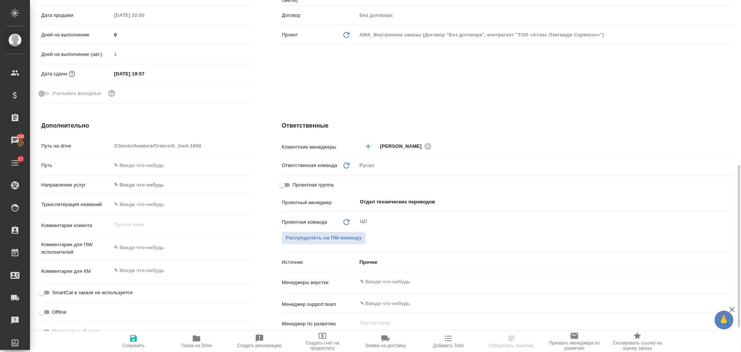
scroll to position [250, 0]
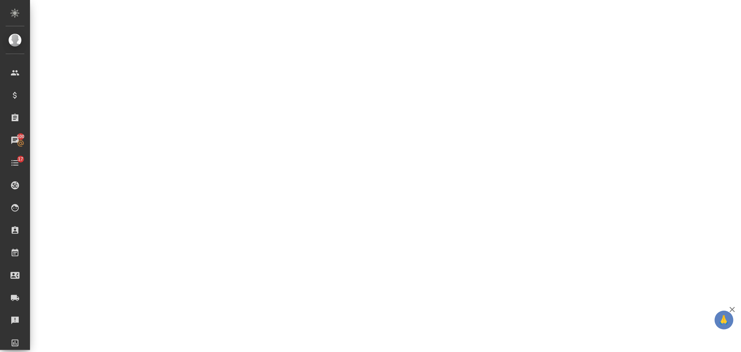
select select "RU"
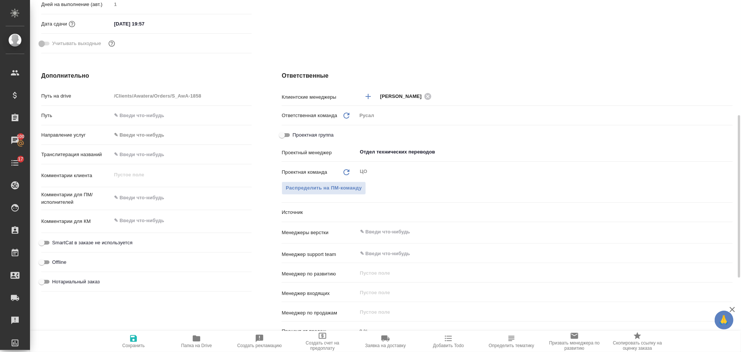
type textarea "x"
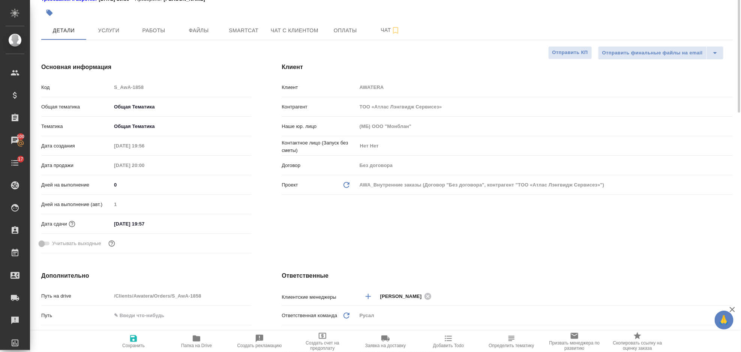
scroll to position [0, 0]
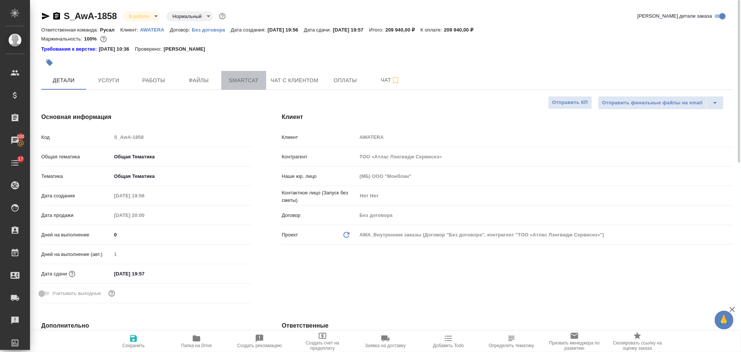
click at [237, 76] on span "Smartcat" at bounding box center [244, 80] width 36 height 9
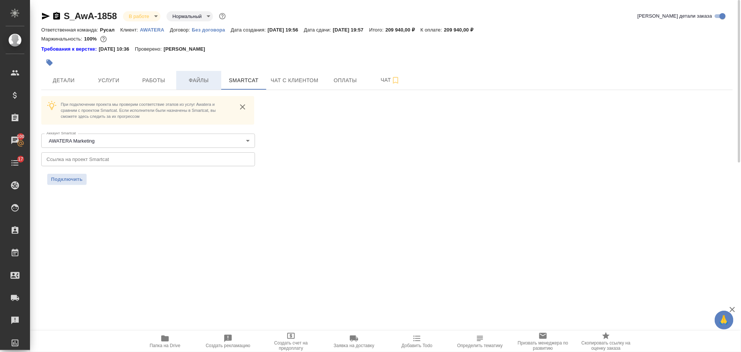
click at [207, 80] on span "Файлы" at bounding box center [199, 80] width 36 height 9
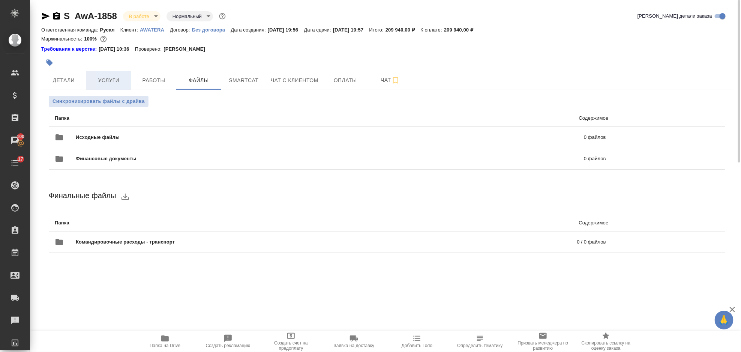
click at [118, 79] on span "Услуги" at bounding box center [109, 80] width 36 height 9
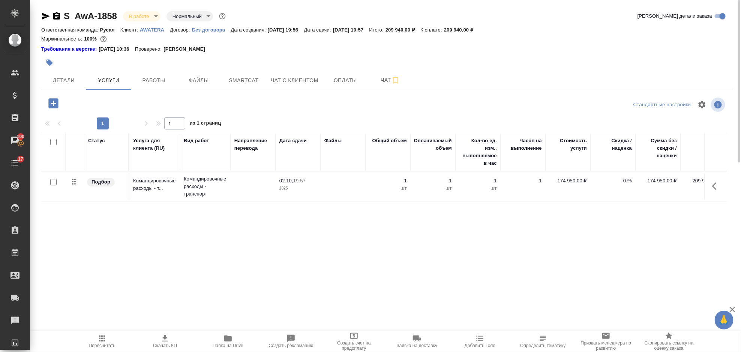
scroll to position [0, 21]
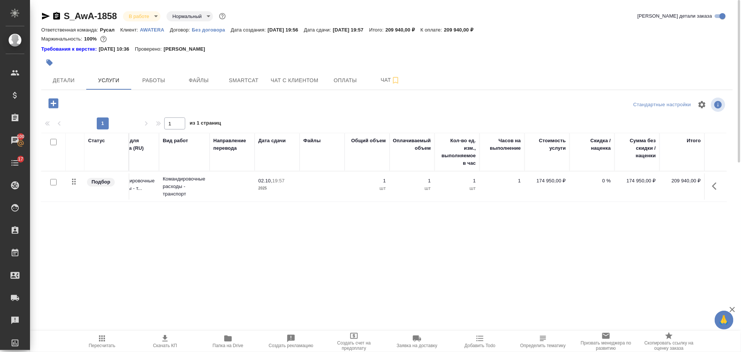
click at [717, 185] on icon "button" at bounding box center [716, 185] width 9 height 9
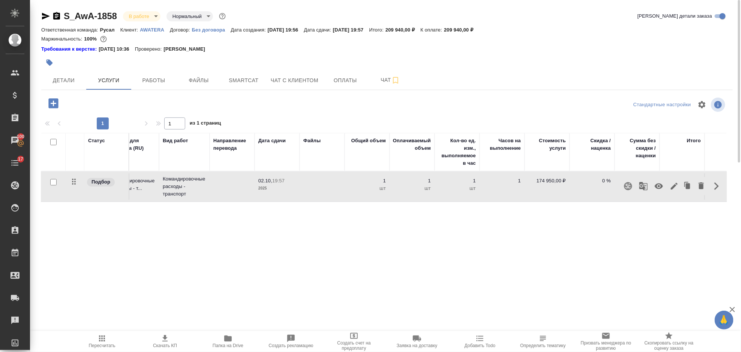
click at [677, 187] on icon "button" at bounding box center [674, 185] width 9 height 9
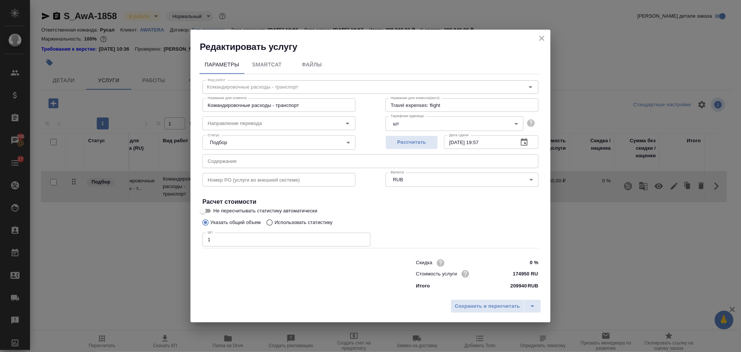
click at [277, 237] on input "1" at bounding box center [286, 238] width 168 height 13
click at [505, 269] on div "Стоимость услуги 174950 RUB" at bounding box center [477, 273] width 123 height 11
click at [513, 271] on input "174950 RUB" at bounding box center [524, 273] width 27 height 11
drag, startPoint x: 513, startPoint y: 271, endPoint x: 537, endPoint y: 271, distance: 24.4
click at [537, 271] on input "174950 RUB" at bounding box center [524, 273] width 27 height 11
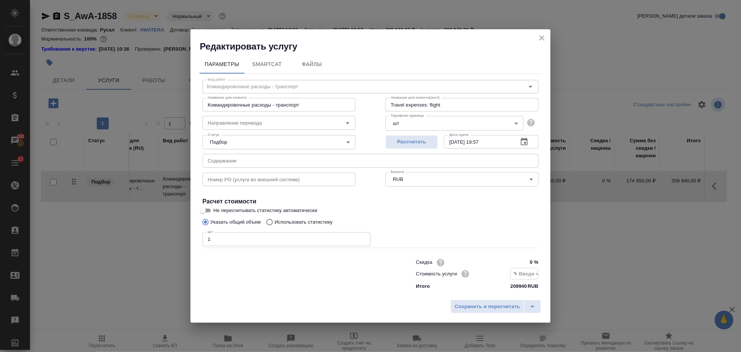
scroll to position [0, 0]
type input "209947 RUB"
click at [501, 310] on span "Сохранить и пересчитать" at bounding box center [487, 306] width 65 height 9
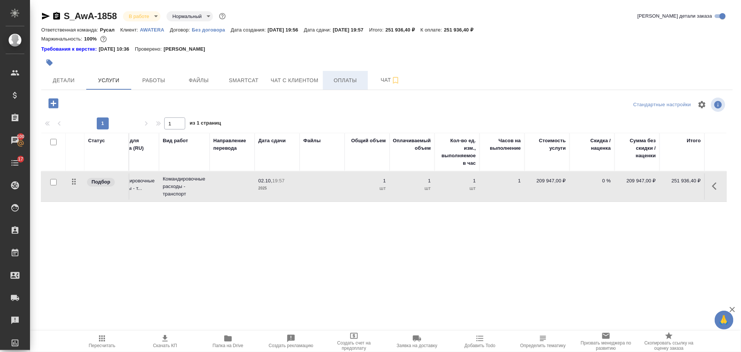
click at [343, 78] on span "Оплаты" at bounding box center [345, 80] width 36 height 9
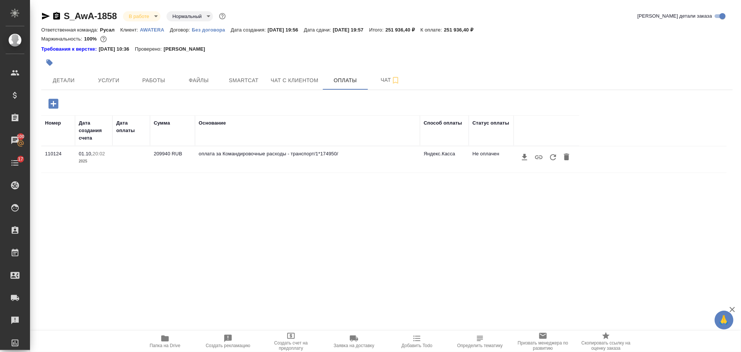
click at [53, 104] on icon "button" at bounding box center [53, 103] width 13 height 13
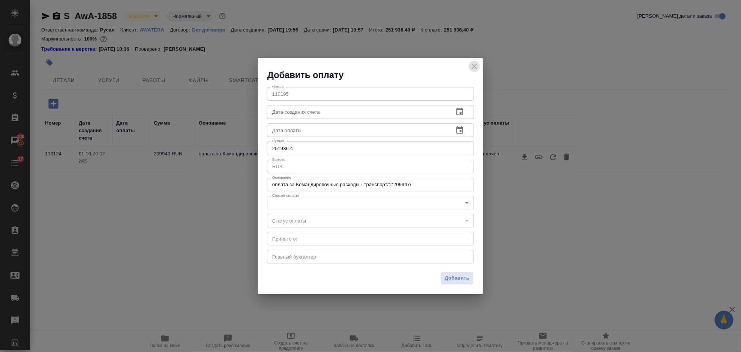
click at [474, 66] on icon "close" at bounding box center [474, 66] width 5 height 5
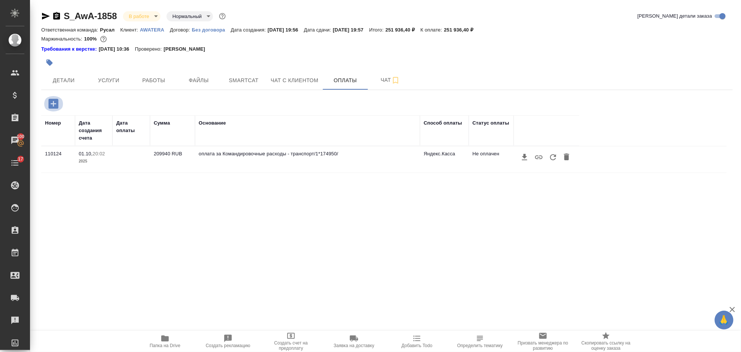
click at [55, 99] on icon "button" at bounding box center [53, 104] width 10 height 10
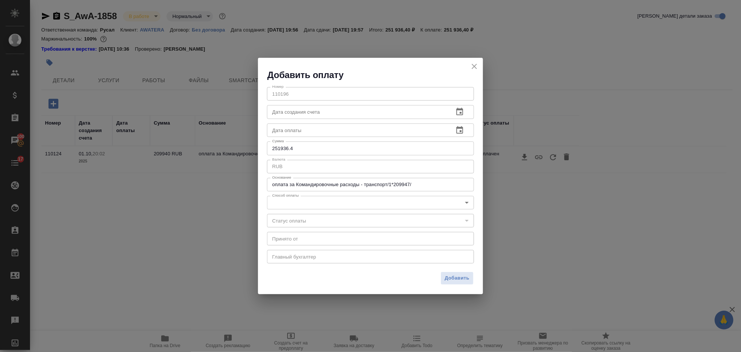
click at [385, 198] on body "🙏 .cls-1 fill:#fff; AWATERA Gorlenko Yuliua Клиенты Спецификации Заказы 100 Чат…" at bounding box center [370, 176] width 741 height 352
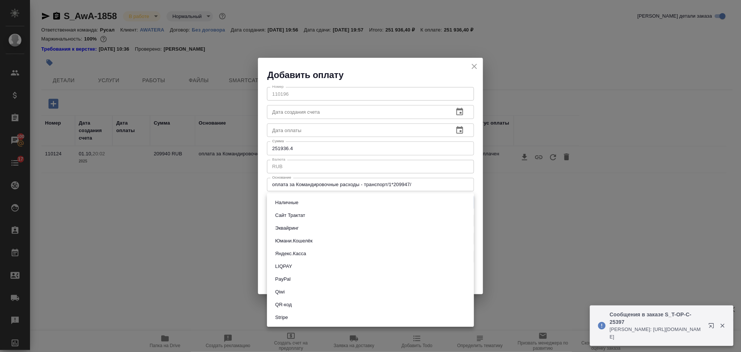
click at [474, 66] on div at bounding box center [370, 176] width 741 height 352
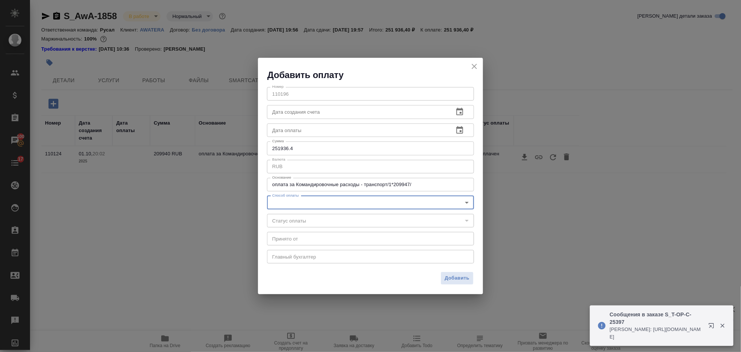
click at [475, 64] on icon "close" at bounding box center [474, 66] width 9 height 9
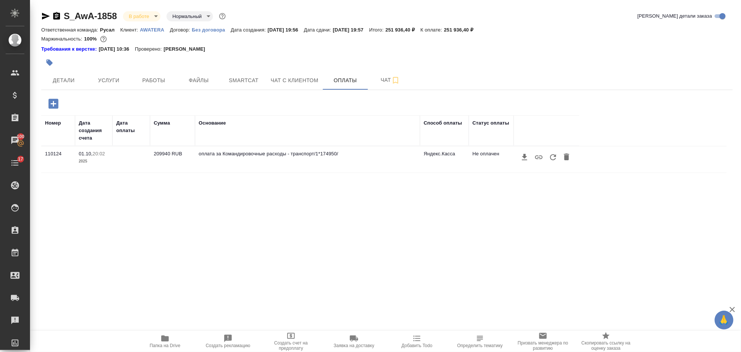
click at [56, 101] on icon "button" at bounding box center [53, 104] width 10 height 10
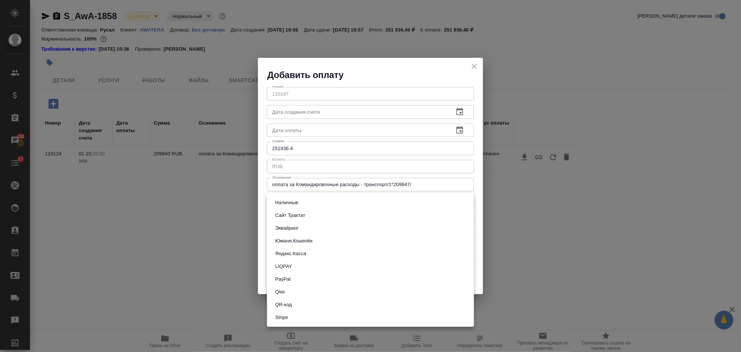
click at [365, 198] on body "🙏 .cls-1 fill:#fff; AWATERA Gorlenko Yuliua Клиенты Спецификации Заказы 100 Чат…" at bounding box center [370, 176] width 741 height 352
click at [327, 252] on li "Яндекс.Касса" at bounding box center [370, 253] width 207 height 13
type input "yandex-kassa"
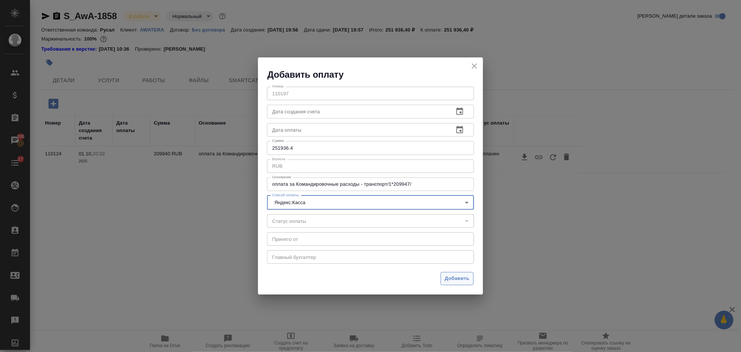
click at [454, 278] on span "Добавить" at bounding box center [457, 278] width 25 height 9
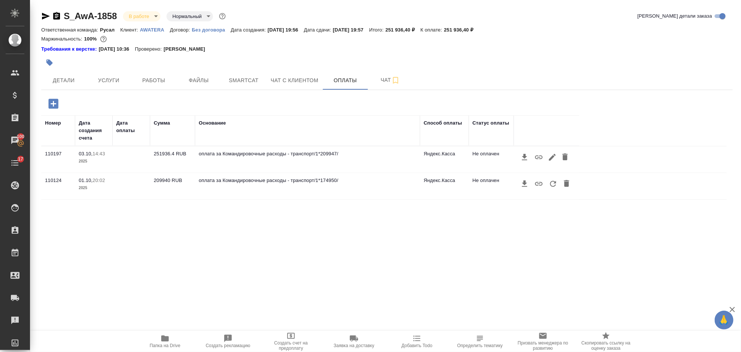
click at [538, 158] on icon "button" at bounding box center [538, 157] width 9 height 9
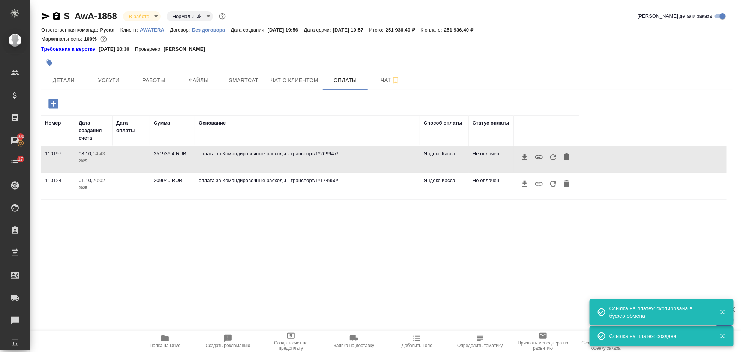
click at [358, 277] on div "Номер Дата создания счета Дата оплаты Сумма Основание Способ оплаты Статус опла…" at bounding box center [383, 227] width 685 height 225
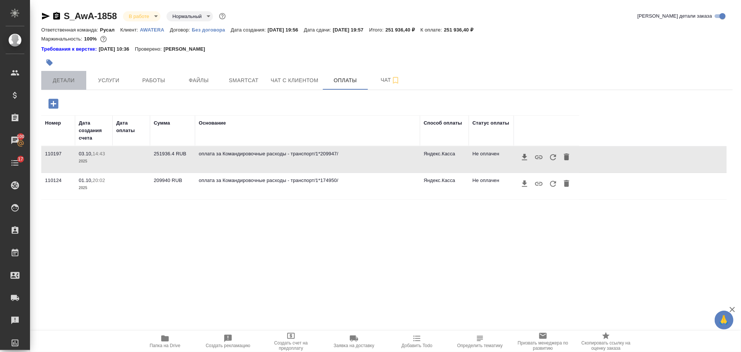
click at [70, 79] on span "Детали" at bounding box center [64, 80] width 36 height 9
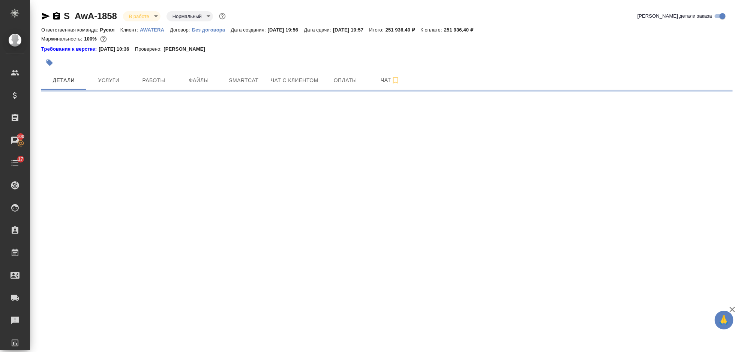
select select "RU"
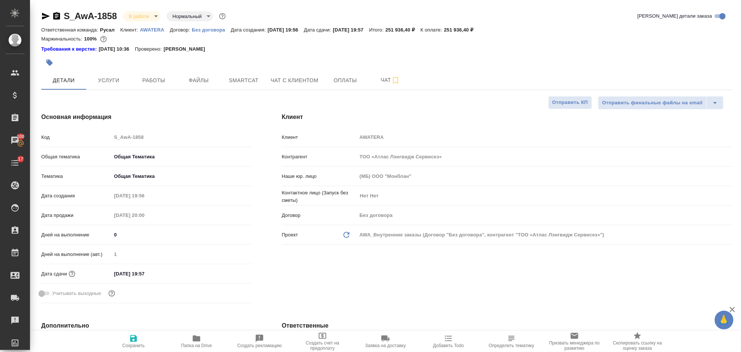
type textarea "x"
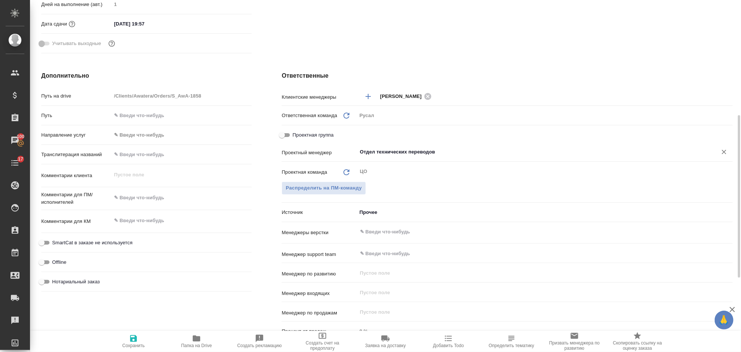
click at [455, 150] on input "Отдел технических переводов" at bounding box center [532, 151] width 346 height 9
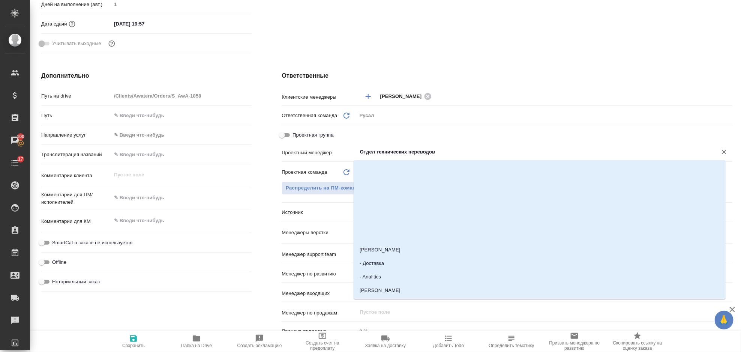
click at [456, 151] on input "Отдел технических переводов" at bounding box center [532, 151] width 346 height 9
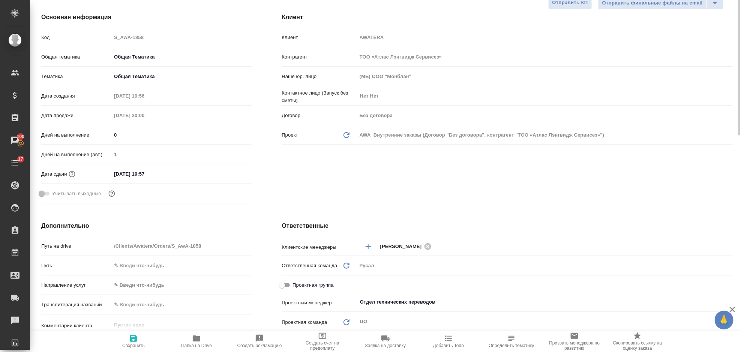
scroll to position [0, 0]
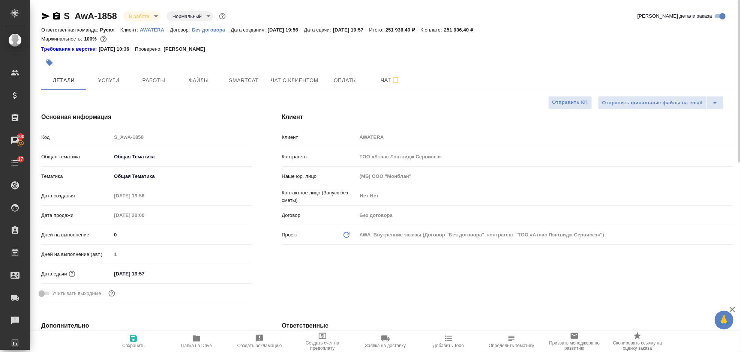
type textarea "x"
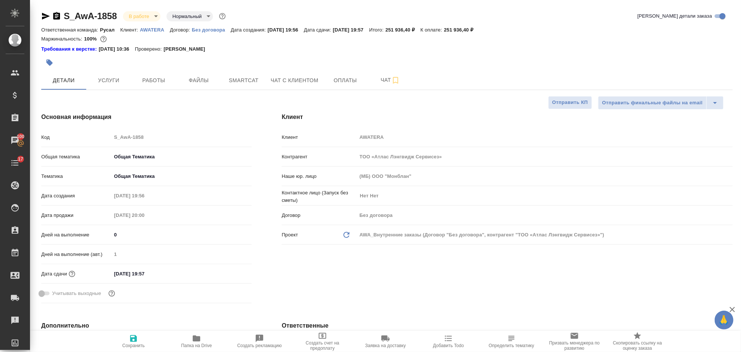
type textarea "x"
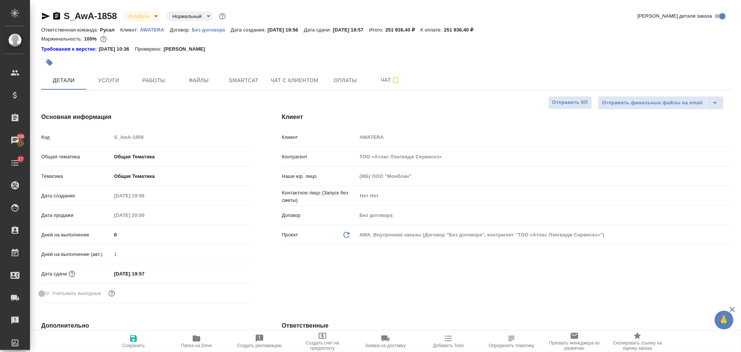
type textarea "x"
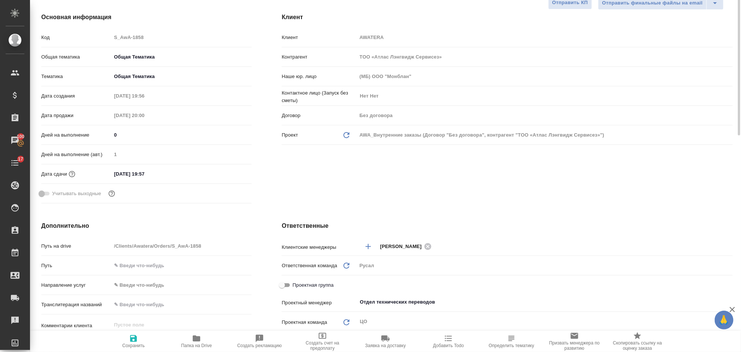
scroll to position [150, 0]
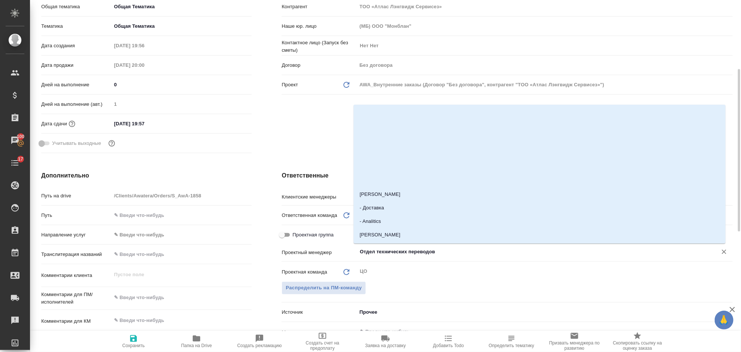
click at [431, 249] on input "Отдел технических переводов" at bounding box center [532, 251] width 346 height 9
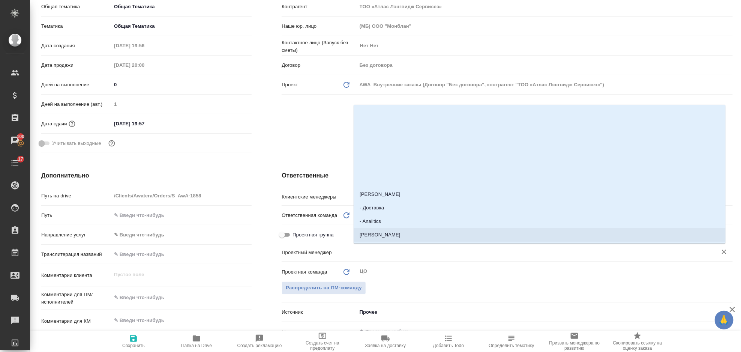
type textarea "x"
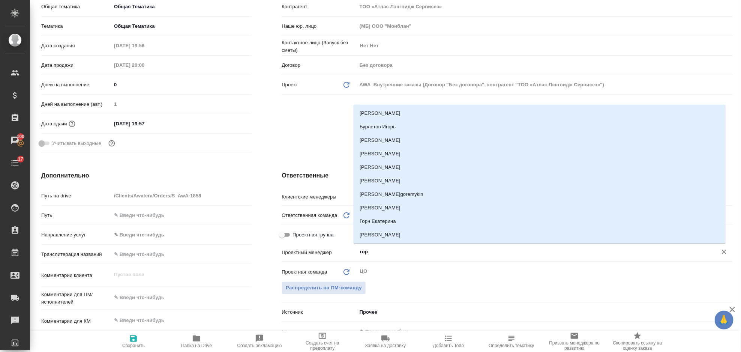
type input "горл"
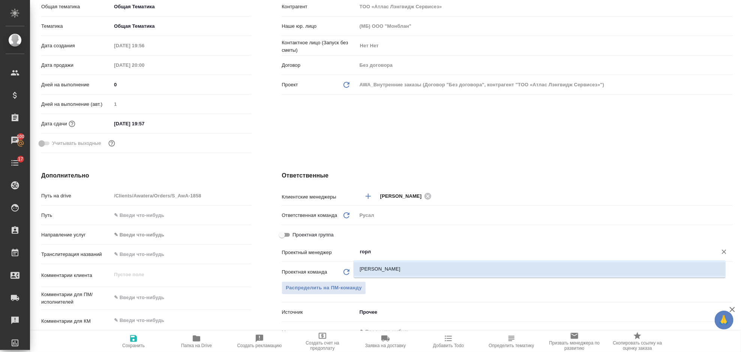
click at [421, 269] on li "[PERSON_NAME]" at bounding box center [540, 268] width 372 height 13
type textarea "x"
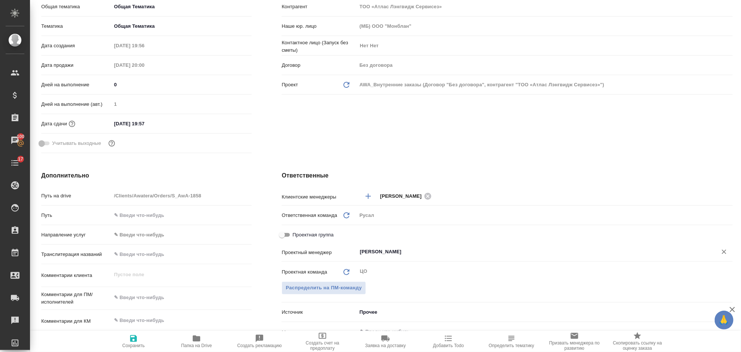
type input "[PERSON_NAME]"
click at [140, 343] on span "Сохранить" at bounding box center [133, 345] width 22 height 5
type textarea "x"
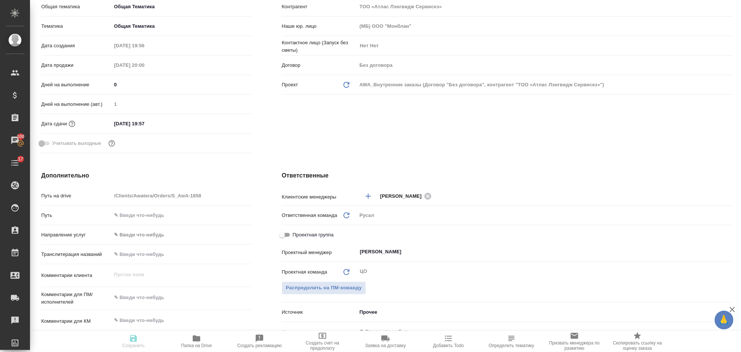
type textarea "x"
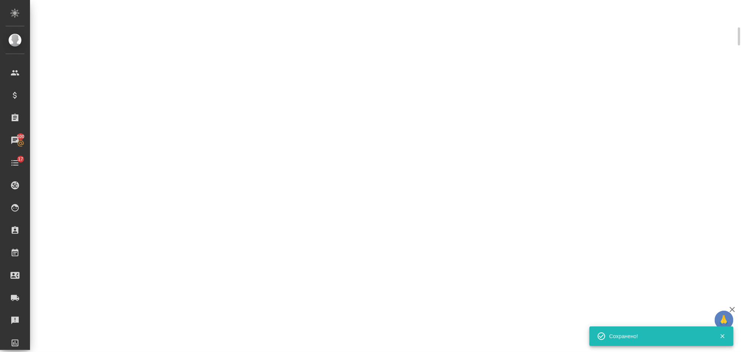
scroll to position [144, 0]
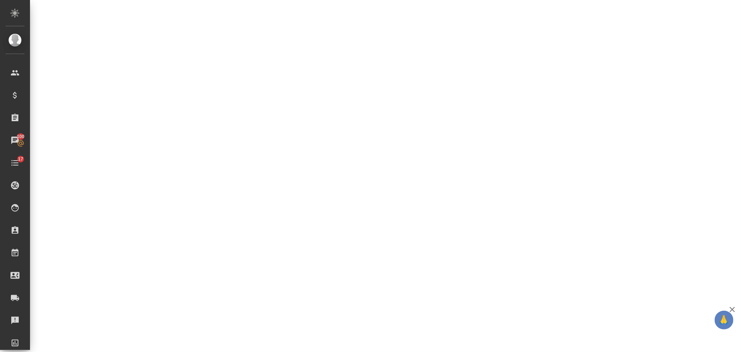
select select "RU"
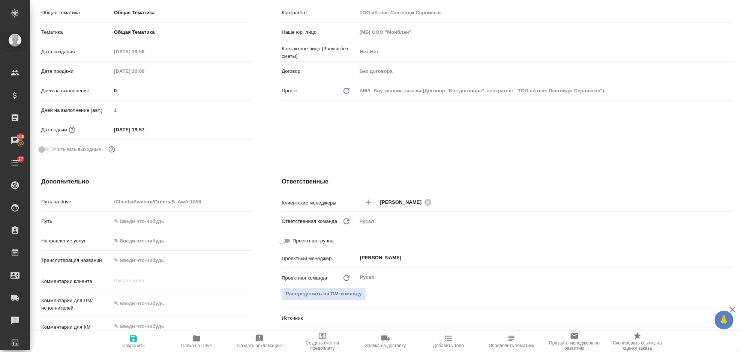
type textarea "x"
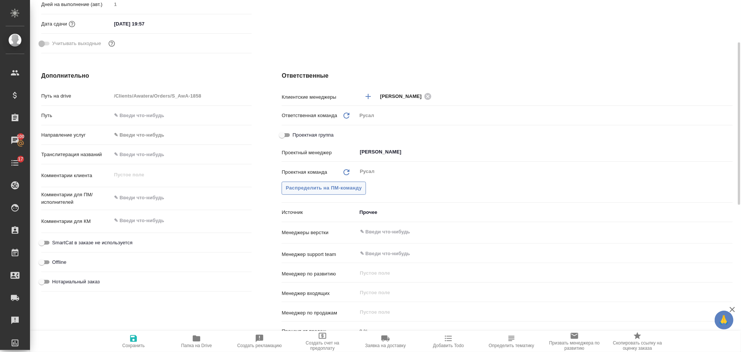
scroll to position [100, 0]
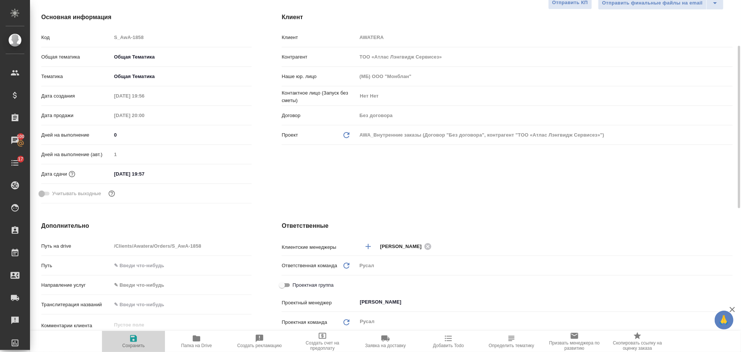
click at [128, 337] on span "Сохранить" at bounding box center [133, 341] width 54 height 14
type textarea "x"
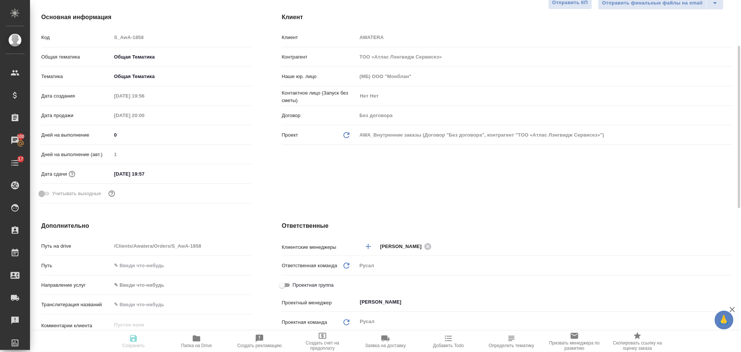
type textarea "x"
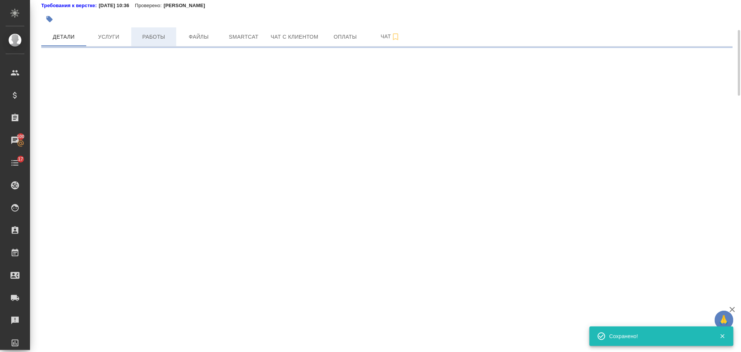
scroll to position [0, 0]
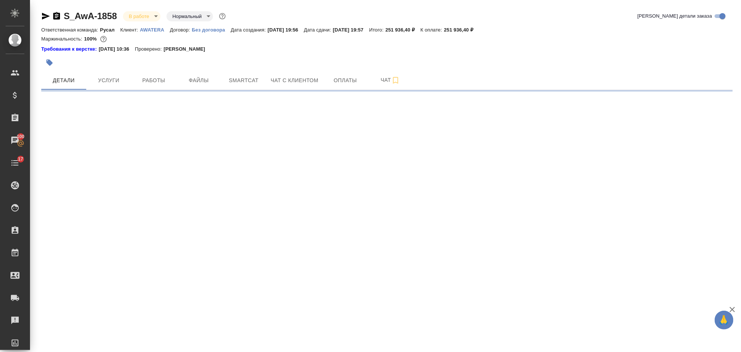
select select "RU"
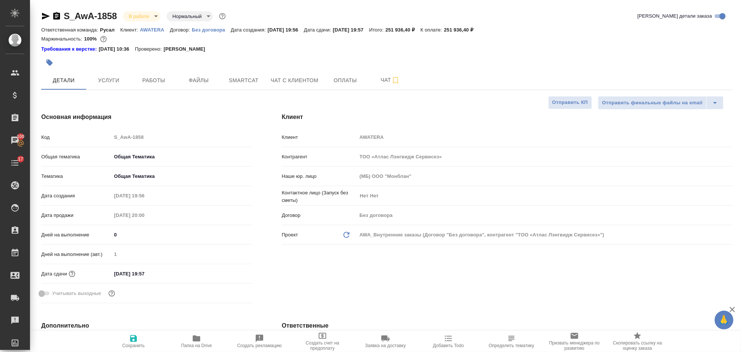
type textarea "x"
click at [342, 78] on span "Оплаты" at bounding box center [345, 80] width 36 height 9
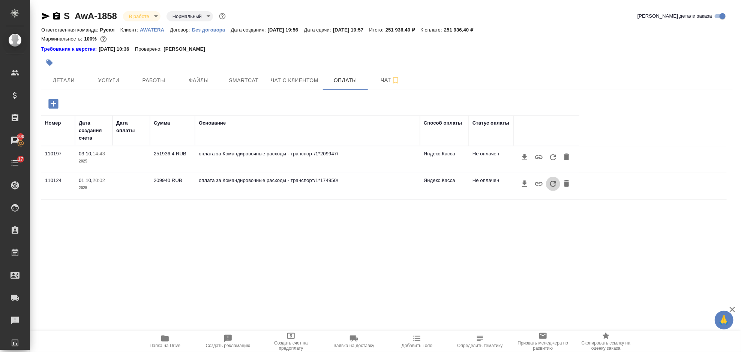
click at [553, 186] on icon "button" at bounding box center [553, 183] width 9 height 9
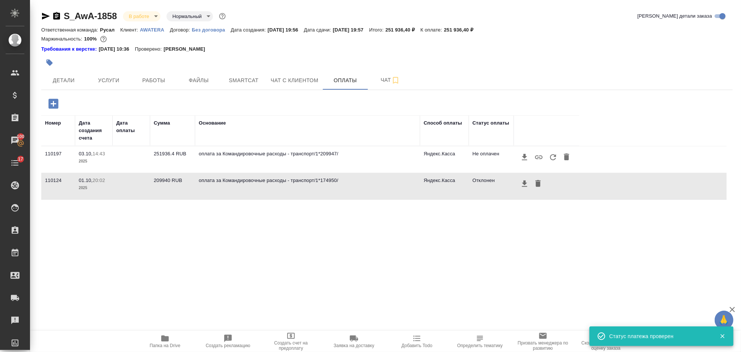
click at [564, 233] on div "Номер Дата создания счета Дата оплаты Сумма Основание Способ оплаты Статус опла…" at bounding box center [383, 227] width 685 height 225
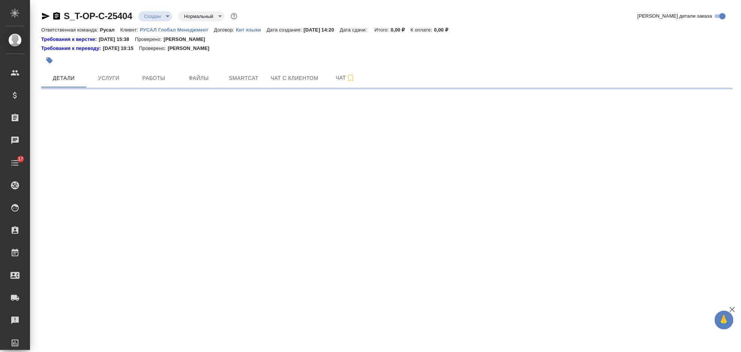
select select "RU"
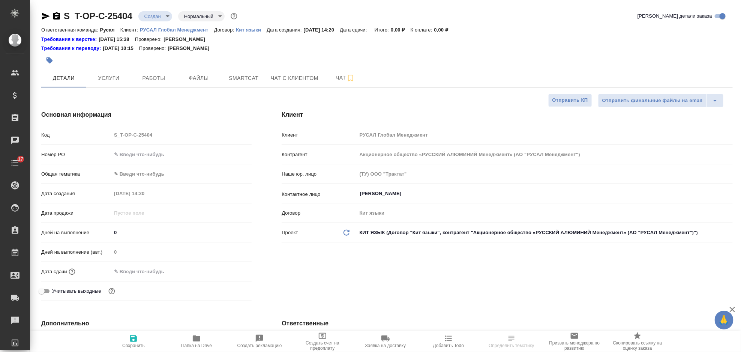
type textarea "x"
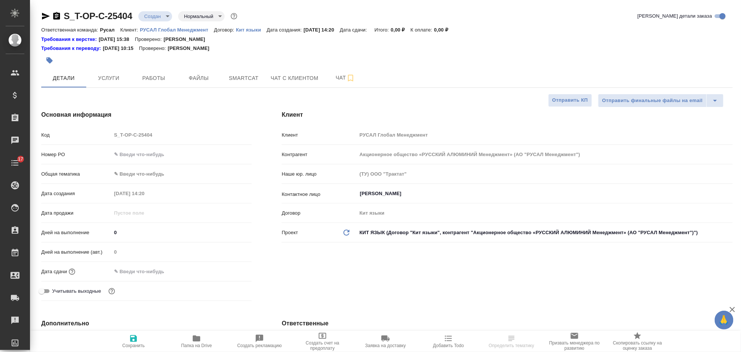
type textarea "x"
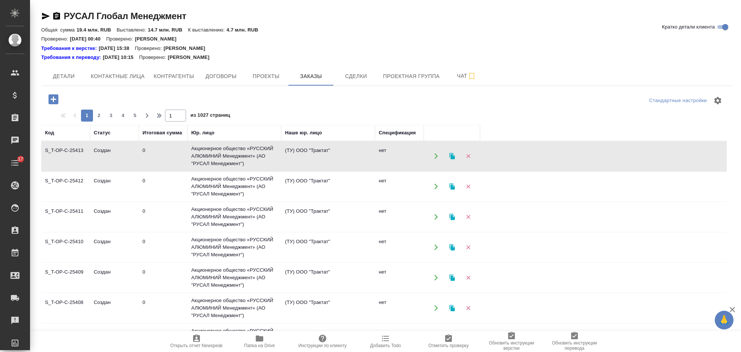
click at [192, 151] on td "Акционерное общество «РУССКИЙ АЛЮМИНИЙ Менеджмент» (АО "РУСАЛ Менеджмент")" at bounding box center [234, 156] width 94 height 30
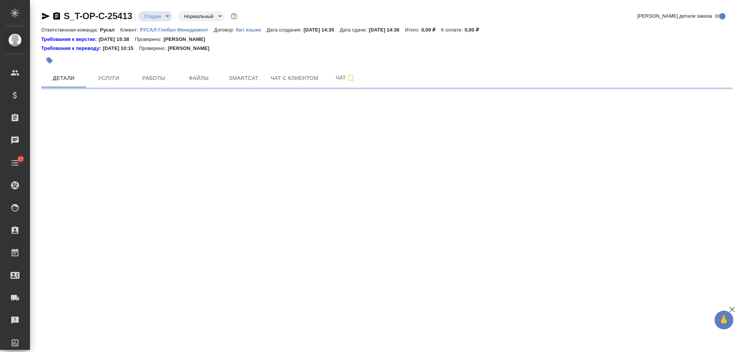
select select "RU"
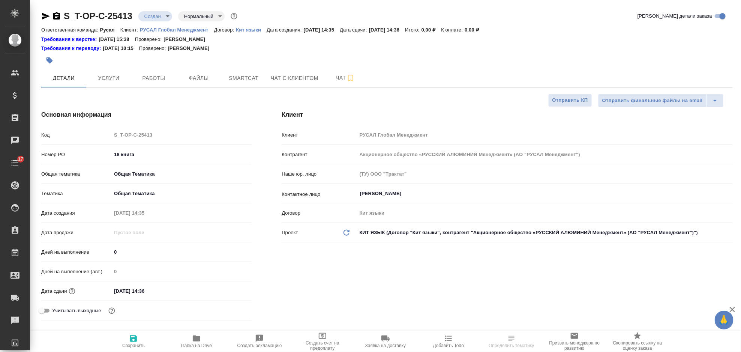
type textarea "x"
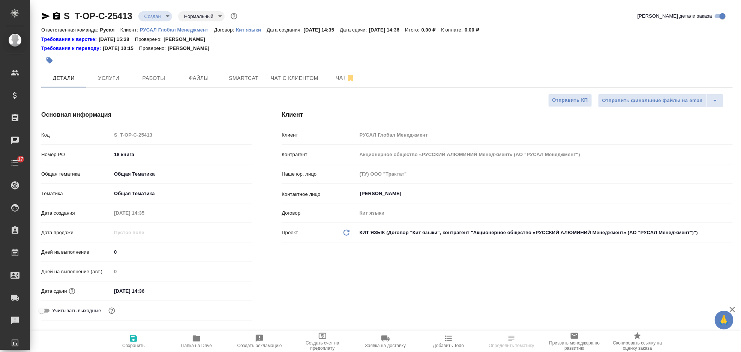
type textarea "x"
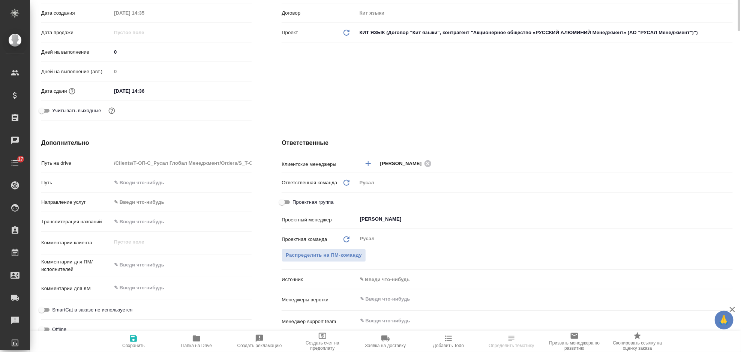
scroll to position [50, 0]
